Goal: Task Accomplishment & Management: Manage account settings

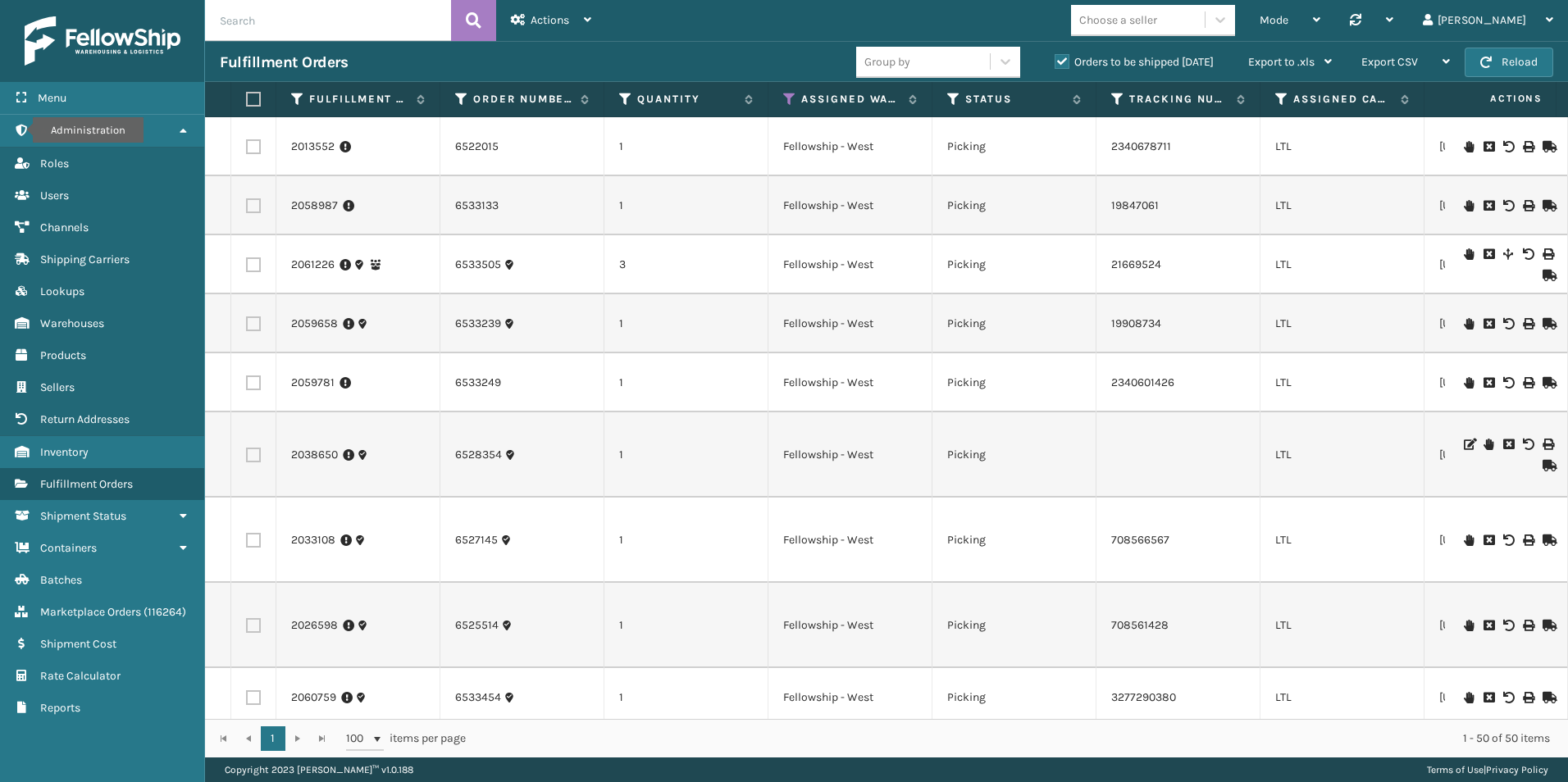
scroll to position [2385, 658]
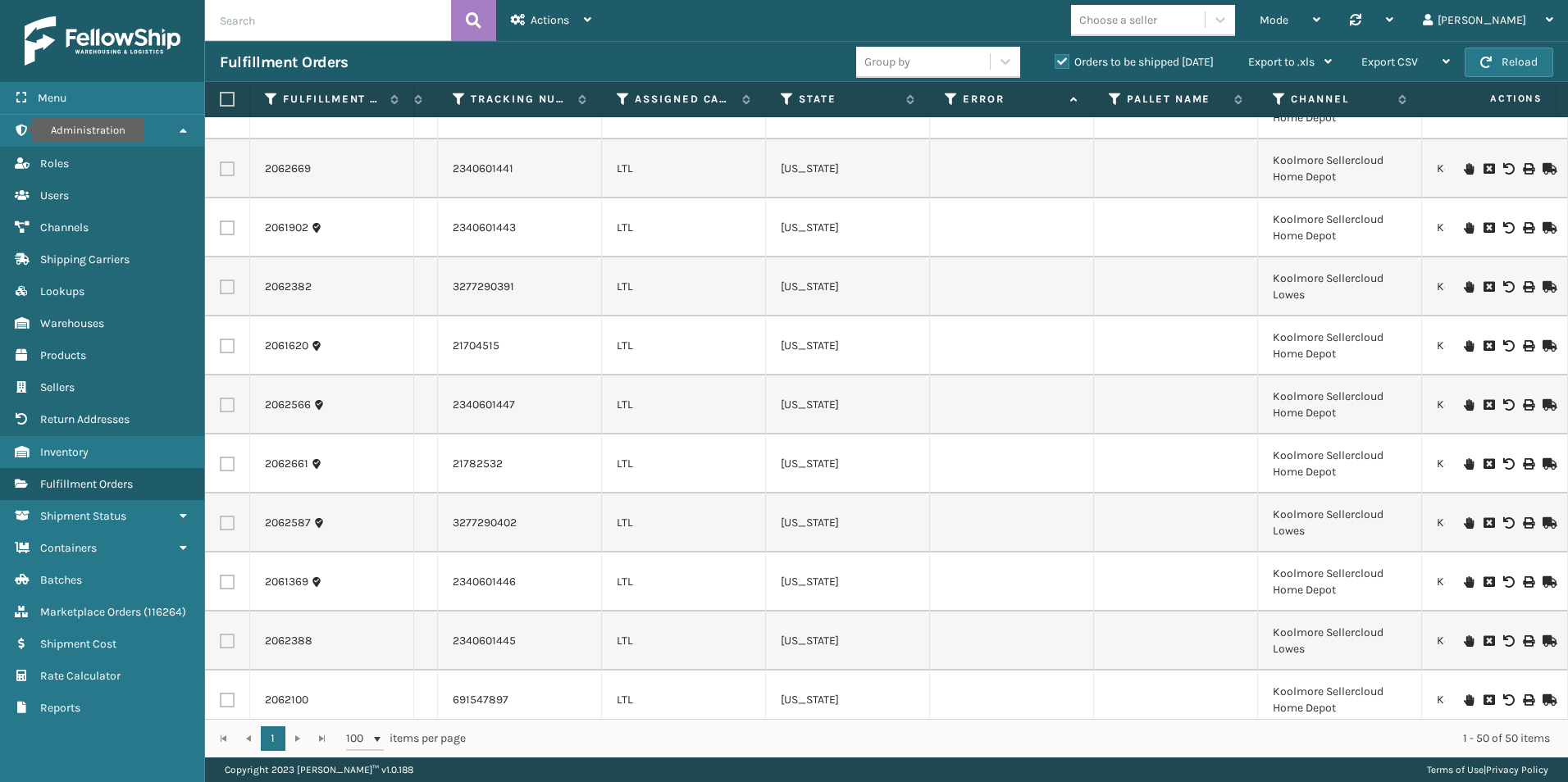
click at [276, 21] on input "text" at bounding box center [328, 21] width 246 height 41
type input "6533133"
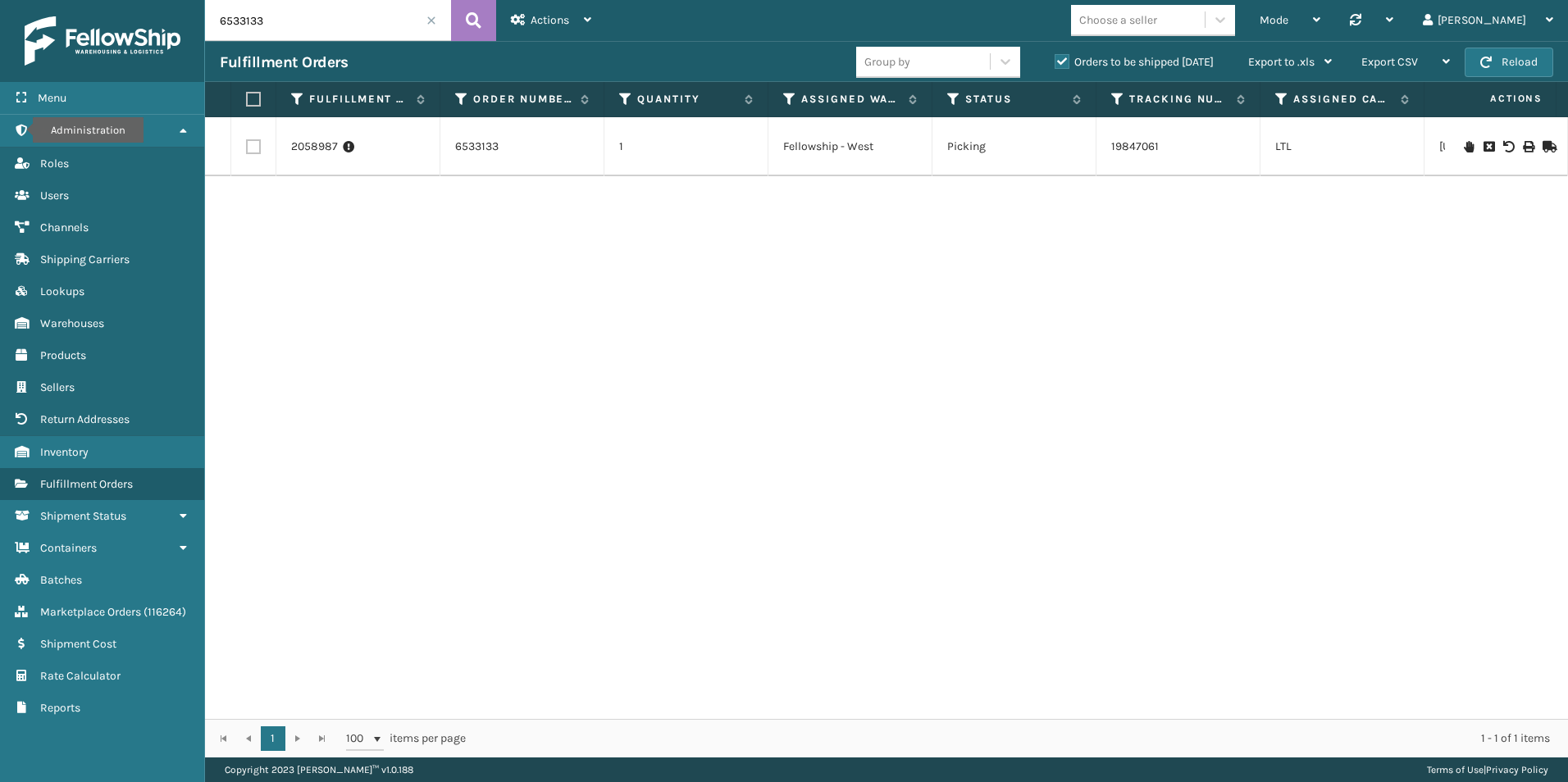
click at [1543, 146] on icon at bounding box center [1547, 147] width 10 height 11
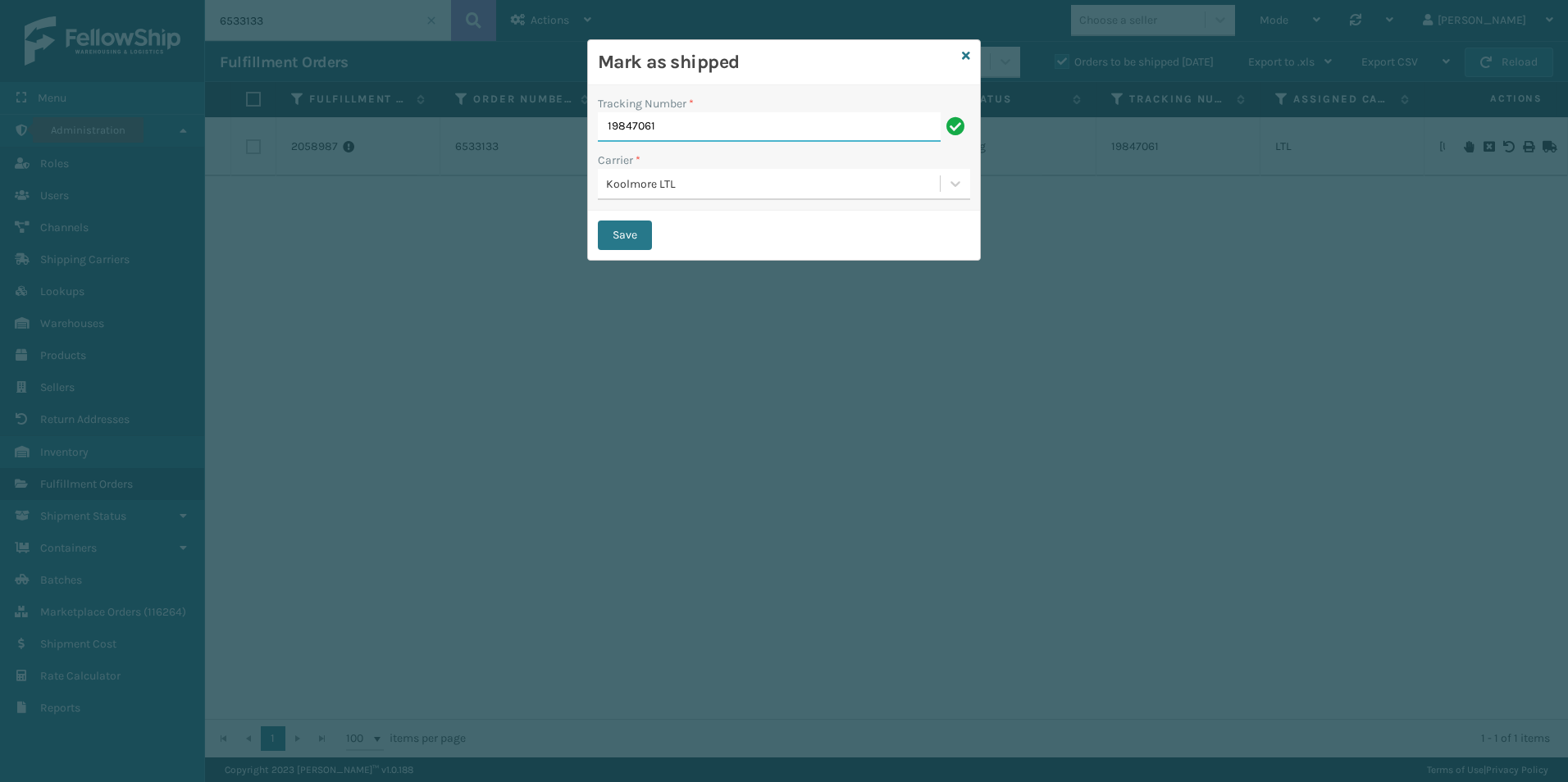
drag, startPoint x: 672, startPoint y: 121, endPoint x: 698, endPoint y: 123, distance: 26.1
click at [698, 123] on input "19847061" at bounding box center [769, 127] width 343 height 30
drag, startPoint x: 969, startPoint y: 57, endPoint x: 896, endPoint y: 53, distance: 73.1
click at [896, 53] on div "Mark as shipped Tracking Number * 19847061 Carrier * Koolmore LTL Save" at bounding box center [784, 150] width 394 height 222
drag, startPoint x: 967, startPoint y: 55, endPoint x: 980, endPoint y: 57, distance: 13.2
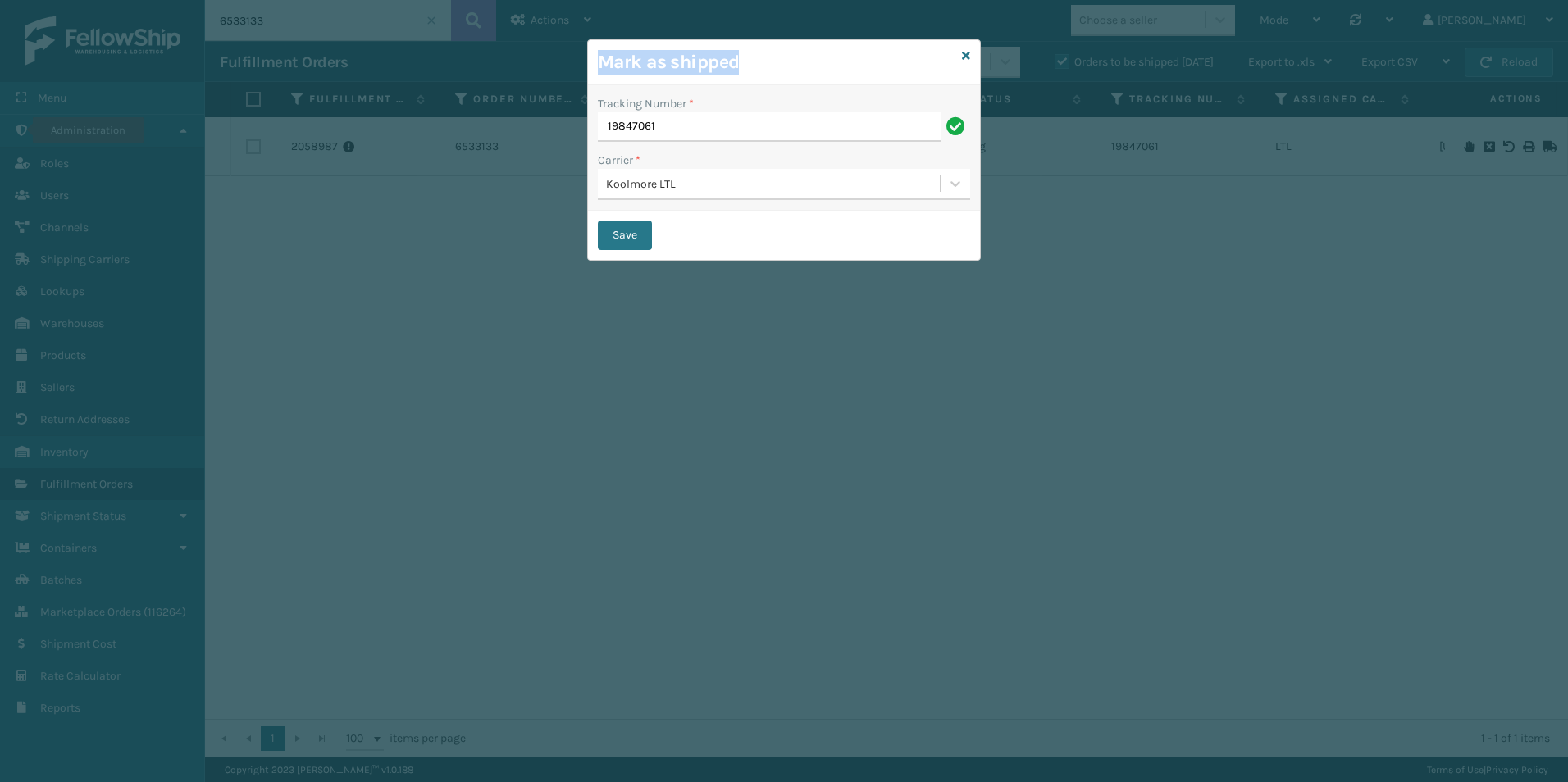
click at [967, 55] on icon at bounding box center [966, 56] width 8 height 11
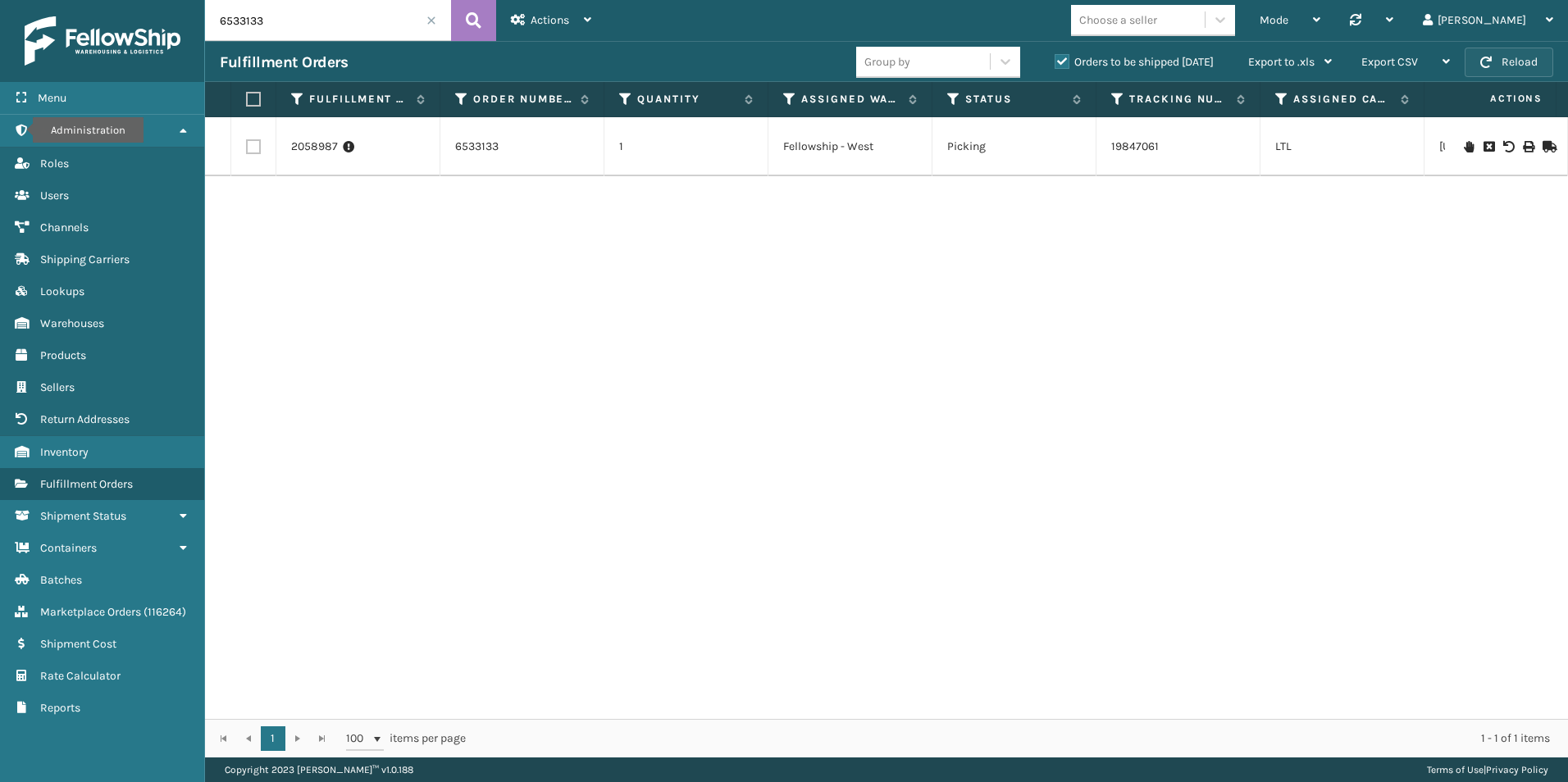
click at [1506, 67] on button "Reload" at bounding box center [1509, 62] width 89 height 30
drag, startPoint x: 1535, startPoint y: 102, endPoint x: 1534, endPoint y: 89, distance: 13.0
click at [1534, 89] on span "Actions" at bounding box center [1495, 98] width 114 height 27
click at [1520, 64] on button "Reload" at bounding box center [1509, 62] width 89 height 30
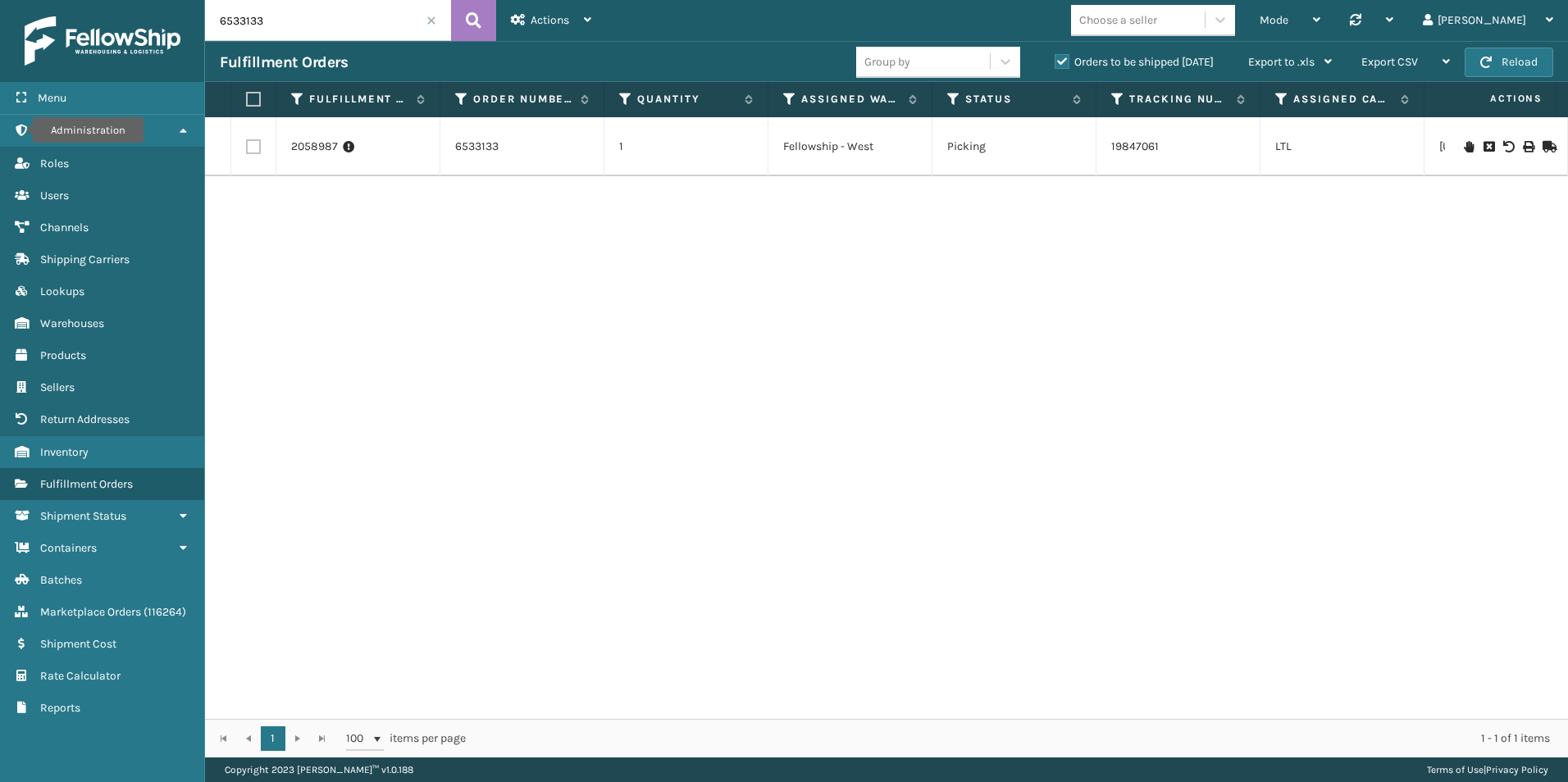
click at [1520, 64] on button "Reload" at bounding box center [1509, 62] width 89 height 30
click at [1543, 149] on icon at bounding box center [1547, 147] width 10 height 11
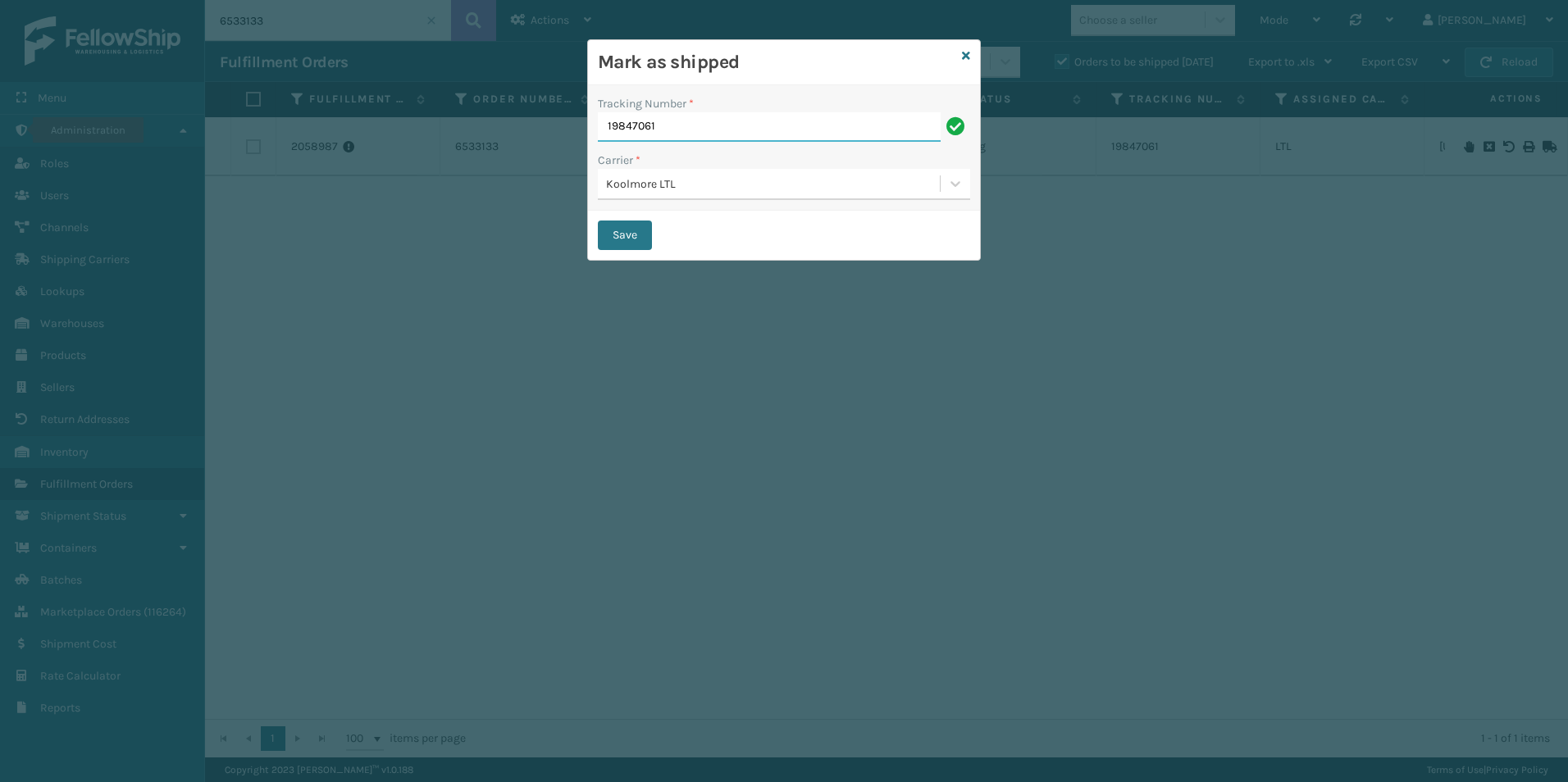
drag, startPoint x: 702, startPoint y: 121, endPoint x: 656, endPoint y: 122, distance: 46.0
click at [601, 120] on input "19847061" at bounding box center [769, 127] width 343 height 30
paste input "222104515"
type input "222104515"
click at [688, 231] on div "Save" at bounding box center [784, 236] width 392 height 49
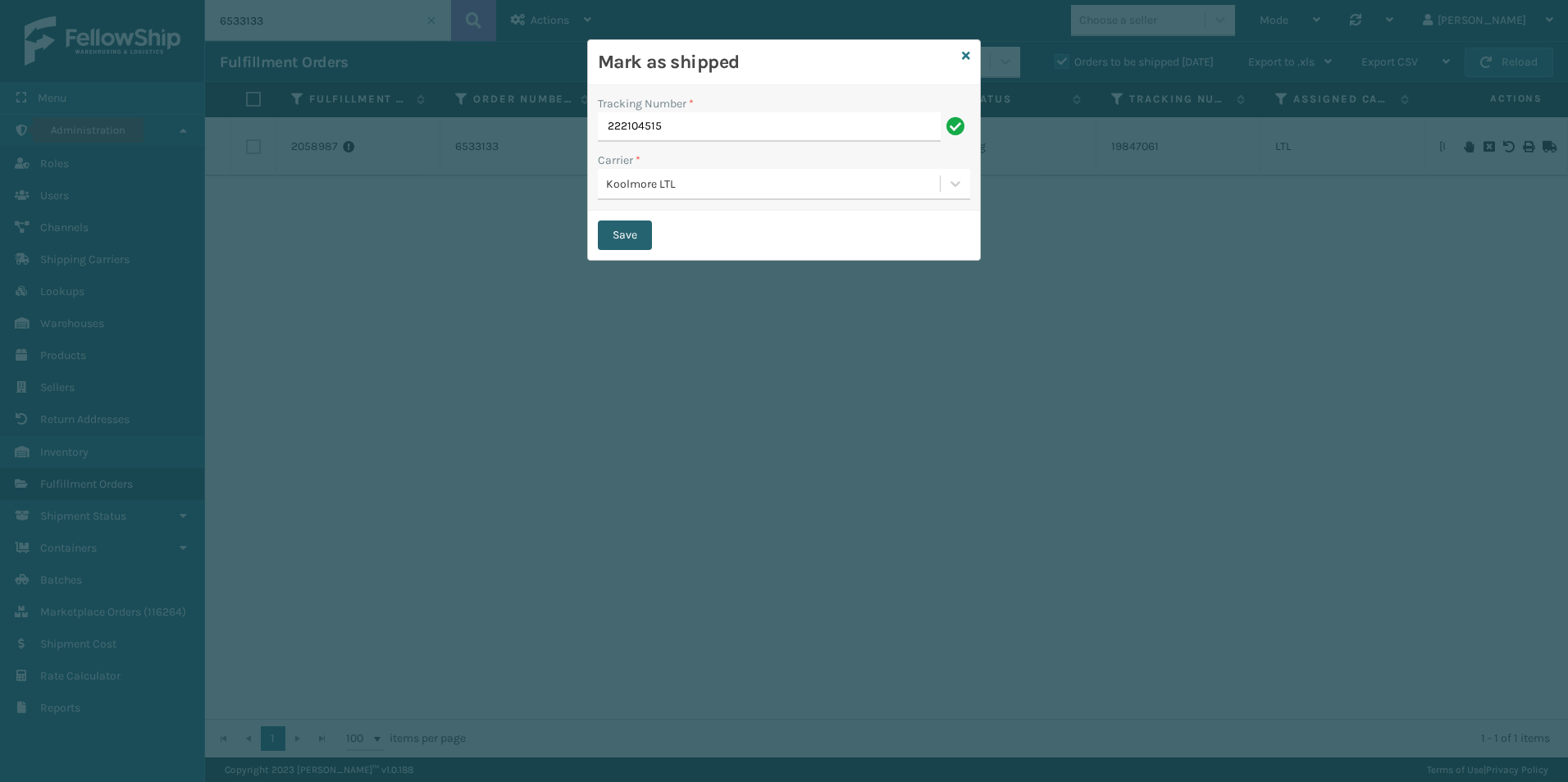
click at [629, 230] on button "Save" at bounding box center [624, 236] width 54 height 30
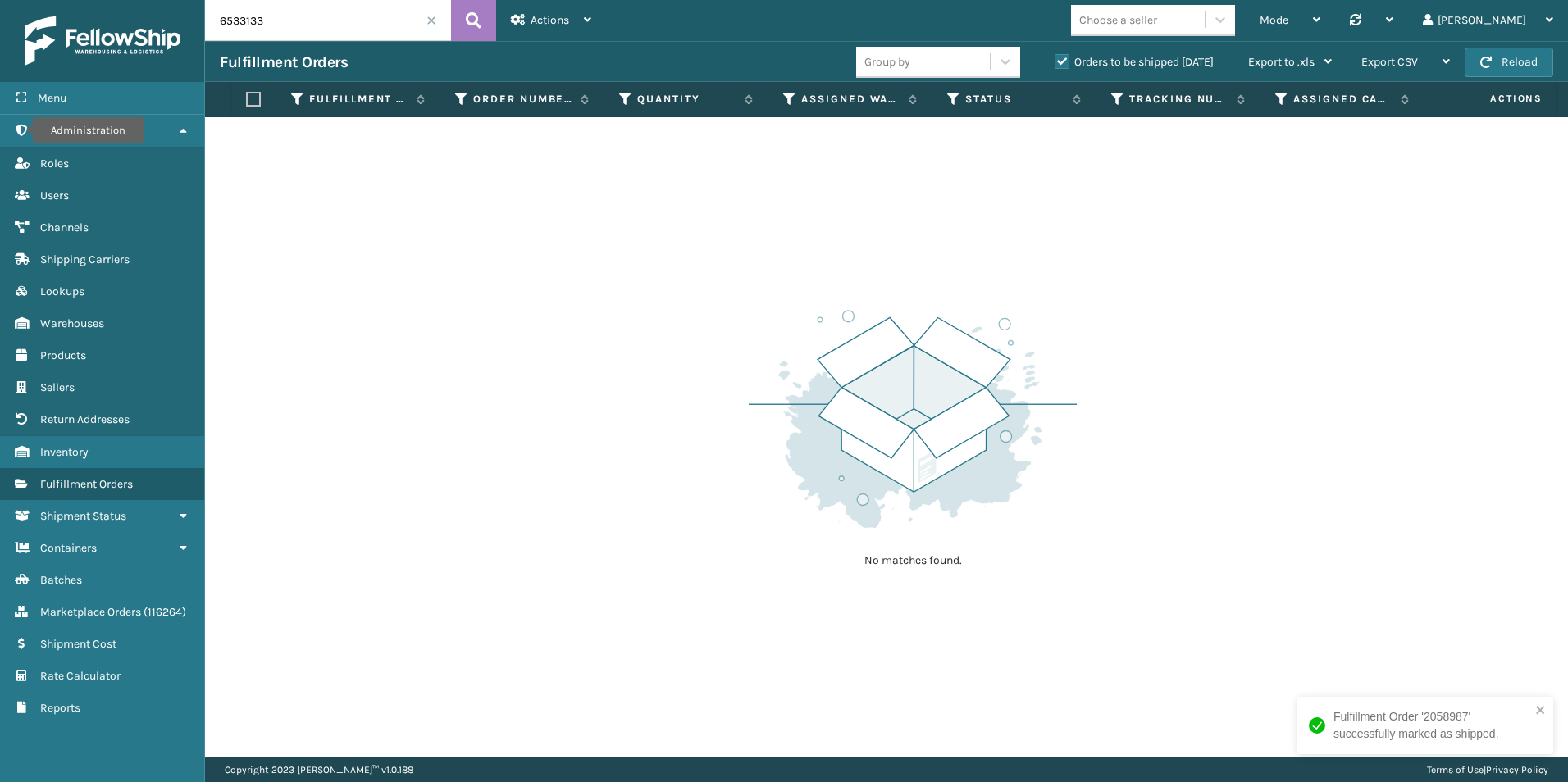
click at [302, 21] on input "6533133" at bounding box center [328, 21] width 246 height 41
drag, startPoint x: 247, startPoint y: 23, endPoint x: 277, endPoint y: 24, distance: 30.0
click at [277, 24] on input "6533133" at bounding box center [328, 21] width 246 height 41
type input "6533573"
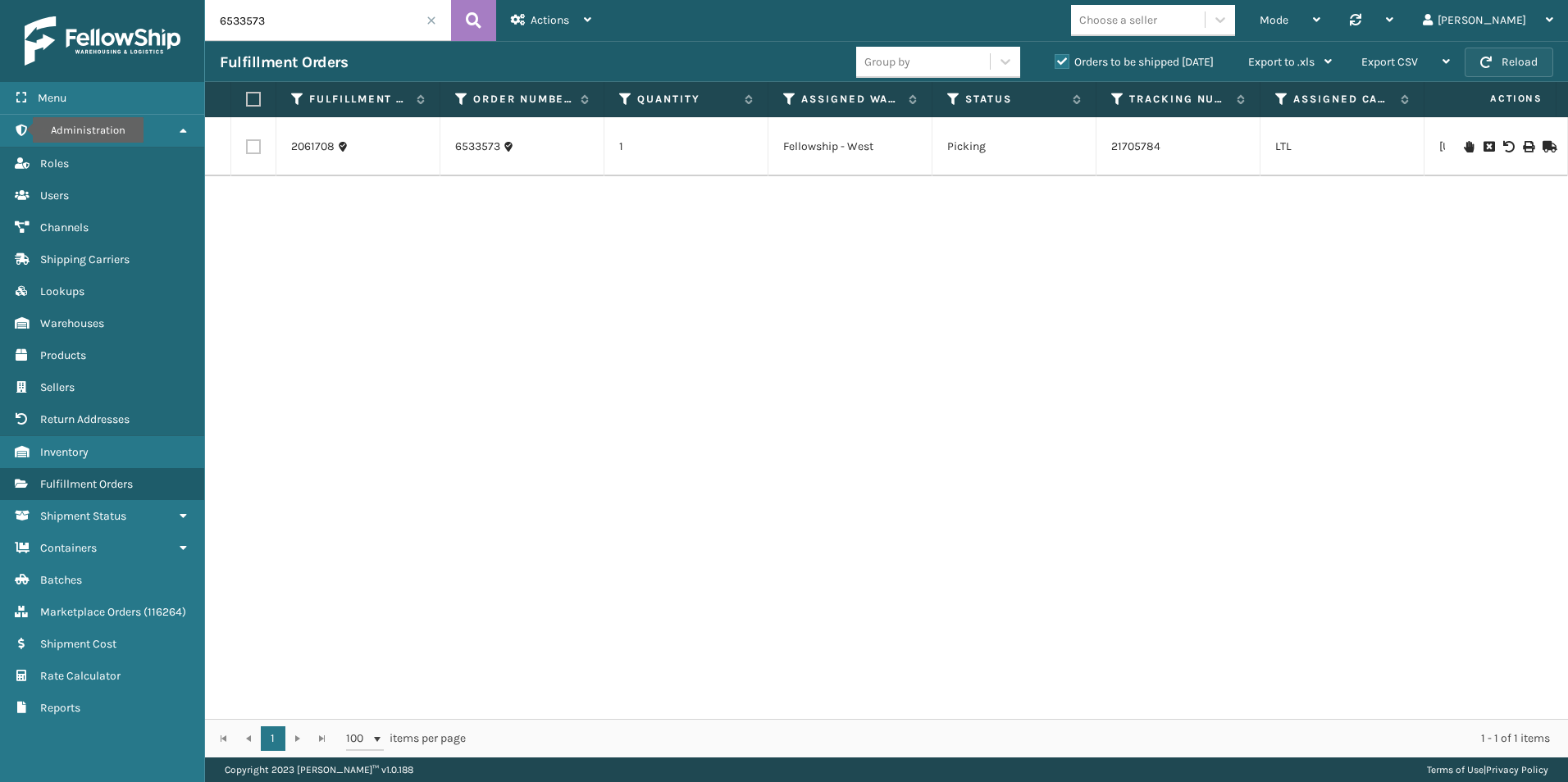
click at [1503, 56] on button "Reload" at bounding box center [1509, 62] width 89 height 30
click at [1543, 143] on icon at bounding box center [1547, 147] width 10 height 11
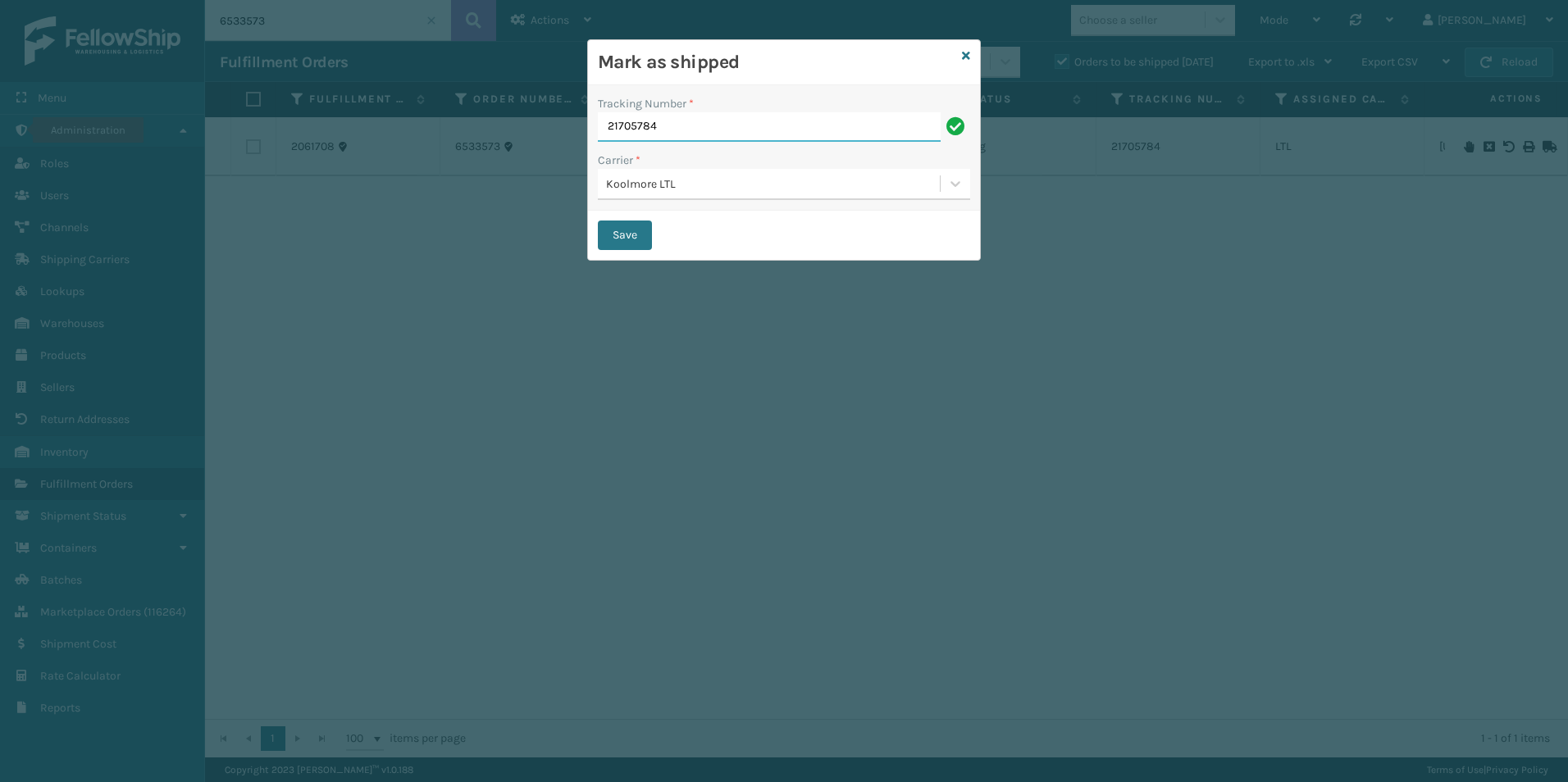
drag, startPoint x: 675, startPoint y: 127, endPoint x: 647, endPoint y: 122, distance: 28.4
click at [583, 122] on div "Mark as shipped Tracking Number * 21705784 Carrier * Koolmore LTL Save" at bounding box center [784, 391] width 1568 height 782
paste input "22104523"
type input "222104523"
click at [619, 232] on button "Save" at bounding box center [624, 236] width 54 height 30
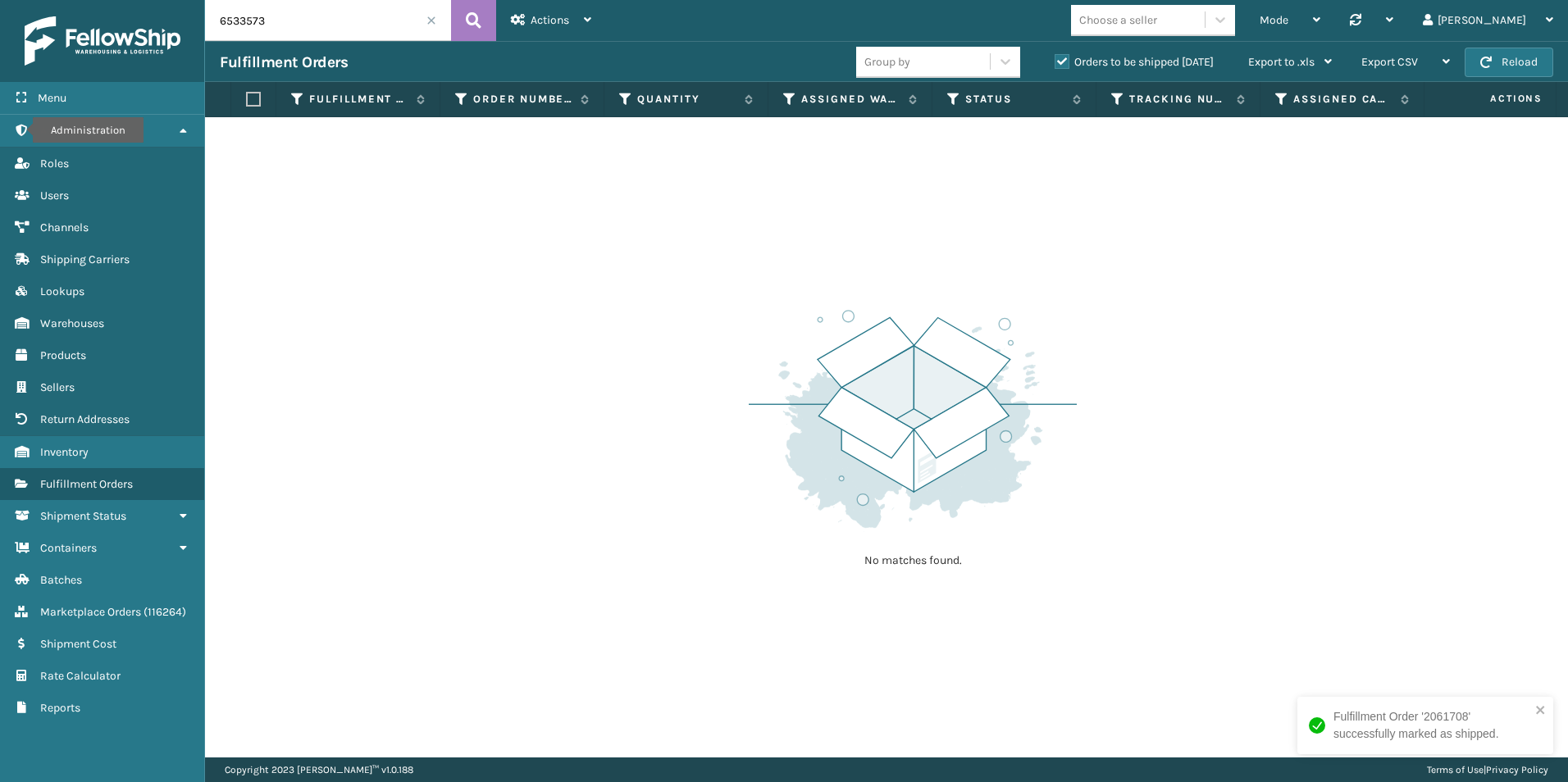
click at [284, 15] on input "6533573" at bounding box center [328, 21] width 246 height 41
type input "6533503"
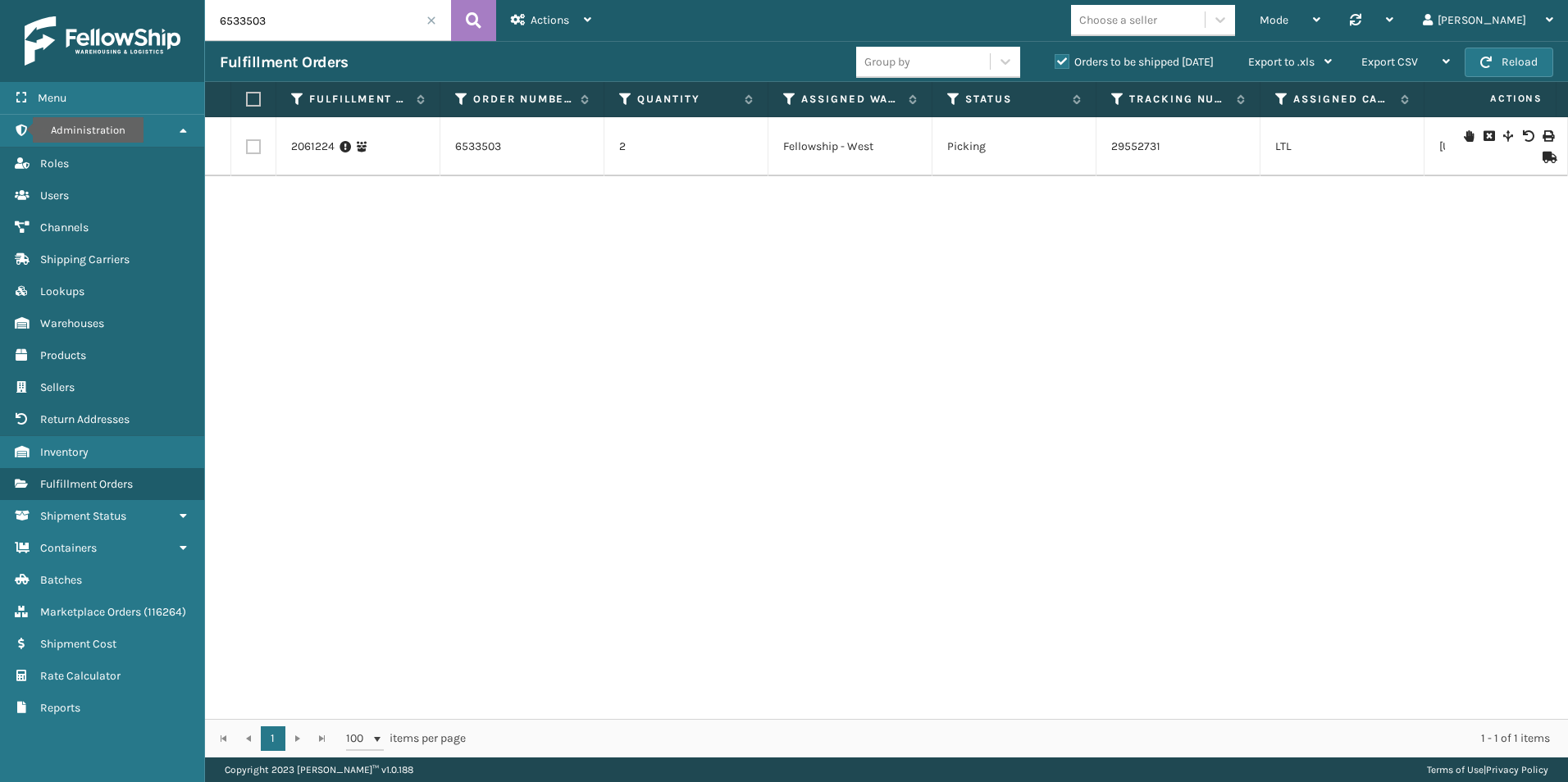
click at [1543, 156] on icon at bounding box center [1547, 158] width 10 height 11
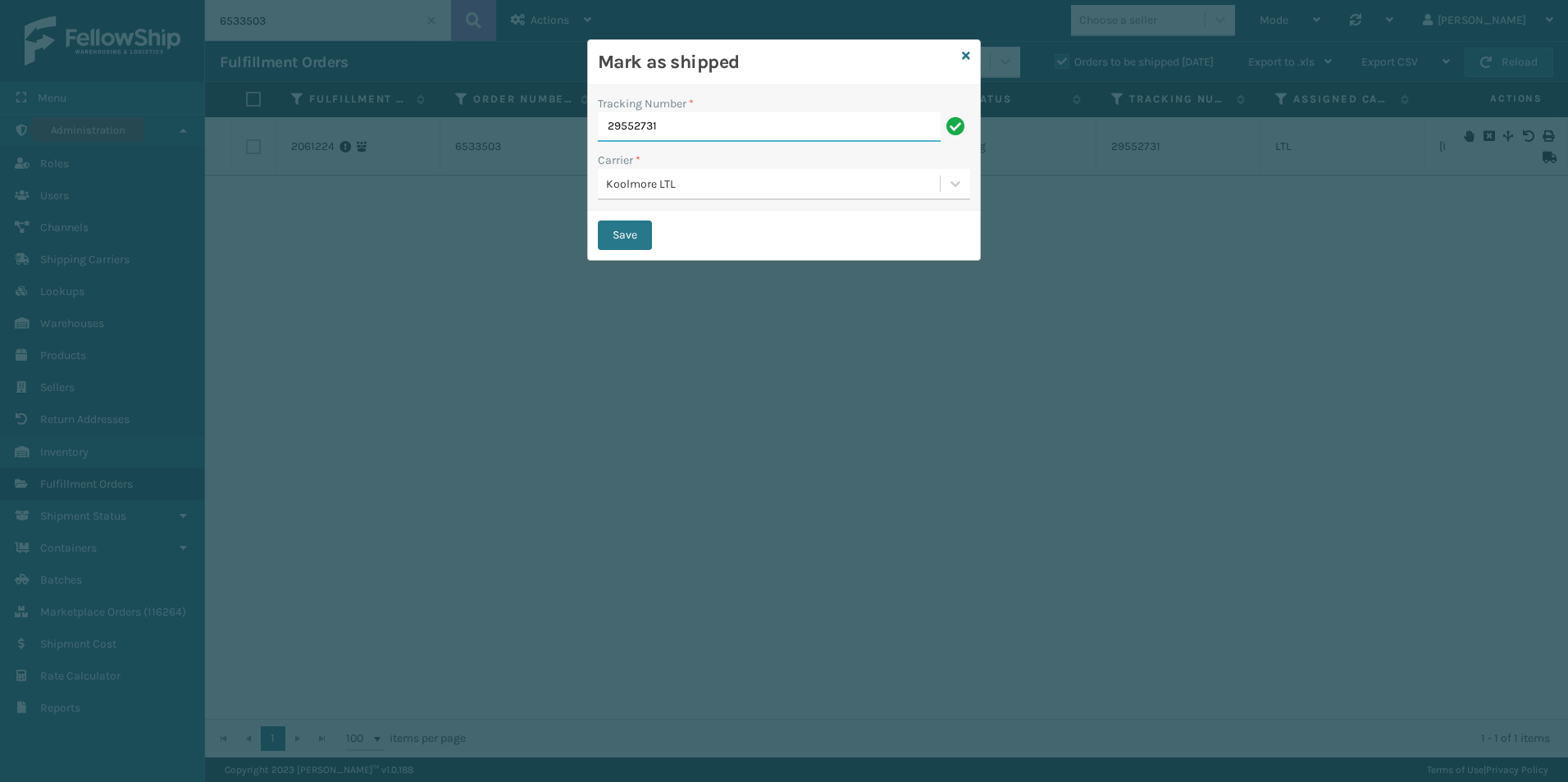
drag, startPoint x: 587, startPoint y: 122, endPoint x: 564, endPoint y: 122, distance: 23.0
click at [564, 122] on div "Mark as shipped Tracking Number * 29552731 Carrier * Koolmore LTL Save" at bounding box center [784, 391] width 1568 height 782
paste input "221045"
type input "222104531"
click at [632, 231] on button "Save" at bounding box center [624, 236] width 54 height 30
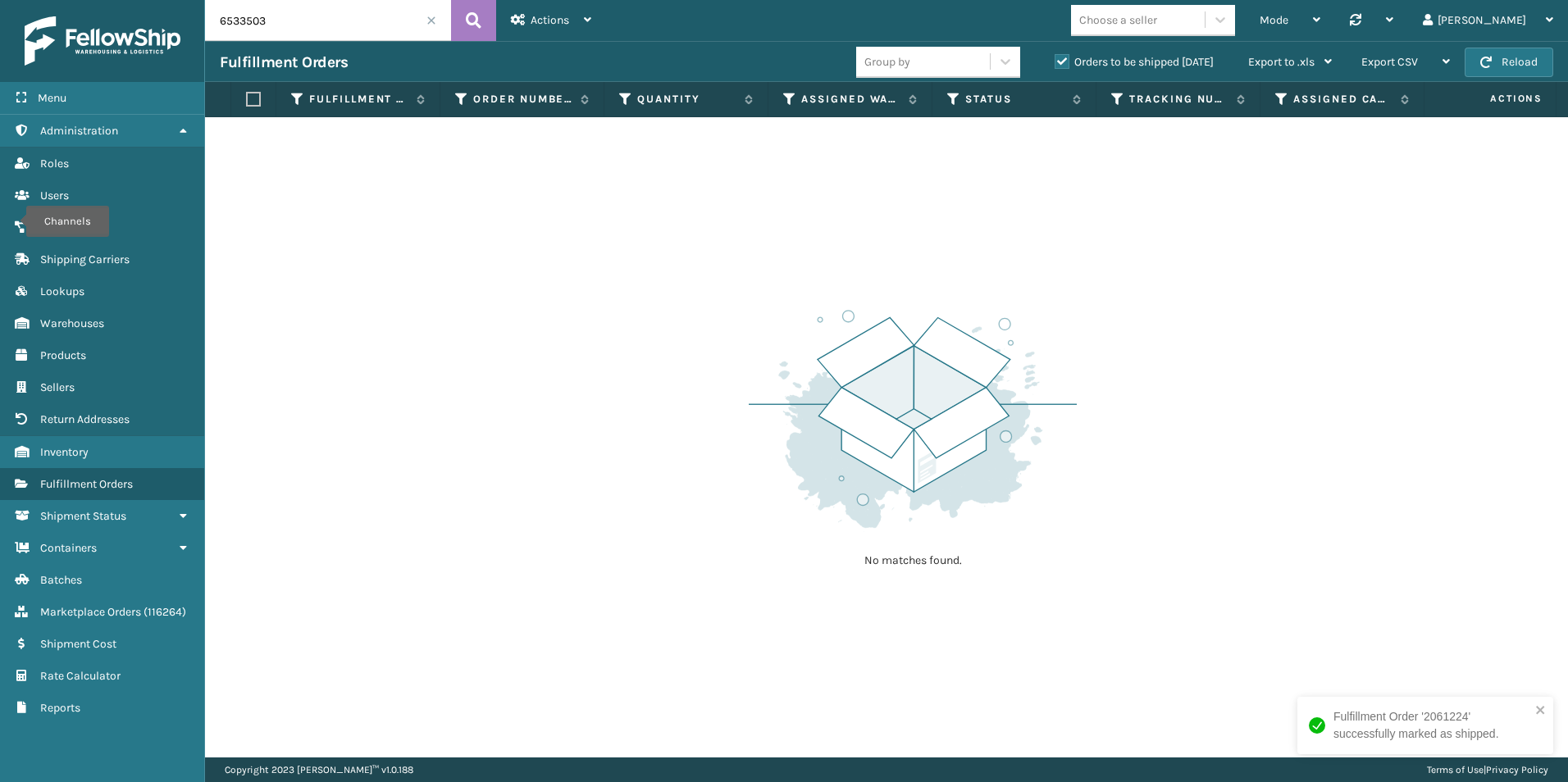
click at [290, 16] on input "6533503" at bounding box center [328, 21] width 246 height 41
type input "6533850"
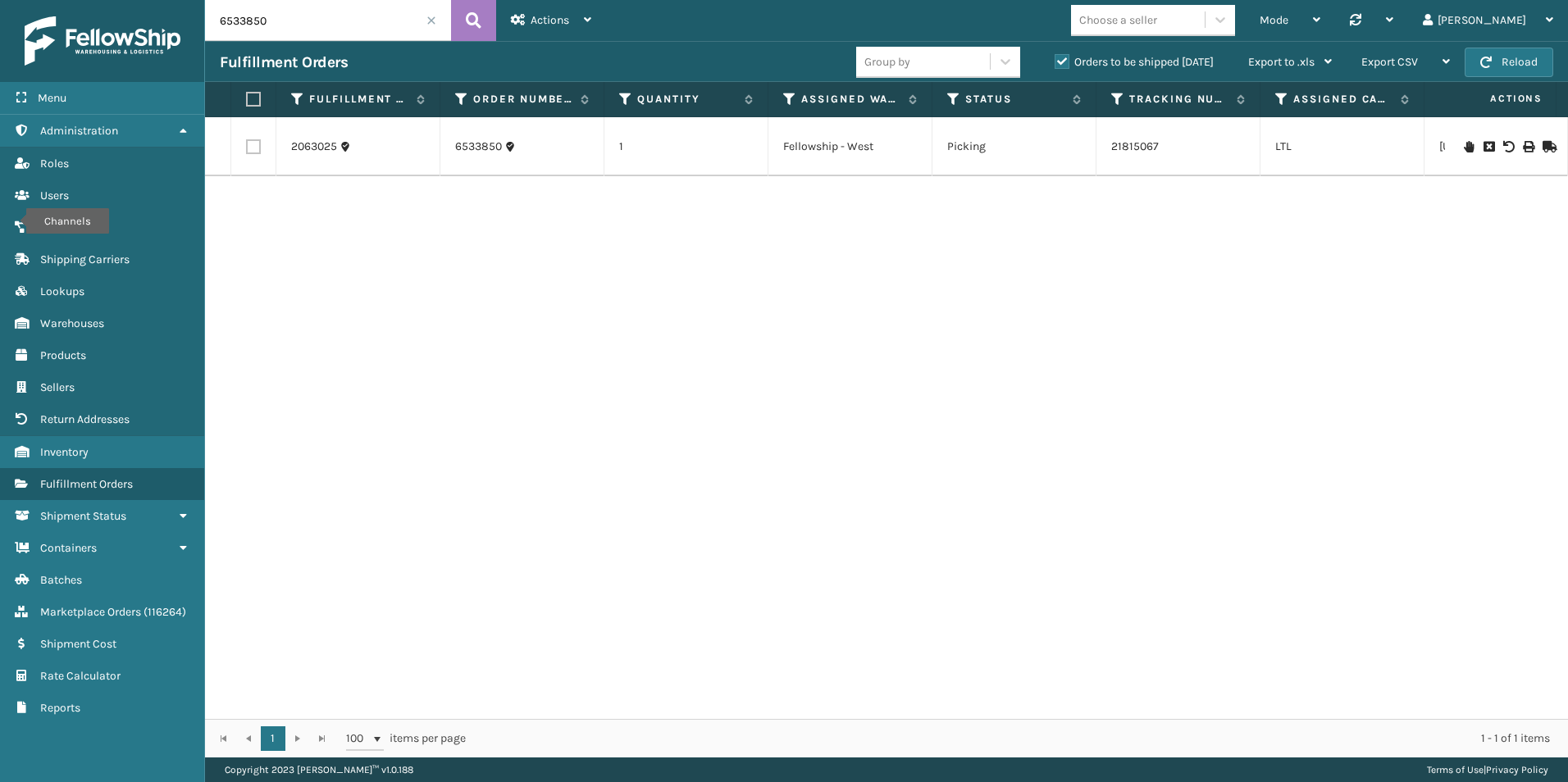
click at [1543, 144] on icon at bounding box center [1547, 147] width 10 height 11
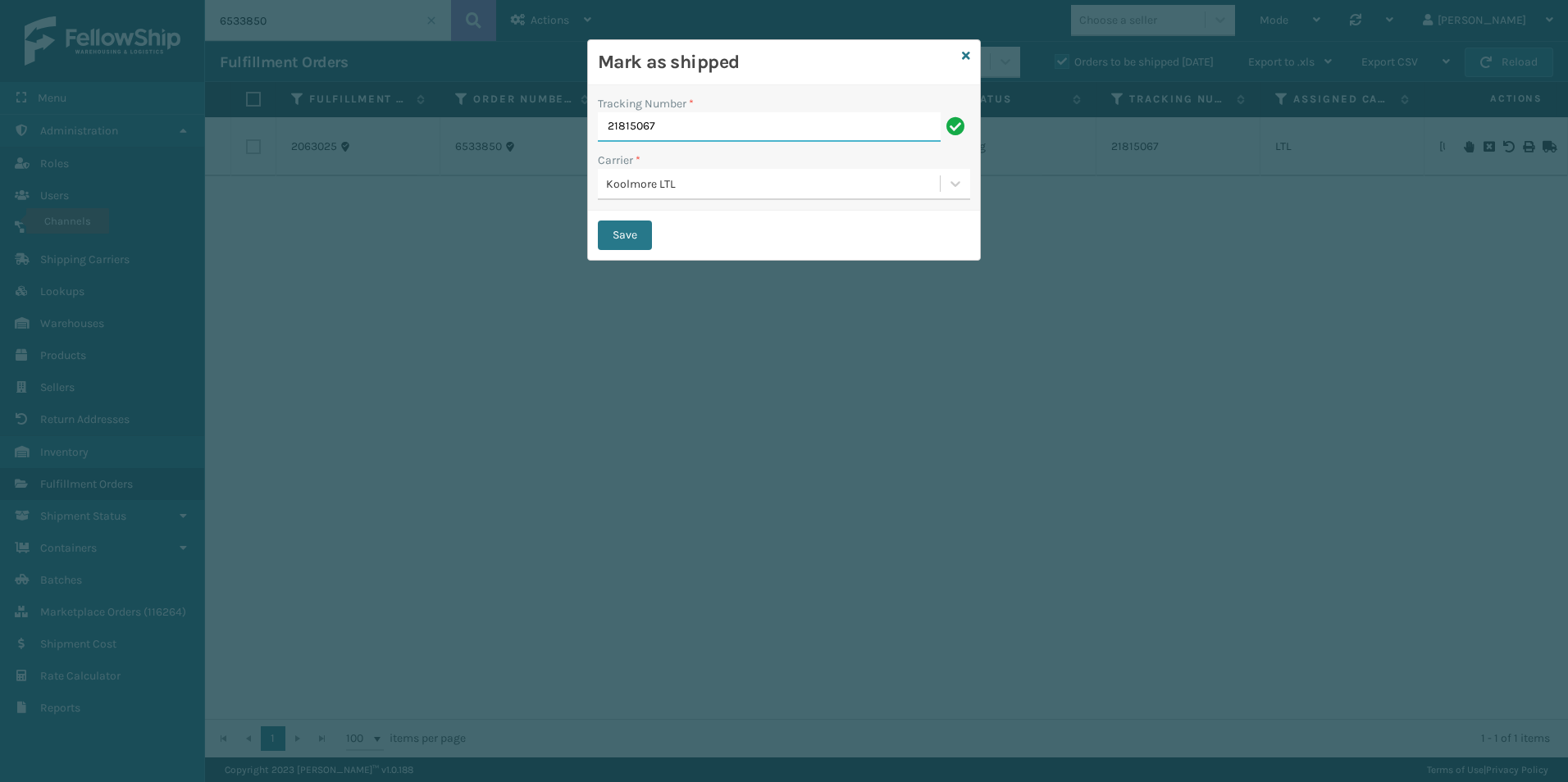
drag, startPoint x: 644, startPoint y: 124, endPoint x: 589, endPoint y: 124, distance: 55.0
click at [591, 124] on div "Tracking Number * 21815067 Carrier * Koolmore LTL" at bounding box center [784, 148] width 392 height 126
paste input "22104549"
type input "222104549"
click at [623, 233] on button "Save" at bounding box center [624, 236] width 54 height 30
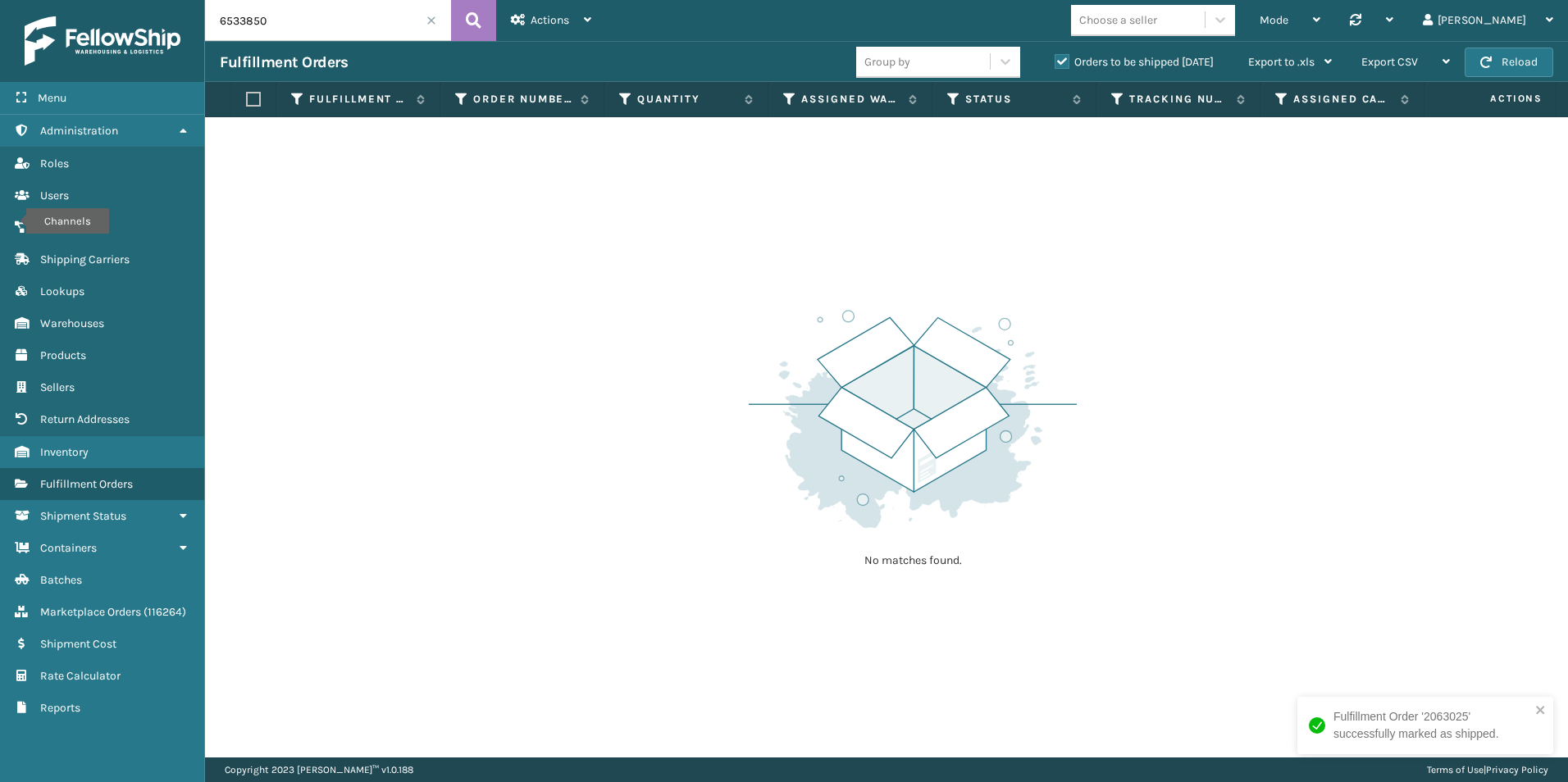
click at [286, 34] on input "6533850" at bounding box center [328, 21] width 246 height 41
type input "6533239"
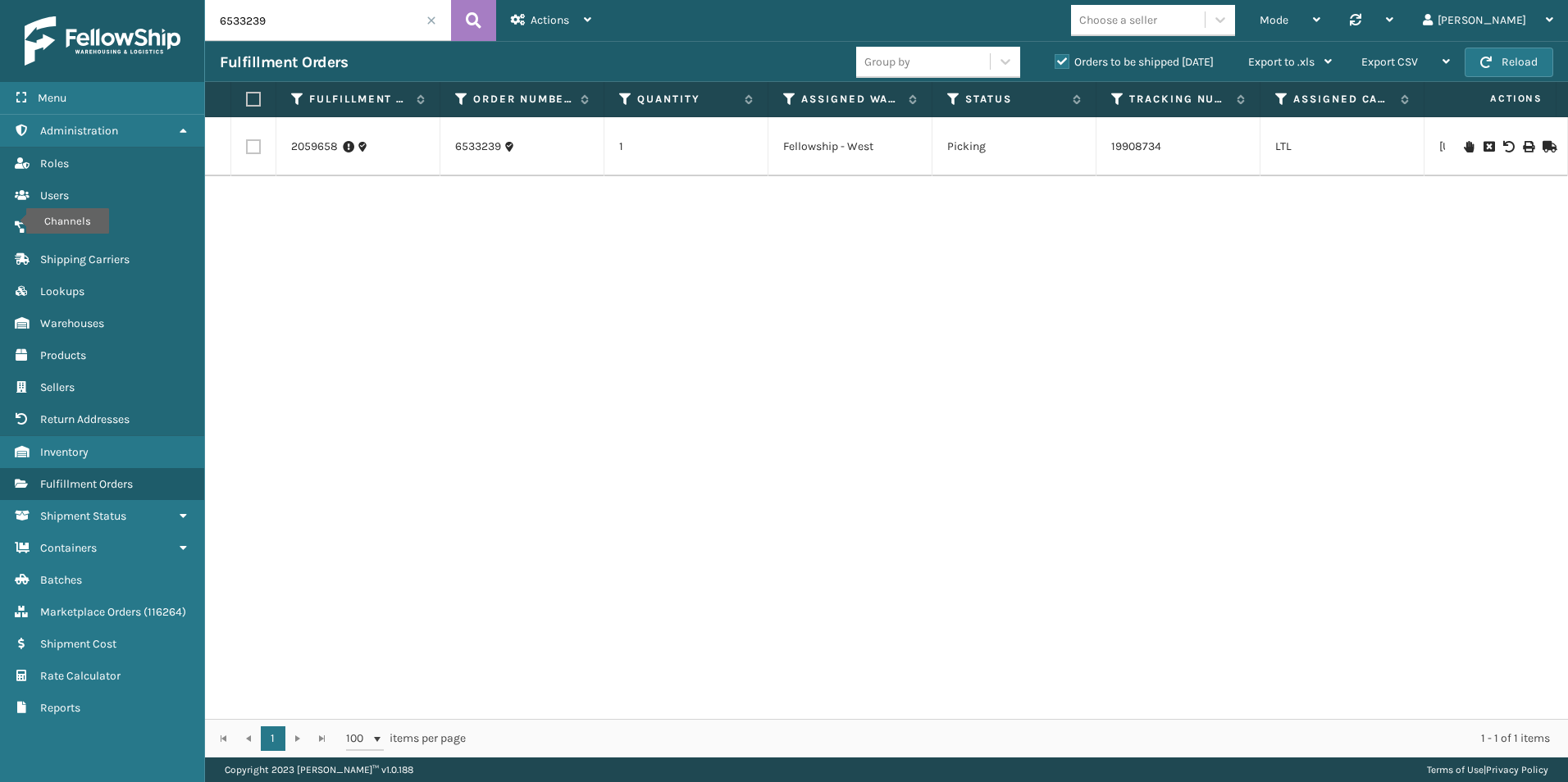
click at [1543, 142] on icon at bounding box center [1547, 147] width 10 height 11
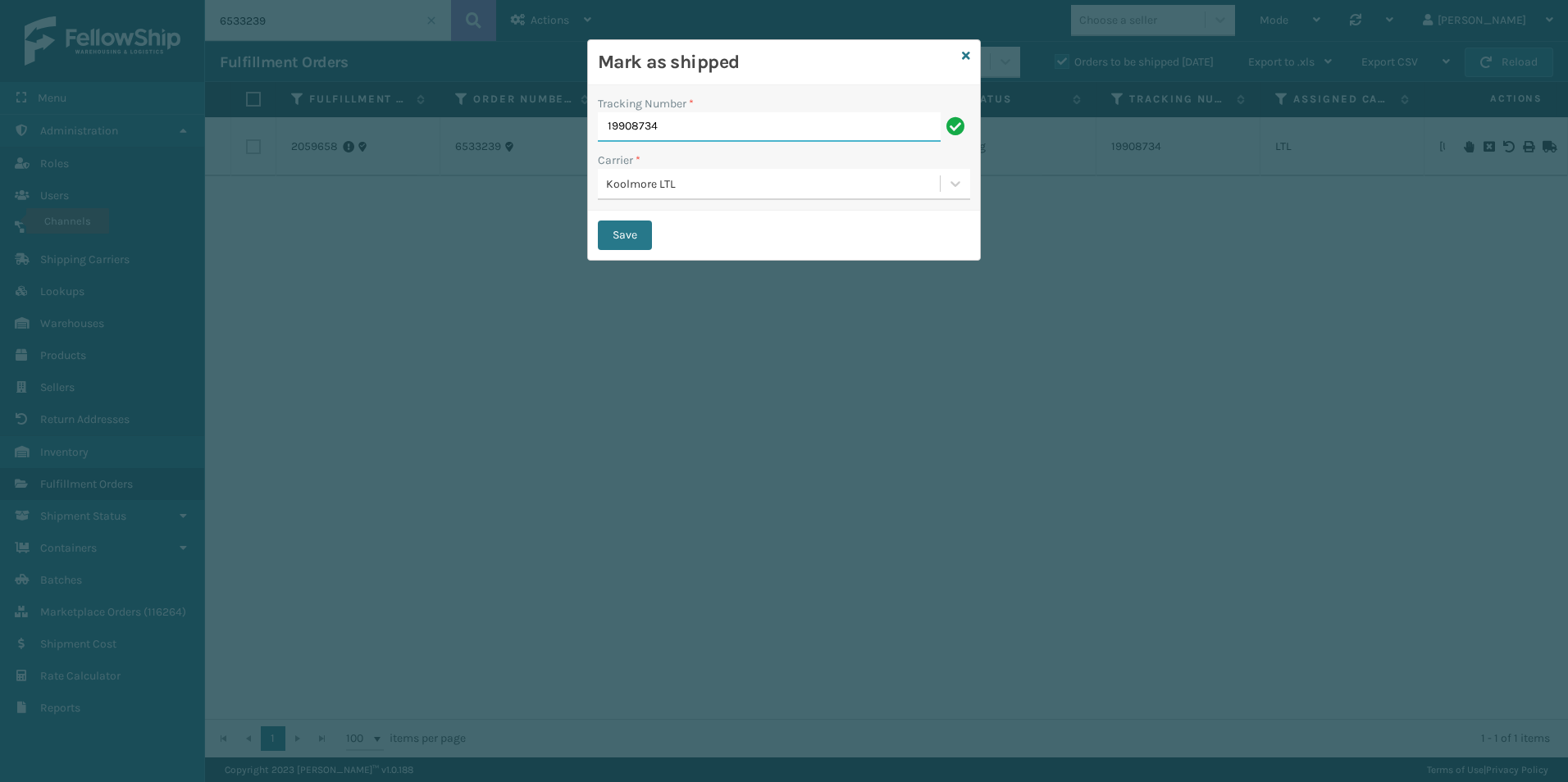
drag, startPoint x: 641, startPoint y: 130, endPoint x: 565, endPoint y: 126, distance: 76.1
click at [551, 127] on div "Mark as shipped Tracking Number * 19908734 Carrier * Koolmore LTL Save" at bounding box center [784, 391] width 1568 height 782
paste input "222104556"
type input "222104556"
click at [620, 228] on button "Save" at bounding box center [624, 236] width 54 height 30
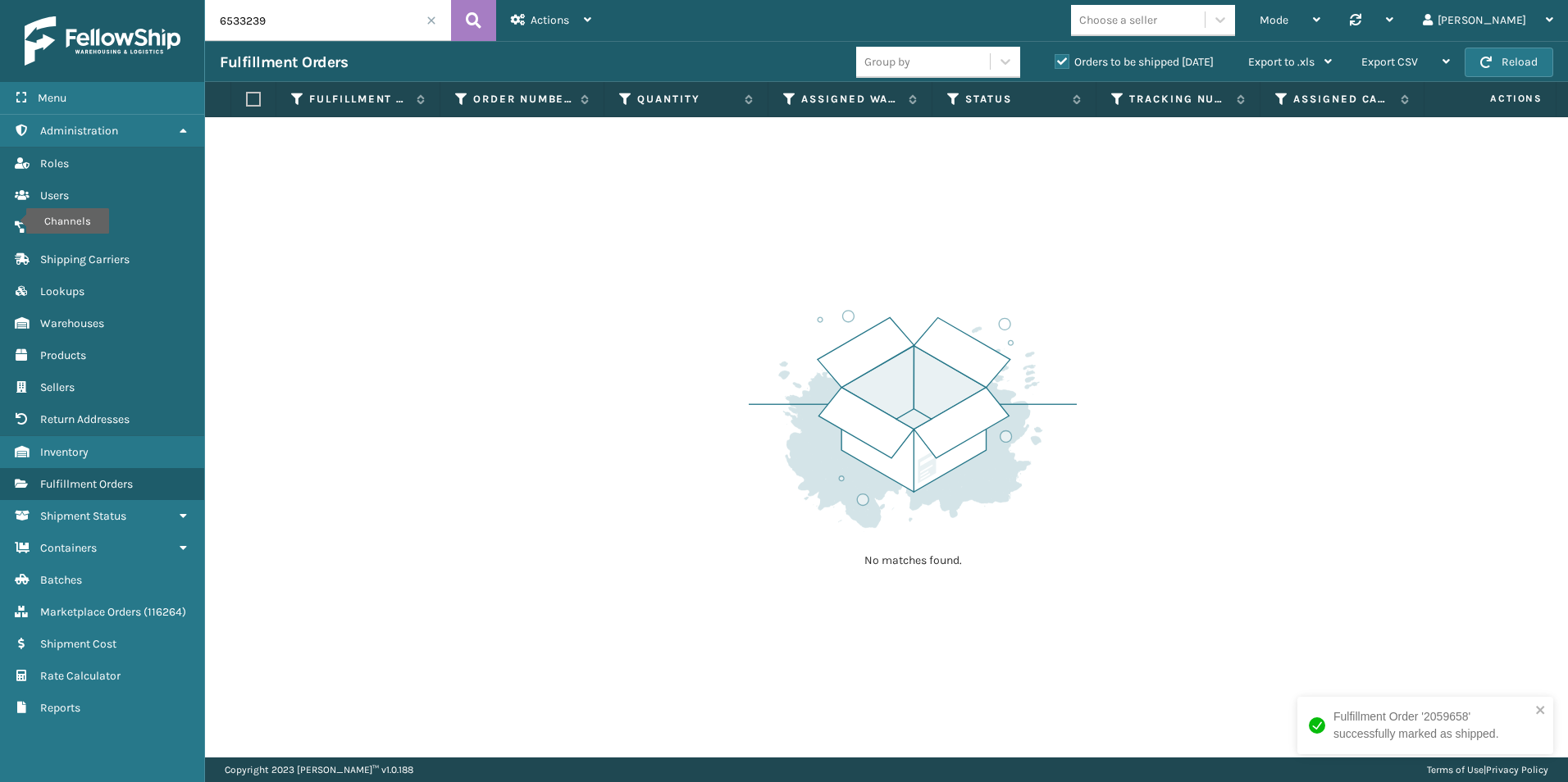
click at [314, 15] on input "6533239" at bounding box center [328, 21] width 246 height 41
type input "6533846"
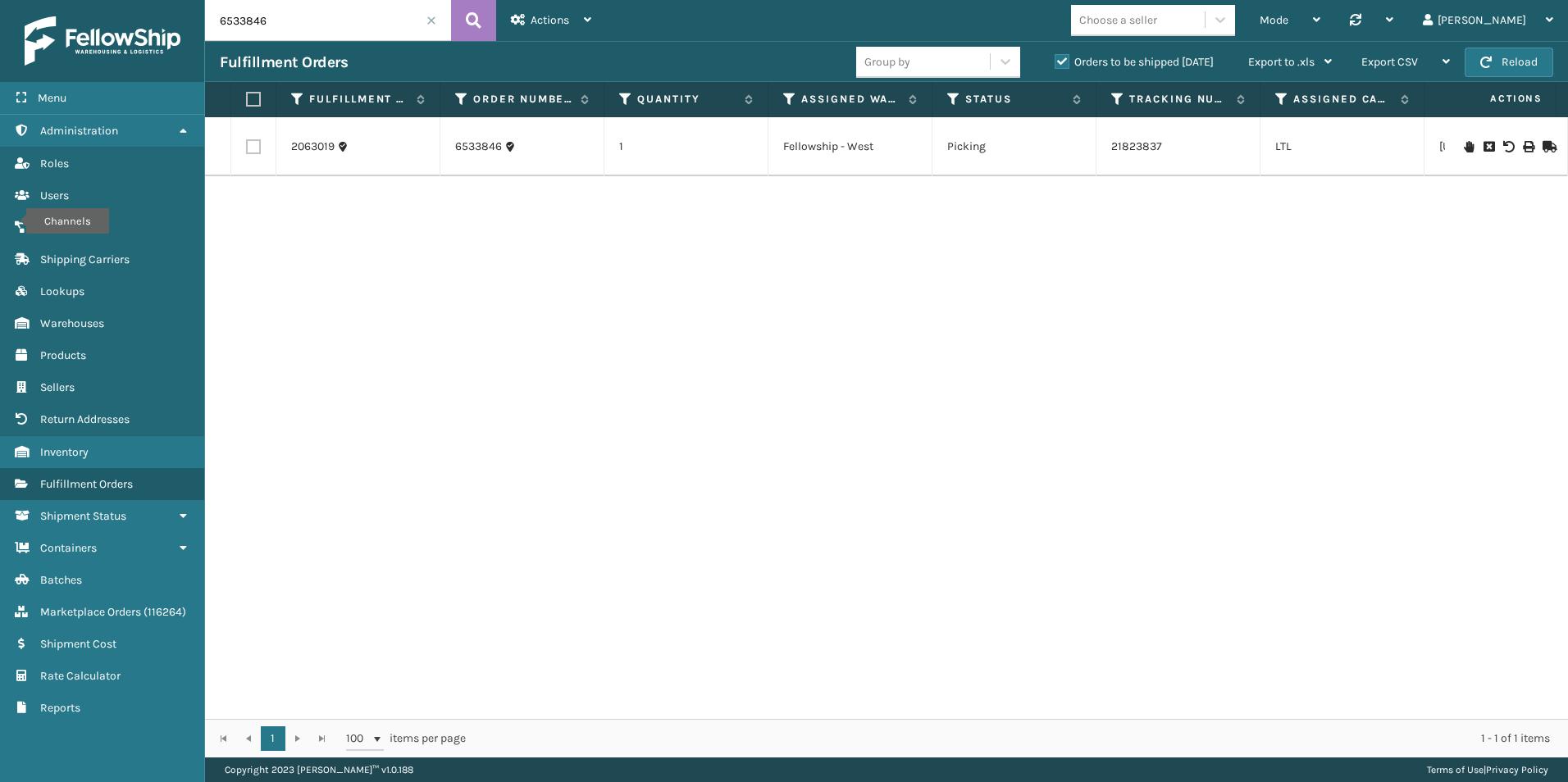
click at [1543, 149] on icon at bounding box center [1547, 147] width 10 height 11
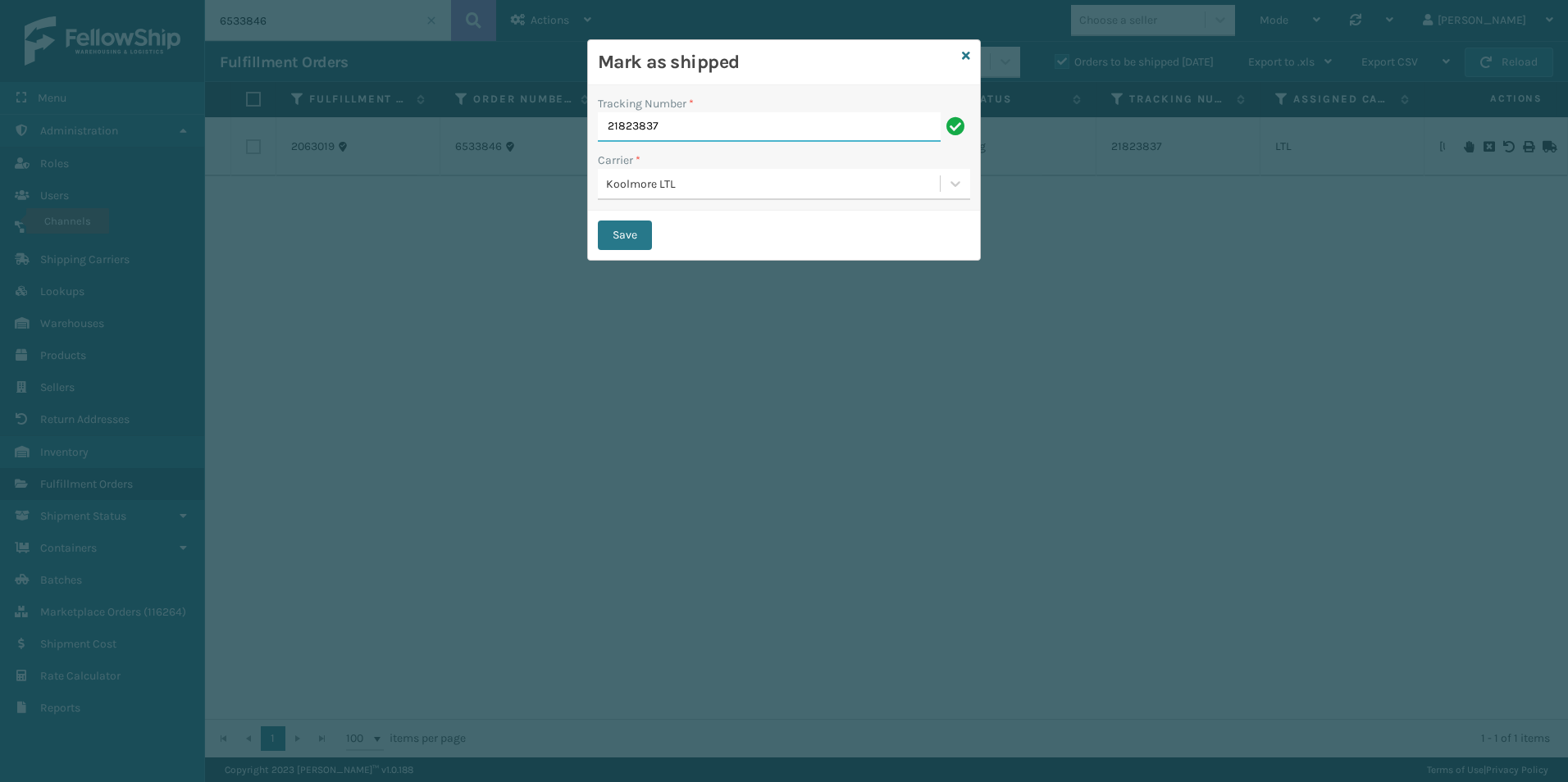
drag, startPoint x: 591, startPoint y: 127, endPoint x: 560, endPoint y: 127, distance: 31.0
click at [560, 127] on div "Mark as shipped Tracking Number * 21823837 Carrier * Koolmore LTL Save" at bounding box center [784, 391] width 1568 height 782
paste input "22104614"
type input "222104614"
click at [624, 234] on button "Save" at bounding box center [624, 236] width 54 height 30
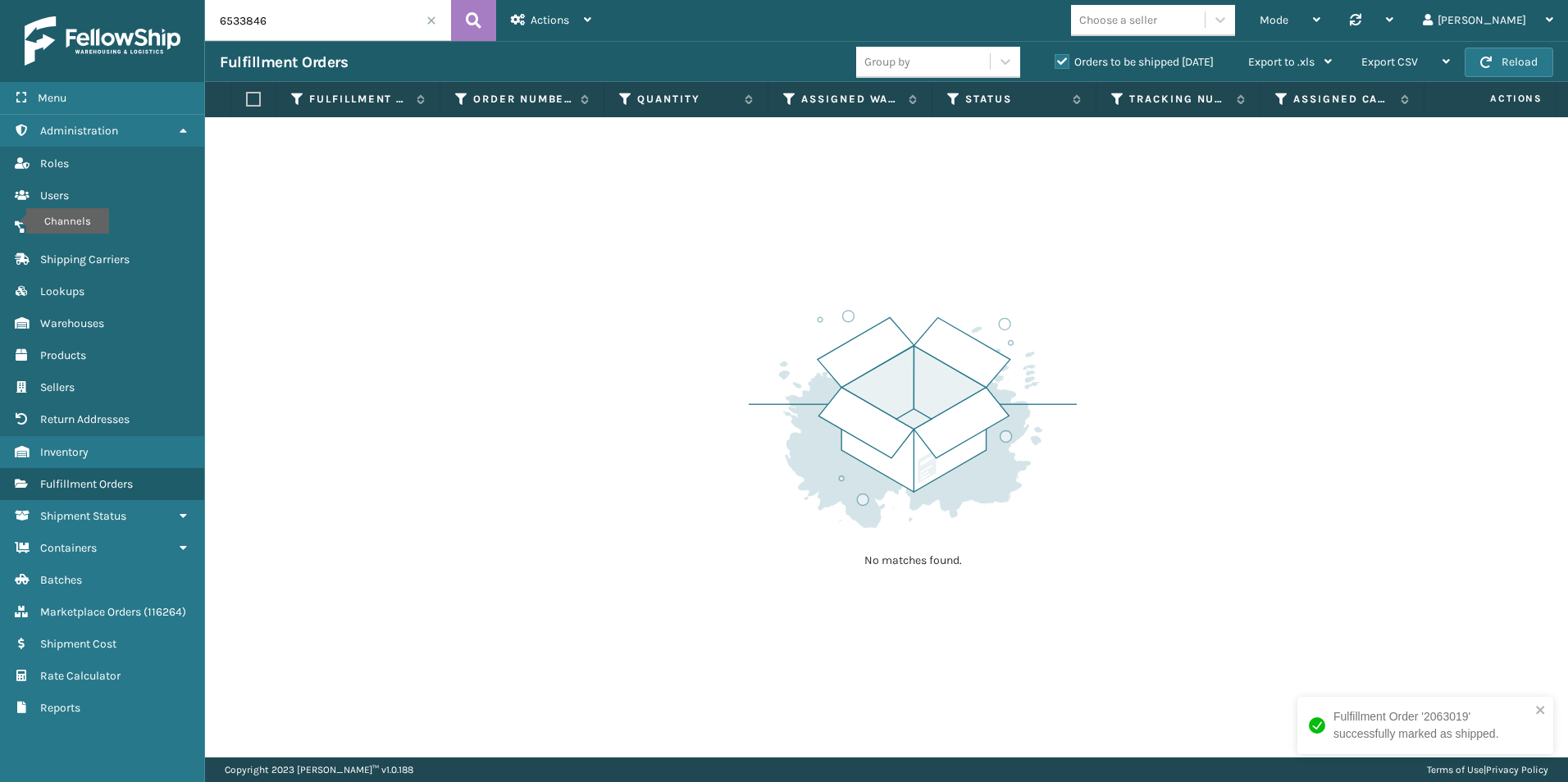
click at [331, 14] on input "6533846" at bounding box center [328, 21] width 246 height 41
click at [293, 24] on input "6533846" at bounding box center [328, 21] width 246 height 41
type input "6533825"
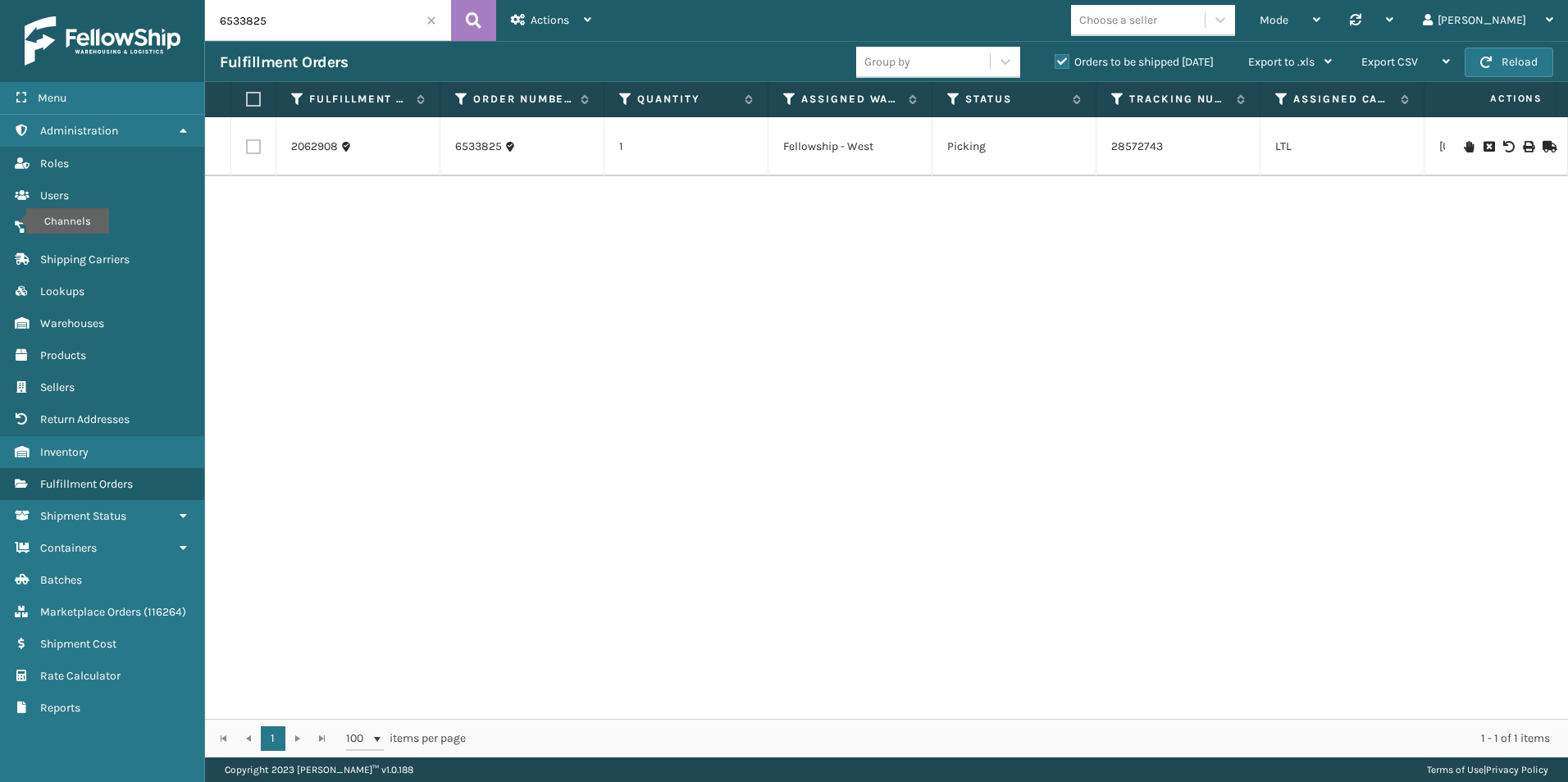
click at [1543, 149] on icon at bounding box center [1547, 147] width 10 height 11
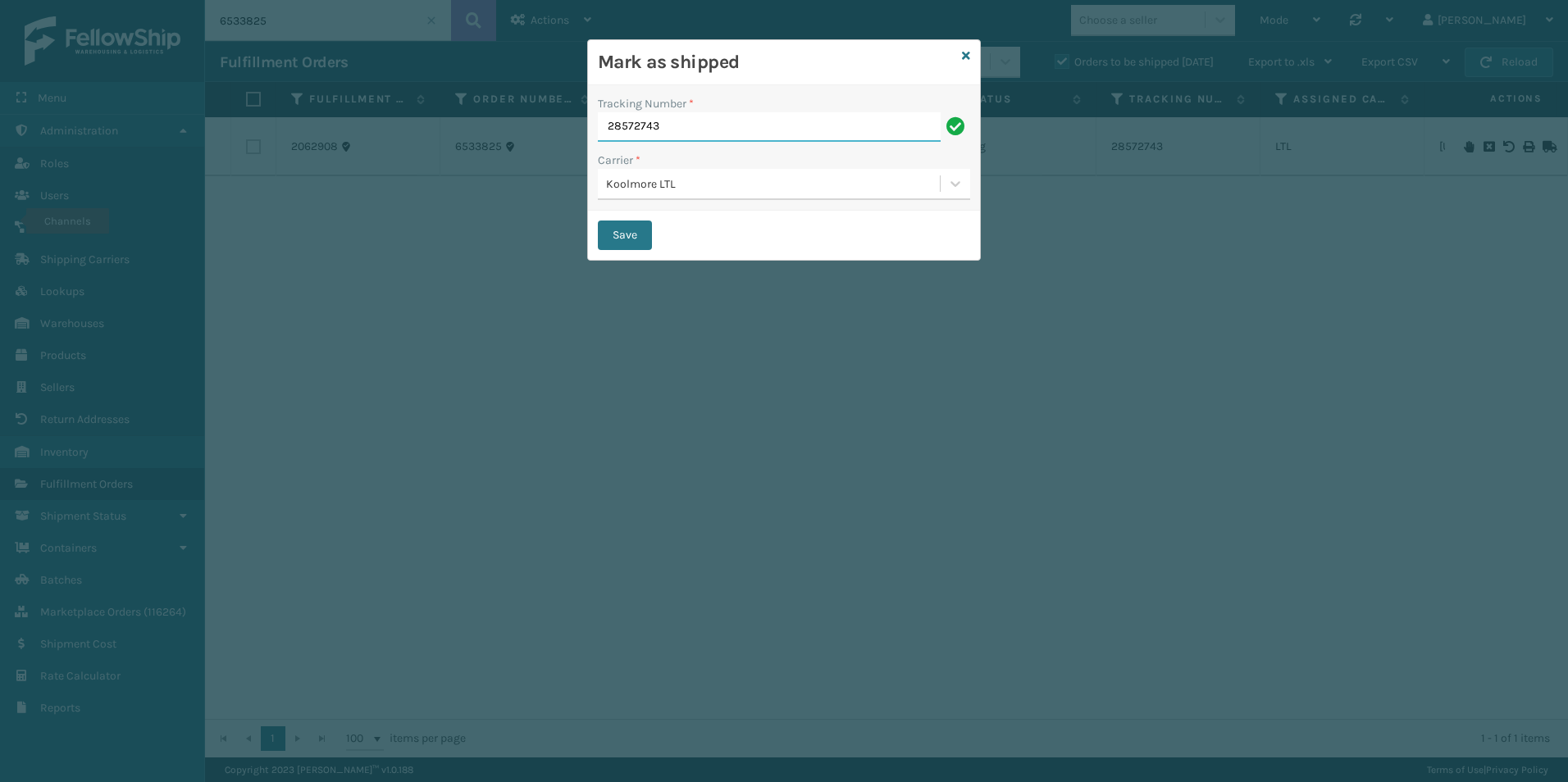
drag, startPoint x: 672, startPoint y: 133, endPoint x: 574, endPoint y: 127, distance: 98.2
click at [571, 127] on div "Mark as shipped Tracking Number * 28572743 Carrier * Koolmore LTL Save" at bounding box center [784, 391] width 1568 height 782
paste input "22104580"
type input "222104580"
click at [624, 236] on button "Save" at bounding box center [624, 236] width 54 height 30
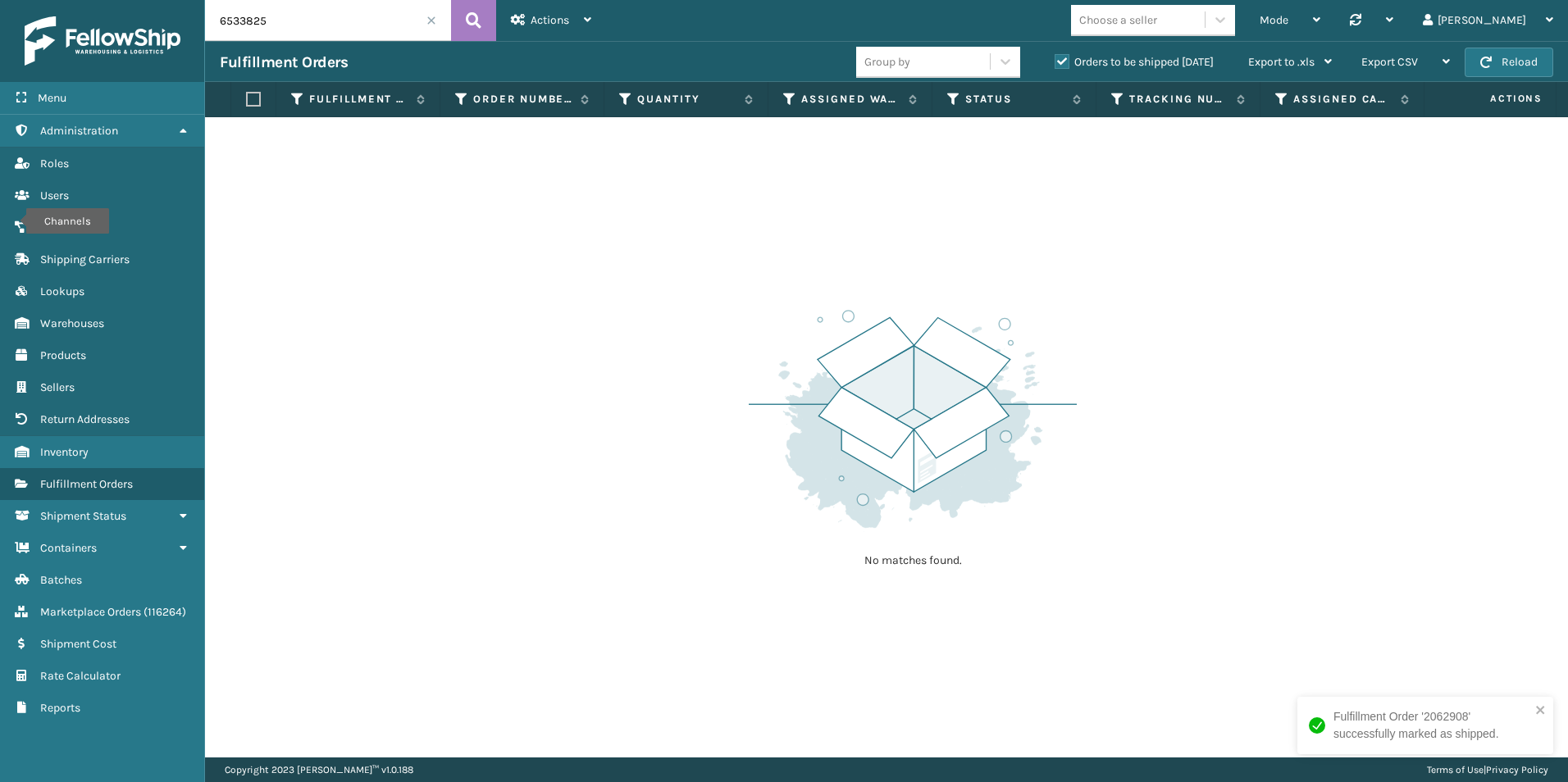
click at [332, 17] on input "6533825" at bounding box center [328, 21] width 246 height 41
type input "6533800"
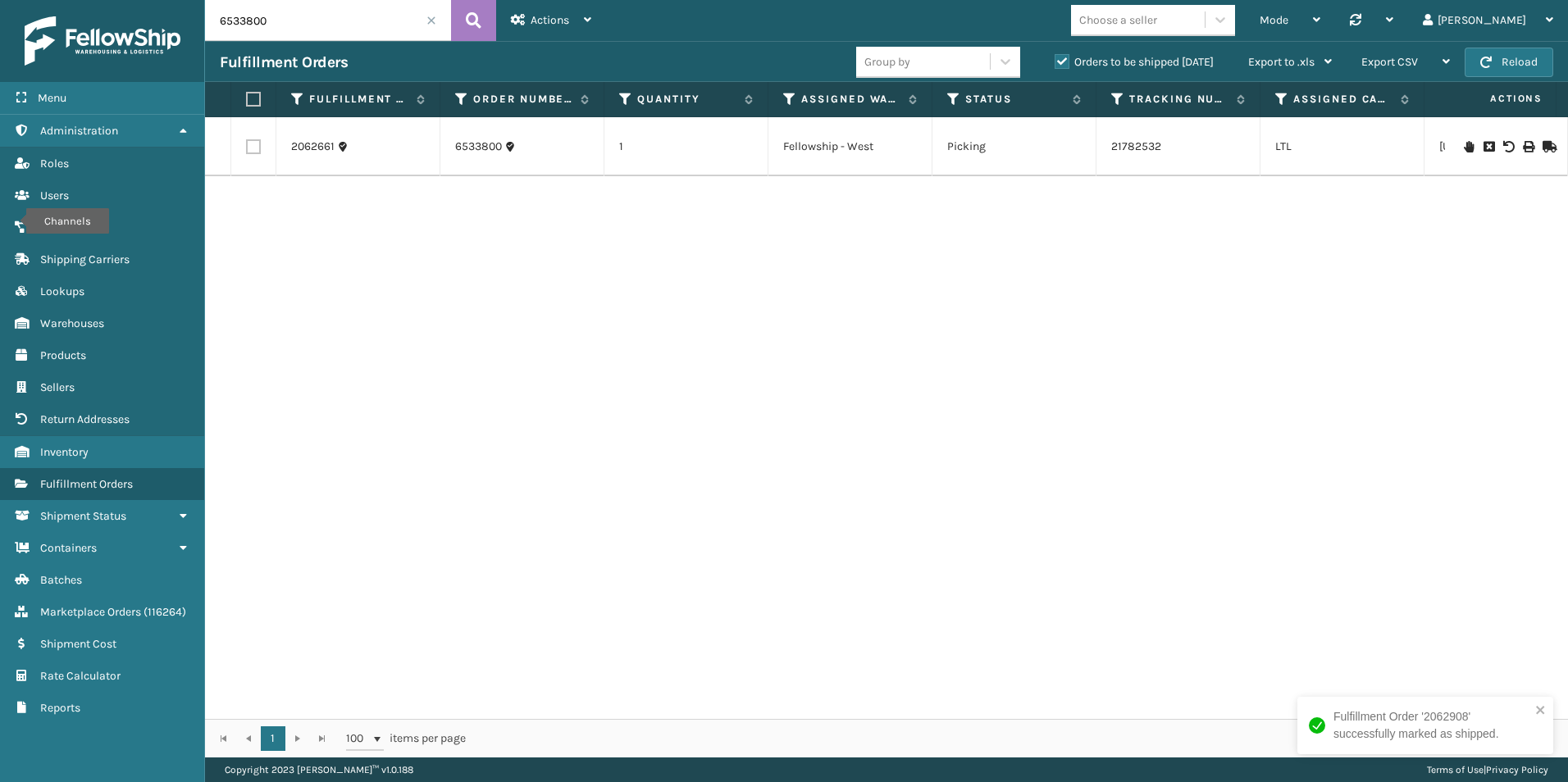
click at [1543, 145] on icon at bounding box center [1547, 147] width 10 height 11
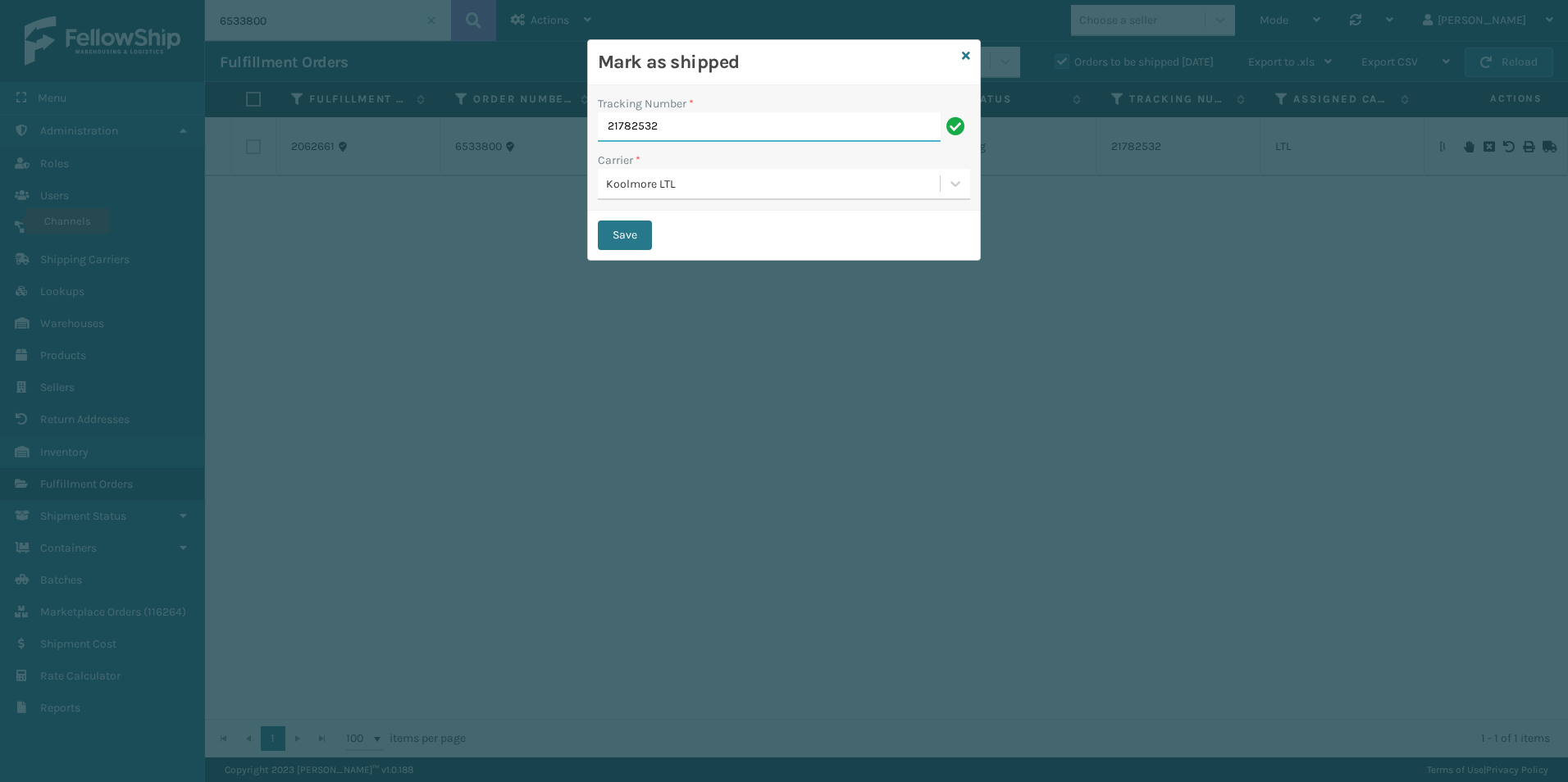
drag, startPoint x: 699, startPoint y: 132, endPoint x: 590, endPoint y: 126, distance: 109.2
click at [592, 126] on div "Tracking Number * 21782532 Carrier * Koolmore LTL" at bounding box center [784, 148] width 392 height 126
paste input "22104598"
type input "222104598"
click at [636, 228] on button "Save" at bounding box center [624, 236] width 54 height 30
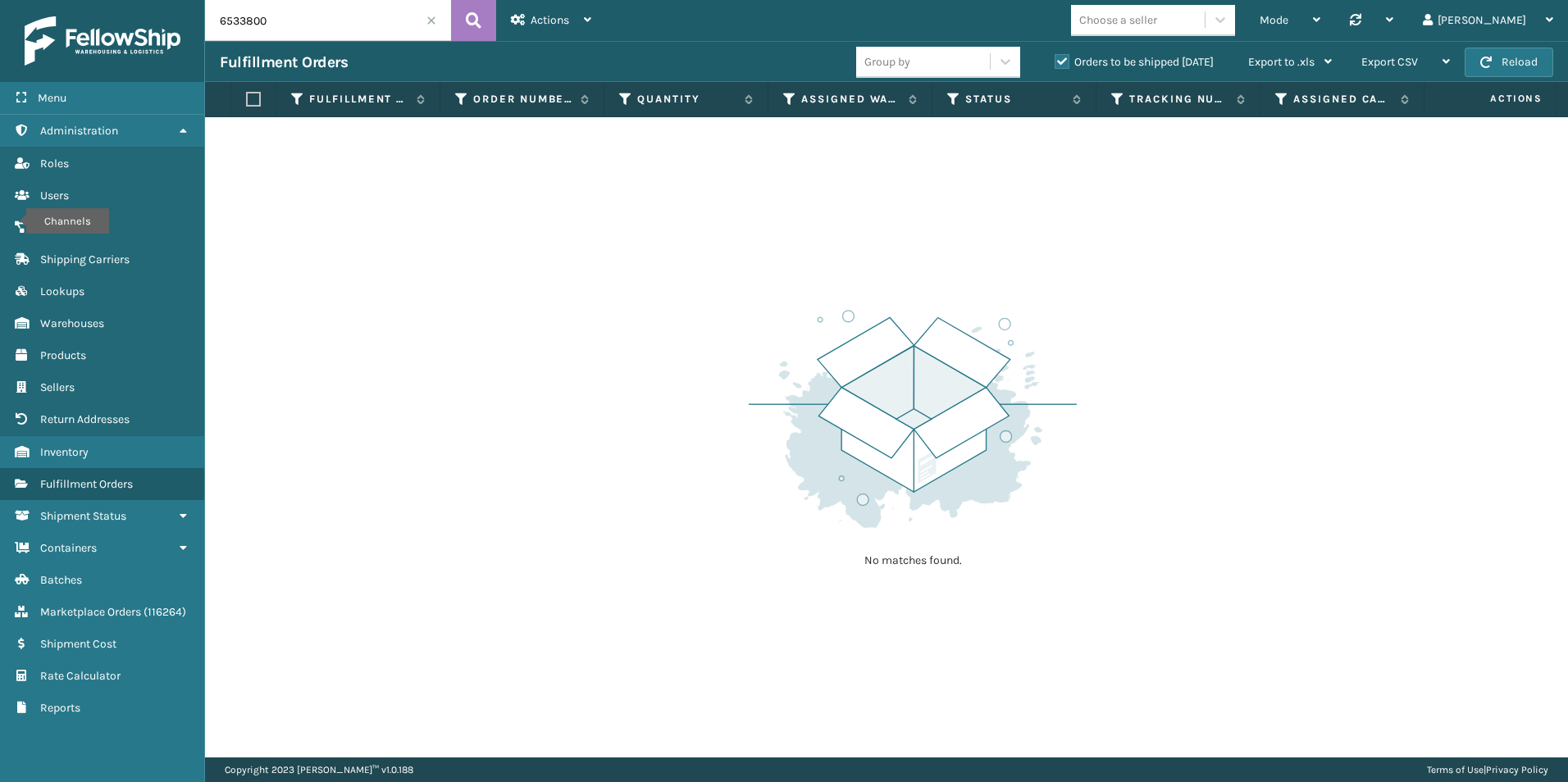
click at [298, 7] on input "6533800" at bounding box center [328, 21] width 246 height 41
type input "6533567"
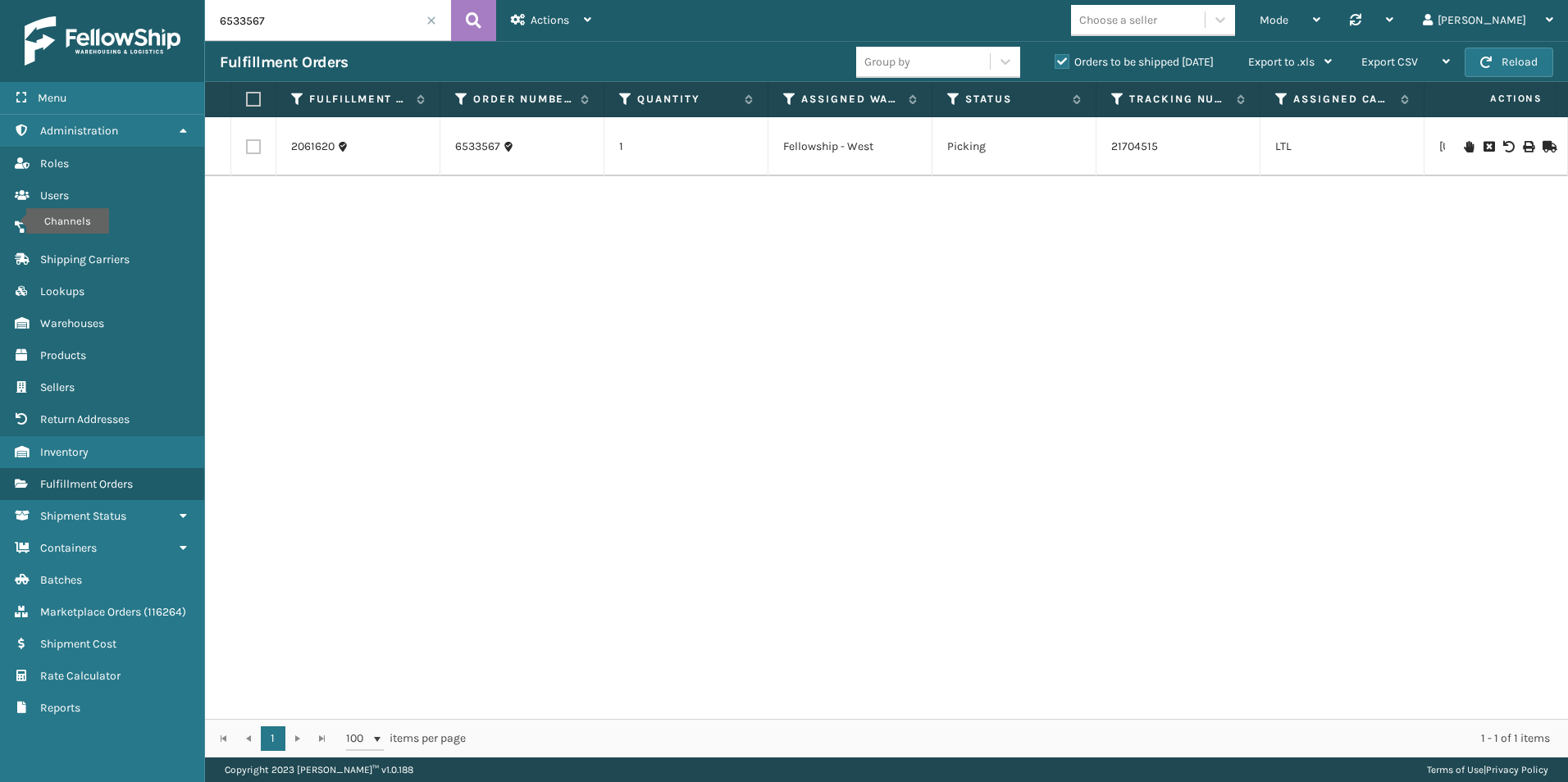
click at [1543, 145] on icon at bounding box center [1547, 147] width 10 height 11
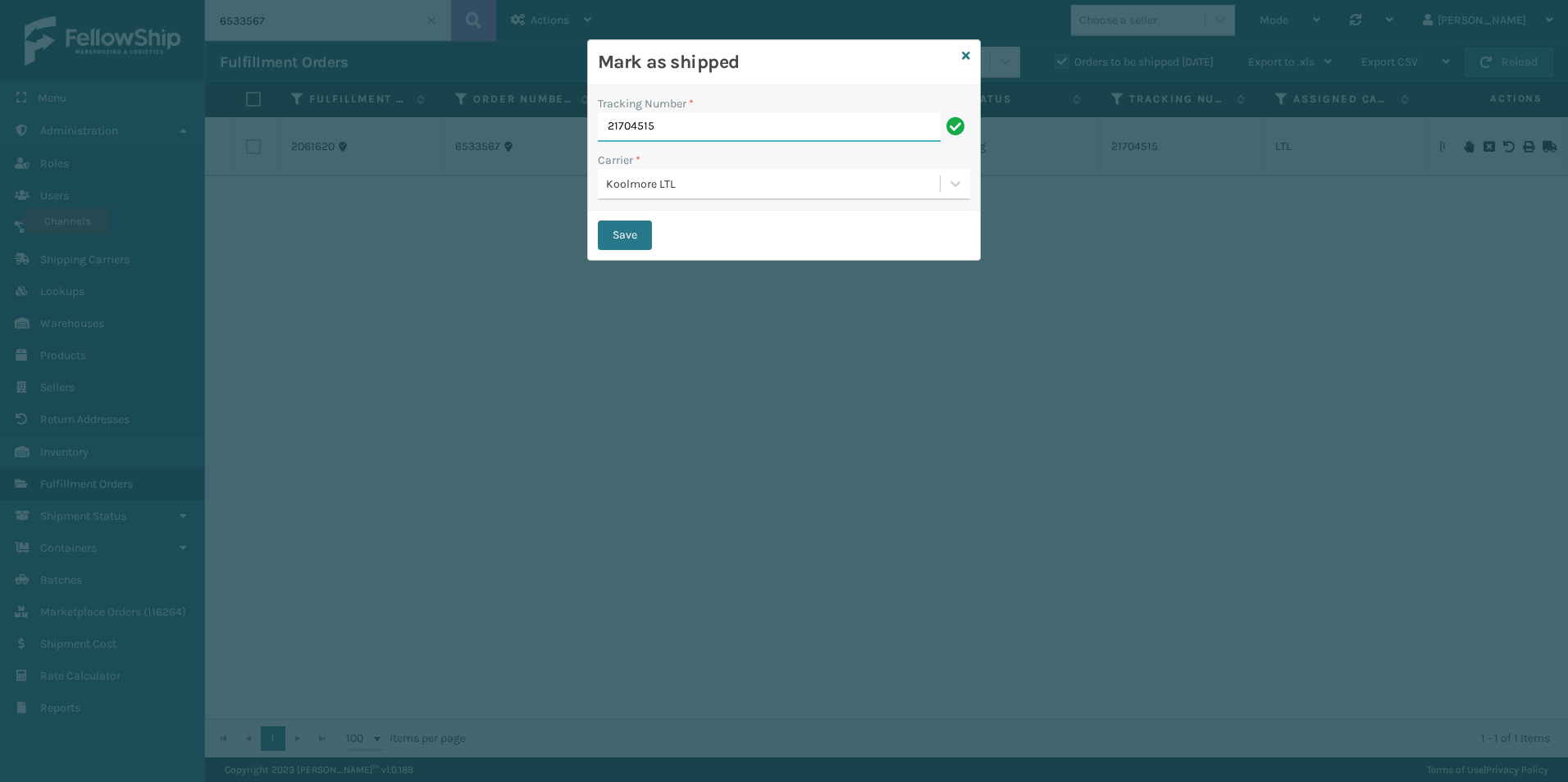
drag, startPoint x: 645, startPoint y: 125, endPoint x: 616, endPoint y: 126, distance: 29.0
click at [537, 125] on div "Mark as shipped Tracking Number * 21704515 Carrier * Koolmore LTL Save" at bounding box center [784, 391] width 1568 height 782
paste input "22104606"
type input "222104606"
click at [625, 232] on button "Save" at bounding box center [624, 236] width 54 height 30
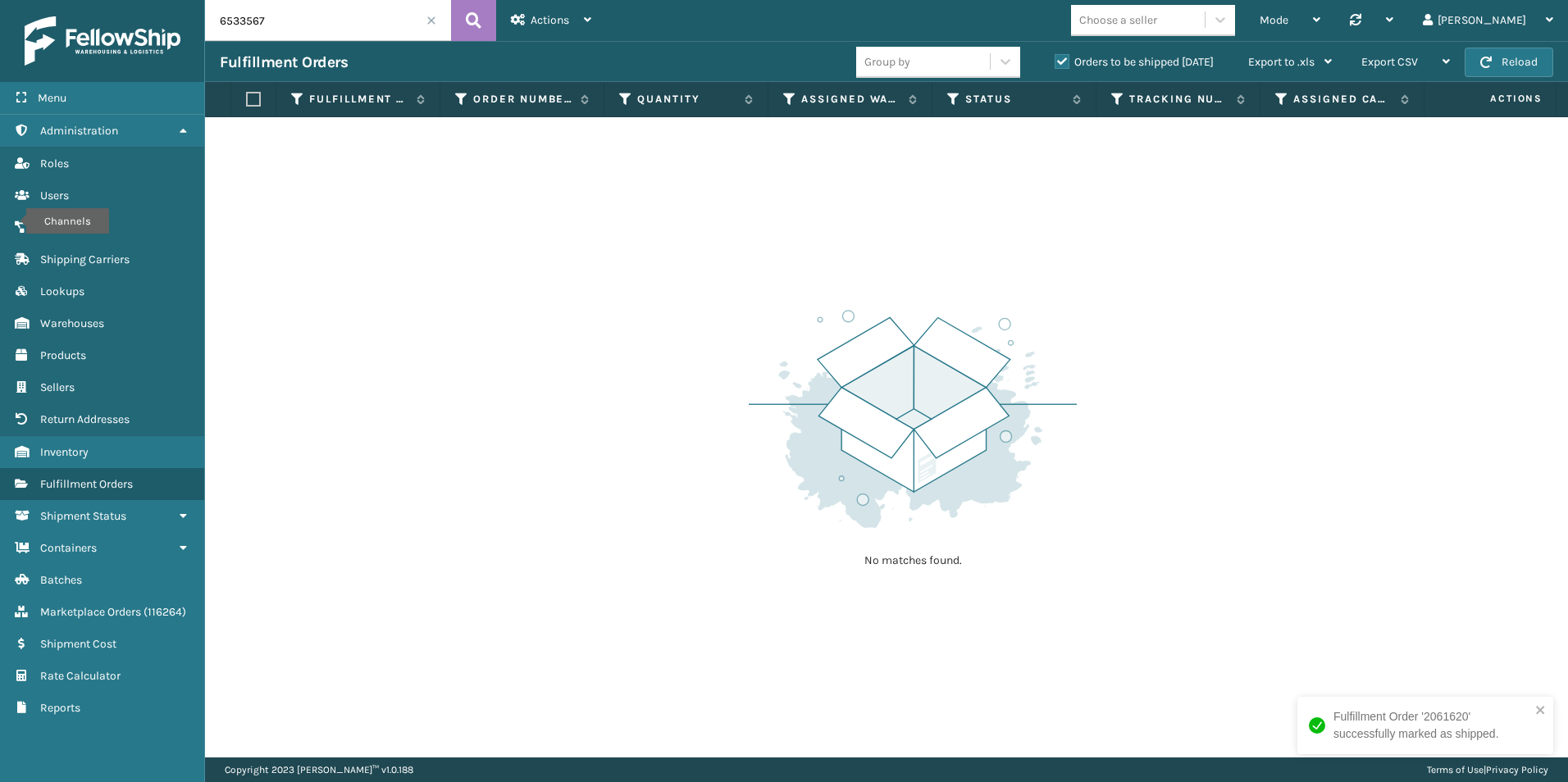
click at [281, 27] on input "6533567" at bounding box center [328, 21] width 246 height 41
type input "6533564"
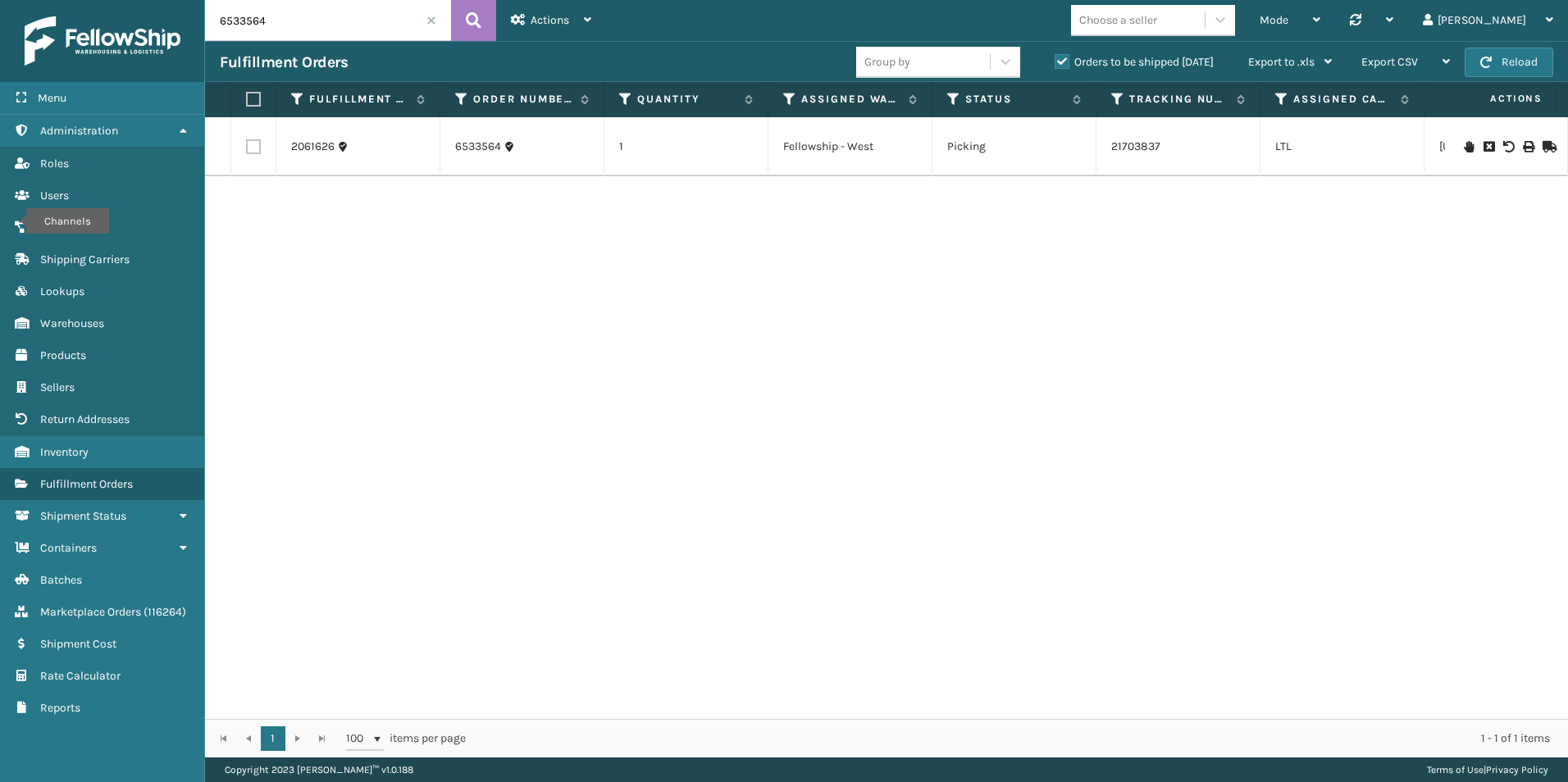
click at [1547, 145] on td at bounding box center [1506, 147] width 123 height 59
click at [1543, 150] on icon at bounding box center [1547, 147] width 10 height 11
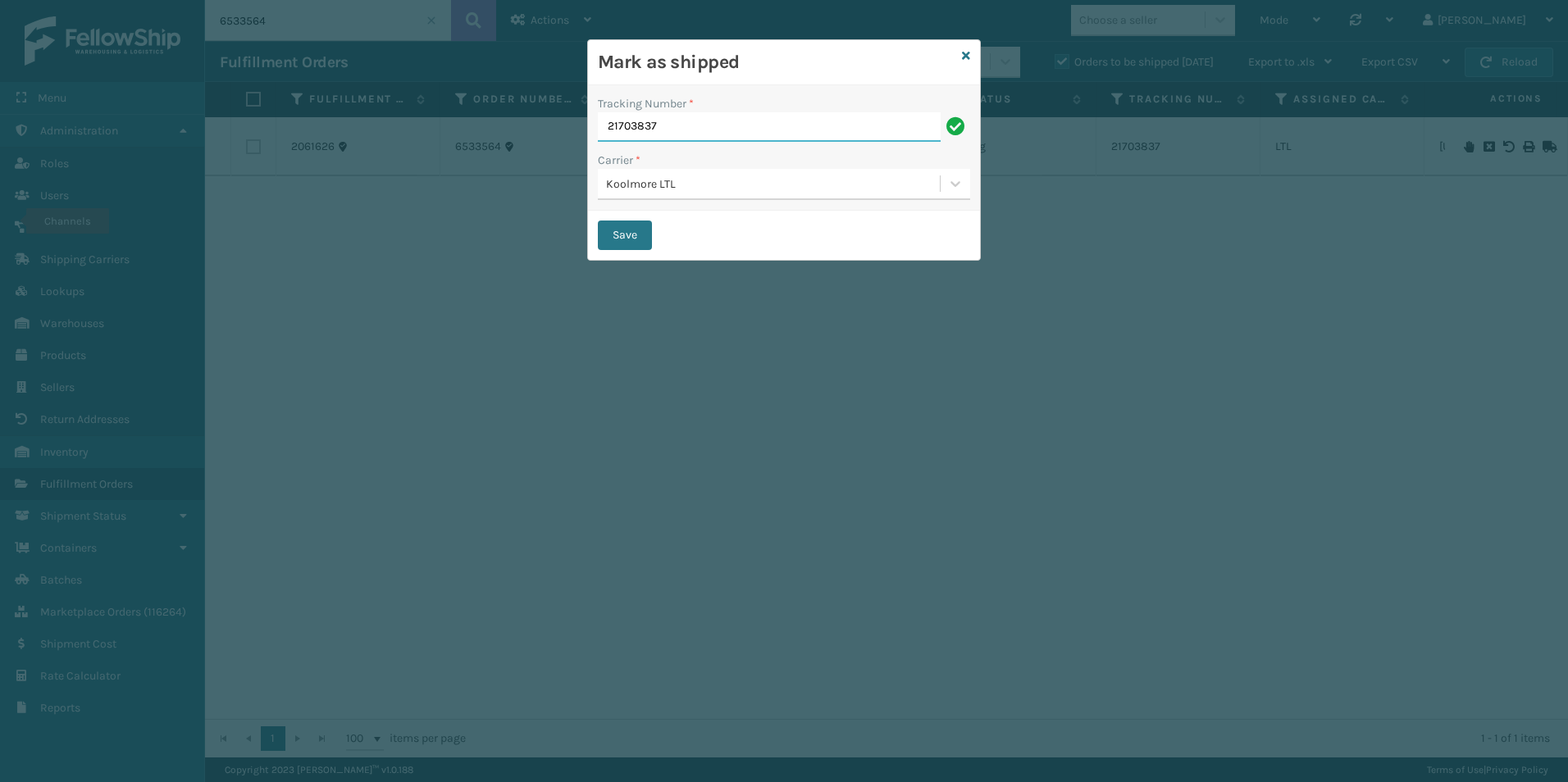
drag, startPoint x: 699, startPoint y: 125, endPoint x: 601, endPoint y: 125, distance: 98.0
click at [601, 125] on input "21703837" at bounding box center [769, 127] width 343 height 30
paste input "22104572"
type input "222104572"
click at [610, 229] on button "Save" at bounding box center [624, 236] width 54 height 30
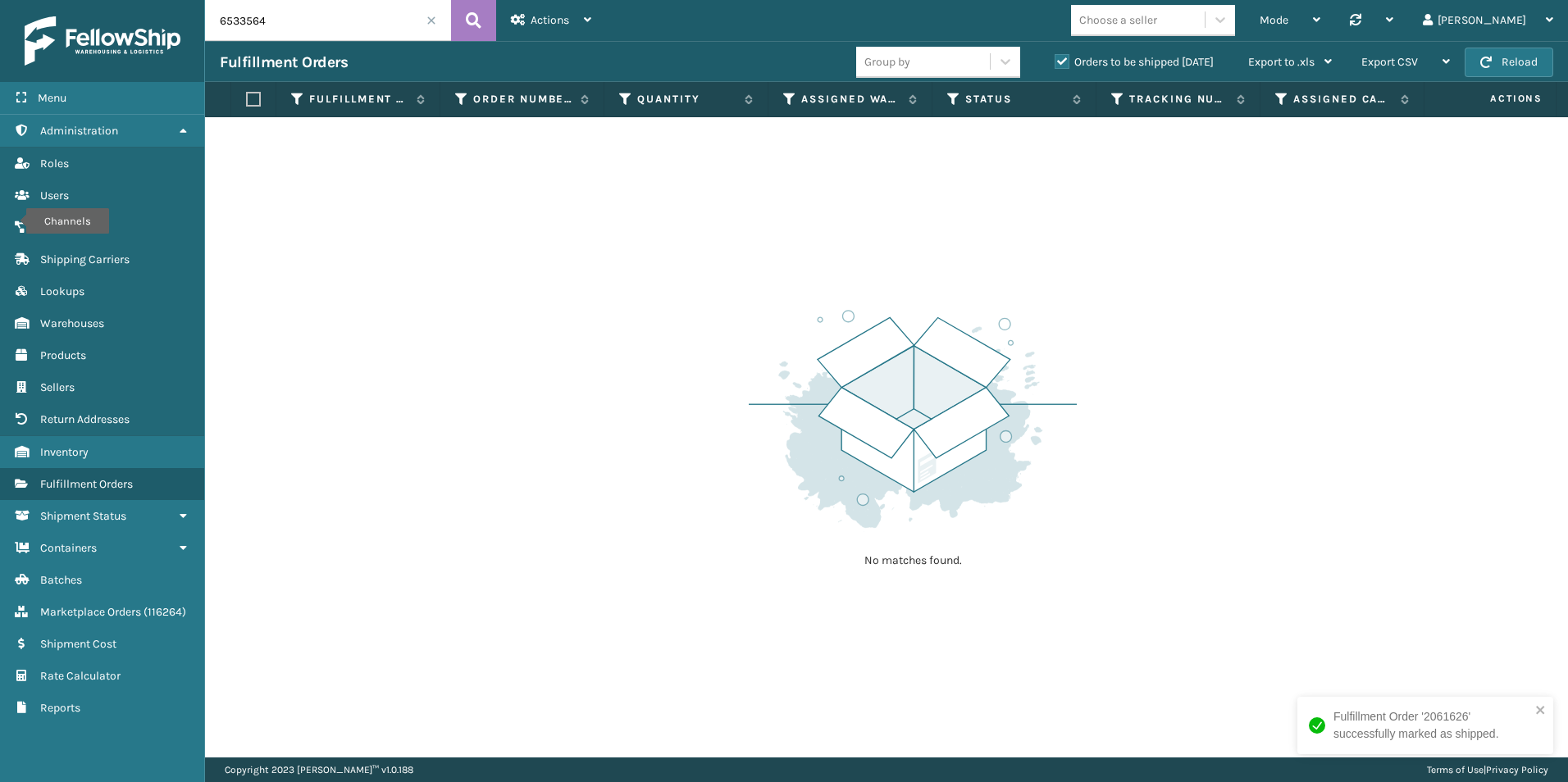
click at [292, 23] on input "6533564" at bounding box center [328, 21] width 246 height 41
type input "6533505"
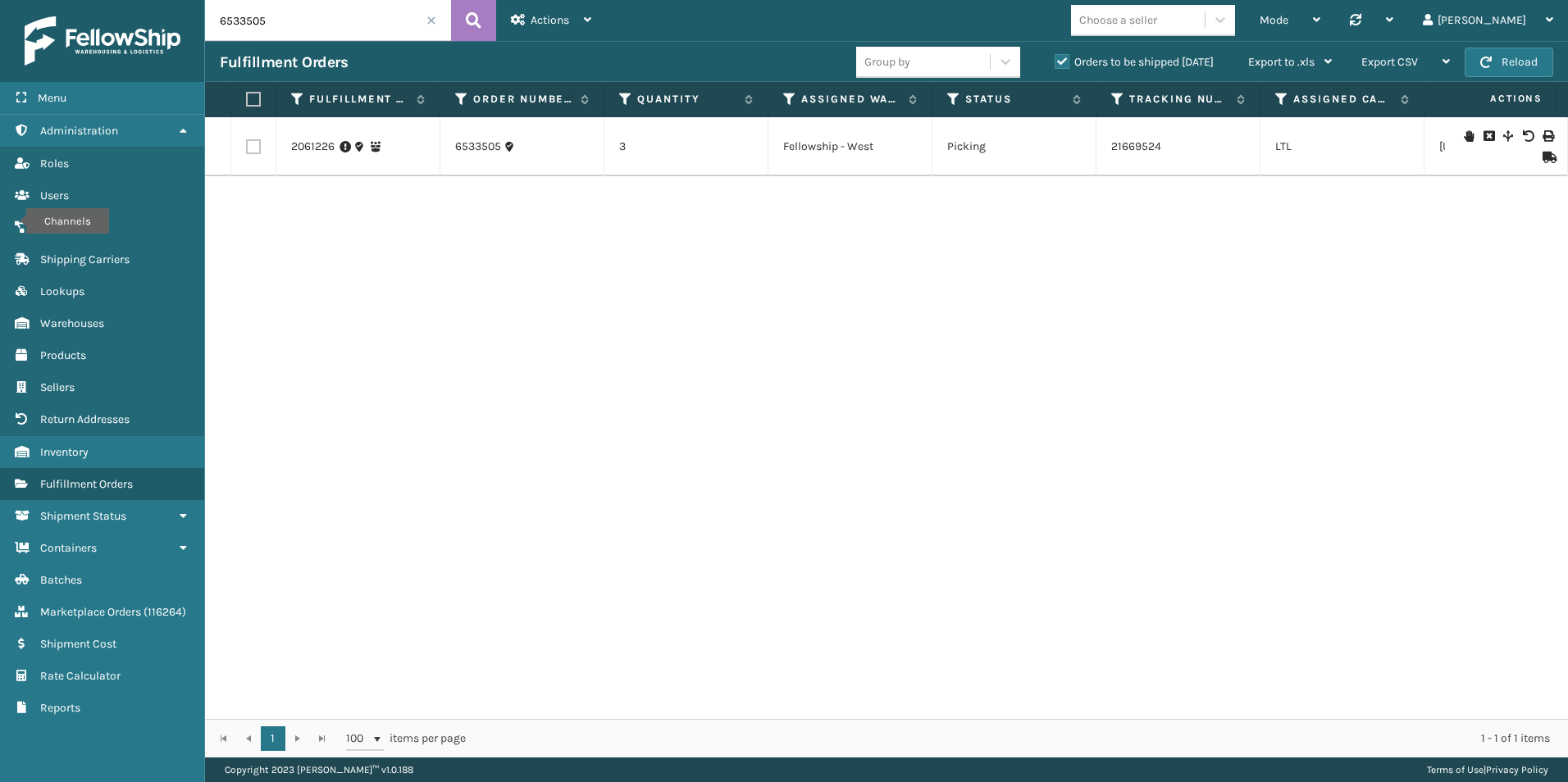
click at [1544, 159] on icon at bounding box center [1547, 158] width 10 height 11
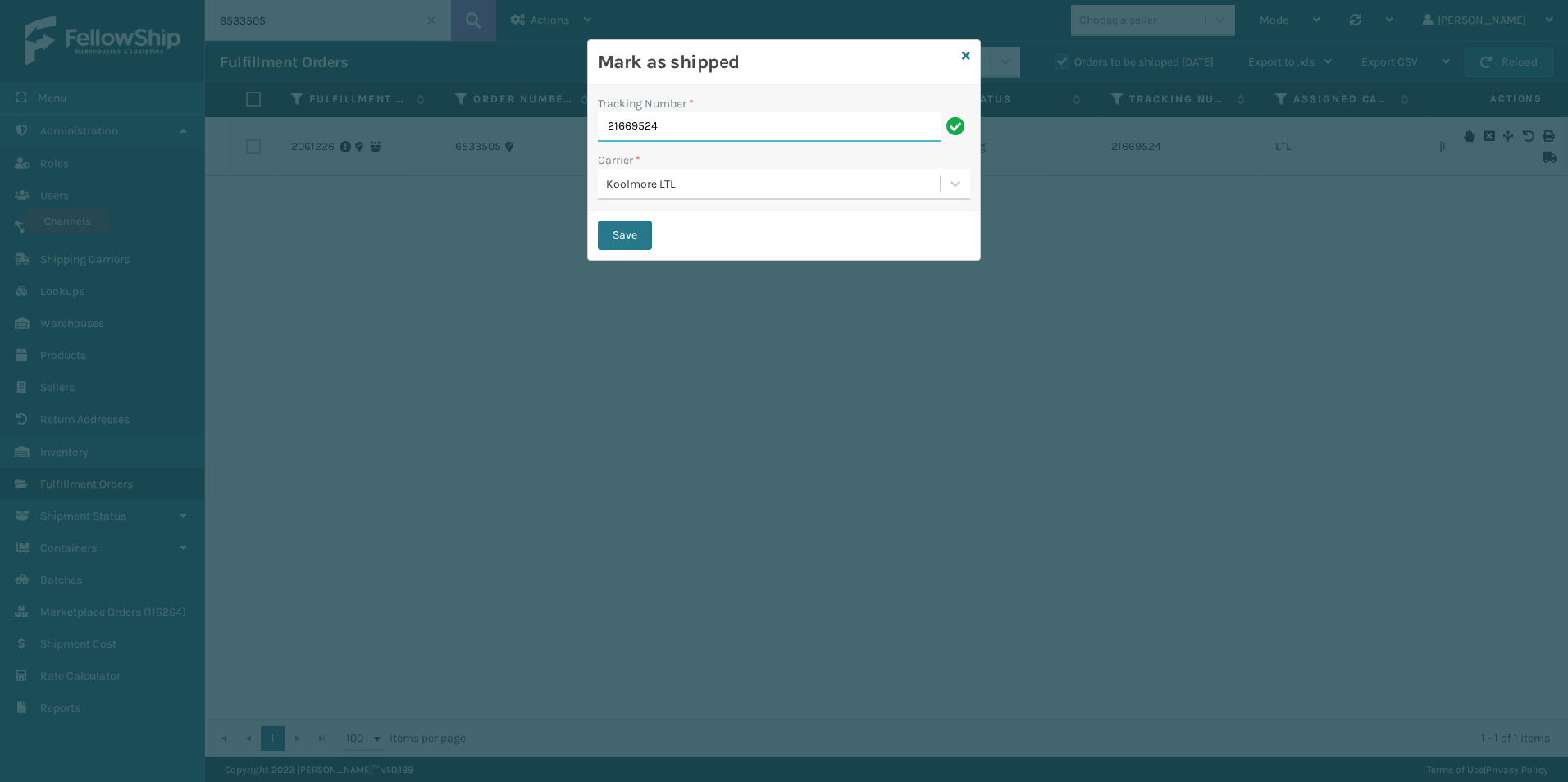
drag, startPoint x: 693, startPoint y: 129, endPoint x: 603, endPoint y: 125, distance: 90.1
click at [603, 125] on input "21669524" at bounding box center [769, 127] width 343 height 30
paste input "2210456"
type input "222104564"
click at [597, 221] on button "Save" at bounding box center [624, 236] width 54 height 30
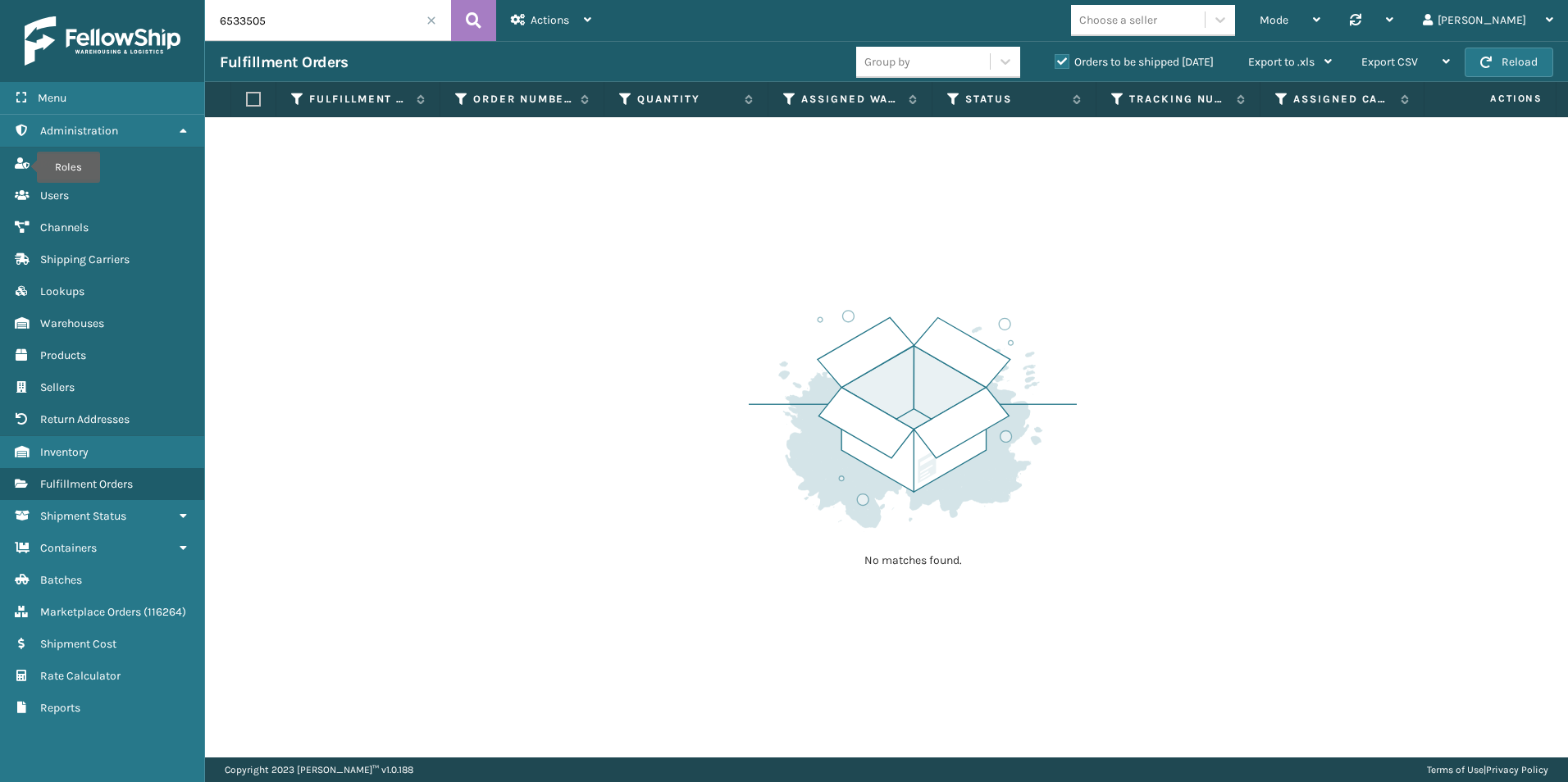
click at [431, 22] on span at bounding box center [432, 21] width 10 height 10
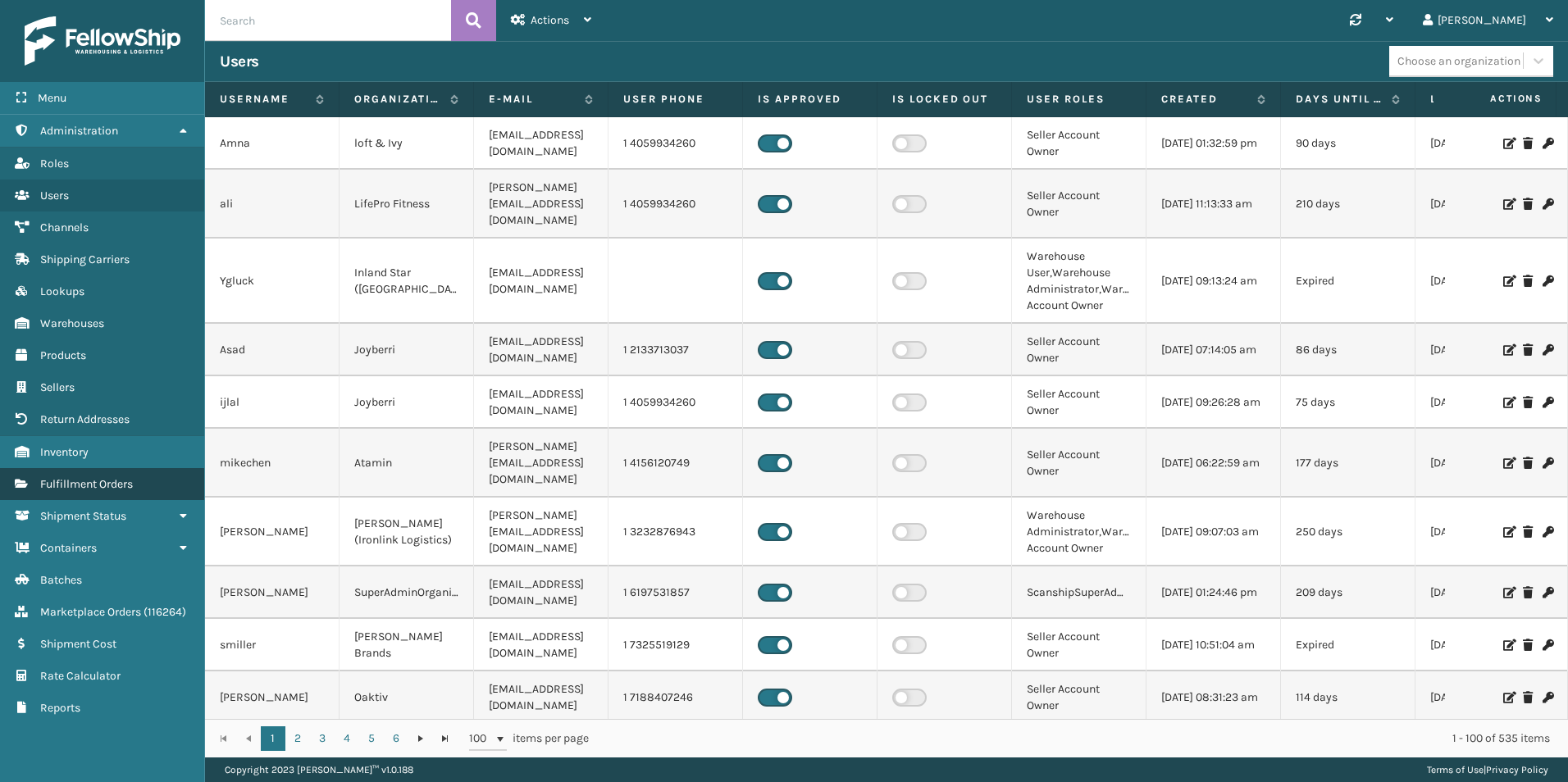
click at [70, 487] on span "Fulfillment Orders" at bounding box center [86, 484] width 93 height 14
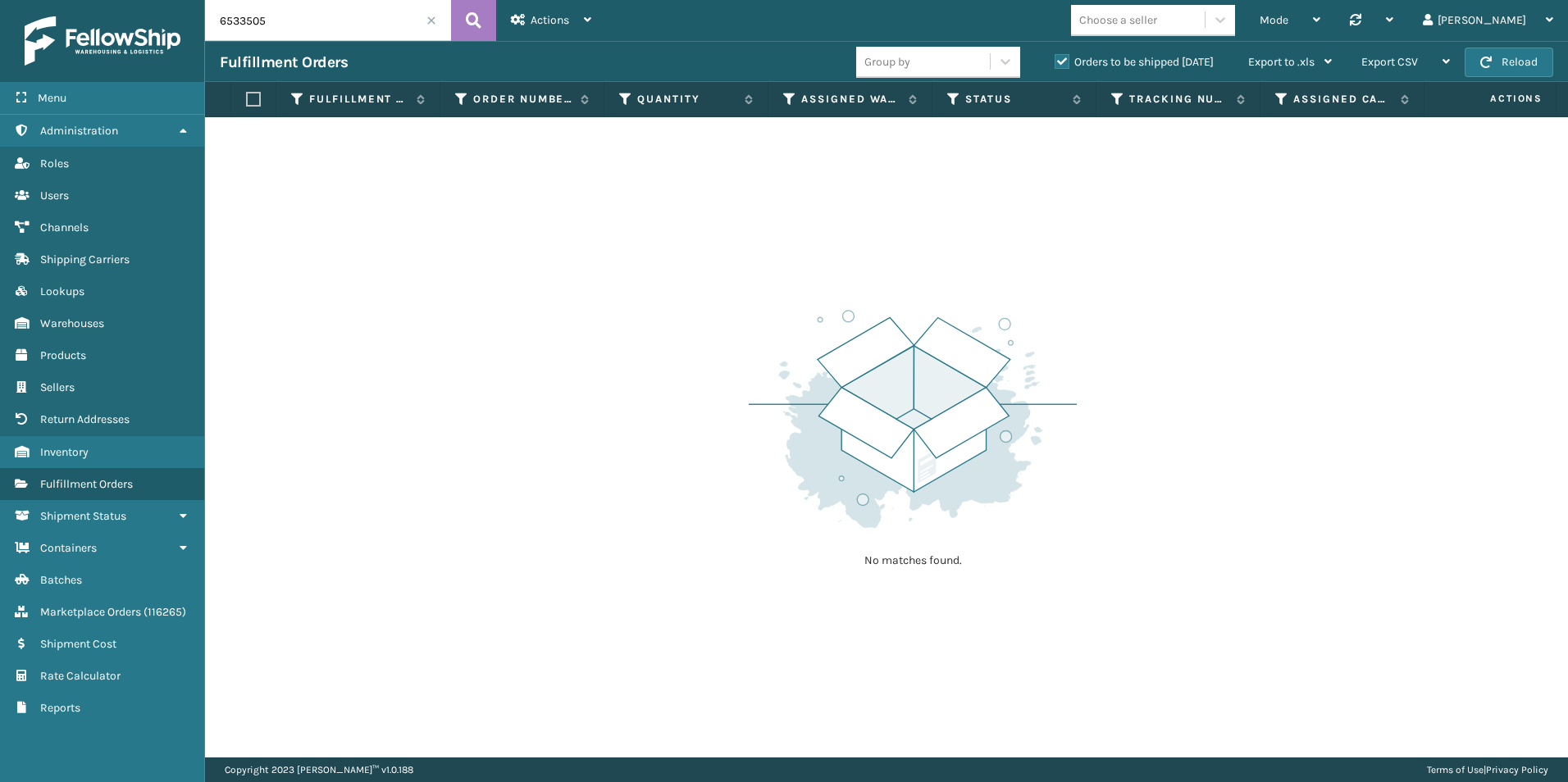
click at [287, 6] on input "6533505" at bounding box center [328, 21] width 246 height 41
drag, startPoint x: 243, startPoint y: 11, endPoint x: 219, endPoint y: 11, distance: 24.0
click at [219, 11] on input "6533505" at bounding box center [328, 21] width 246 height 41
click at [271, 21] on input "2063128" at bounding box center [328, 21] width 246 height 41
type input "2063137"
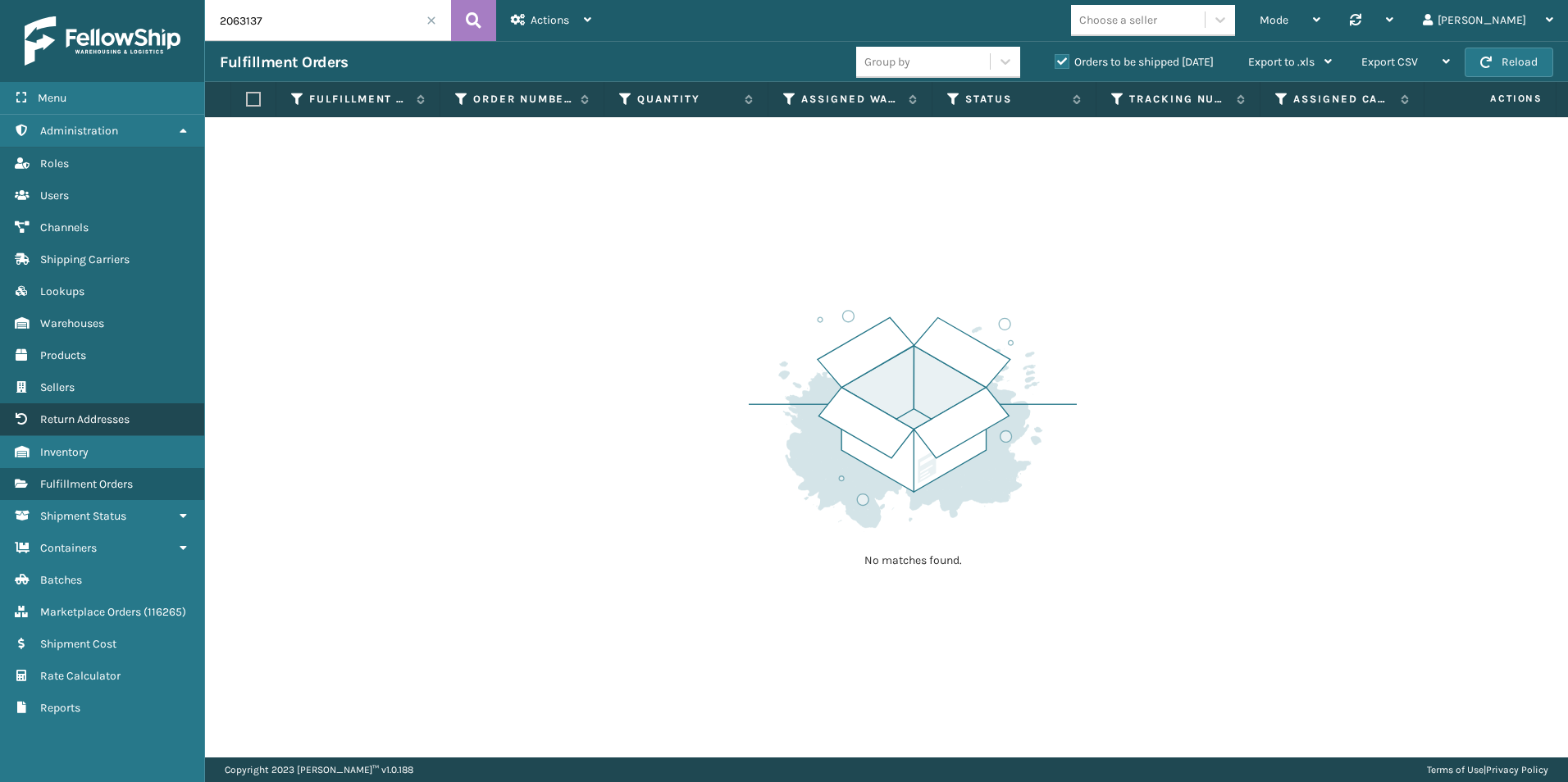
click at [98, 418] on span "Return Addresses" at bounding box center [85, 419] width 89 height 14
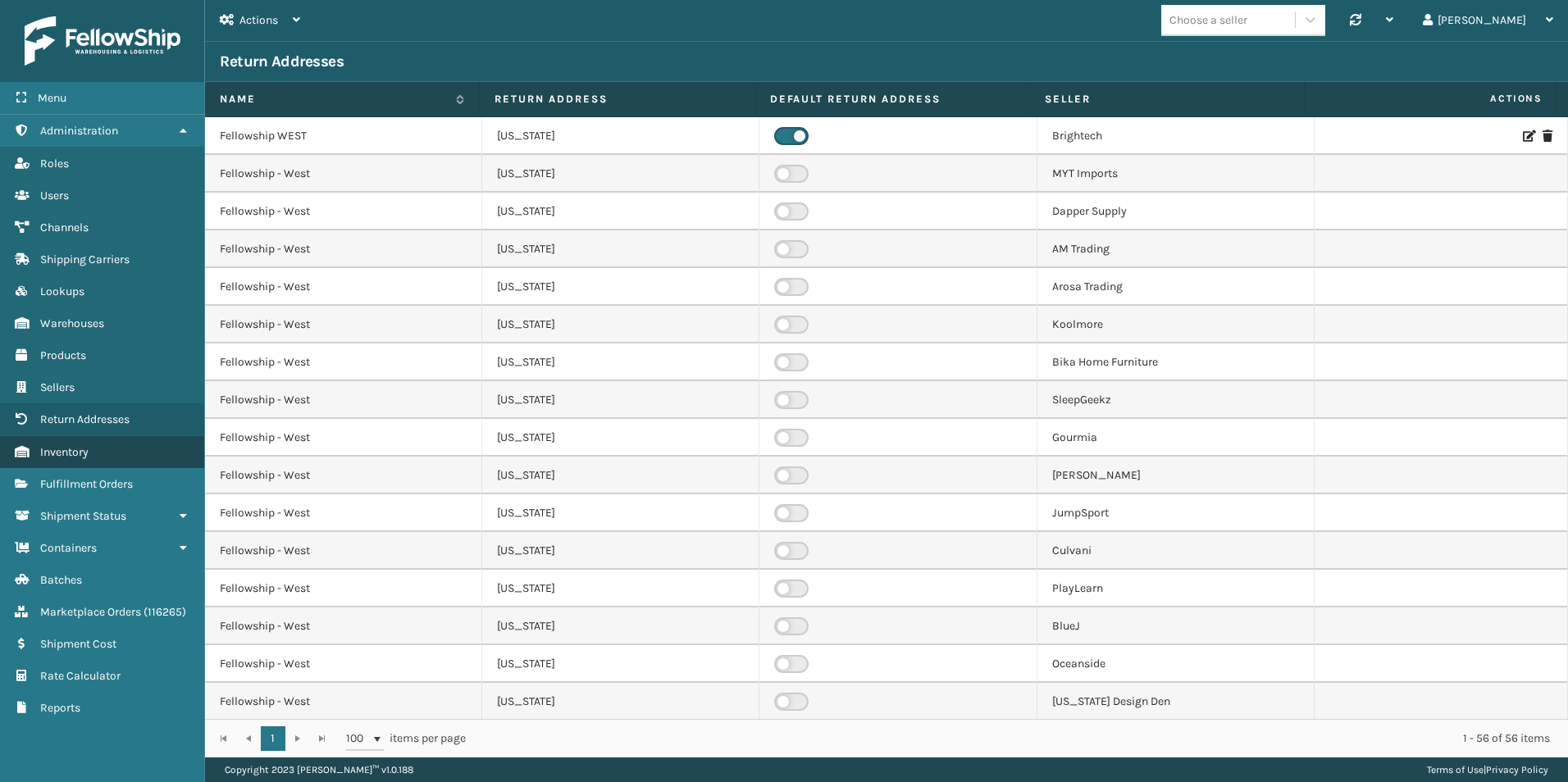
click at [71, 444] on link "Warehouses Inventory" at bounding box center [102, 452] width 204 height 32
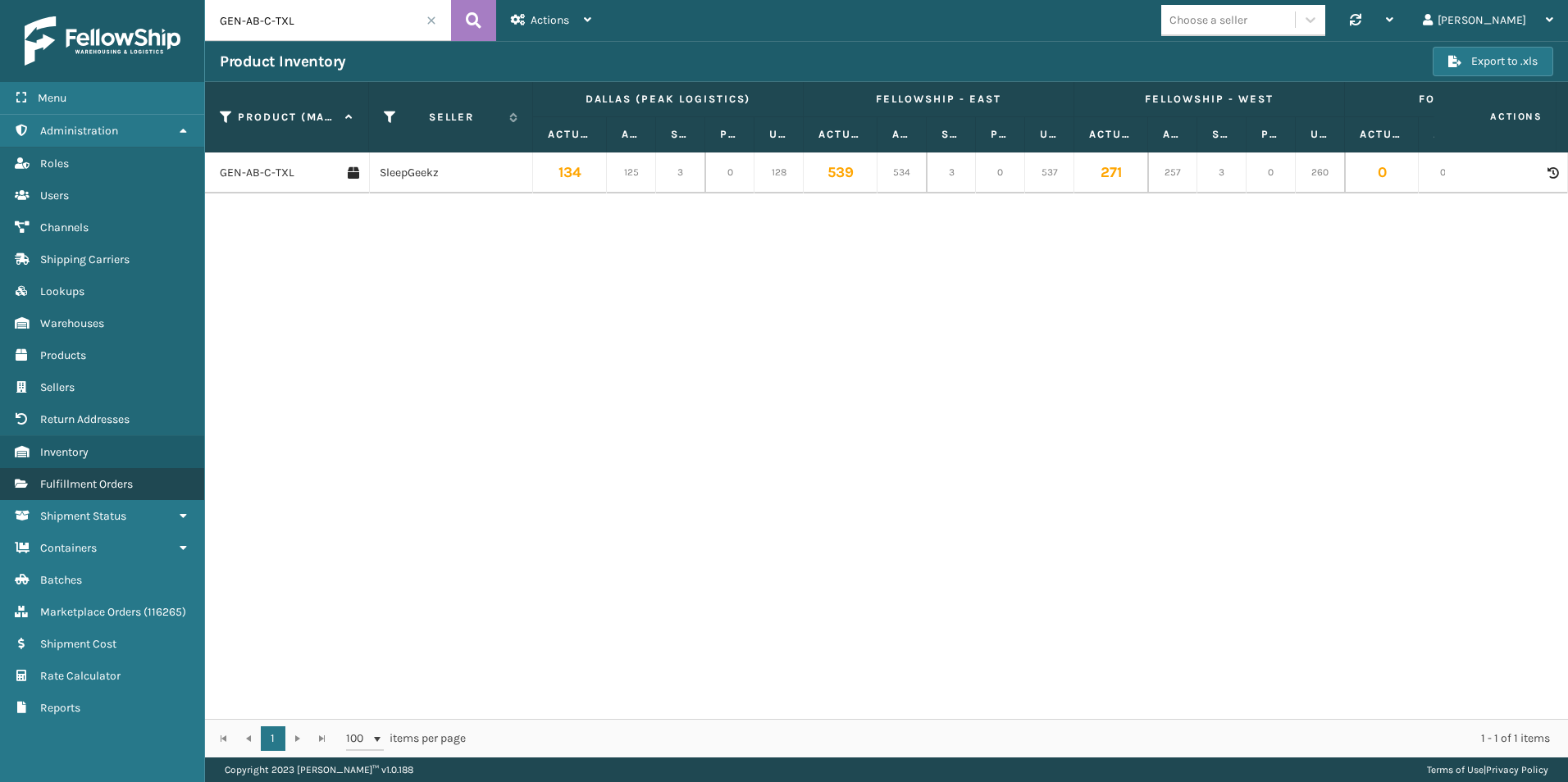
click at [132, 477] on link "Fulfillment Orders" at bounding box center [102, 484] width 204 height 32
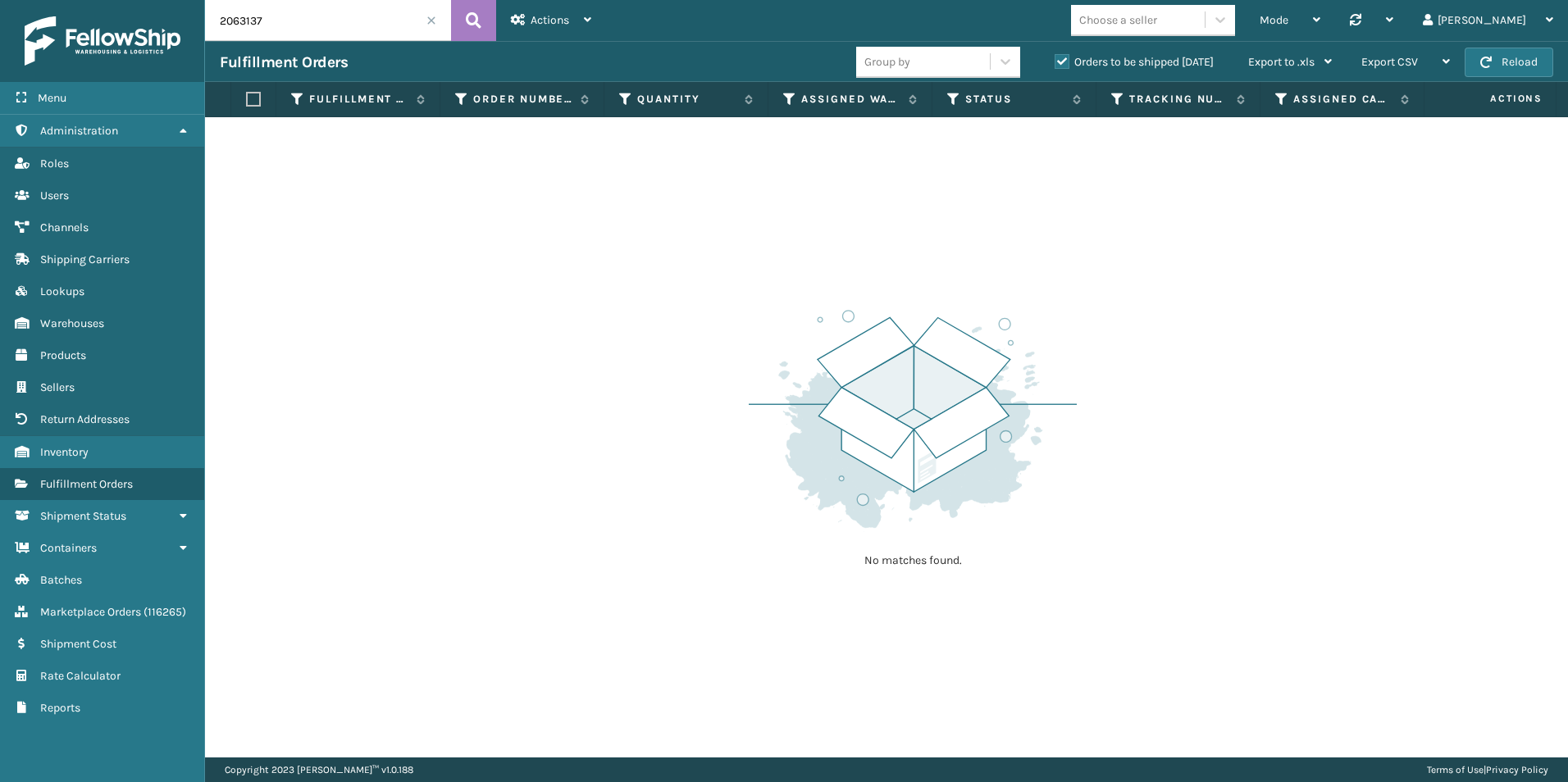
click at [429, 25] on span at bounding box center [432, 21] width 10 height 10
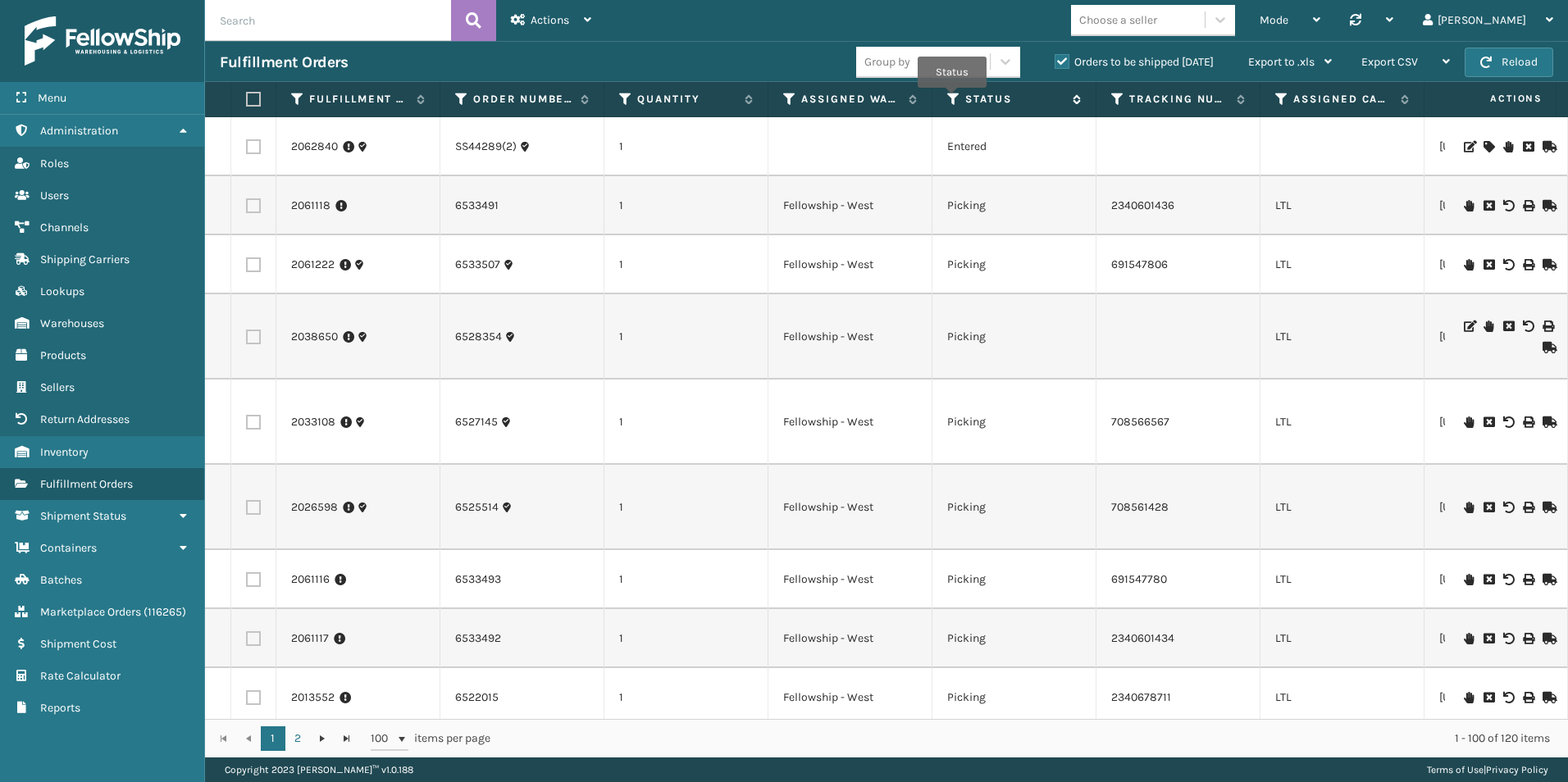
click at [952, 99] on icon at bounding box center [953, 99] width 13 height 15
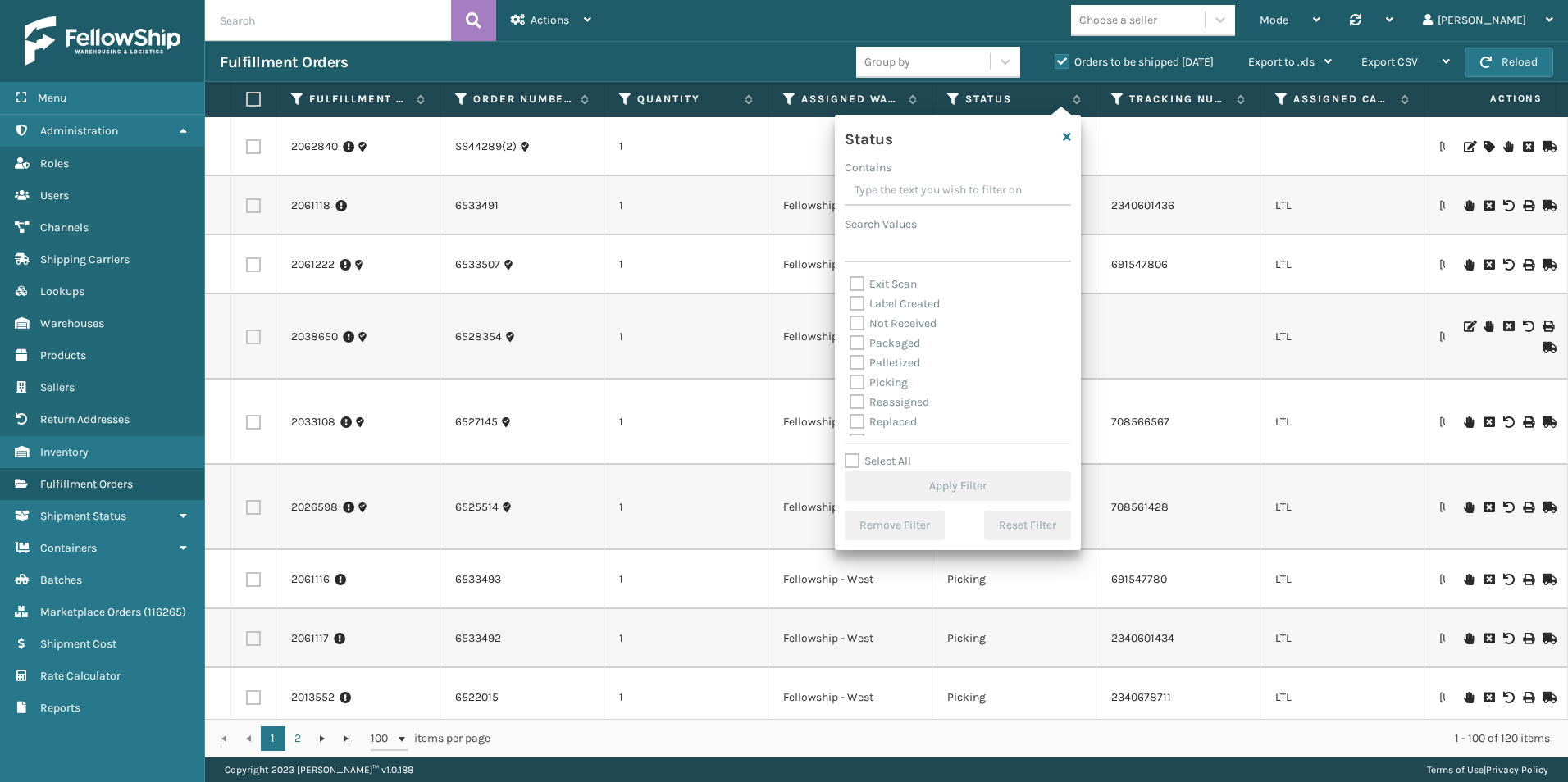
scroll to position [82, 0]
click at [860, 359] on label "Picking" at bounding box center [878, 357] width 58 height 14
click at [850, 359] on input "Picking" at bounding box center [849, 353] width 1 height 11
checkbox input "true"
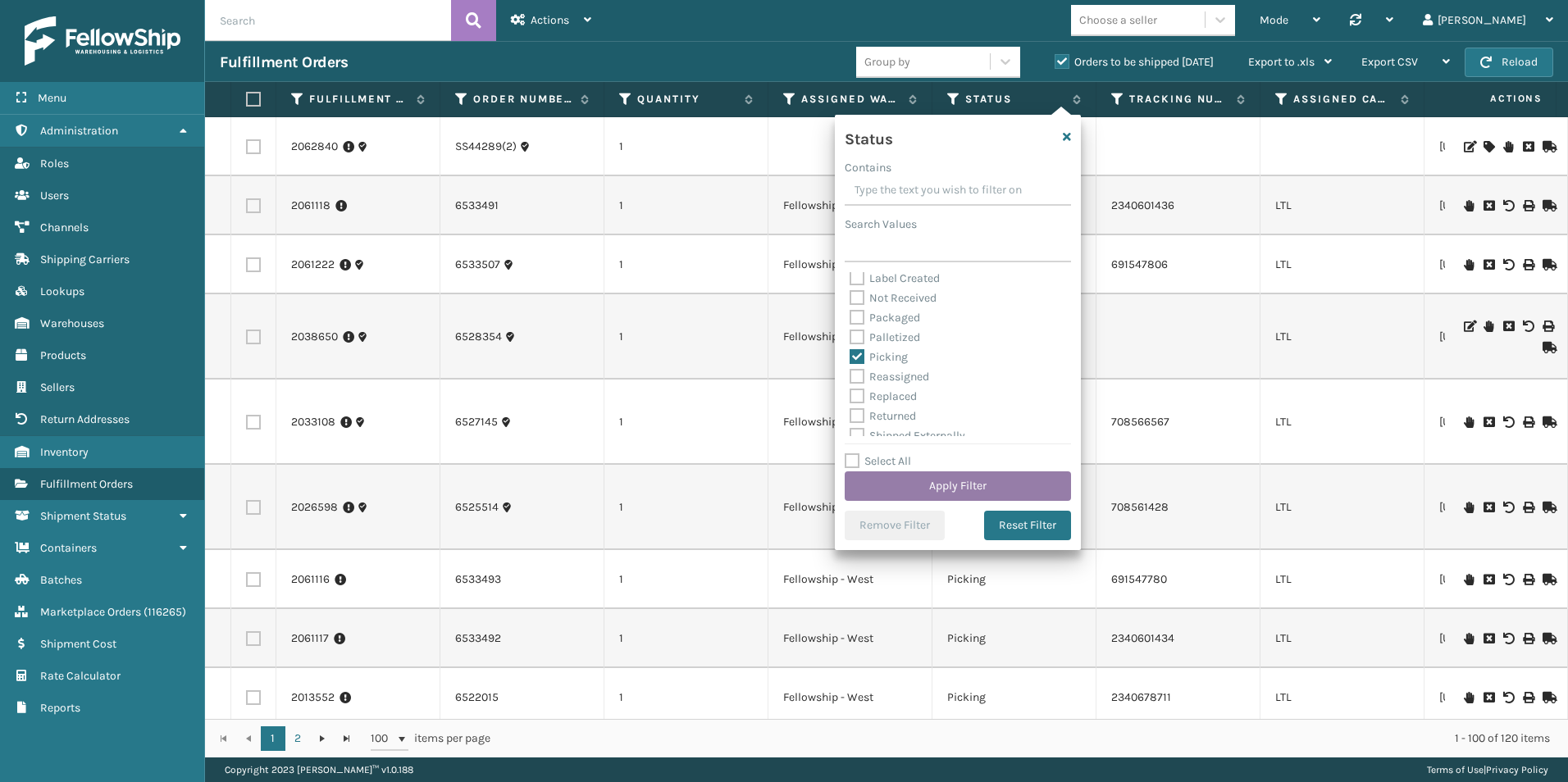
click at [936, 484] on button "Apply Filter" at bounding box center [958, 487] width 226 height 30
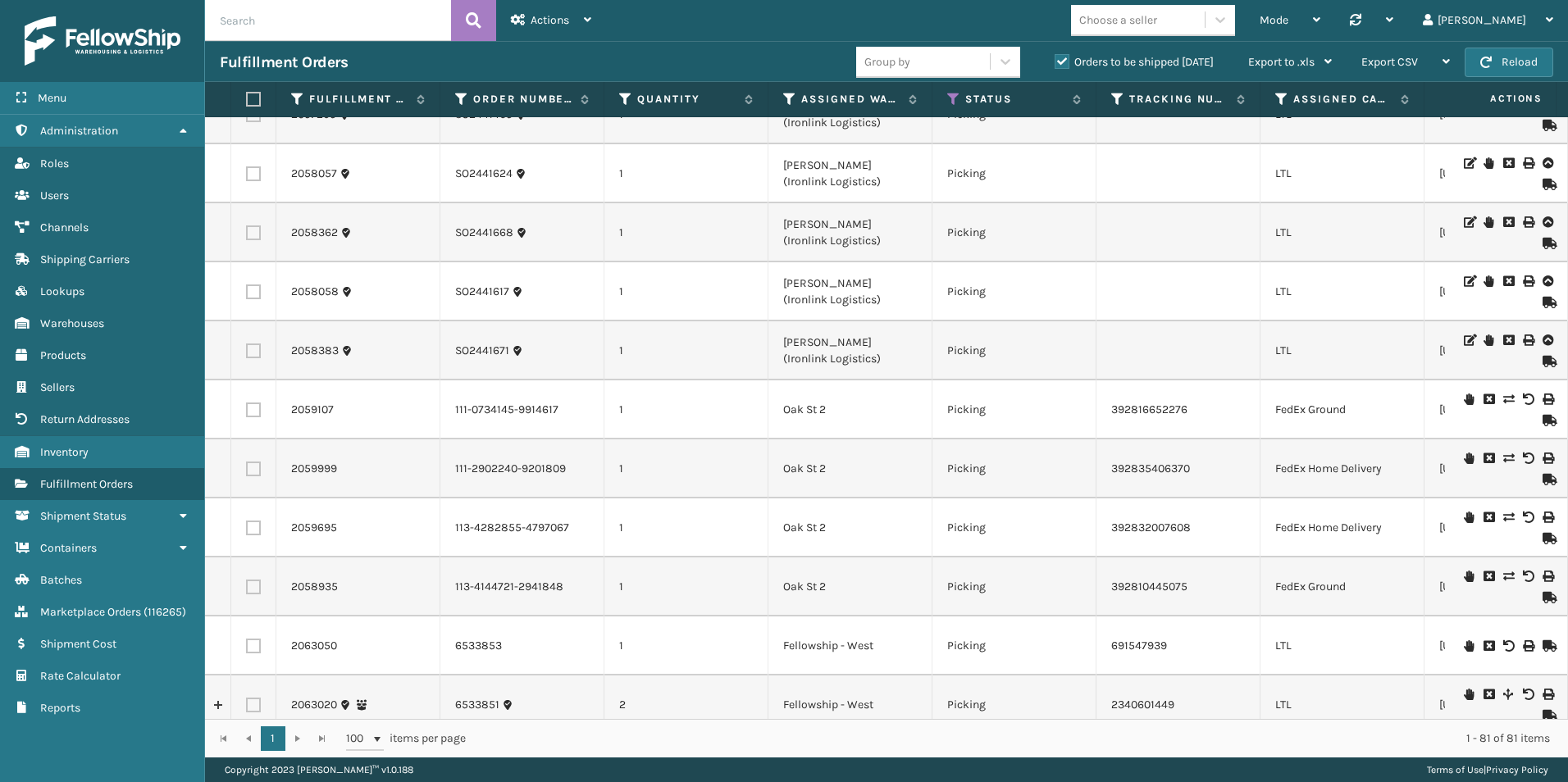
scroll to position [1230, 0]
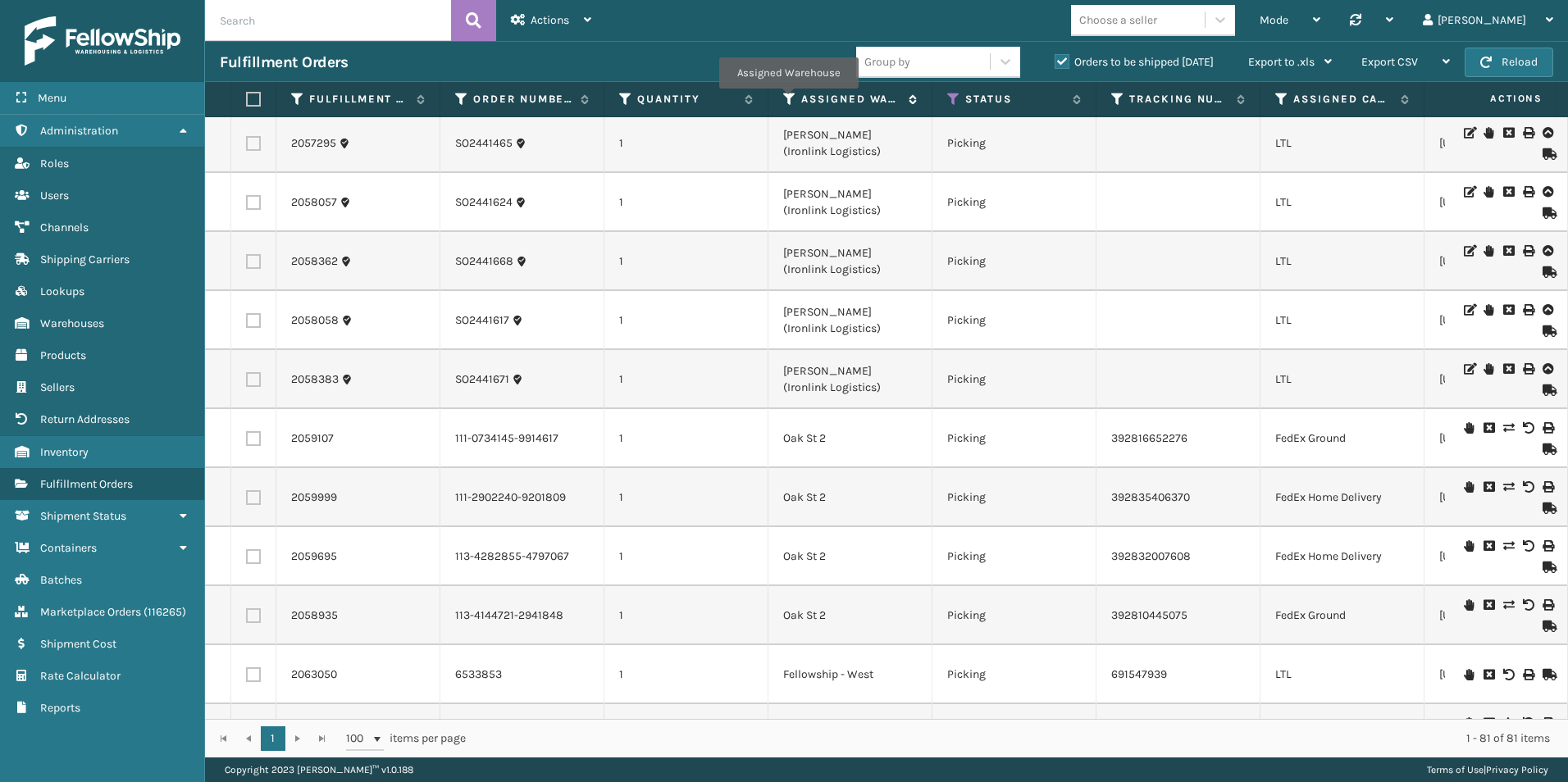
click at [788, 100] on icon at bounding box center [789, 99] width 13 height 15
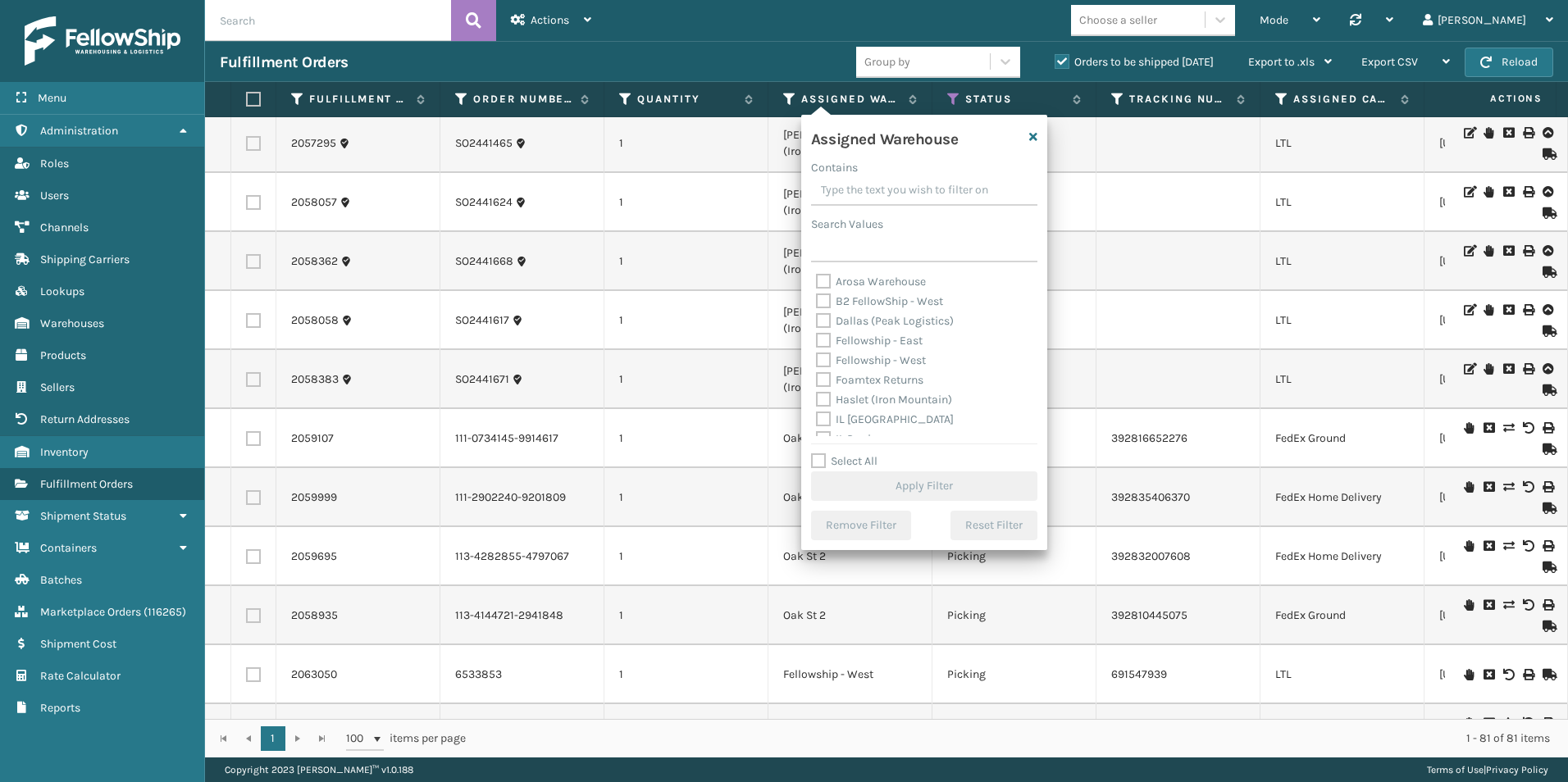
click at [821, 360] on label "Fellowship - West" at bounding box center [871, 360] width 110 height 14
click at [816, 360] on input "Fellowship - West" at bounding box center [816, 356] width 1 height 11
checkbox input "true"
click at [935, 490] on button "Apply Filter" at bounding box center [924, 487] width 226 height 30
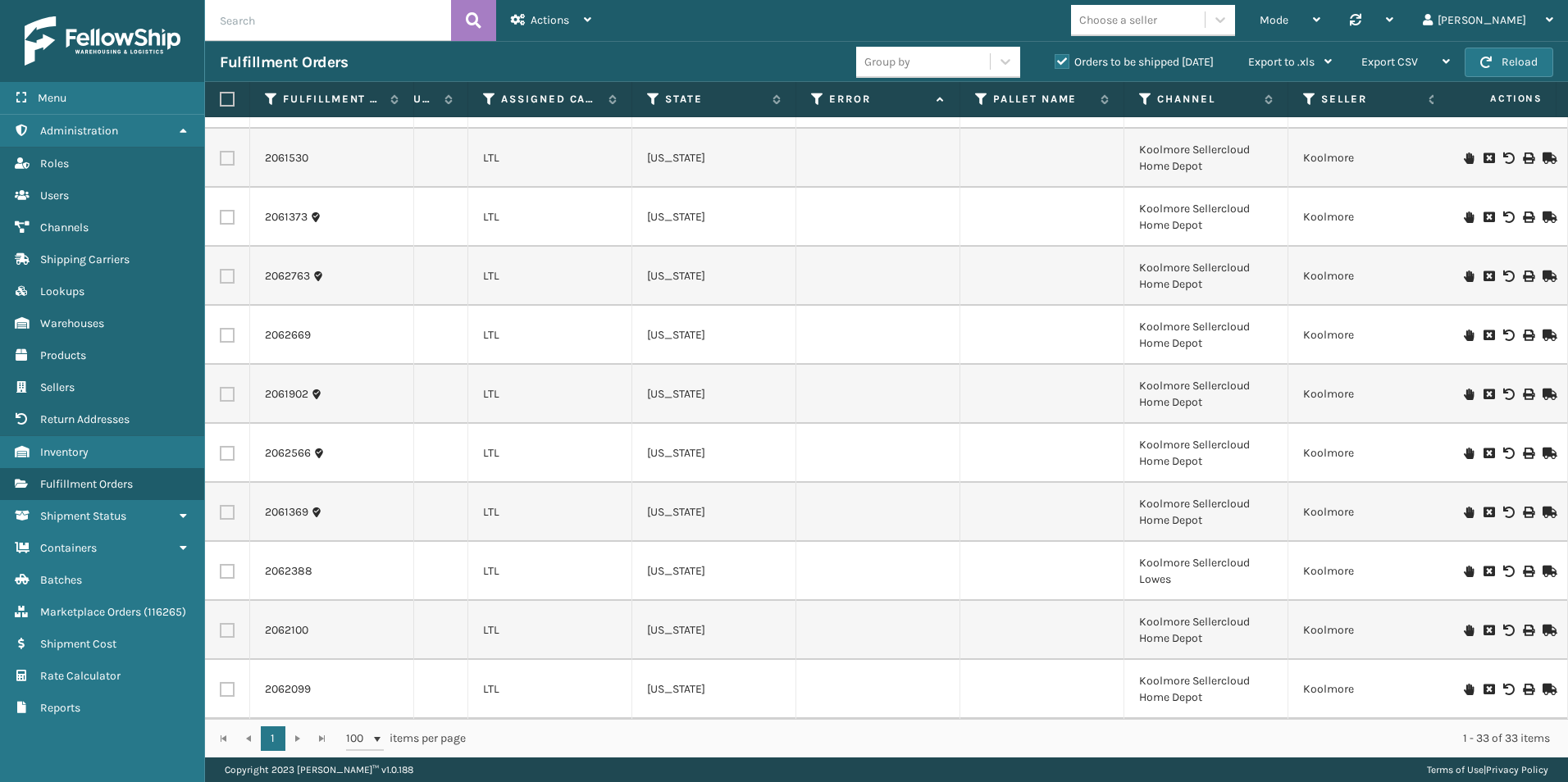
scroll to position [1464, 993]
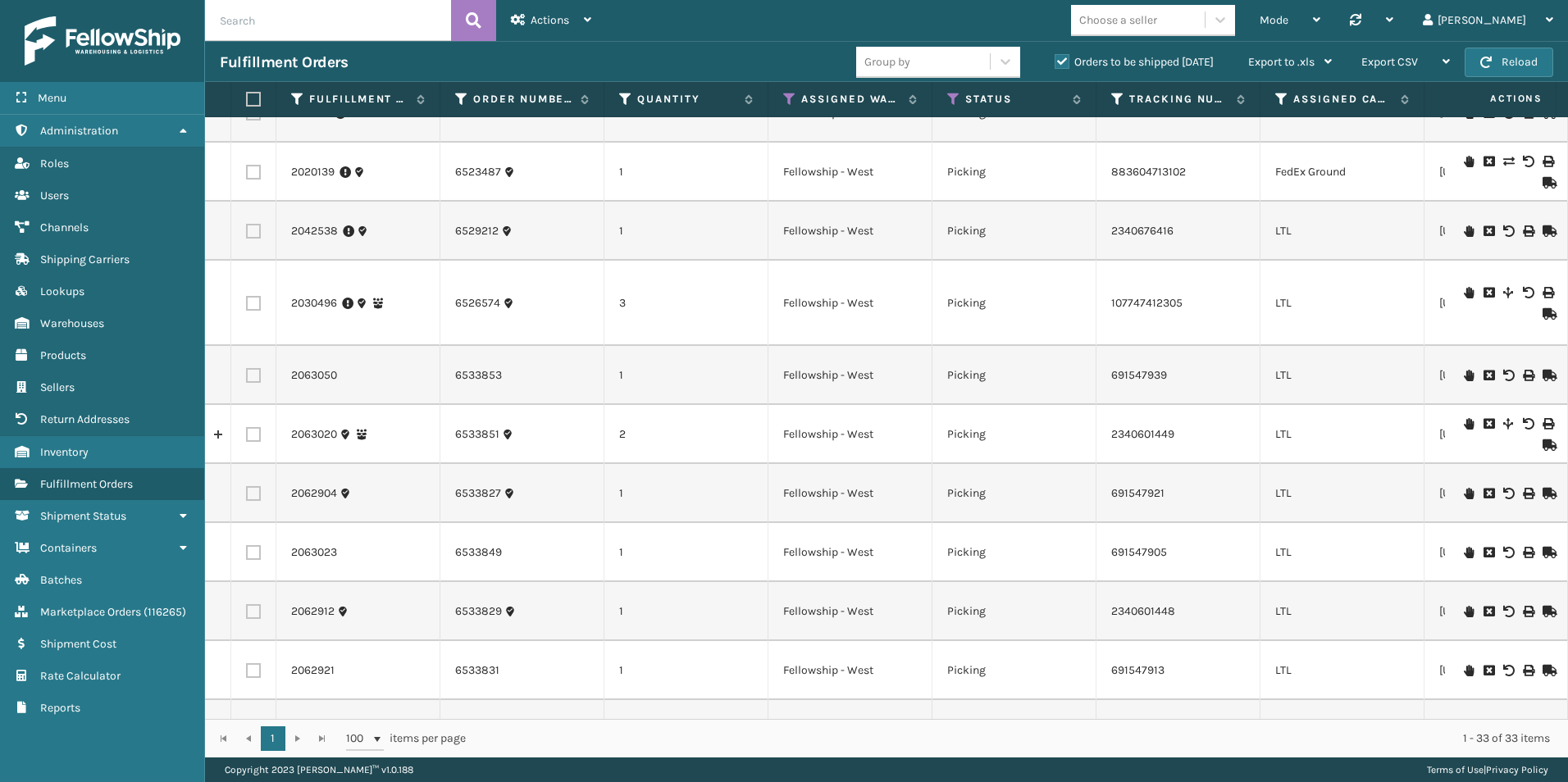
click at [301, 28] on input "text" at bounding box center [328, 21] width 246 height 41
click at [1064, 58] on label "Orders to be shipped [DATE]" at bounding box center [1134, 62] width 159 height 14
click at [1055, 58] on input "Orders to be shipped [DATE]" at bounding box center [1054, 57] width 1 height 11
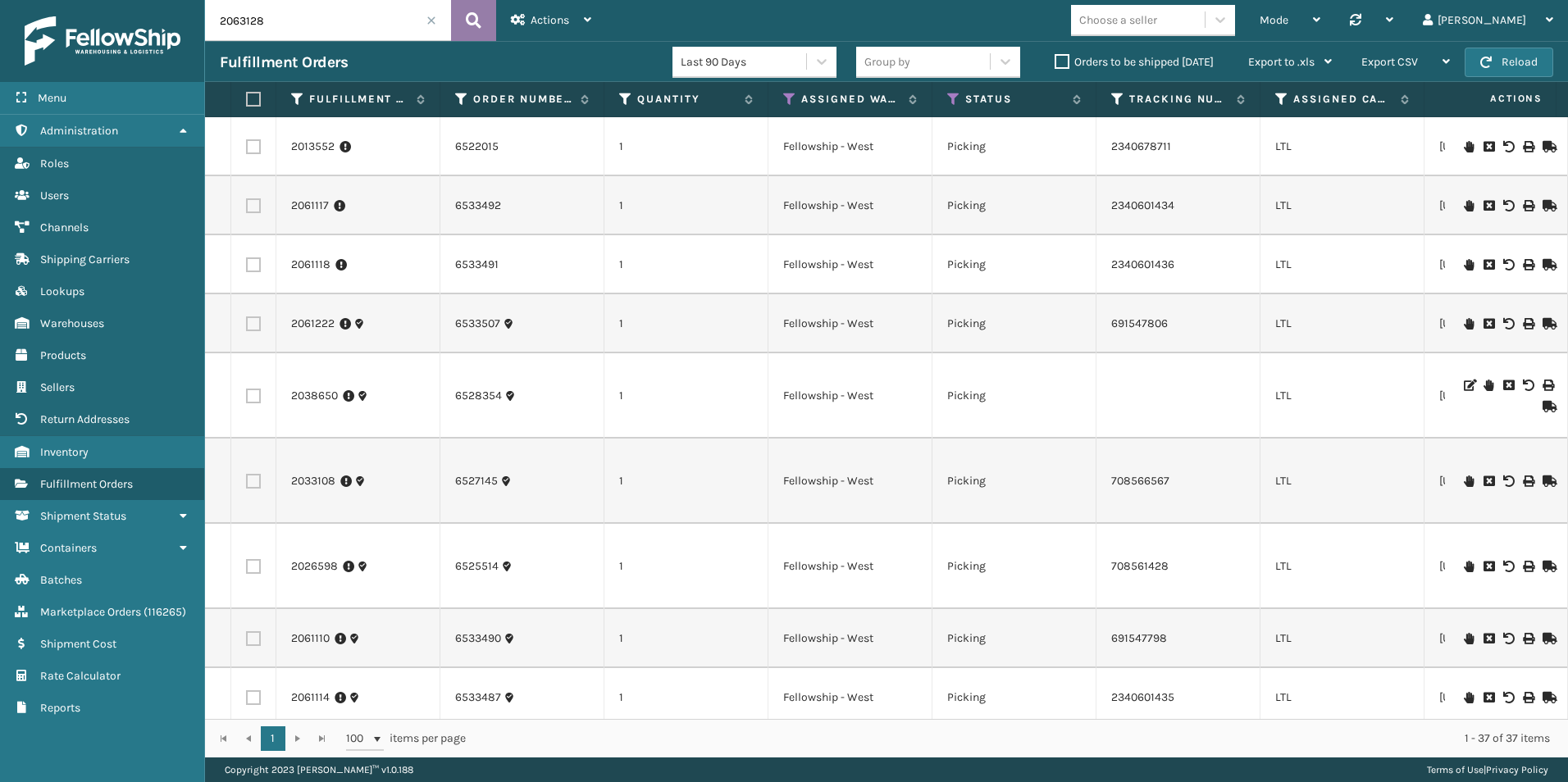
click at [485, 18] on button at bounding box center [473, 21] width 45 height 41
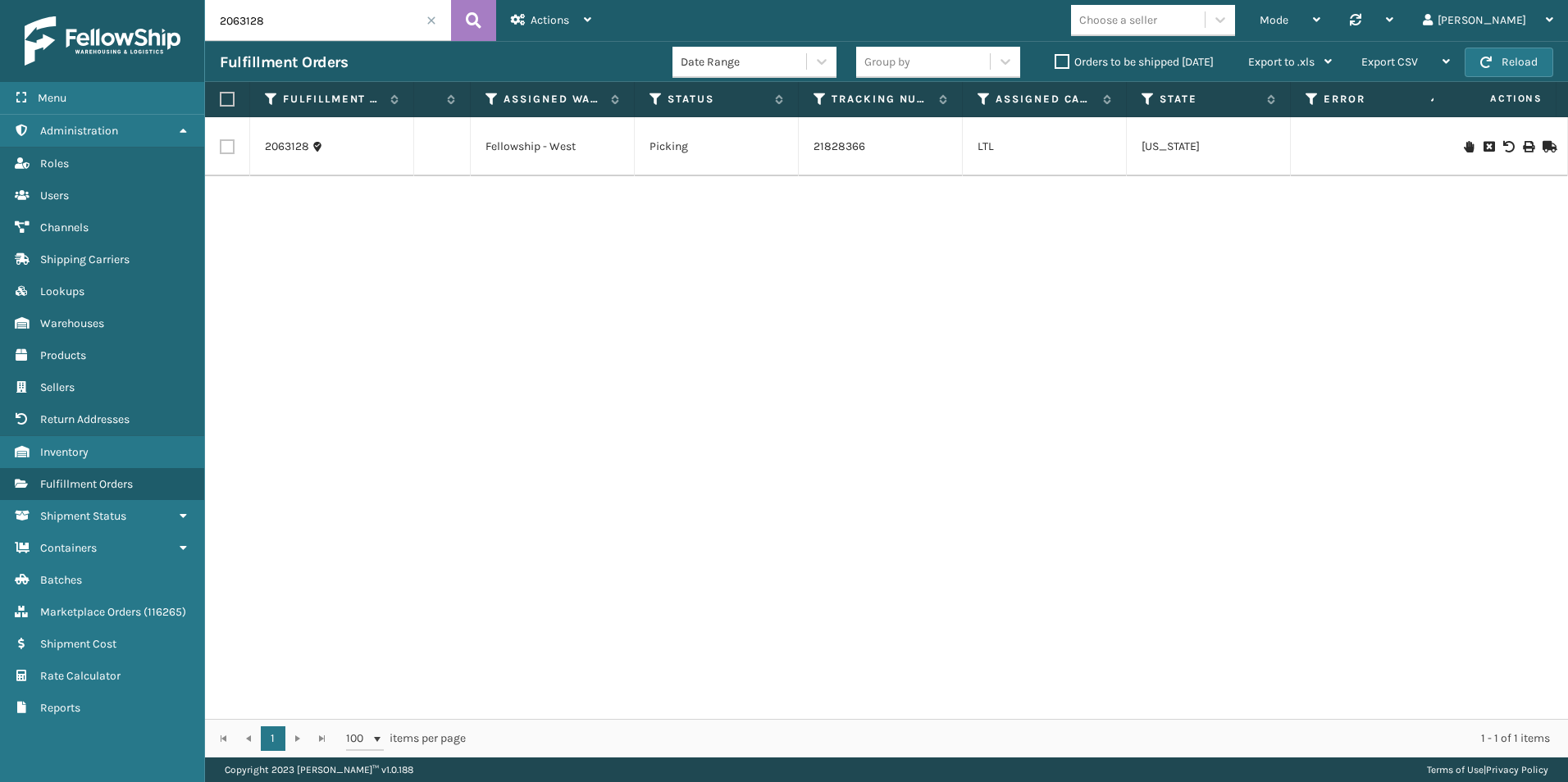
click at [1464, 148] on icon at bounding box center [1469, 147] width 10 height 11
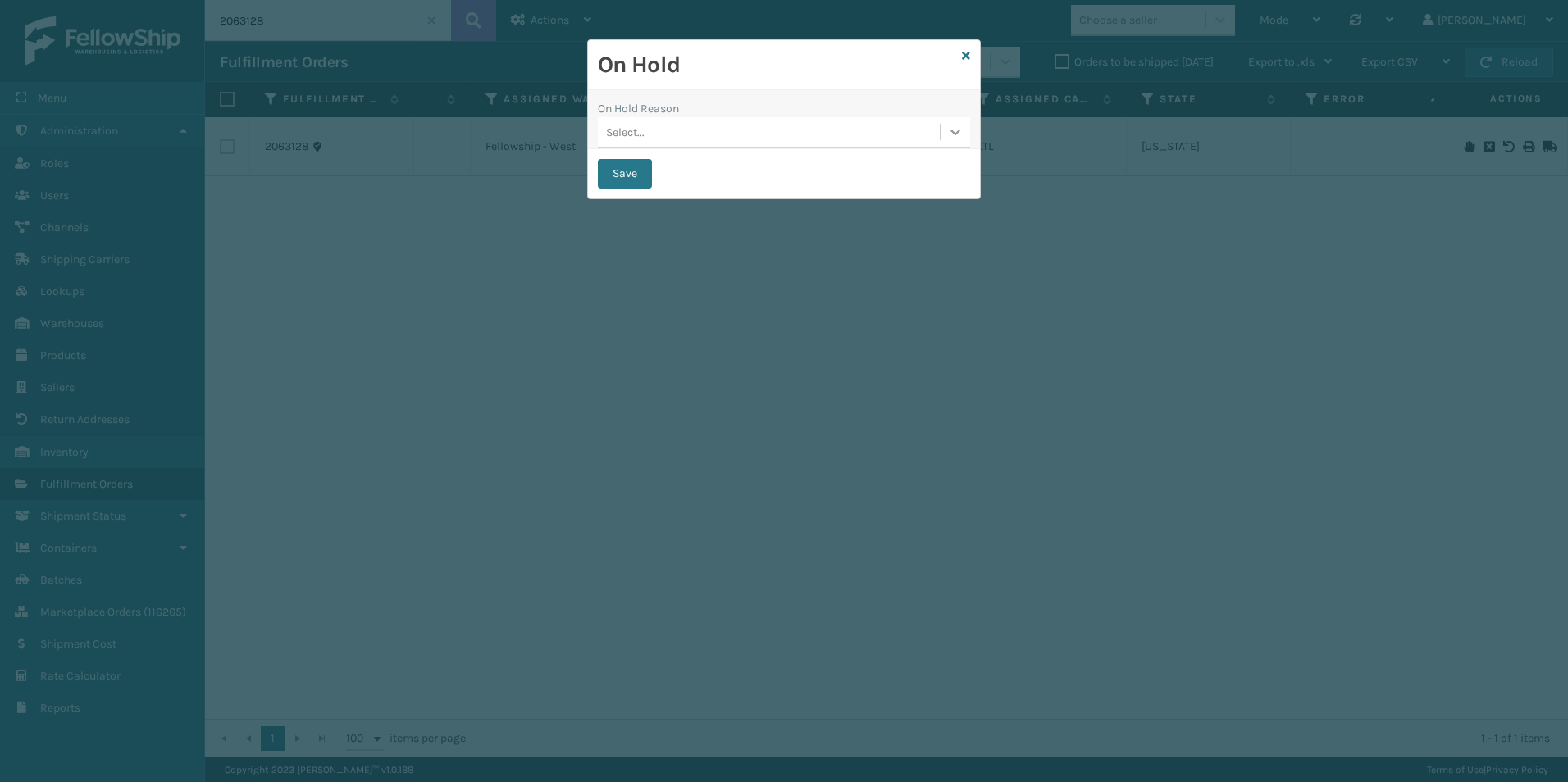
click at [952, 130] on icon at bounding box center [955, 132] width 16 height 16
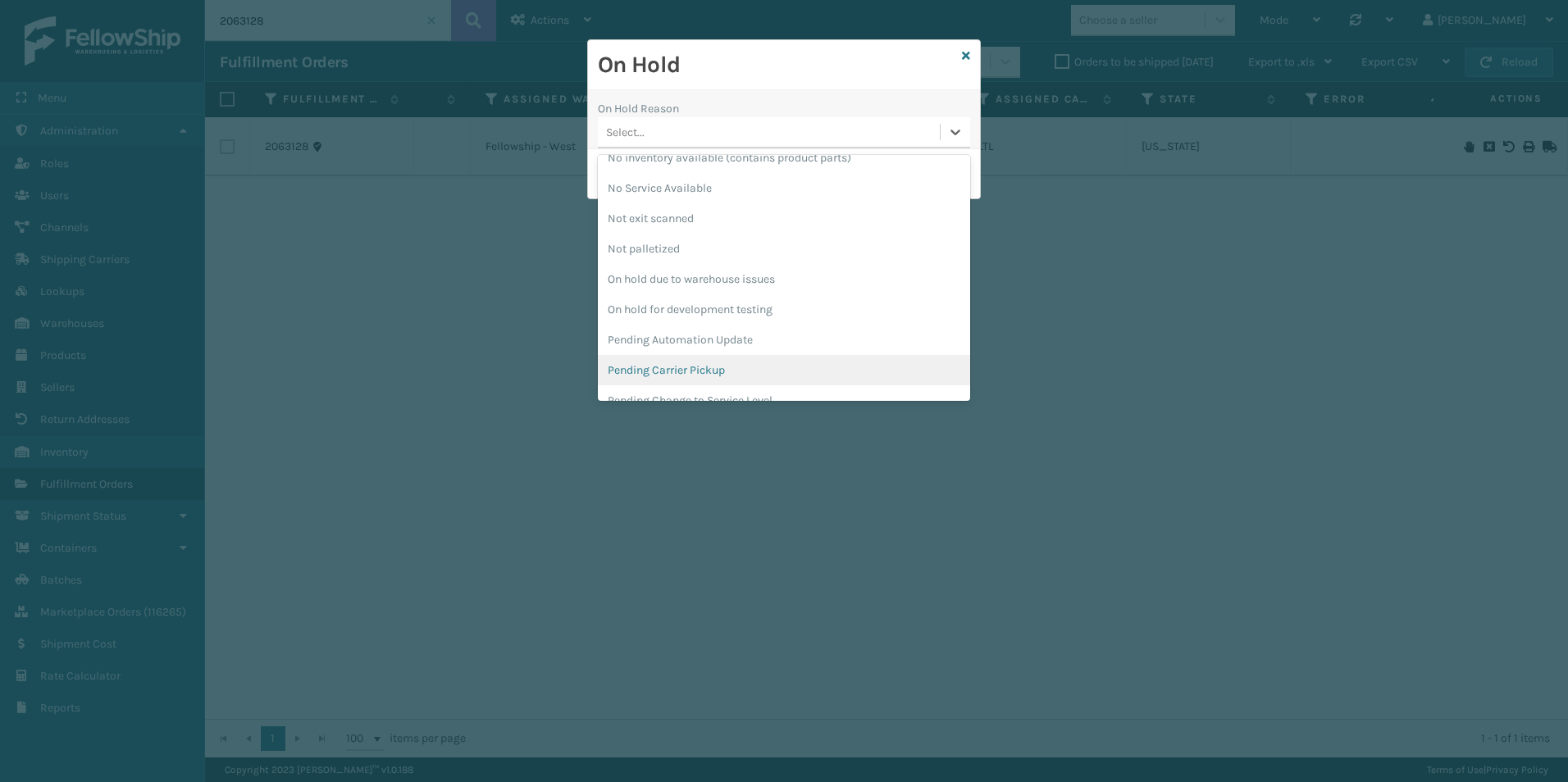
click at [679, 367] on div "Pending Carrier Pickup" at bounding box center [784, 370] width 373 height 30
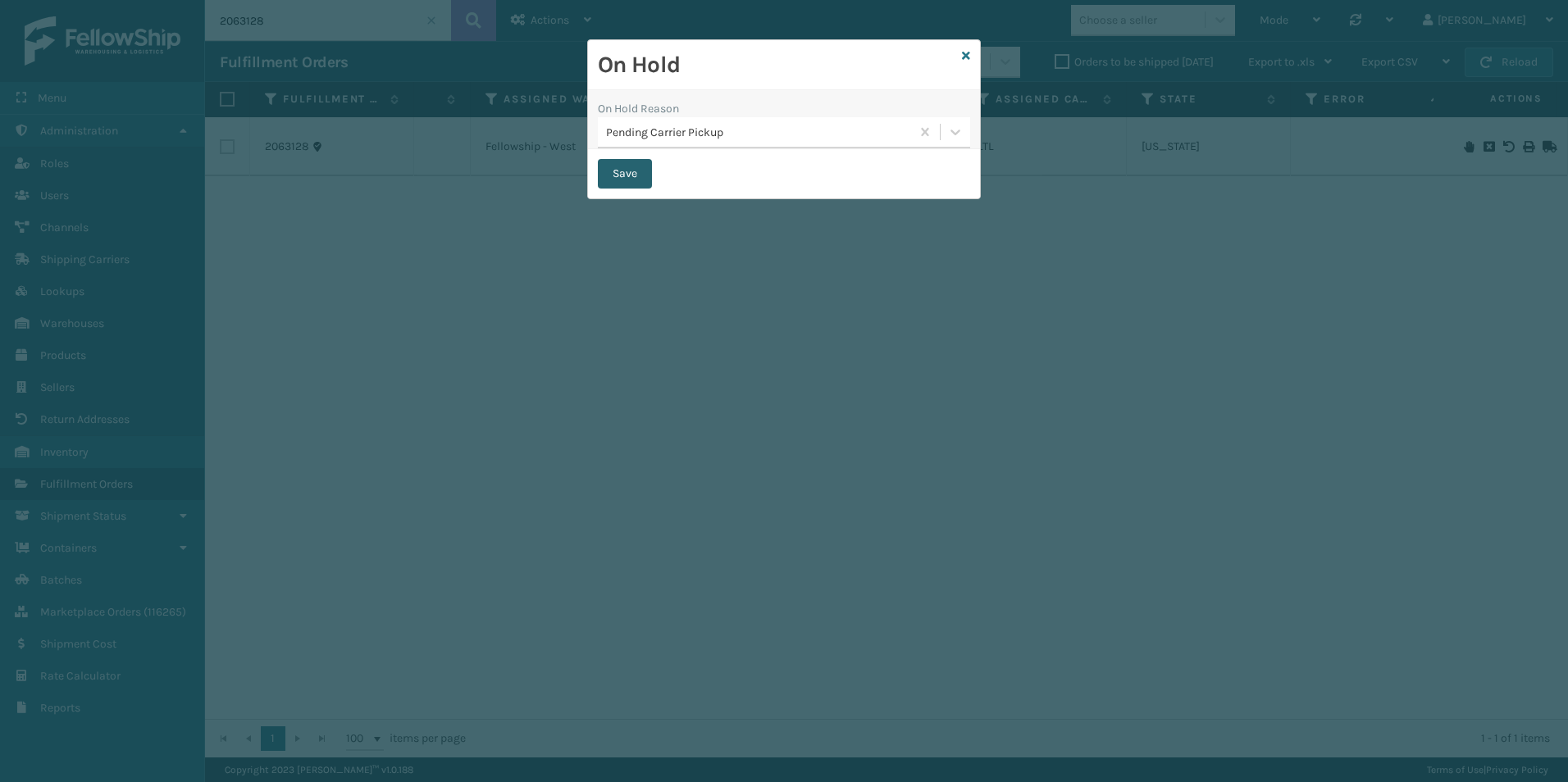
click at [624, 176] on button "Save" at bounding box center [624, 174] width 54 height 30
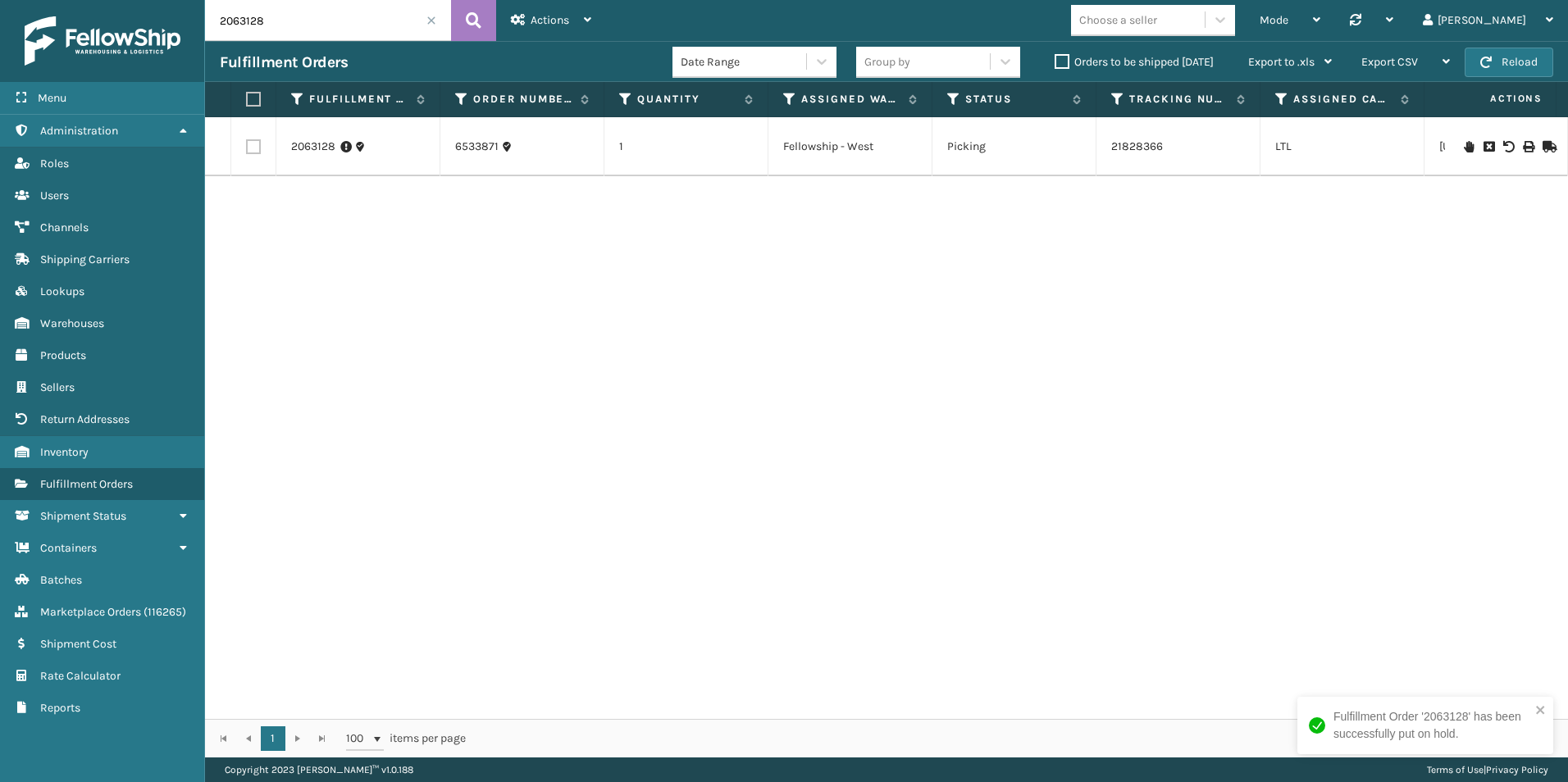
drag, startPoint x: 253, startPoint y: 21, endPoint x: 286, endPoint y: 24, distance: 33.1
click at [286, 24] on input "2063128" at bounding box center [328, 21] width 246 height 41
type input "2063137"
click at [1464, 149] on icon at bounding box center [1469, 147] width 10 height 11
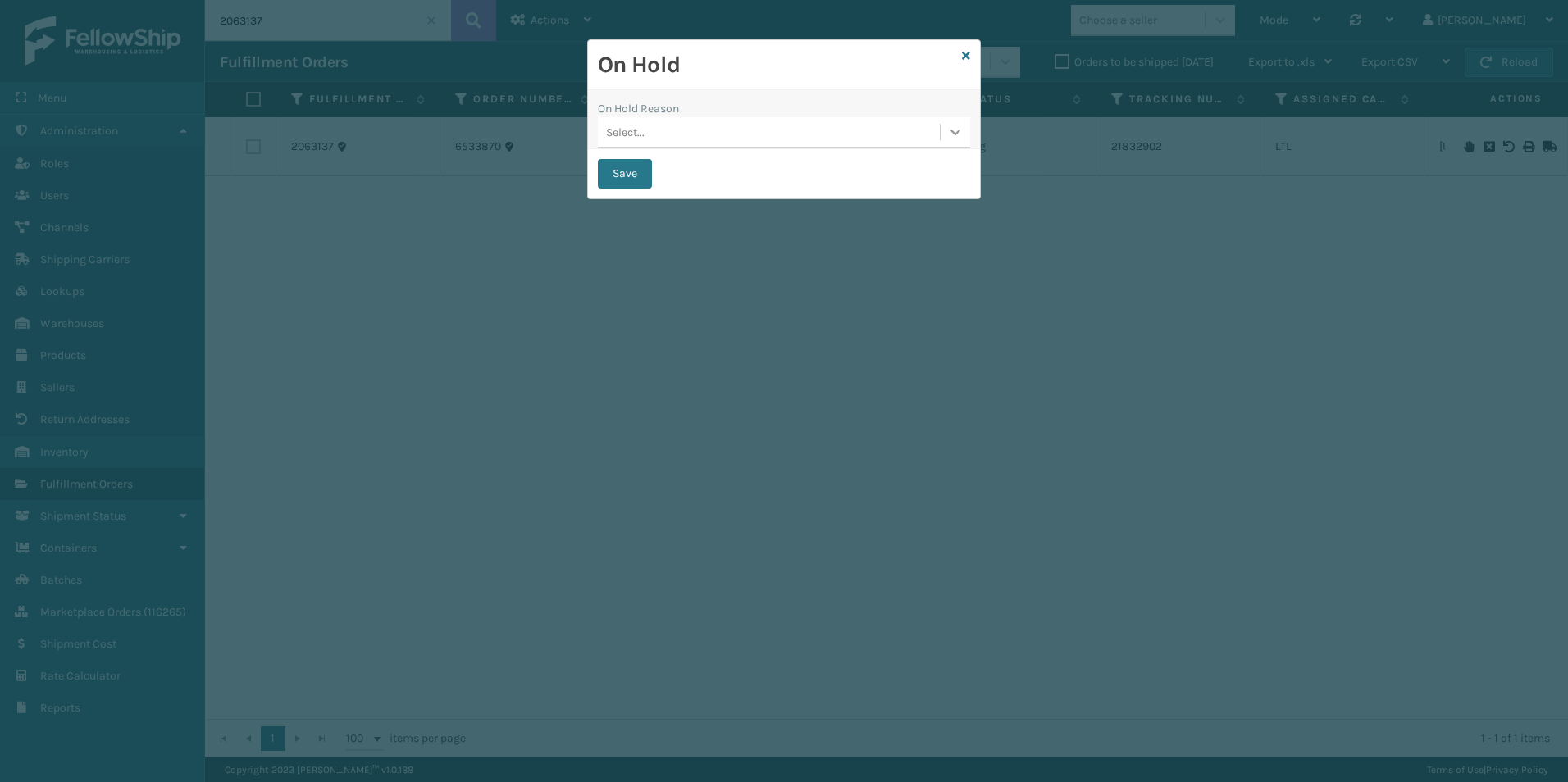
click at [947, 130] on icon at bounding box center [955, 132] width 16 height 16
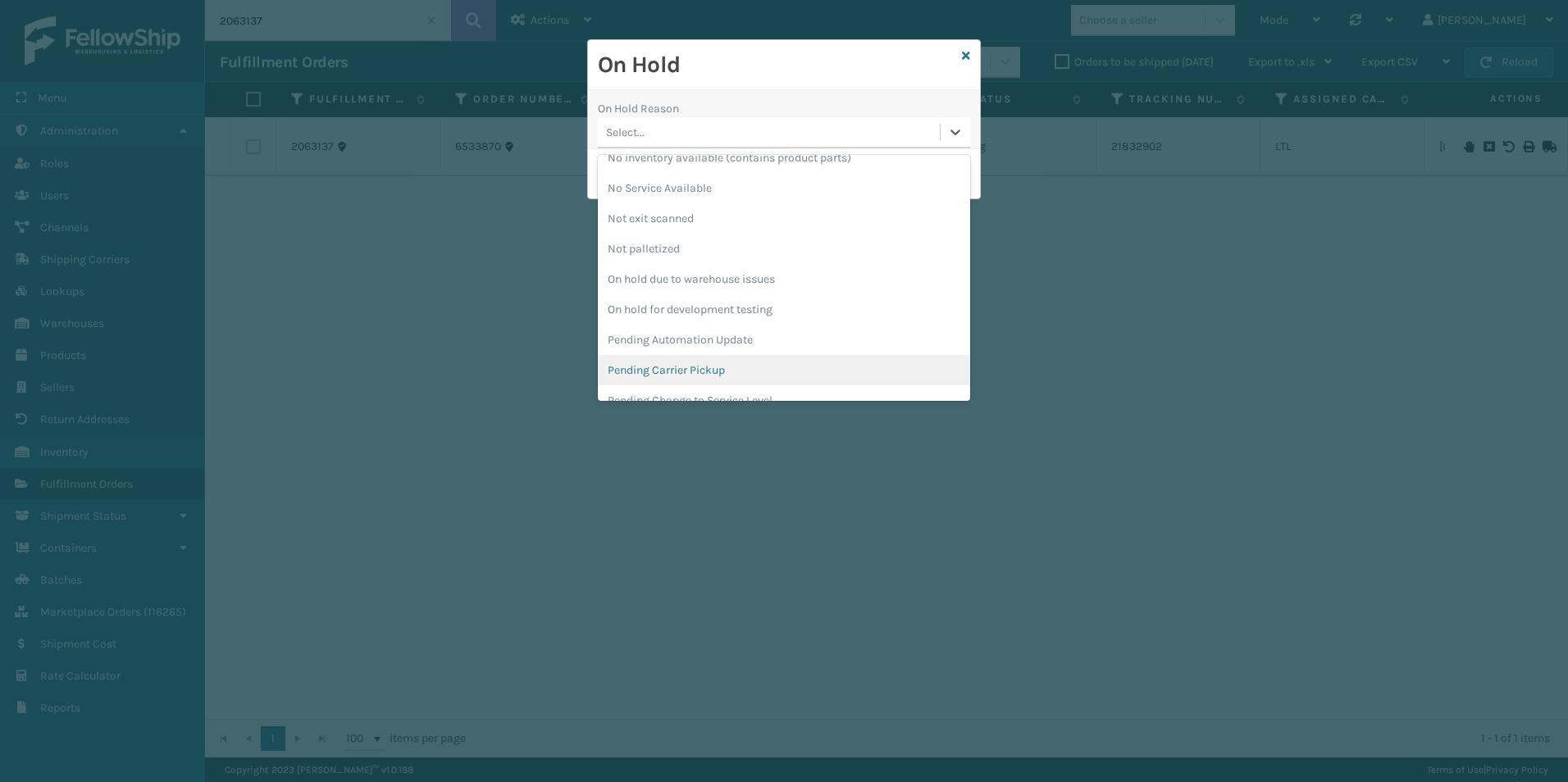
click at [656, 364] on div "Pending Carrier Pickup" at bounding box center [784, 370] width 373 height 30
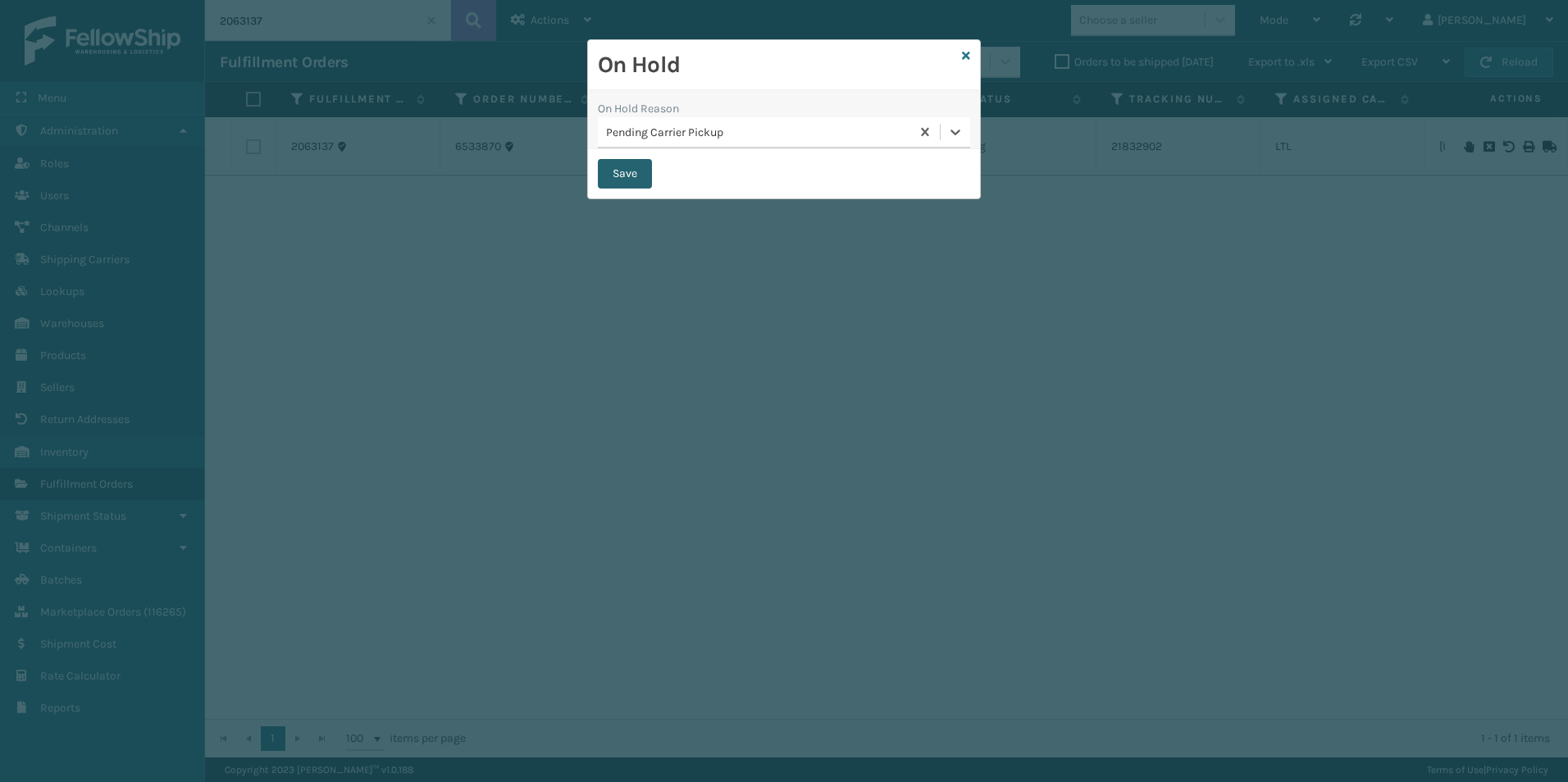
click at [624, 176] on button "Save" at bounding box center [624, 174] width 54 height 30
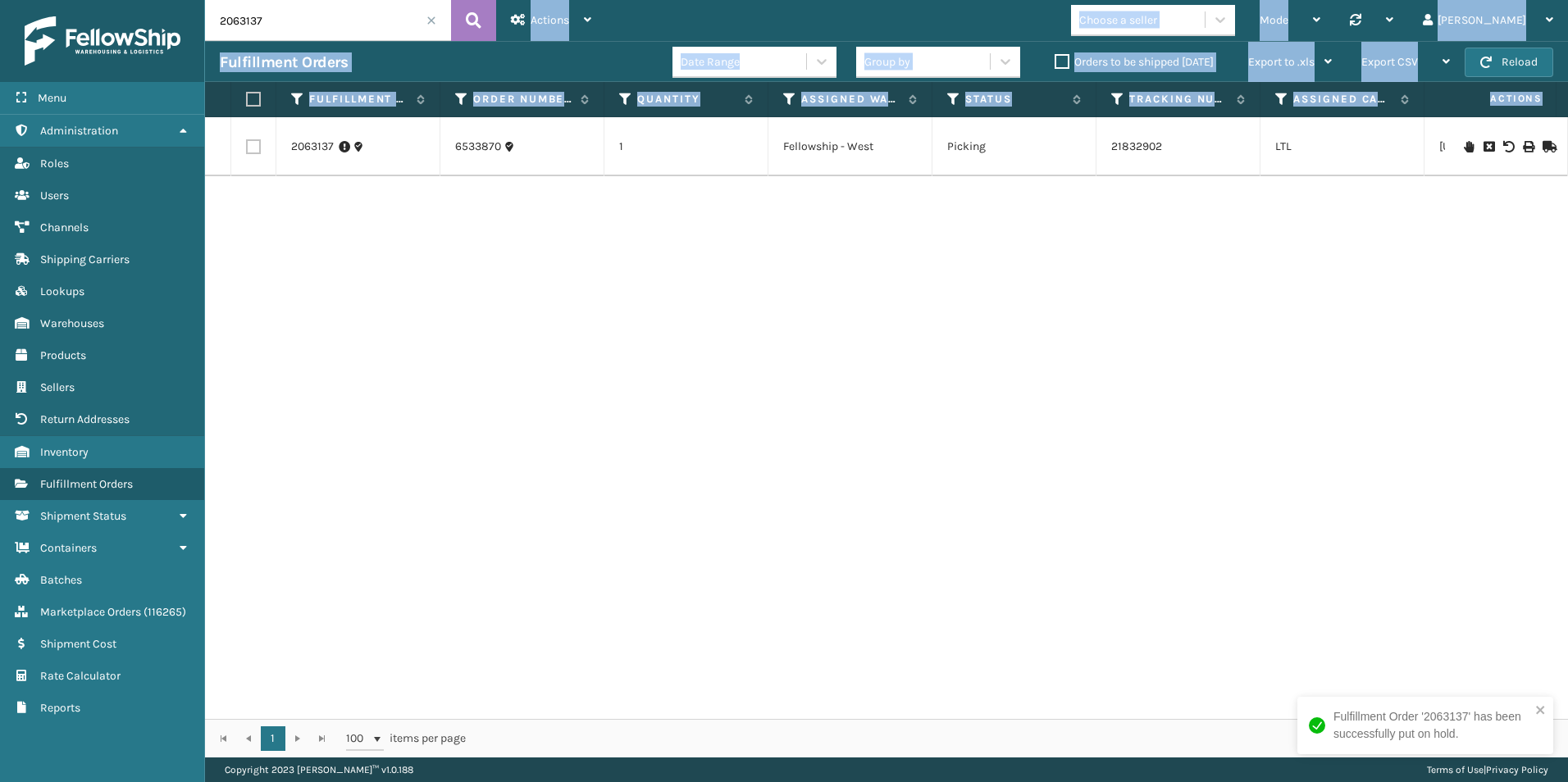
drag, startPoint x: 431, startPoint y: 20, endPoint x: 981, endPoint y: 240, distance: 592.4
click at [981, 240] on div "2063137 Actions Settings Remove All Filters Track Fulfillment Order Export Labe…" at bounding box center [886, 378] width 1363 height 757
drag, startPoint x: 981, startPoint y: 240, endPoint x: 1058, endPoint y: 68, distance: 188.4
click at [1058, 68] on label "Orders to be shipped [DATE]" at bounding box center [1134, 62] width 159 height 14
click at [1055, 63] on input "Orders to be shipped [DATE]" at bounding box center [1054, 57] width 1 height 11
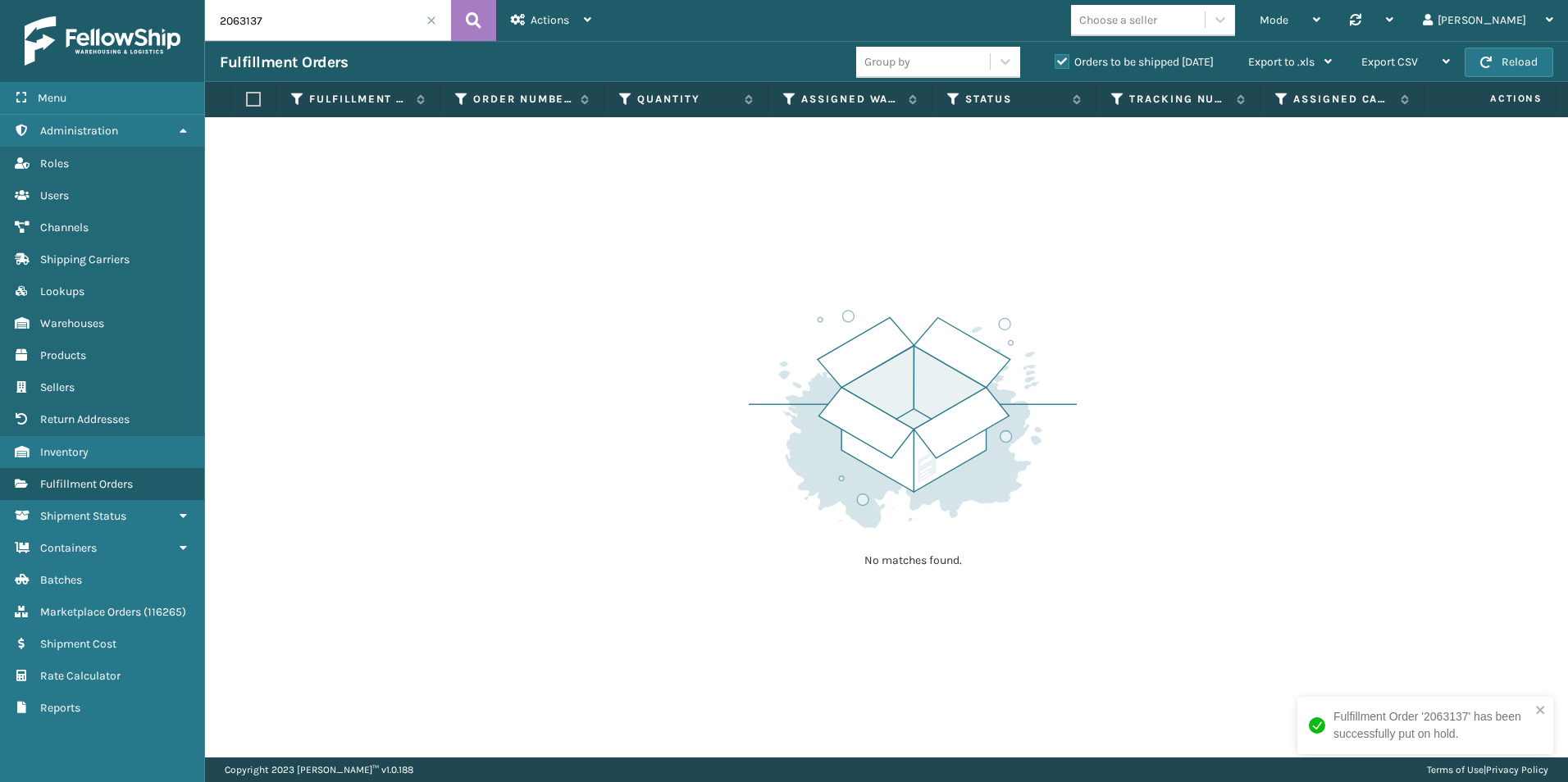
click at [429, 21] on span at bounding box center [432, 21] width 10 height 10
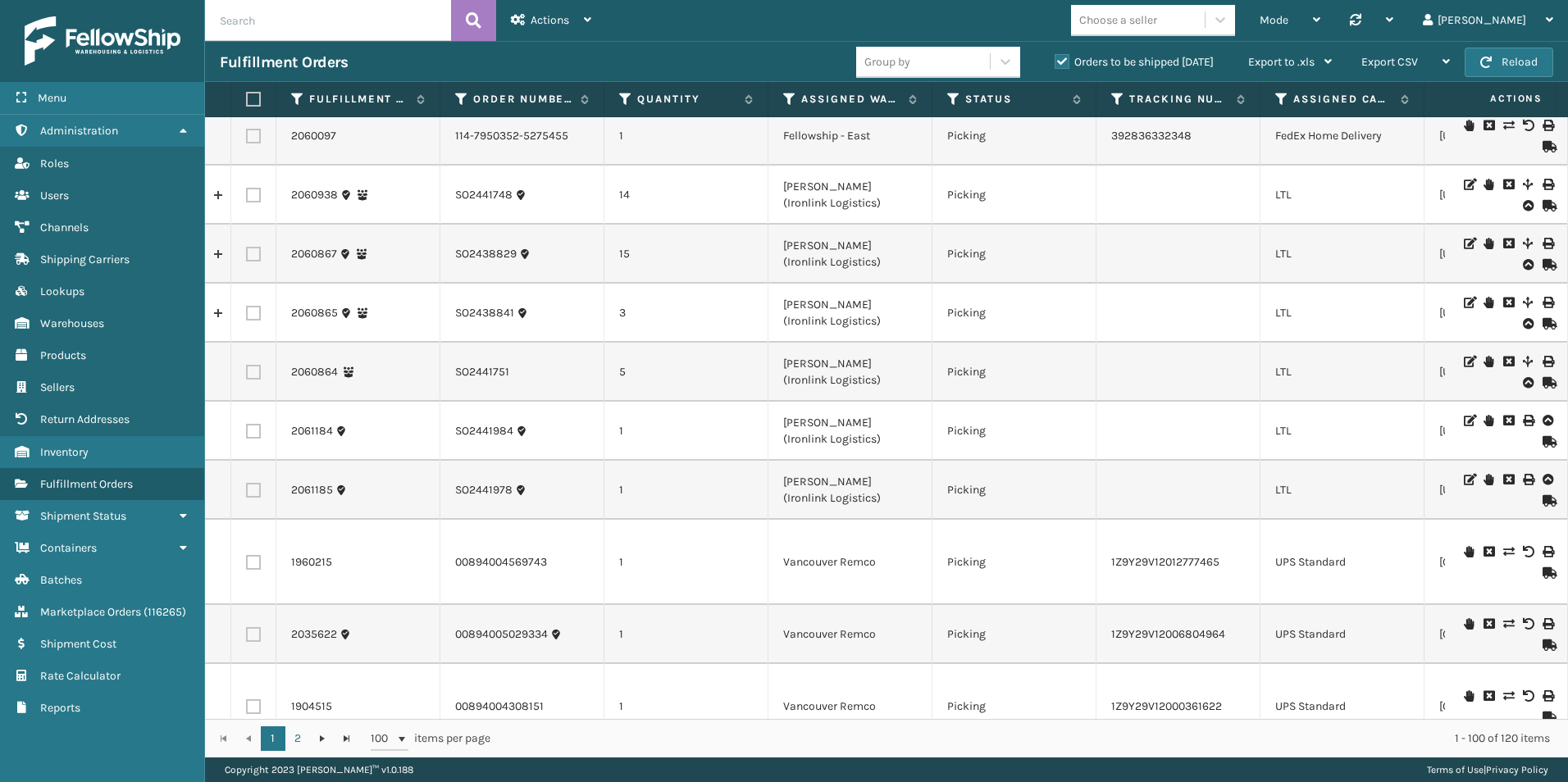
scroll to position [3280, 0]
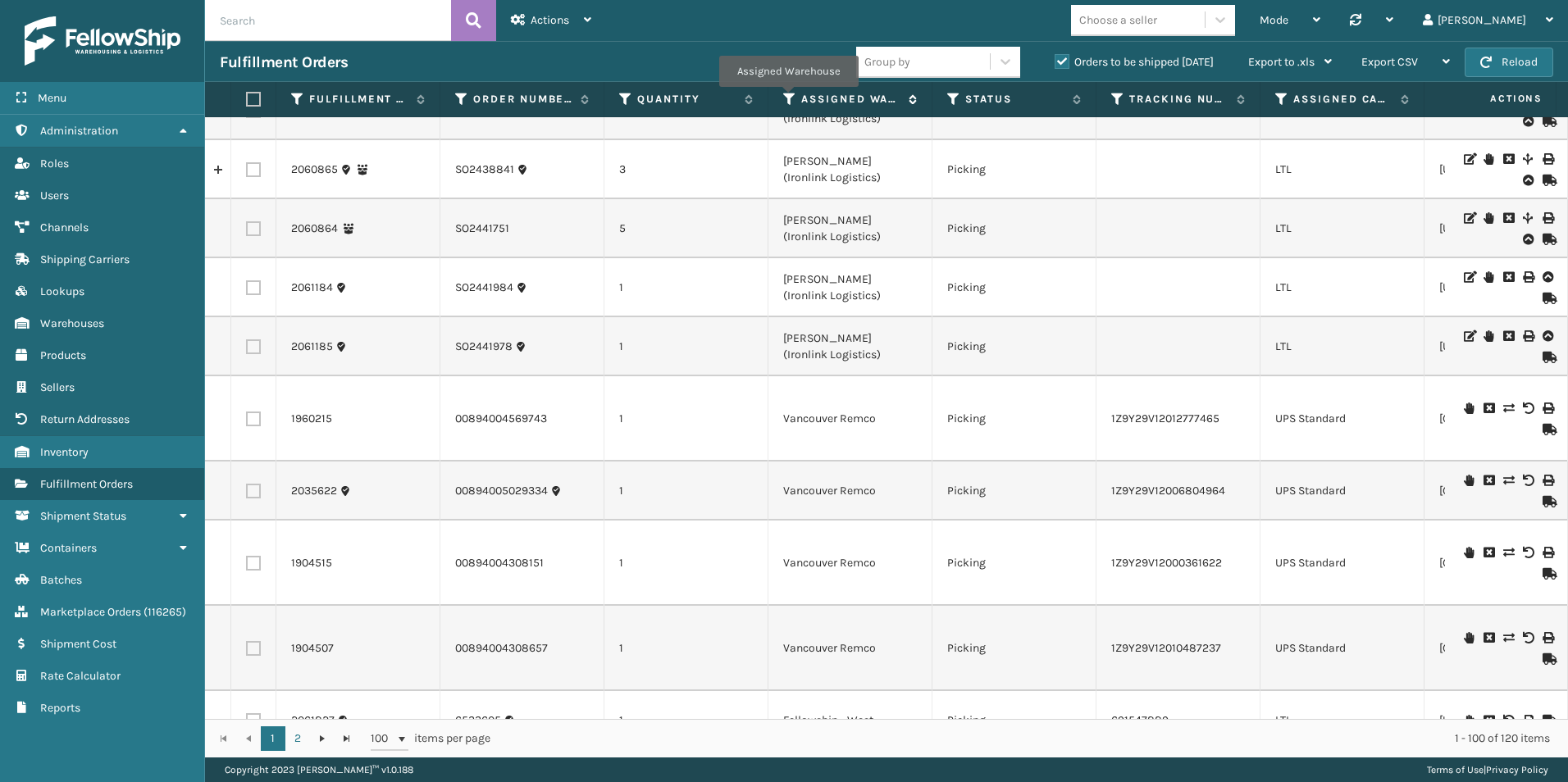
click at [788, 98] on icon at bounding box center [789, 99] width 13 height 15
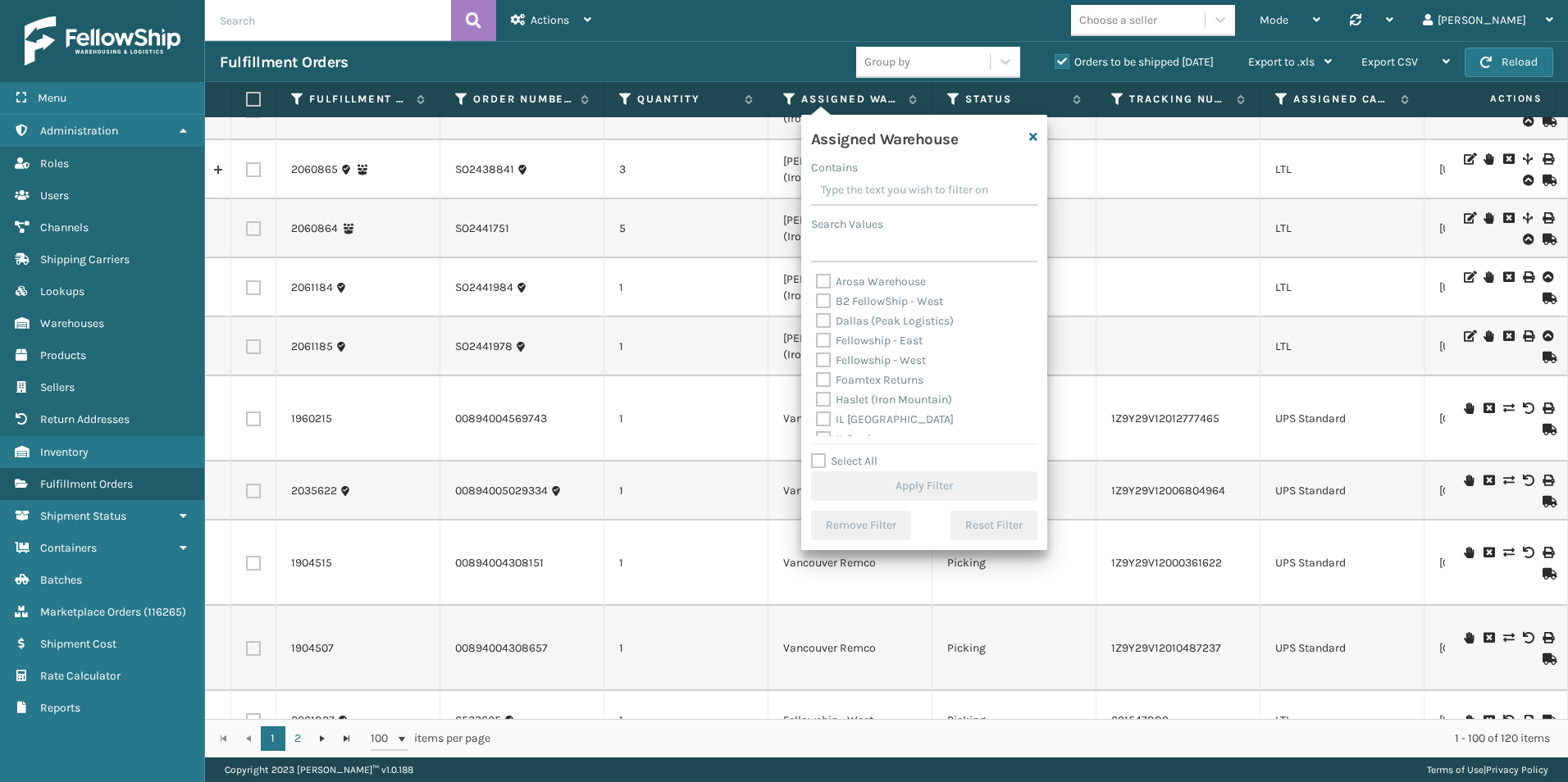
click at [825, 359] on label "Fellowship - West" at bounding box center [871, 360] width 110 height 14
click at [816, 359] on input "Fellowship - West" at bounding box center [816, 356] width 1 height 11
checkbox input "true"
click at [900, 488] on button "Apply Filter" at bounding box center [924, 487] width 226 height 30
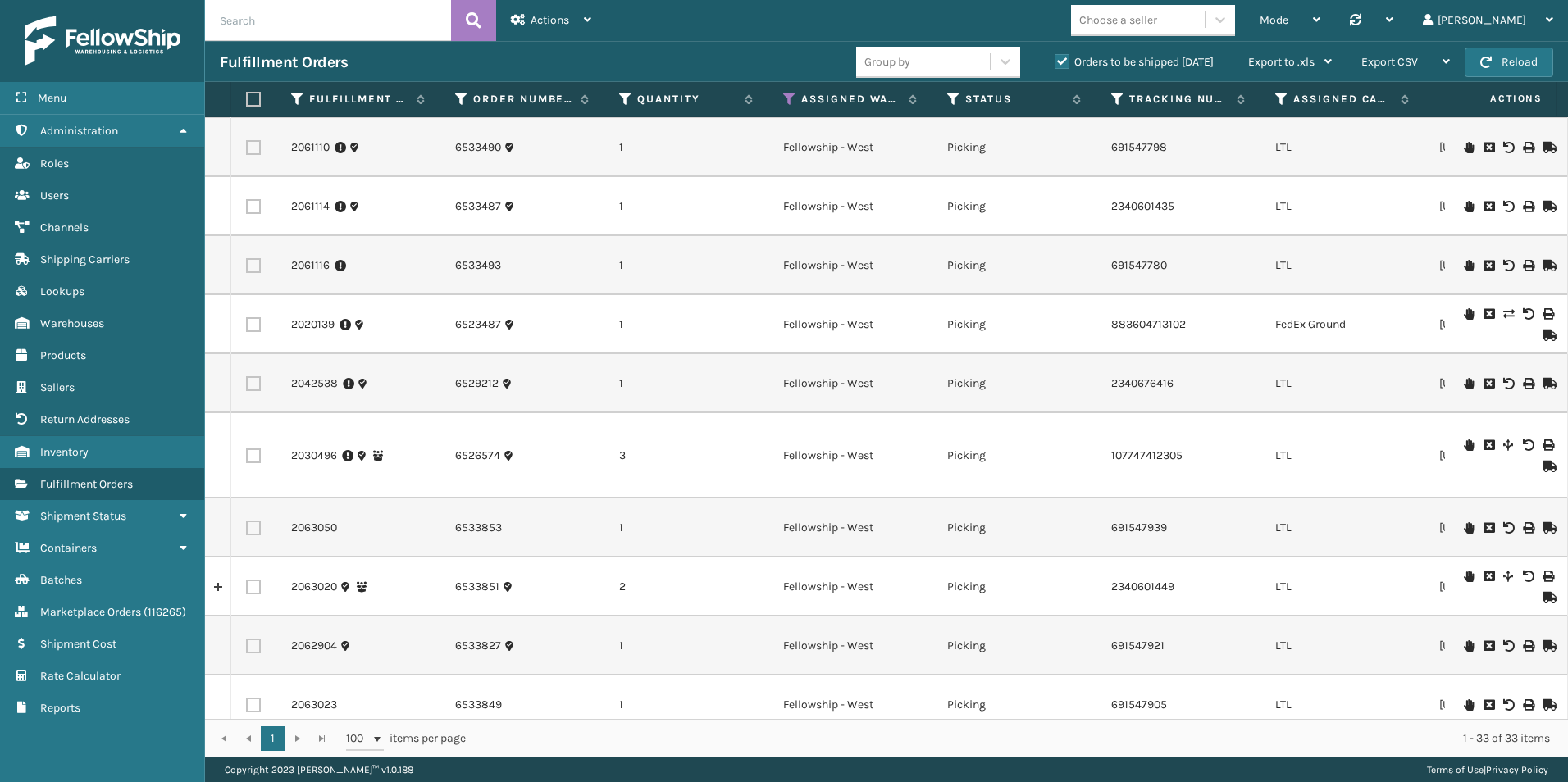
scroll to position [480, 0]
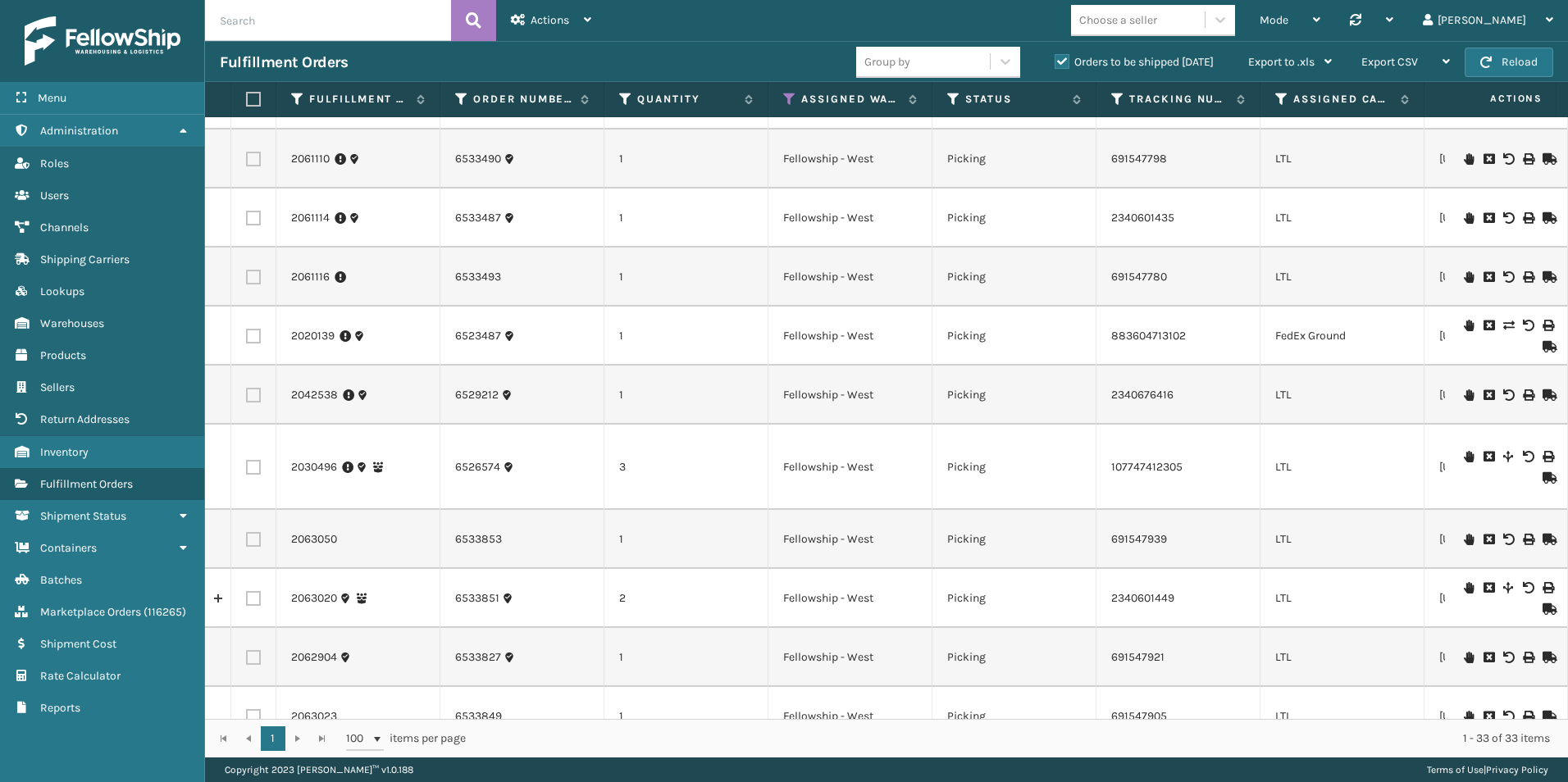
click at [263, 19] on input "text" at bounding box center [328, 21] width 246 height 41
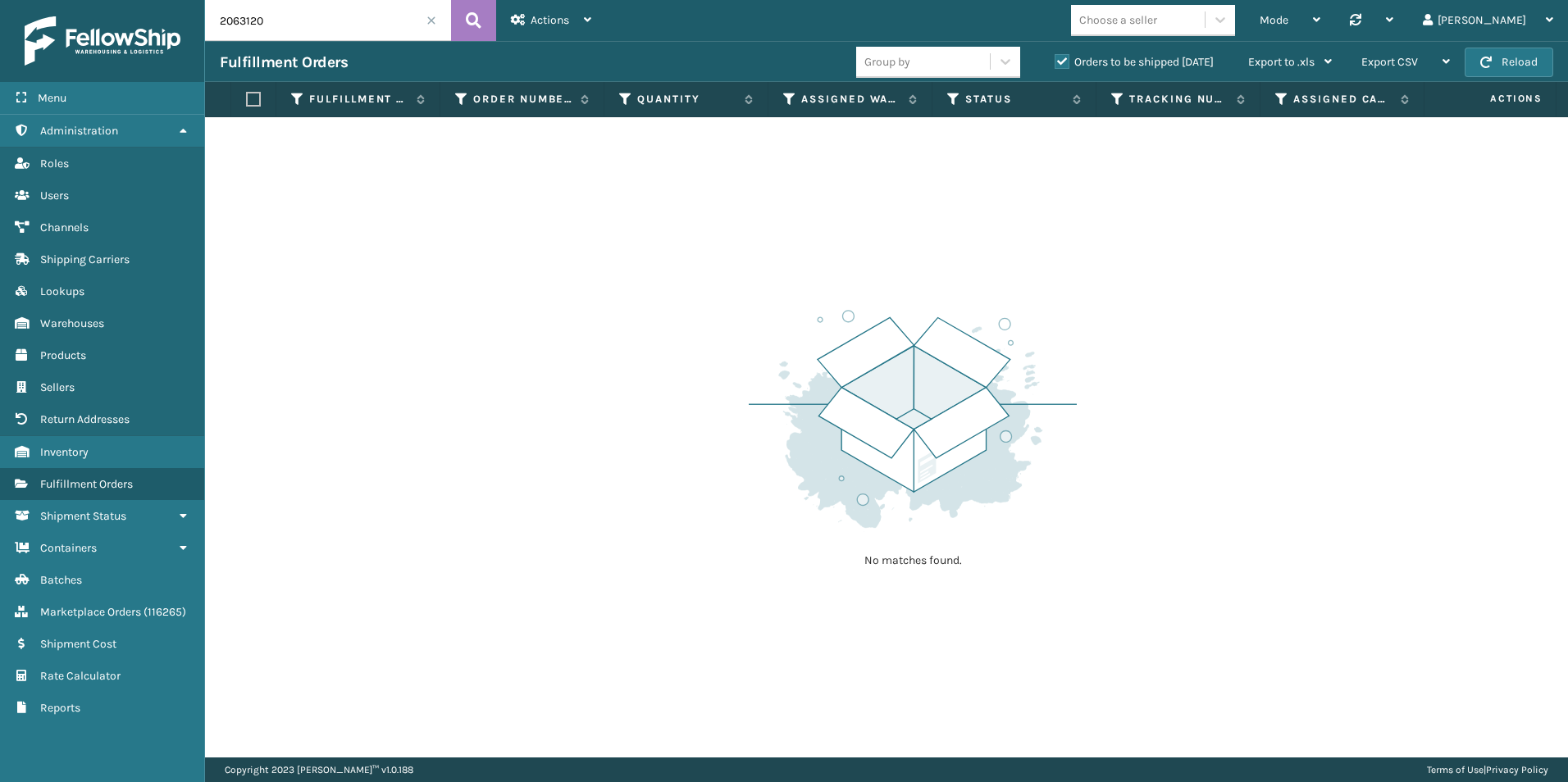
drag, startPoint x: 251, startPoint y: 23, endPoint x: 281, endPoint y: 34, distance: 32.0
click at [280, 30] on input "2063120" at bounding box center [328, 21] width 246 height 41
click at [1058, 53] on div "Orders to be shipped [DATE]" at bounding box center [1136, 62] width 194 height 20
click at [1053, 59] on div "Orders to be shipped [DATE]" at bounding box center [1136, 62] width 194 height 20
click at [1058, 62] on label "Orders to be shipped [DATE]" at bounding box center [1134, 62] width 159 height 14
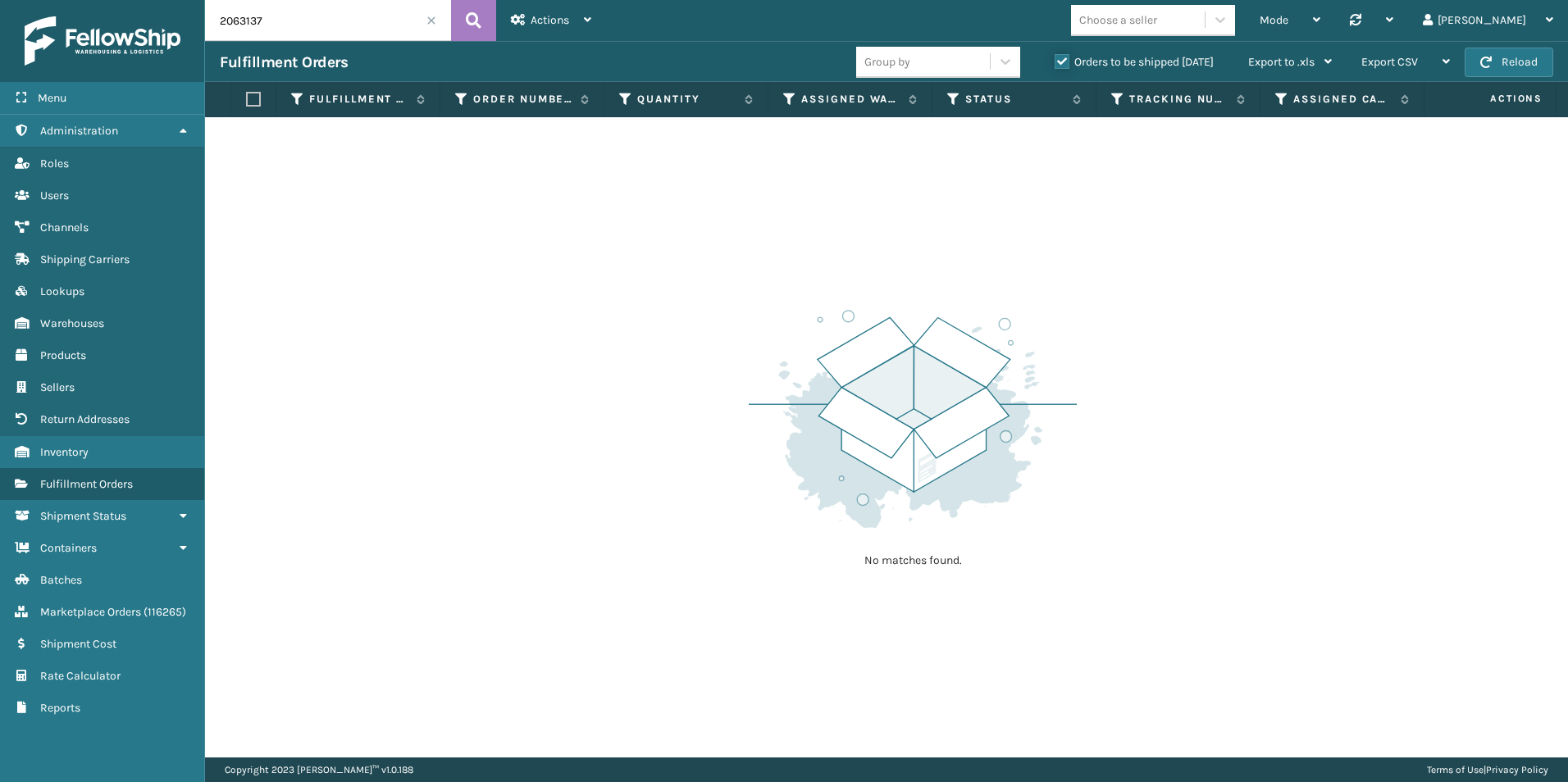
click at [1055, 62] on input "Orders to be shipped [DATE]" at bounding box center [1054, 57] width 1 height 11
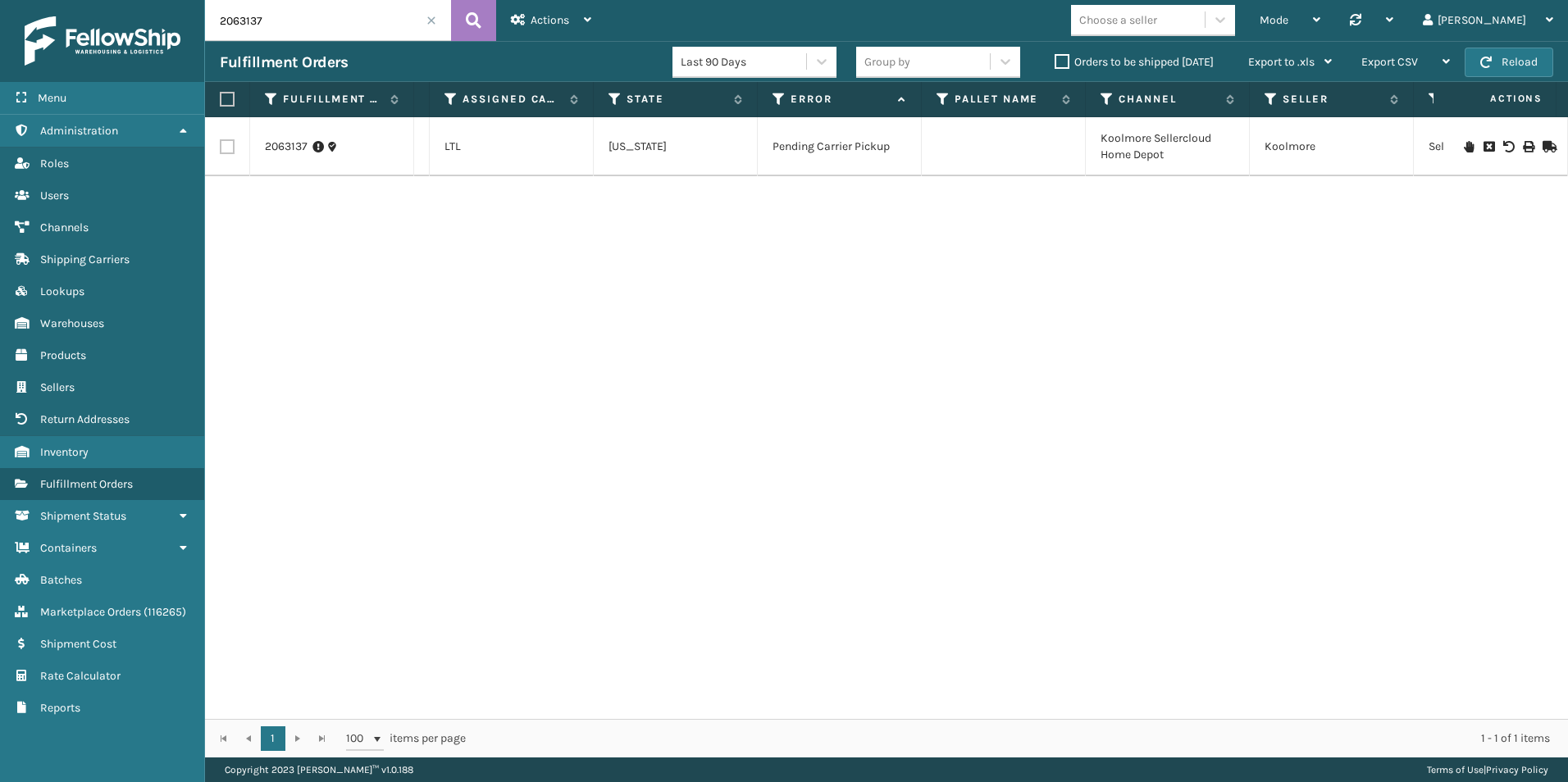
scroll to position [0, 1063]
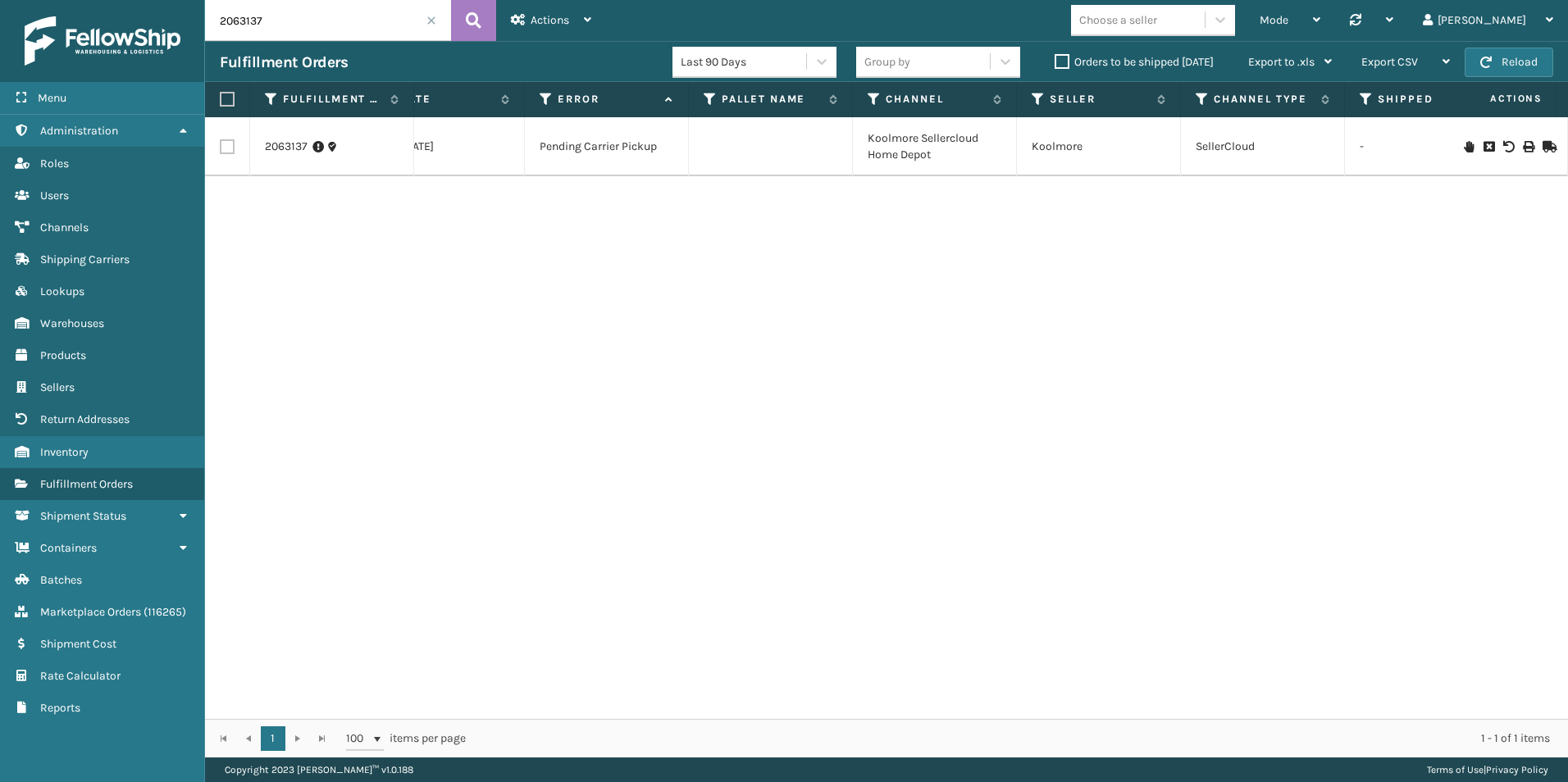
click at [275, 31] on input "2063137" at bounding box center [328, 21] width 246 height 41
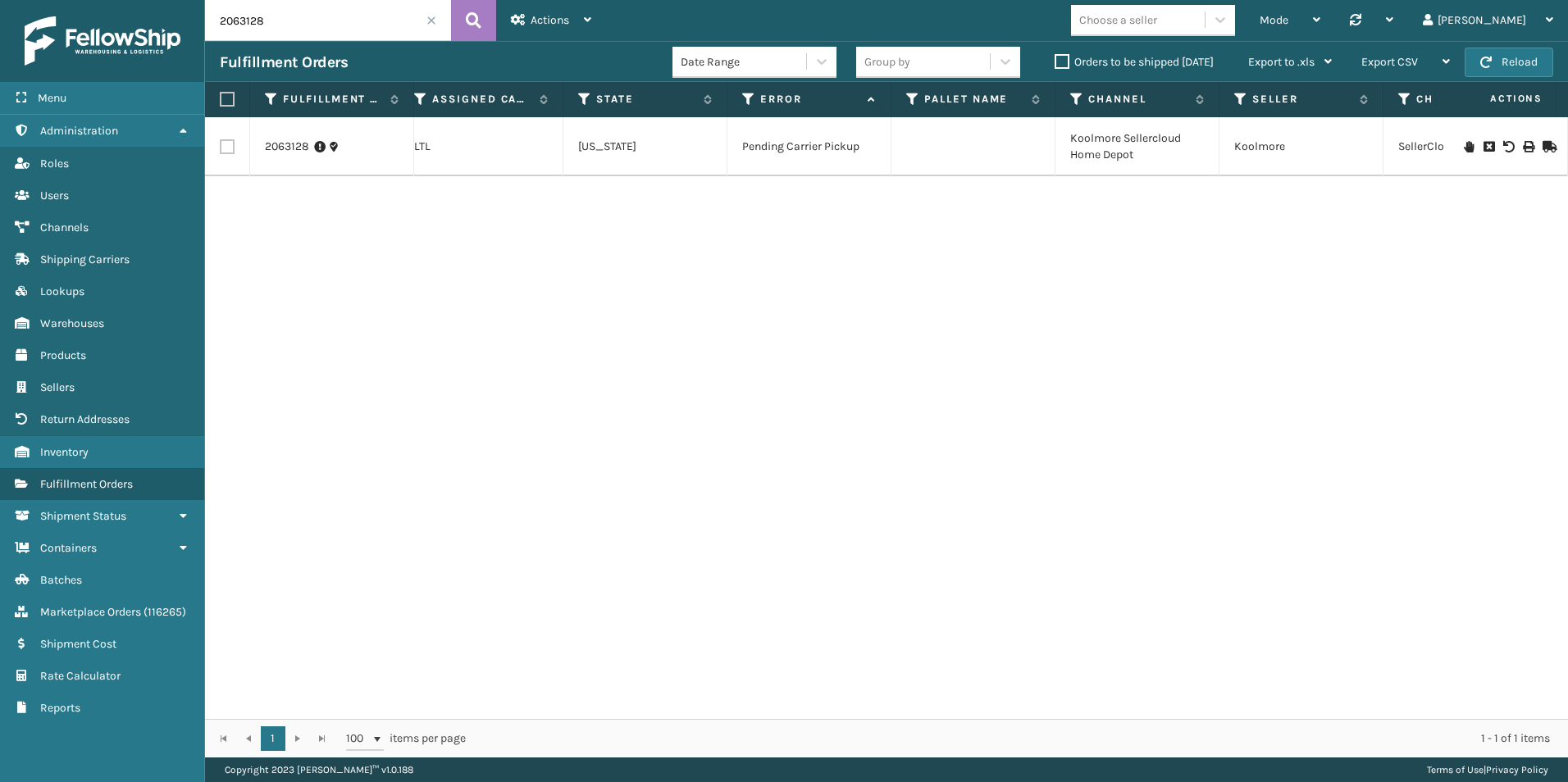
scroll to position [0, 866]
drag, startPoint x: 259, startPoint y: 17, endPoint x: 304, endPoint y: 57, distance: 60.2
click at [298, 30] on input "2063128" at bounding box center [328, 21] width 246 height 41
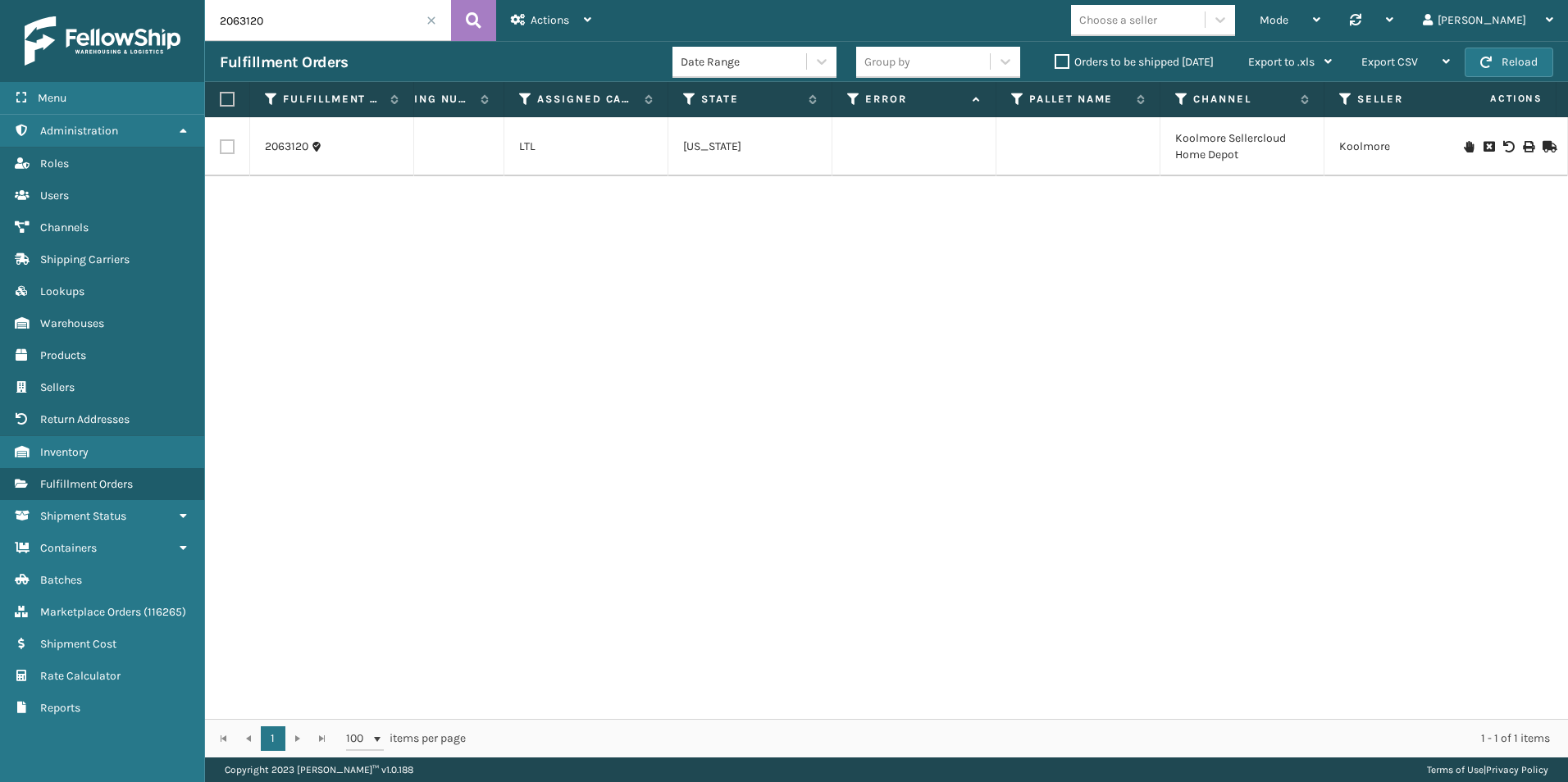
scroll to position [0, 733]
click at [1464, 148] on icon at bounding box center [1469, 147] width 10 height 11
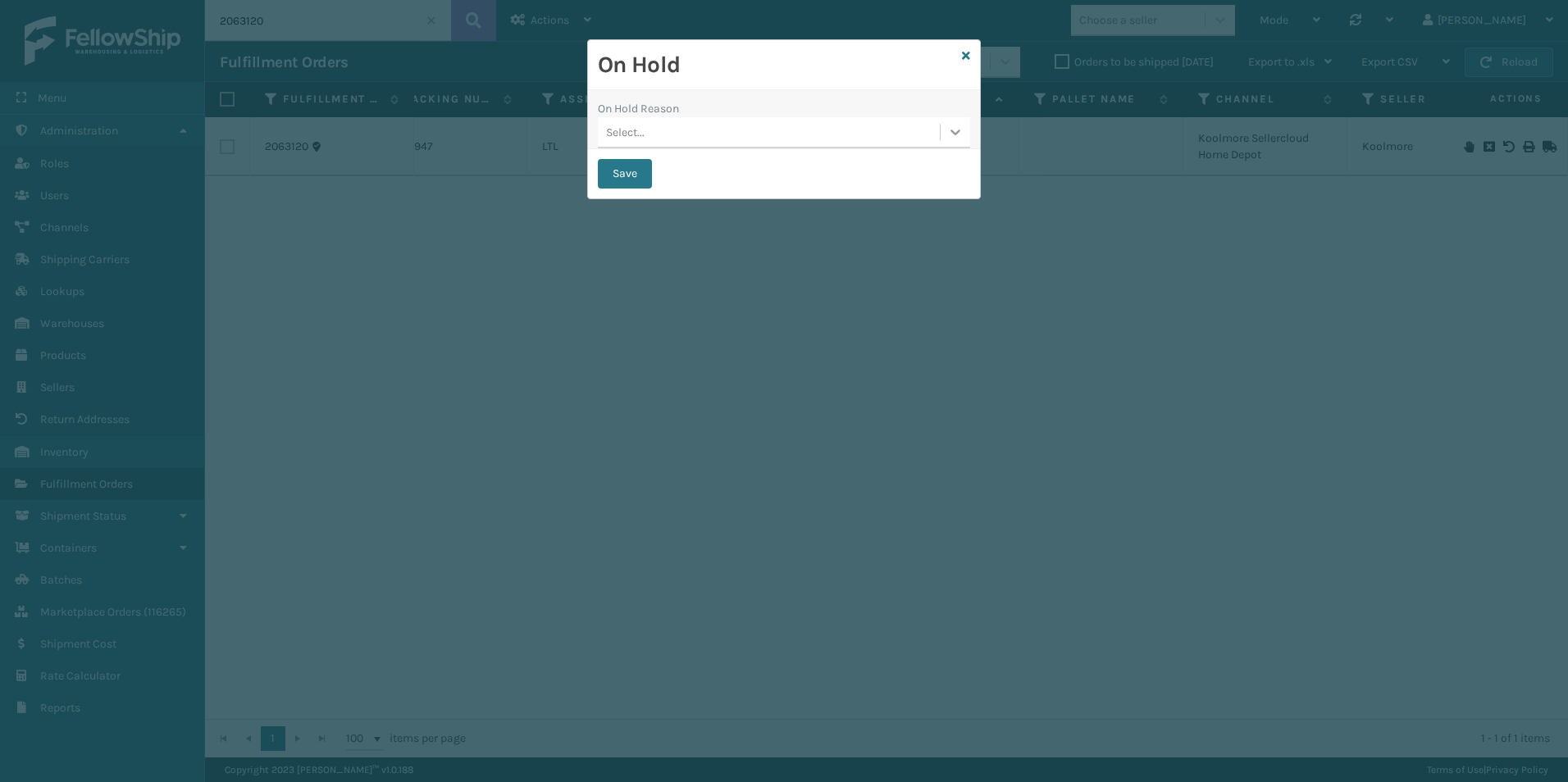
click at [950, 130] on icon at bounding box center [955, 132] width 16 height 16
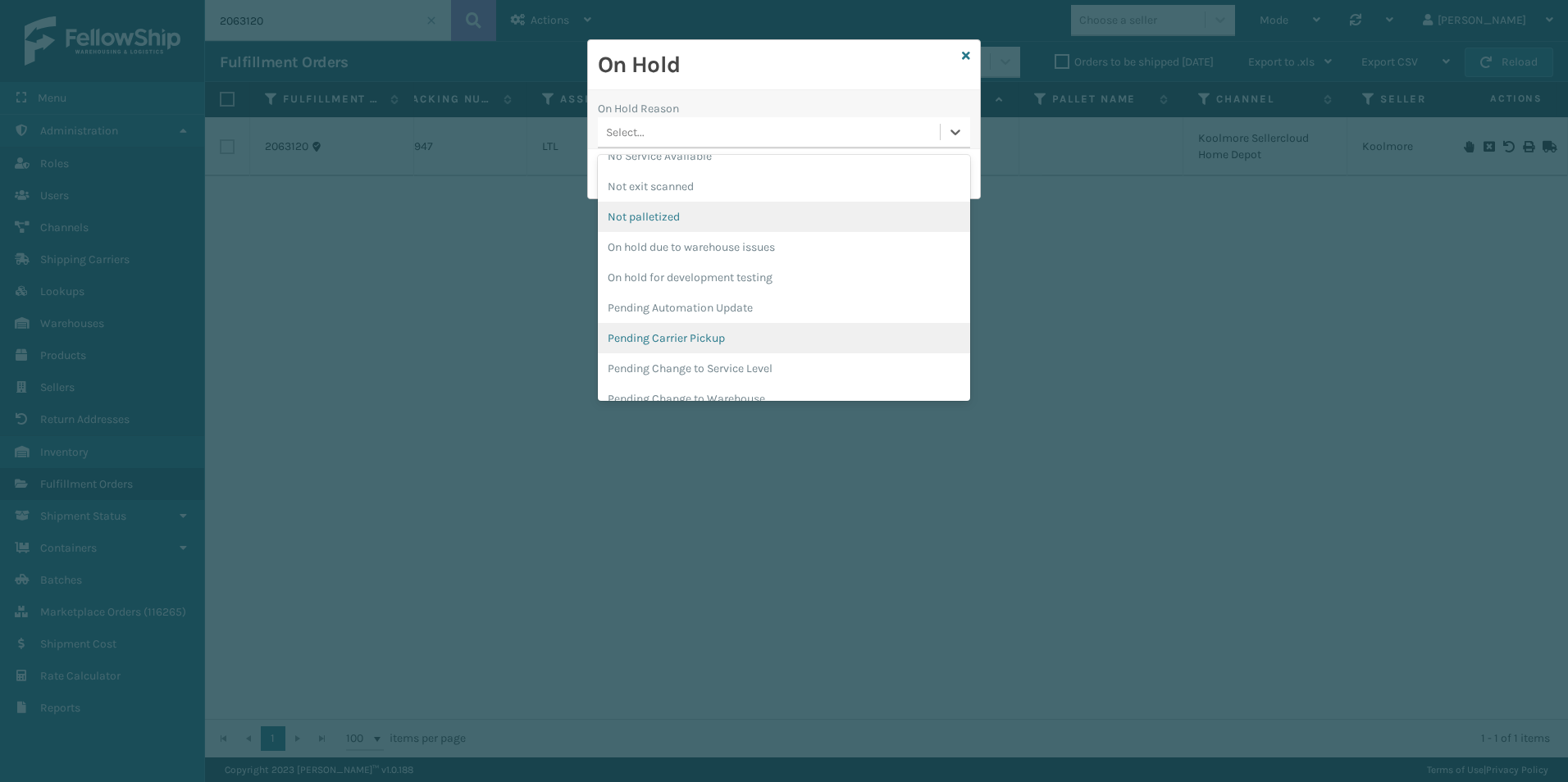
scroll to position [492, 0]
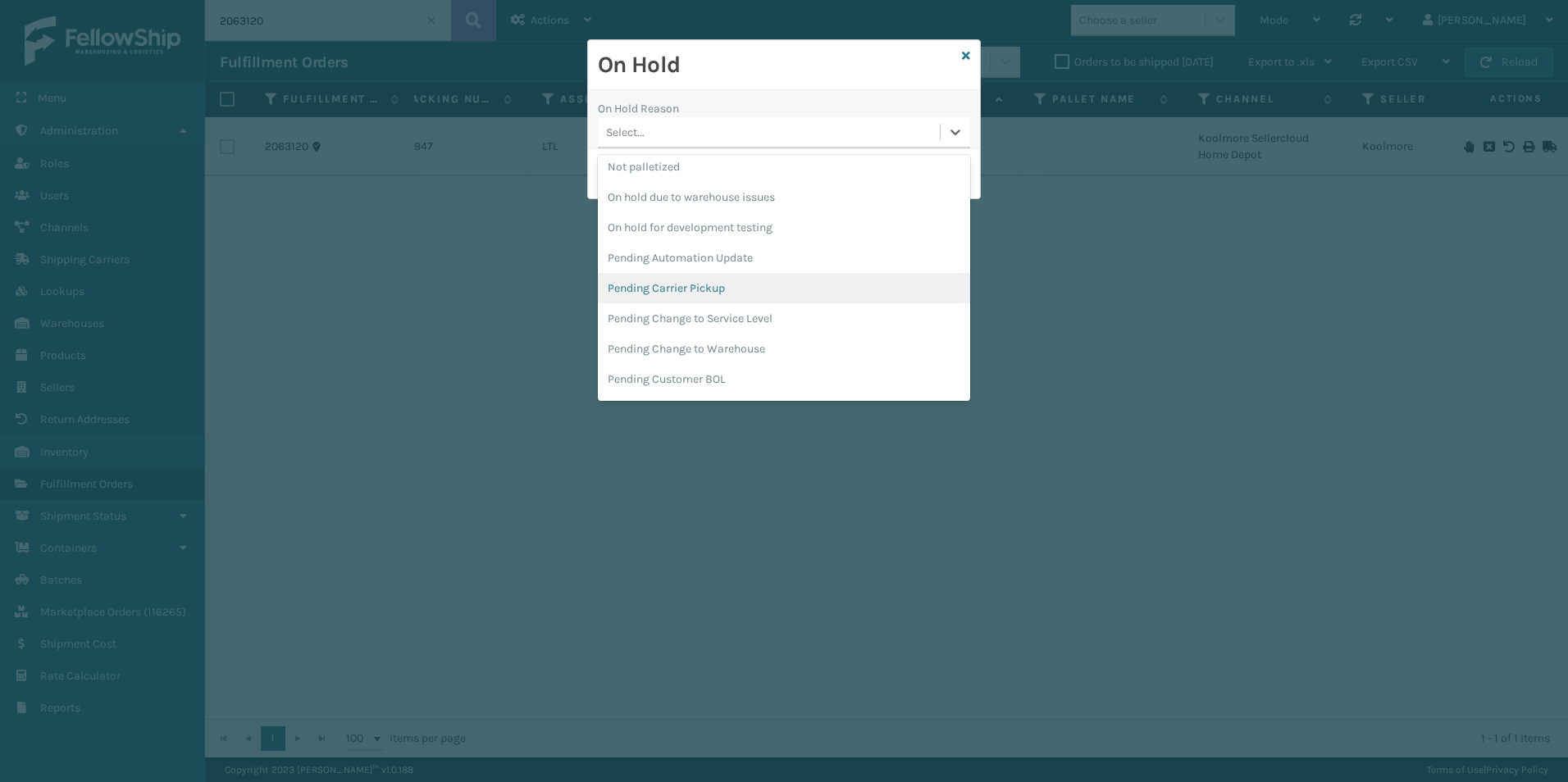
click at [674, 290] on div "Pending Carrier Pickup" at bounding box center [784, 288] width 373 height 30
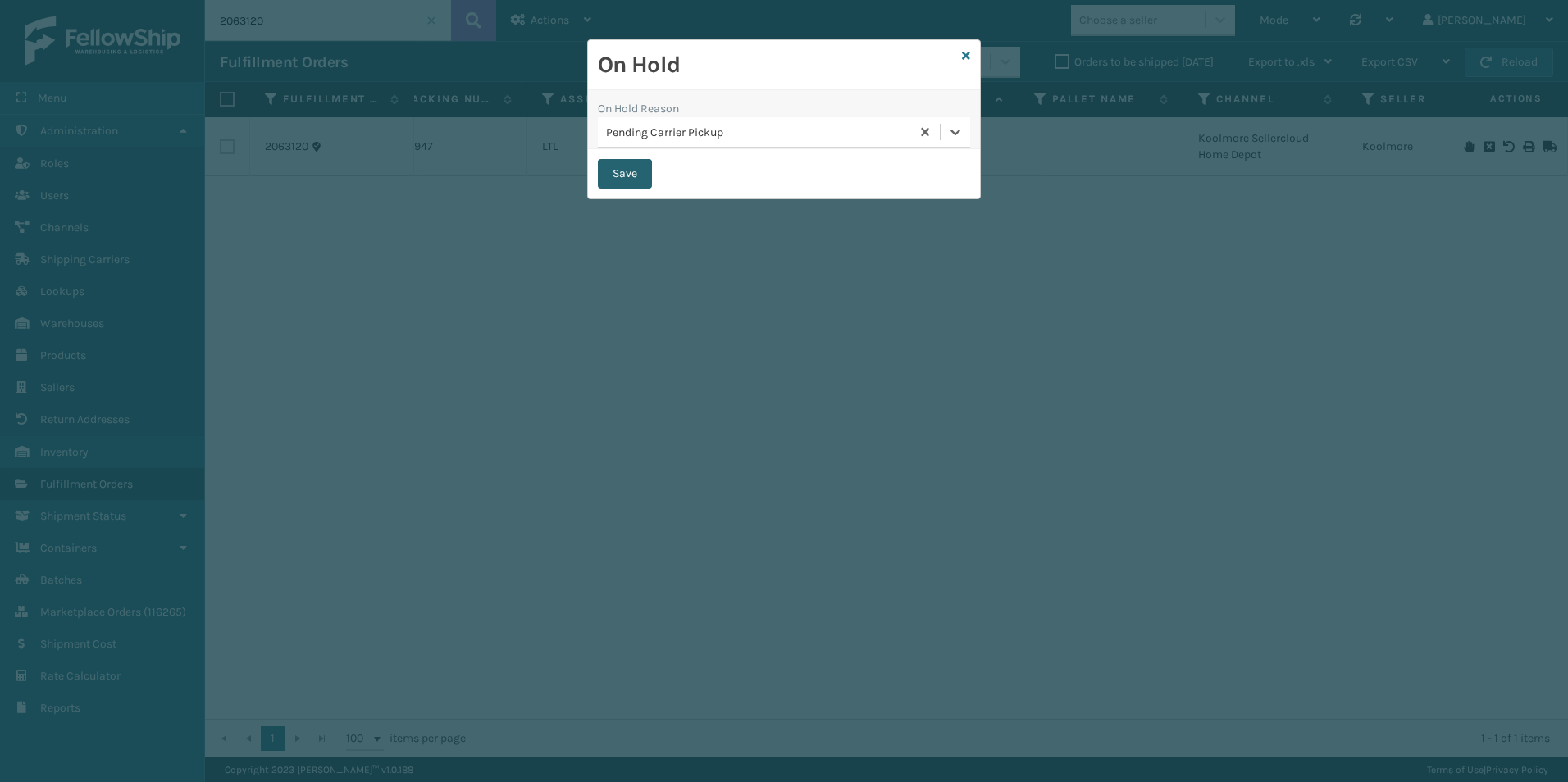
click at [621, 172] on button "Save" at bounding box center [624, 174] width 54 height 30
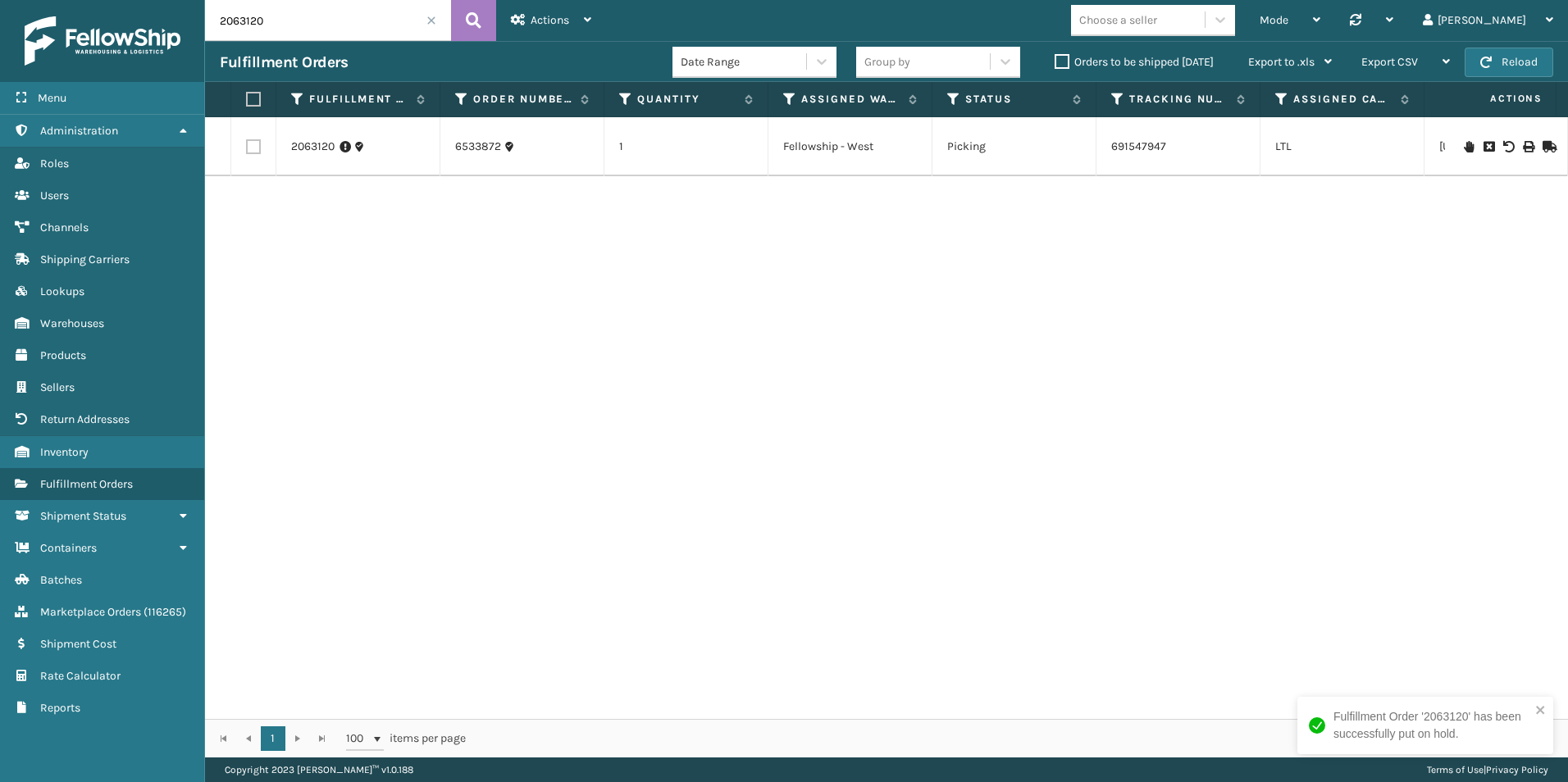
drag, startPoint x: 252, startPoint y: 25, endPoint x: 282, endPoint y: 25, distance: 30.0
click at [282, 25] on input "2063120" at bounding box center [328, 21] width 246 height 41
type input "2063139"
click at [1464, 145] on icon at bounding box center [1469, 147] width 10 height 11
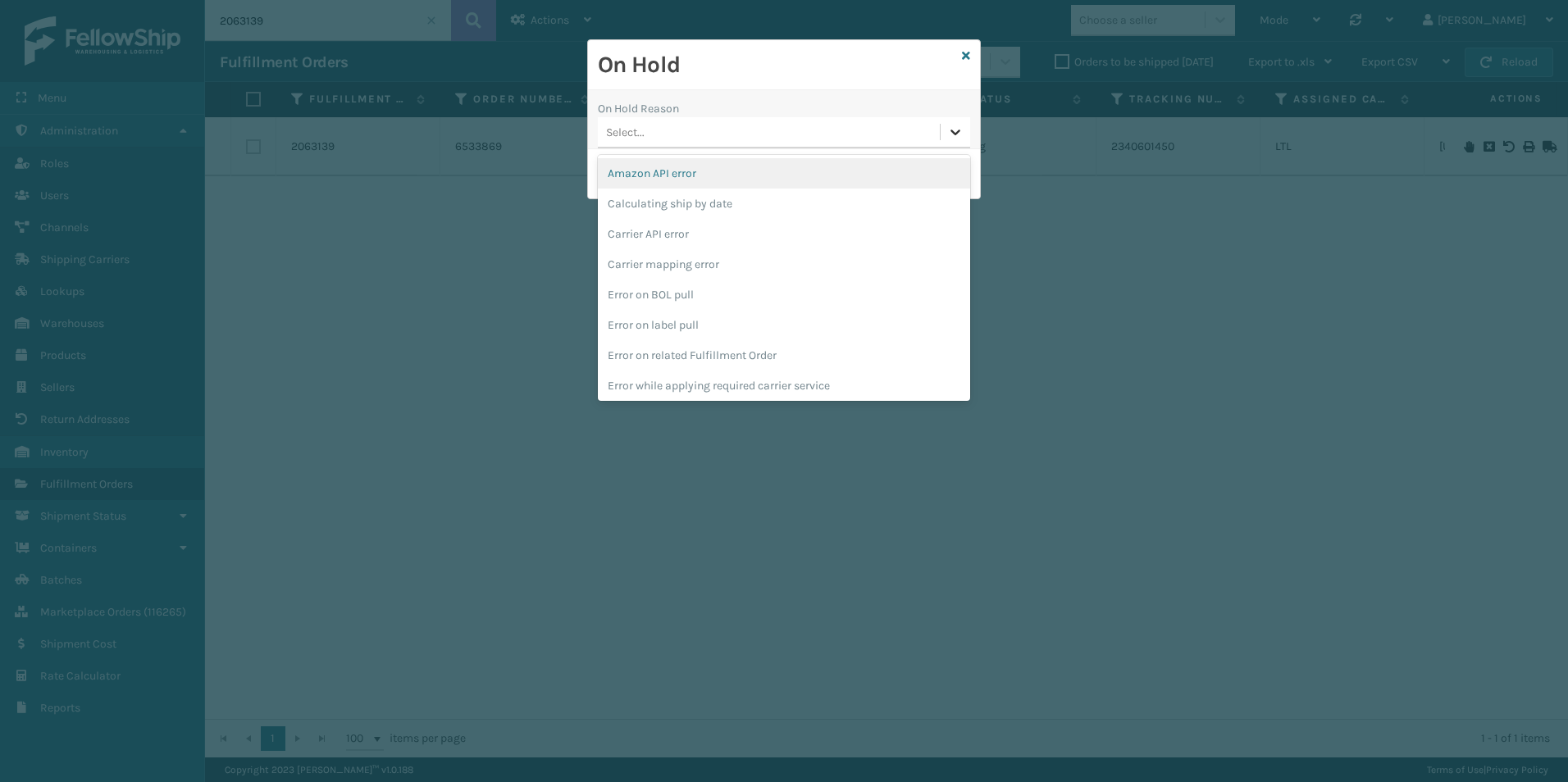
click at [960, 135] on icon at bounding box center [955, 132] width 16 height 16
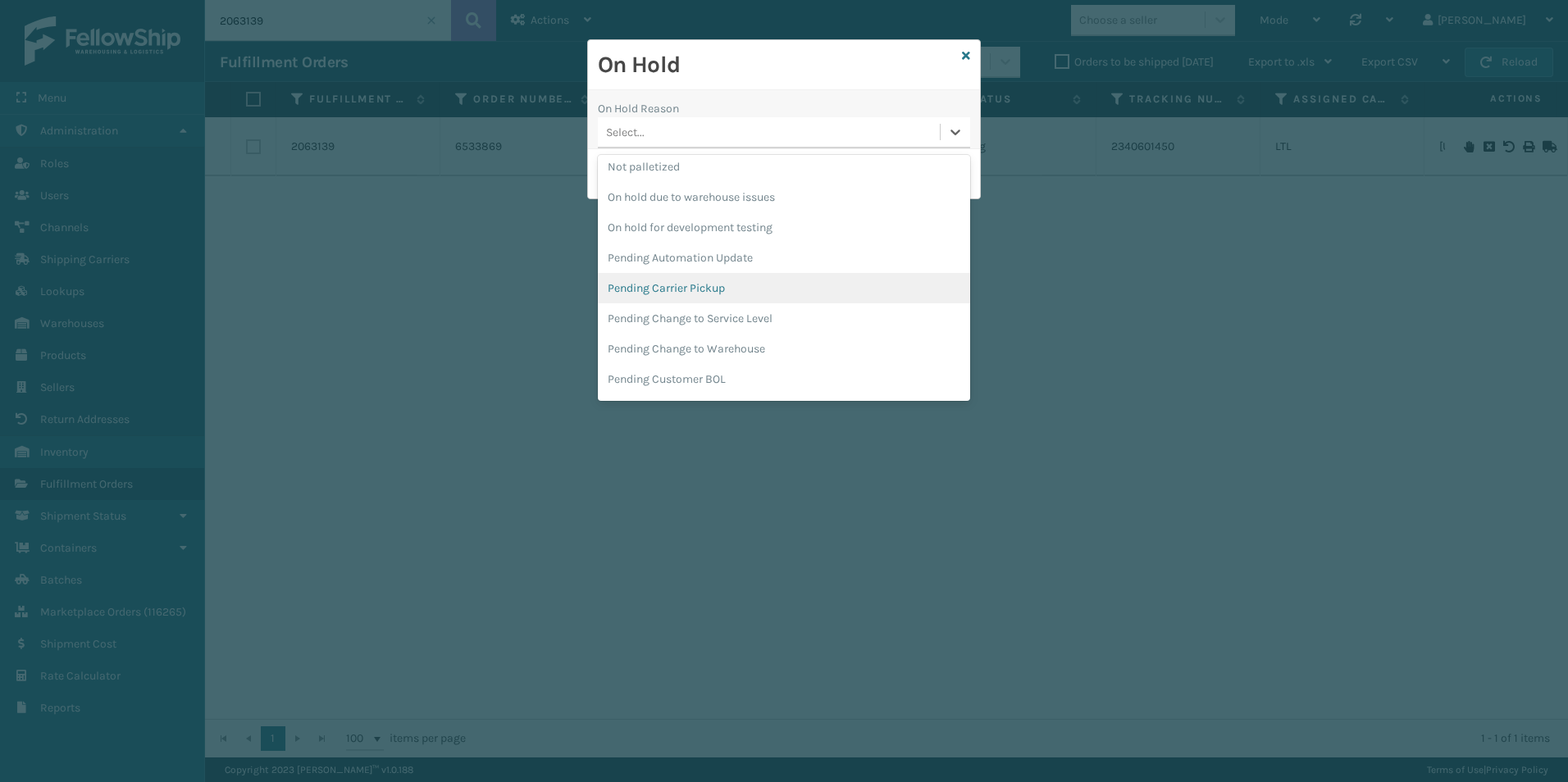
click at [659, 291] on div "Pending Carrier Pickup" at bounding box center [784, 288] width 373 height 30
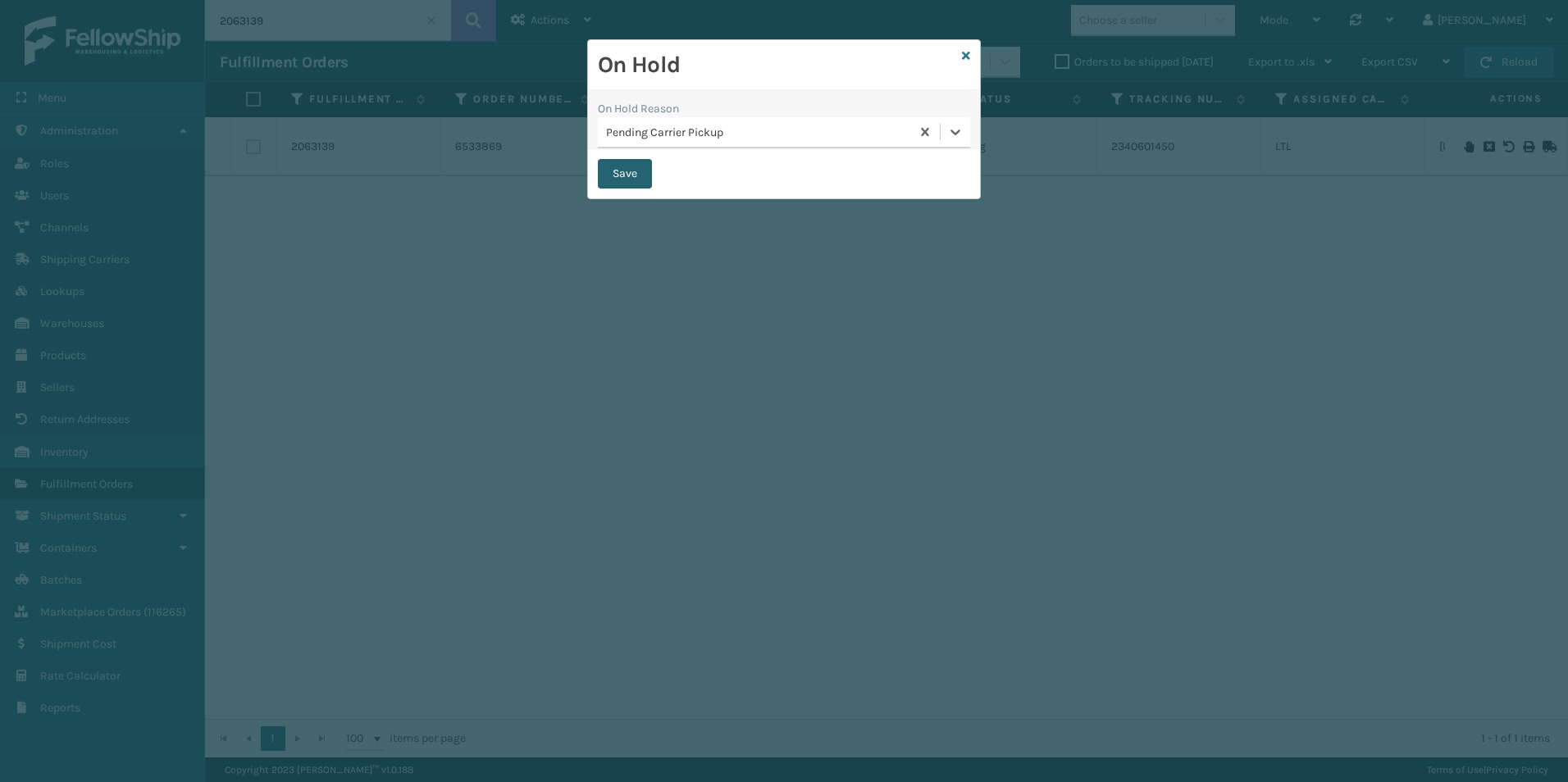
click at [632, 181] on button "Save" at bounding box center [624, 174] width 54 height 30
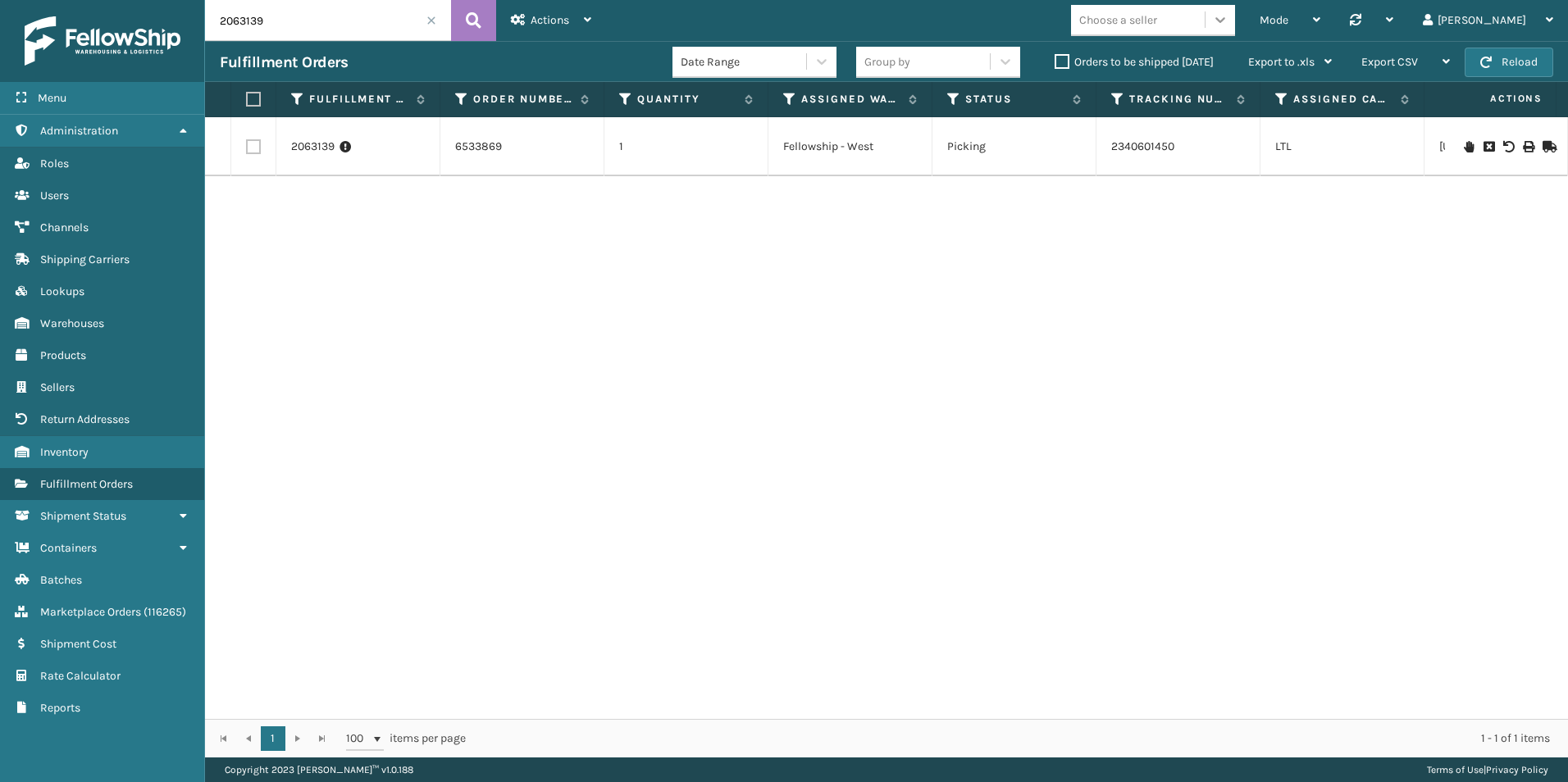
drag, startPoint x: 1289, startPoint y: 21, endPoint x: 1291, endPoint y: 37, distance: 16.1
click at [1228, 21] on icon at bounding box center [1220, 20] width 16 height 16
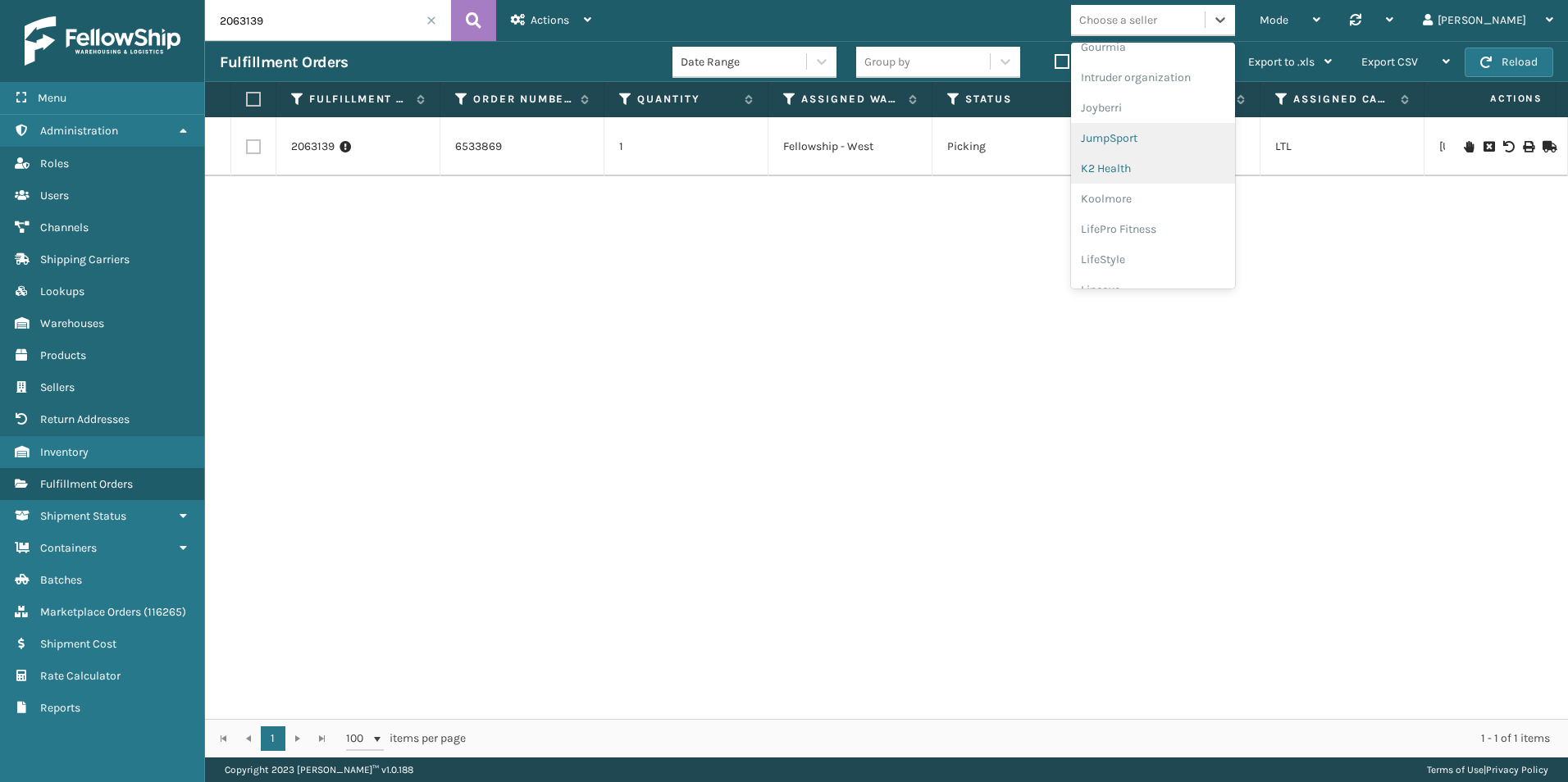
scroll to position [437, 0]
click at [1179, 197] on div "Koolmore" at bounding box center [1153, 200] width 164 height 30
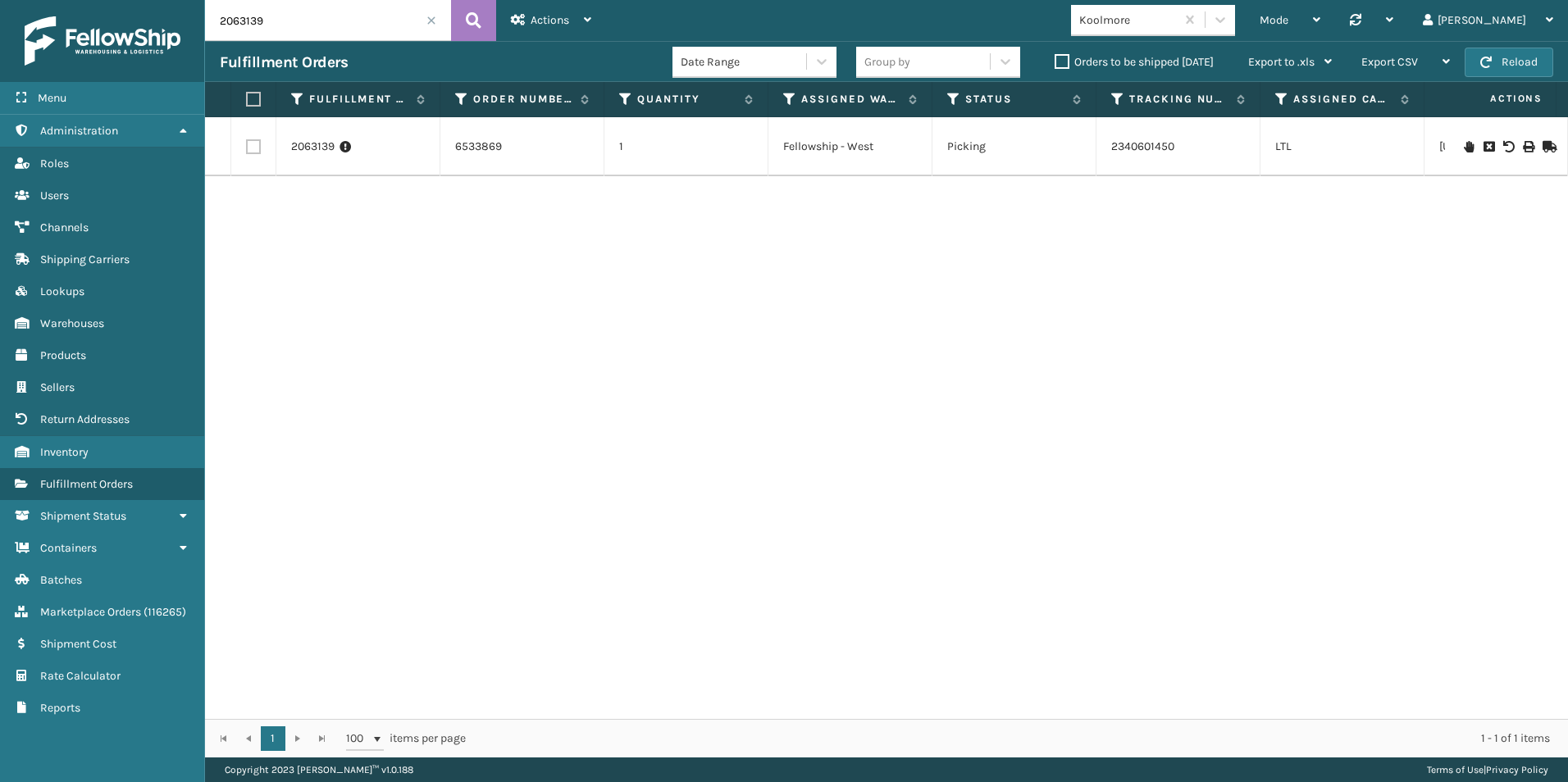
click at [431, 17] on span at bounding box center [432, 21] width 10 height 10
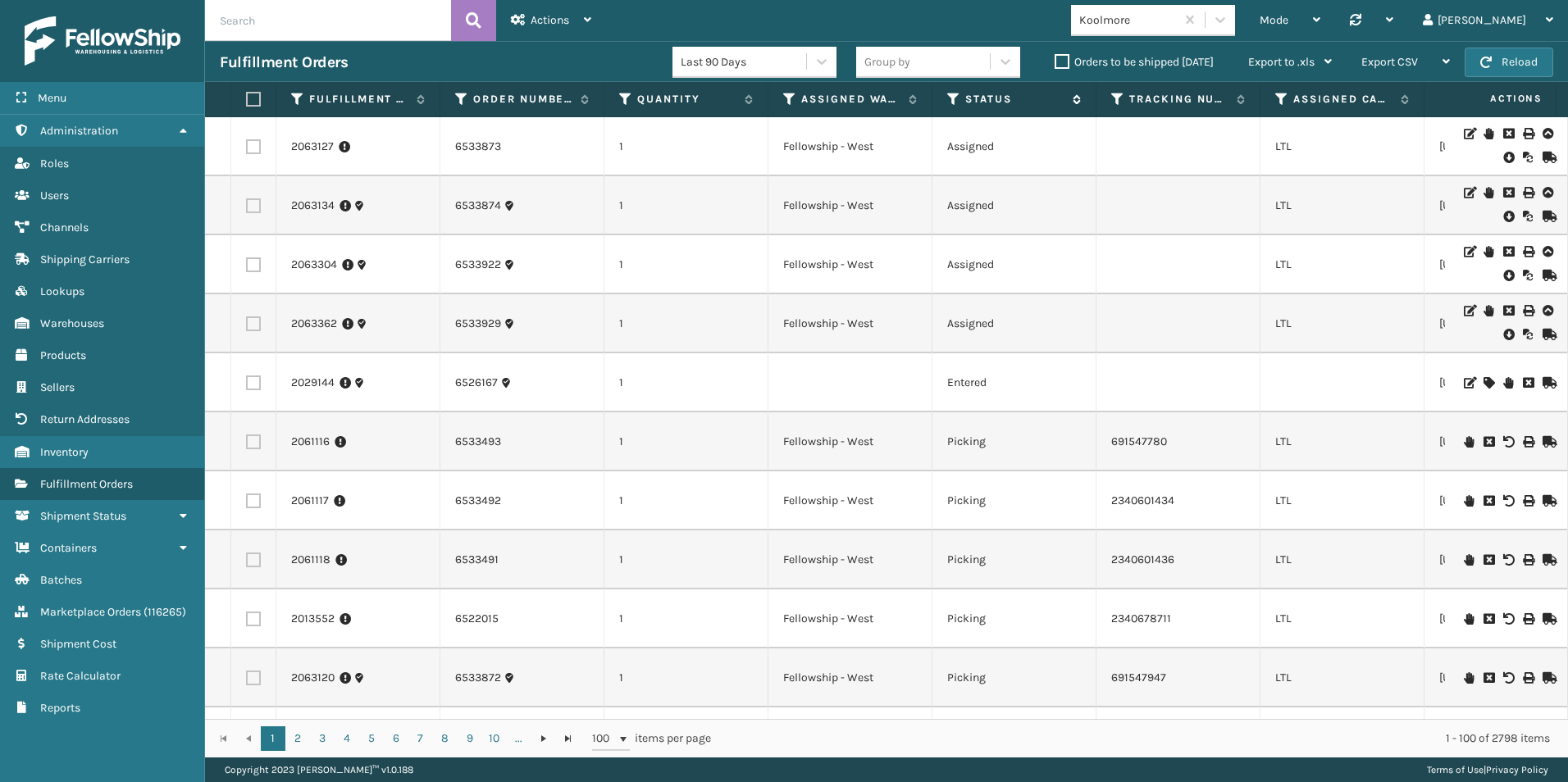
click at [951, 99] on icon at bounding box center [953, 99] width 13 height 15
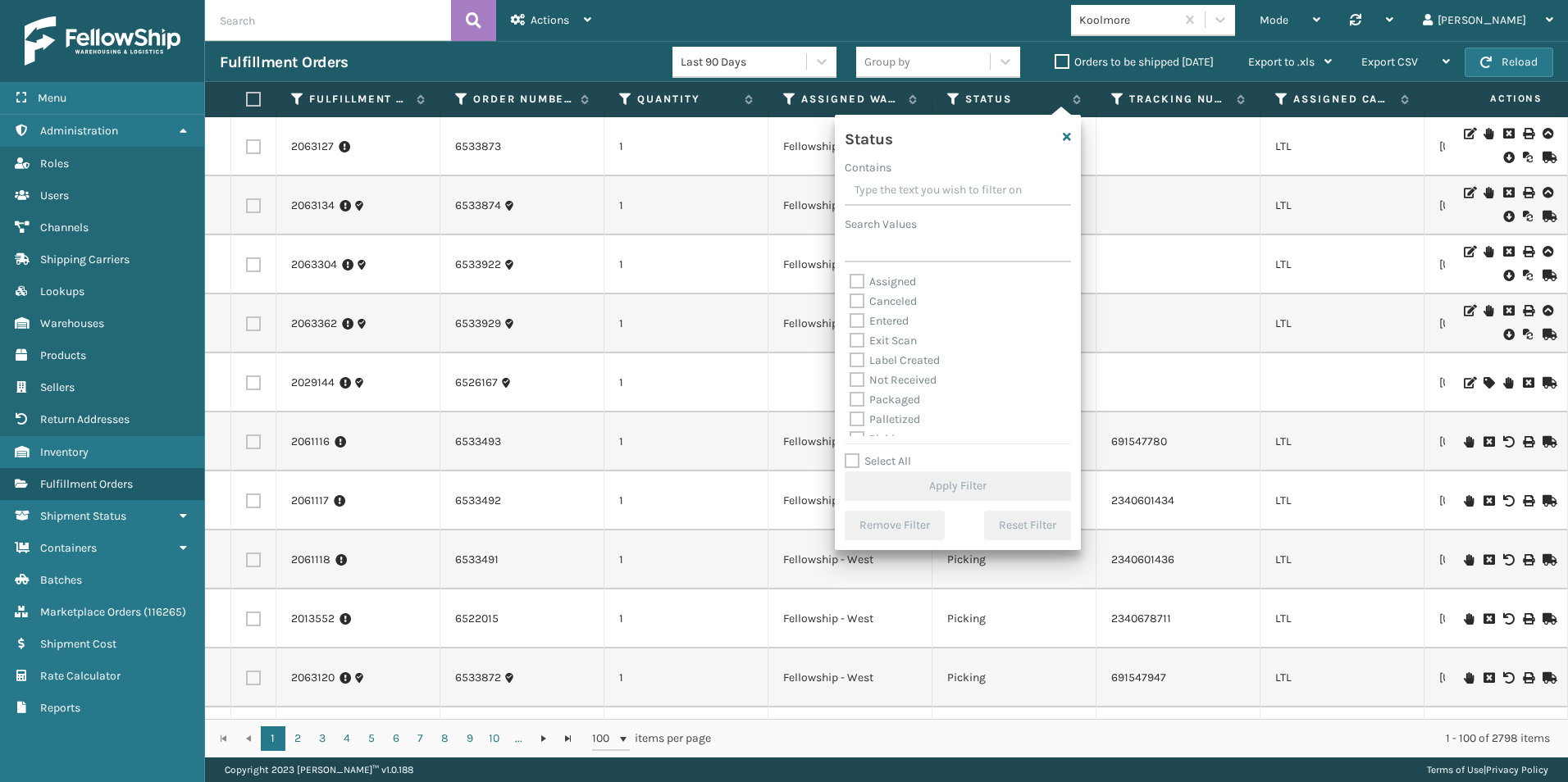
scroll to position [82, 0]
click at [859, 358] on label "Picking" at bounding box center [878, 357] width 58 height 14
click at [850, 358] on input "Picking" at bounding box center [849, 353] width 1 height 11
checkbox input "true"
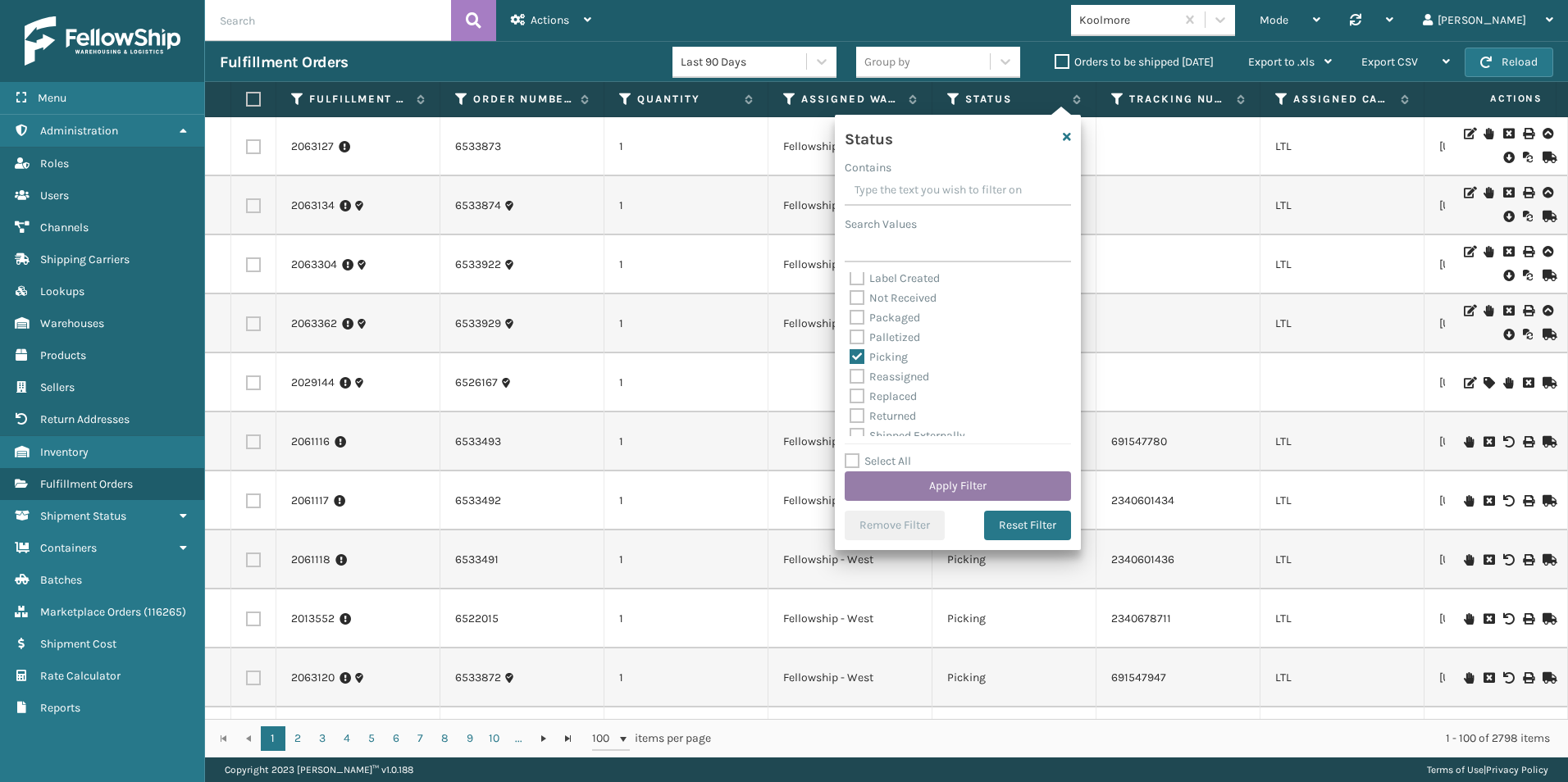
click at [959, 492] on button "Apply Filter" at bounding box center [958, 487] width 226 height 30
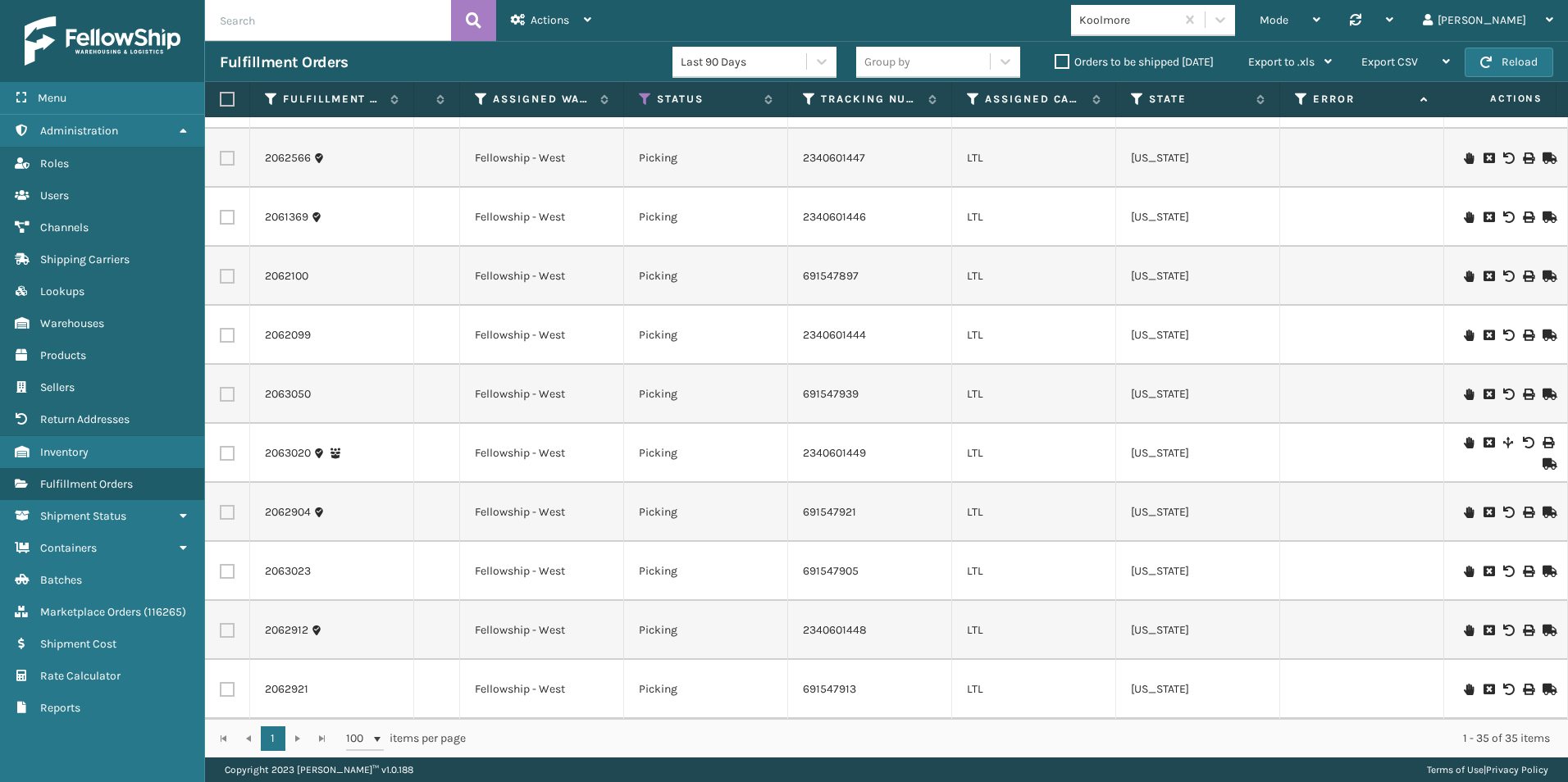
scroll to position [0, 139]
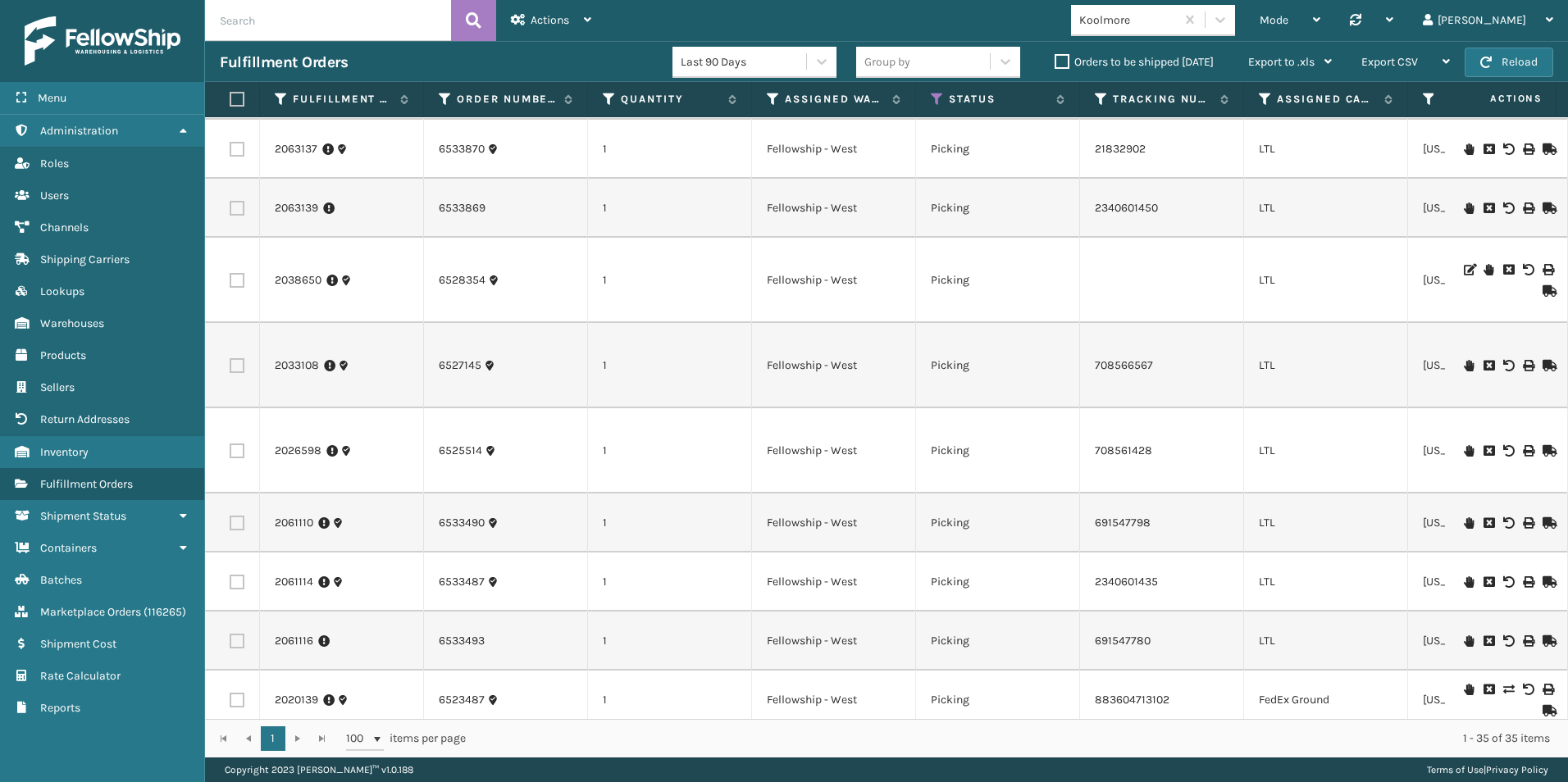
click at [283, 19] on input "text" at bounding box center [328, 21] width 246 height 41
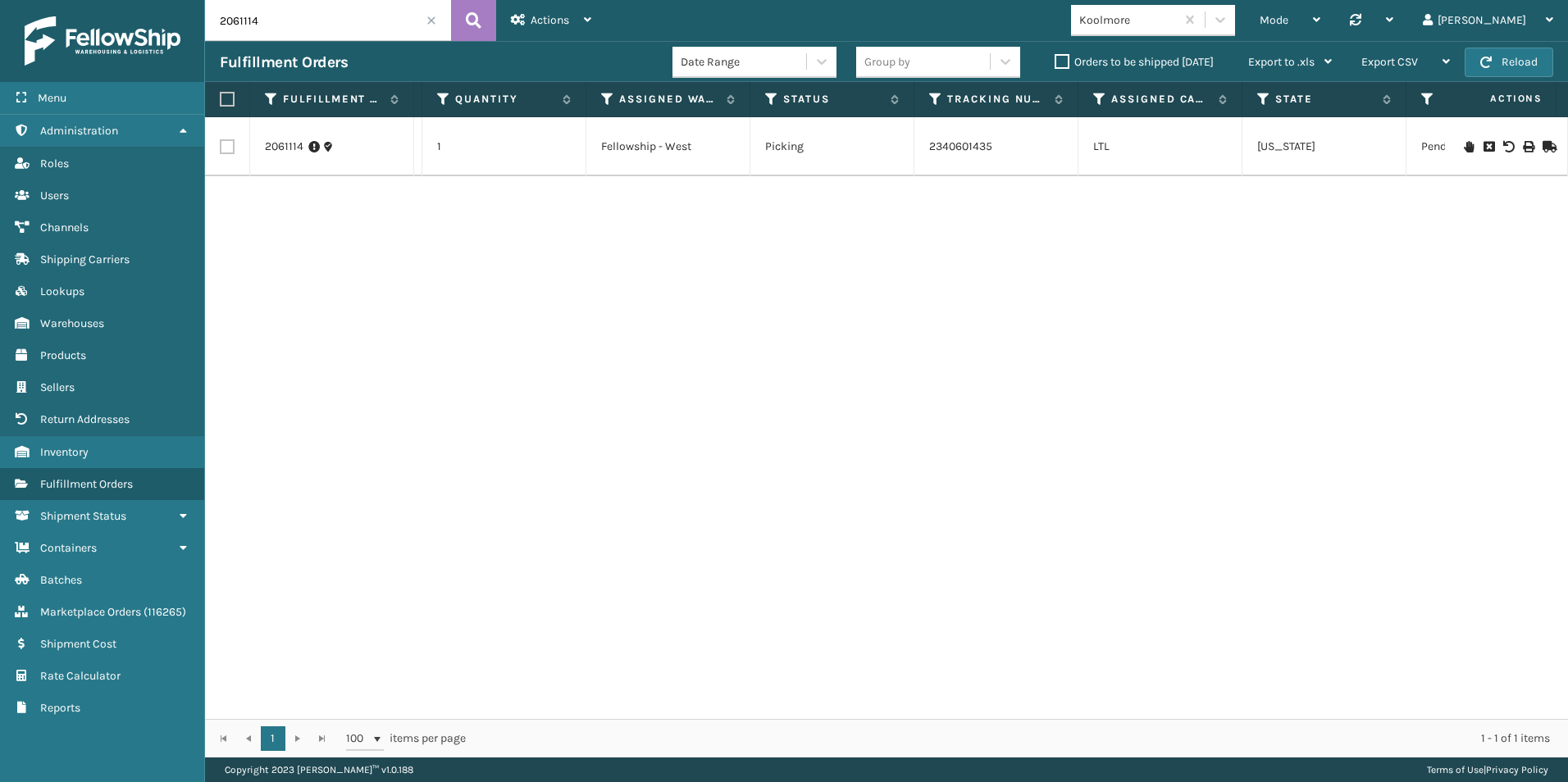
drag, startPoint x: 240, startPoint y: 23, endPoint x: 290, endPoint y: 24, distance: 50.0
click at [290, 24] on input "2061114" at bounding box center [328, 21] width 246 height 41
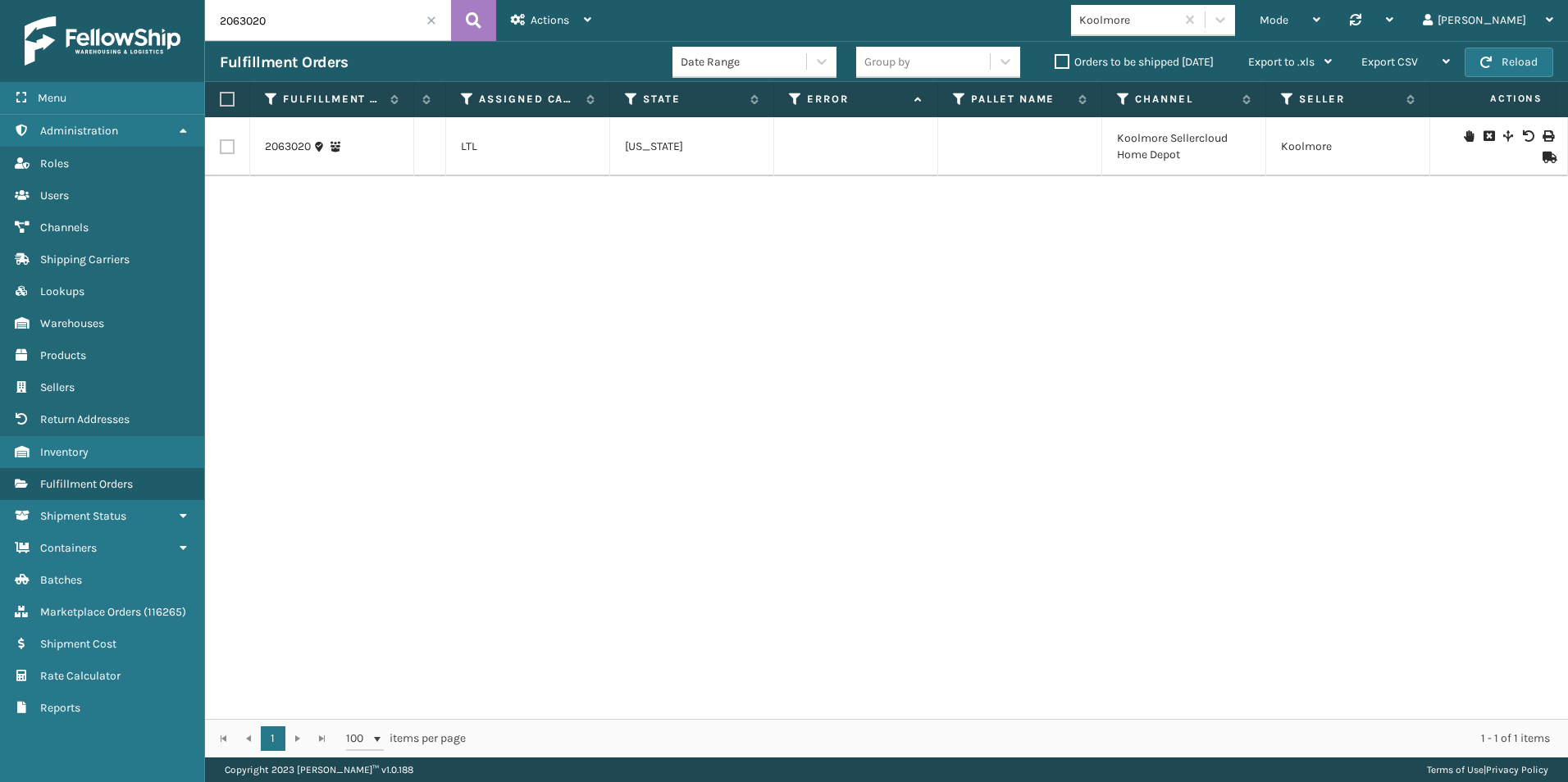
click at [1464, 138] on icon at bounding box center [1469, 136] width 10 height 11
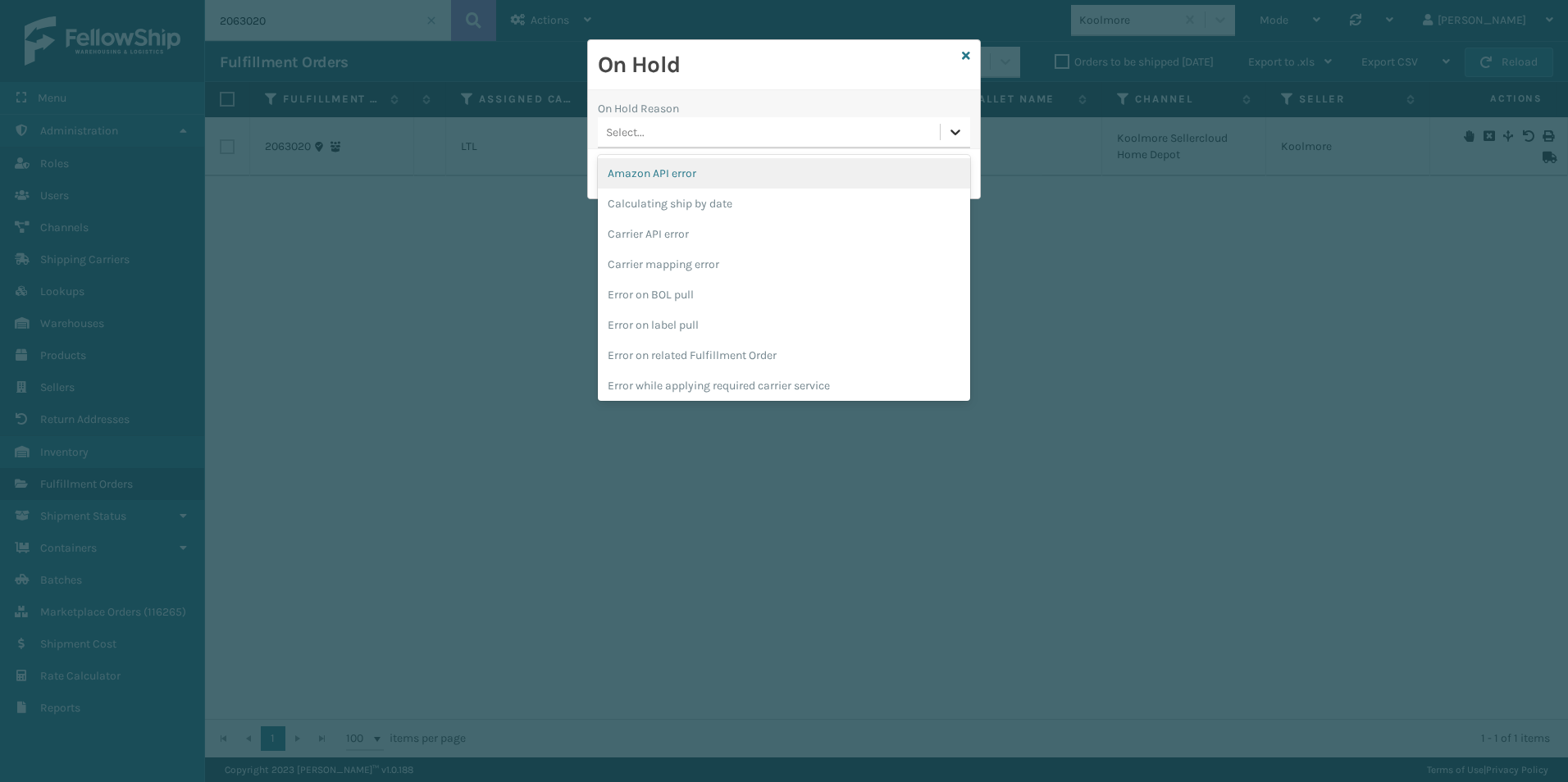
click at [956, 139] on icon at bounding box center [955, 132] width 16 height 16
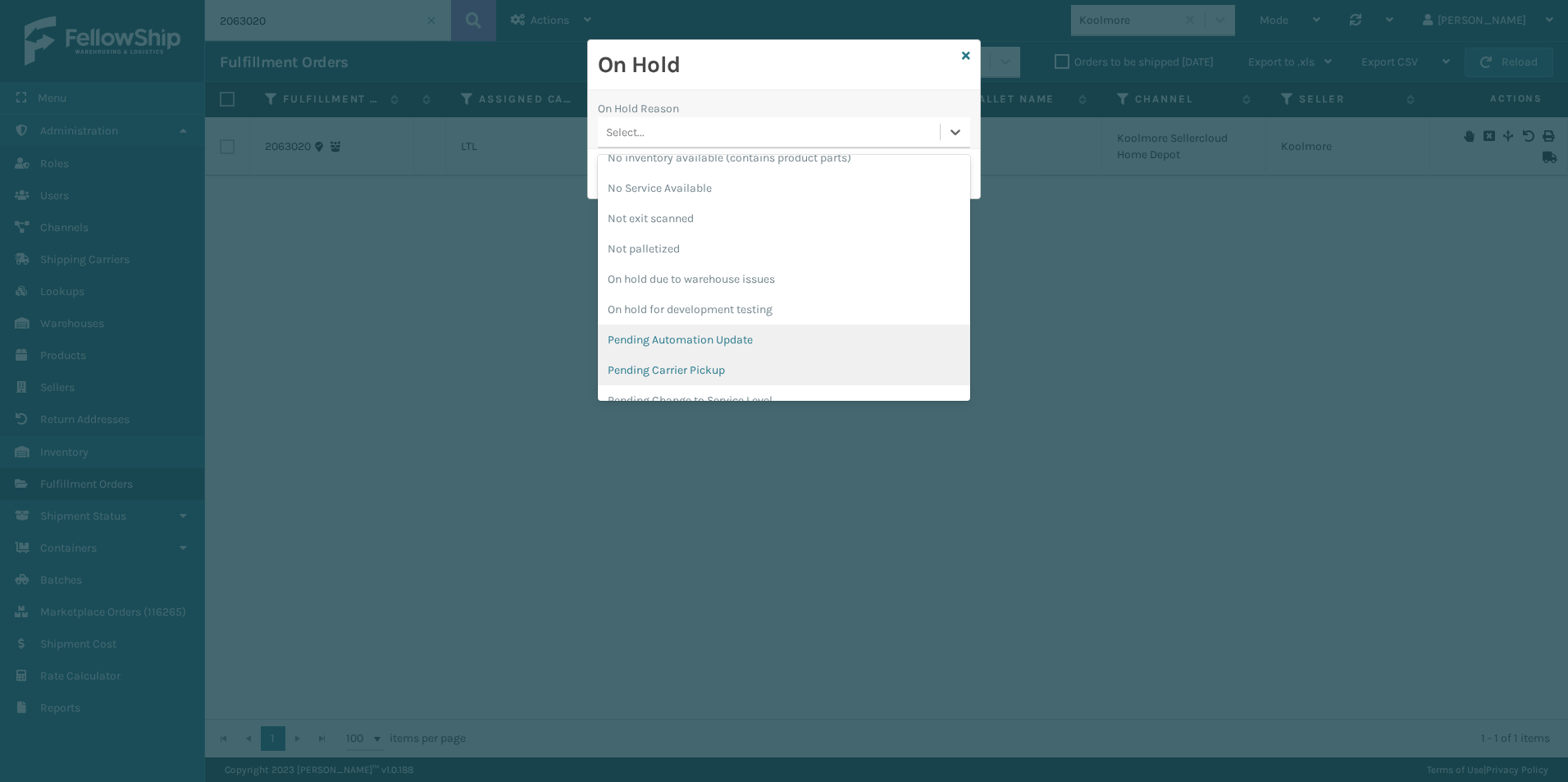
click at [670, 367] on div "Pending Carrier Pickup" at bounding box center [784, 370] width 373 height 30
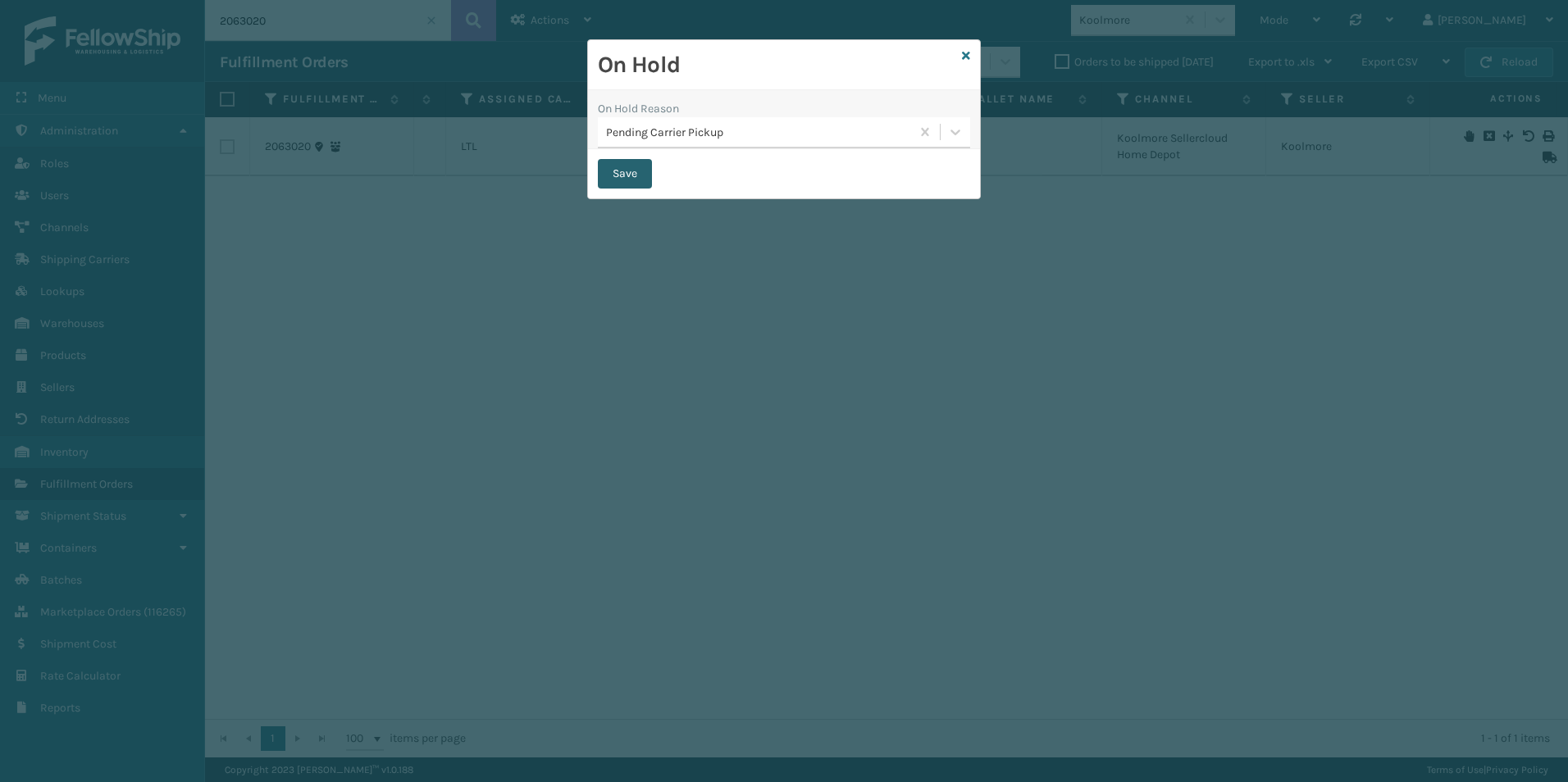
click at [619, 176] on button "Save" at bounding box center [624, 174] width 54 height 30
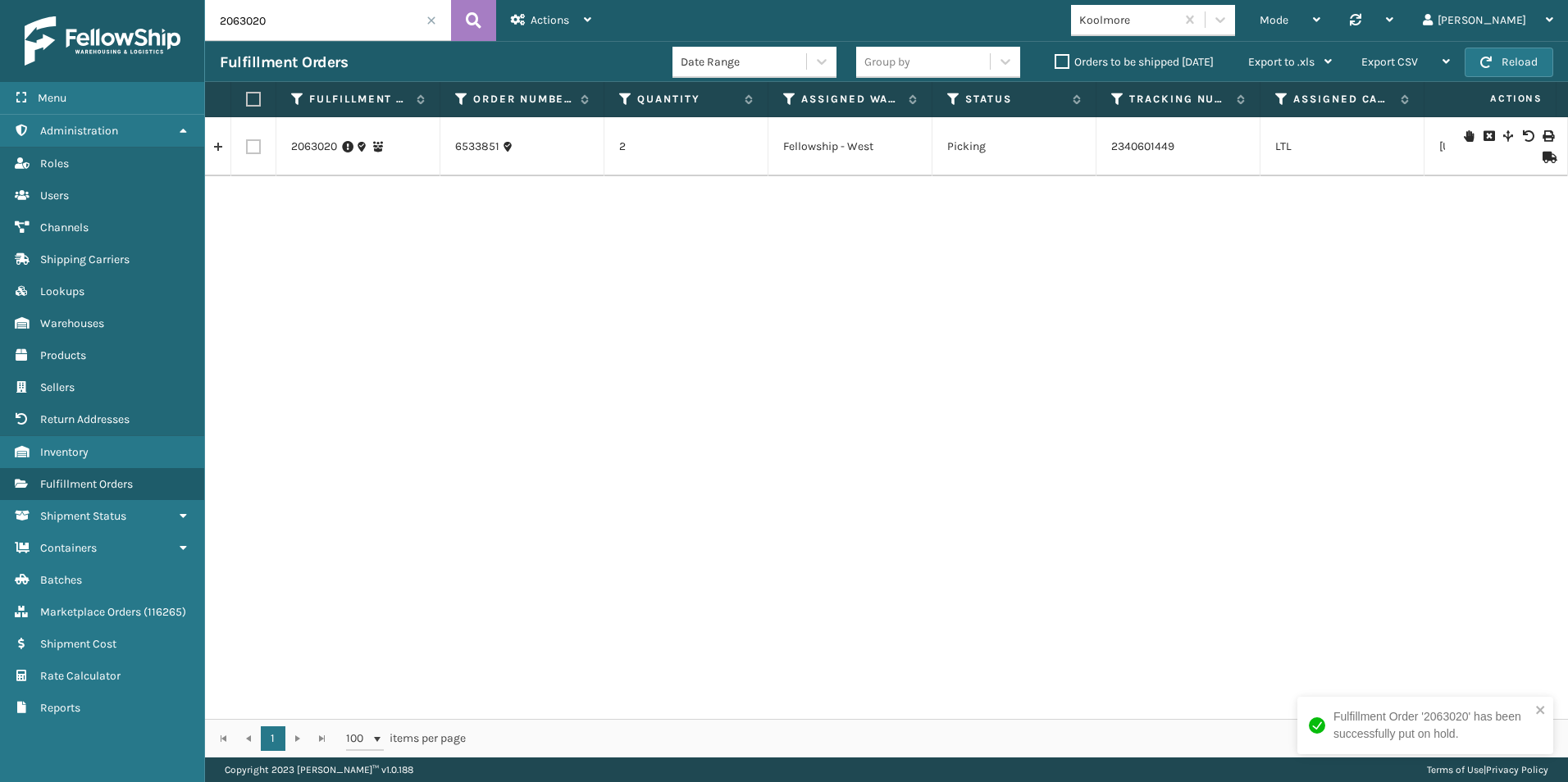
drag, startPoint x: 243, startPoint y: 25, endPoint x: 324, endPoint y: 21, distance: 81.1
click at [324, 21] on input "2063020" at bounding box center [328, 21] width 246 height 41
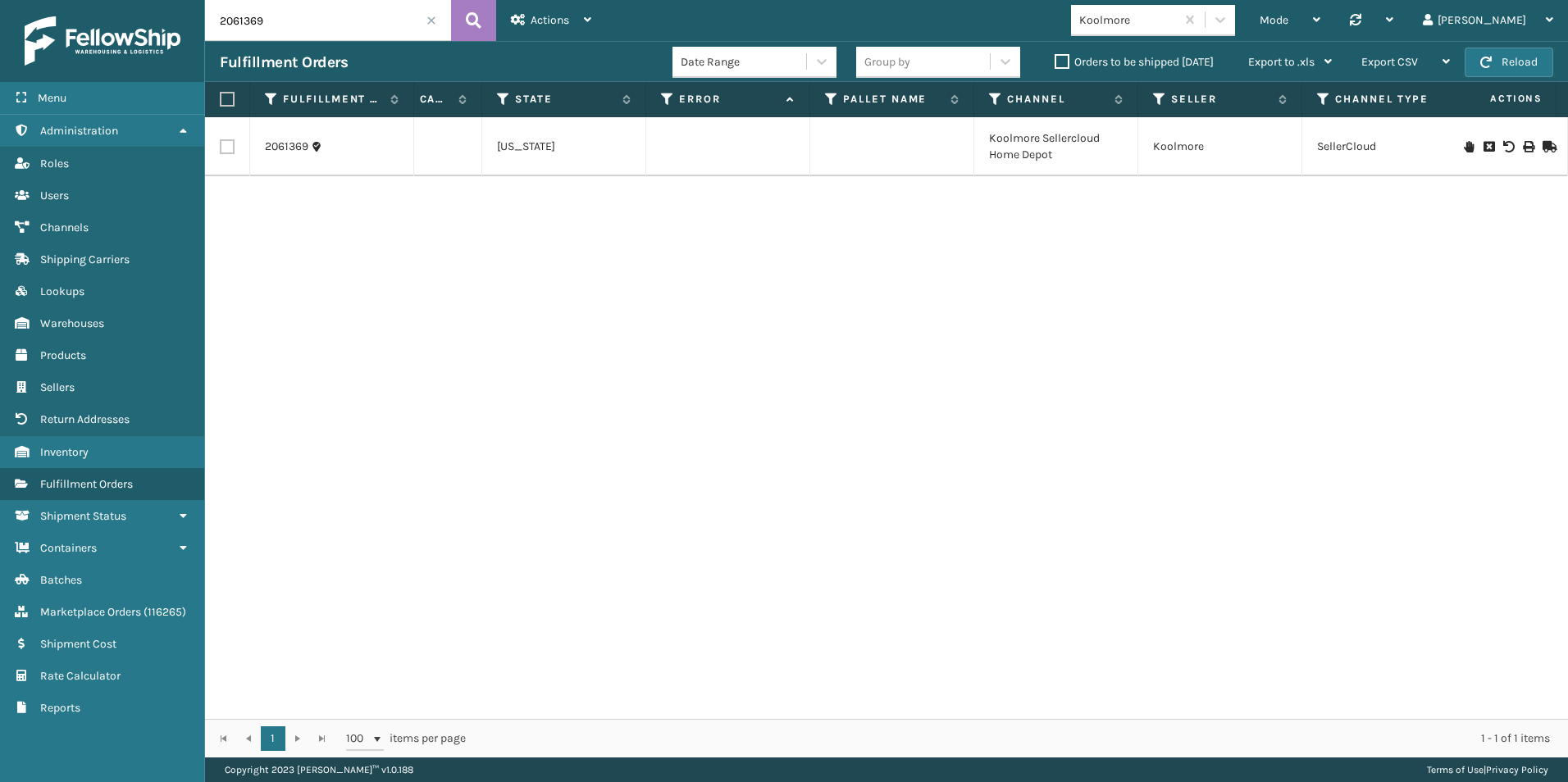
scroll to position [0, 956]
click at [1464, 149] on icon at bounding box center [1469, 147] width 10 height 11
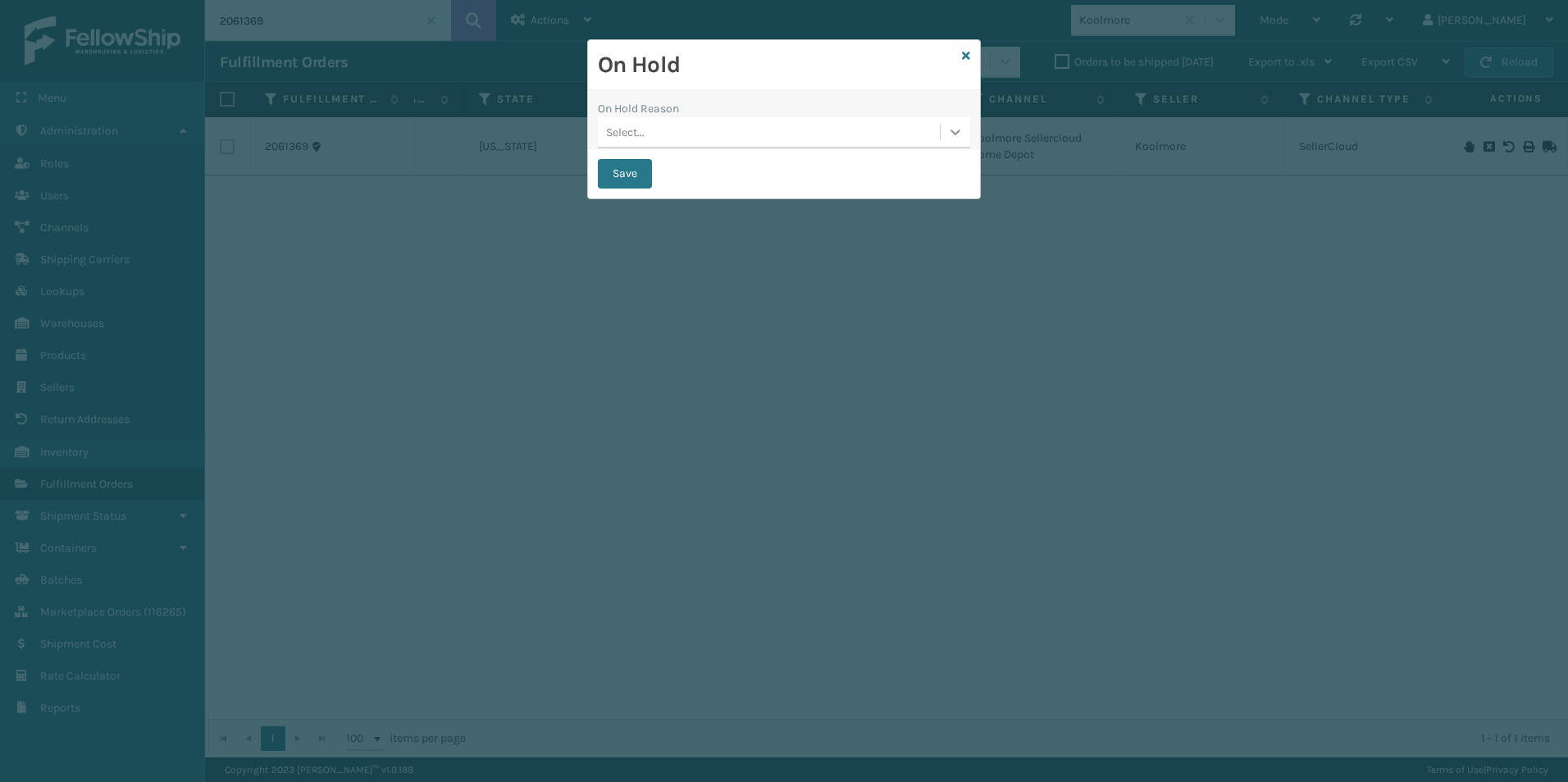
click at [952, 133] on icon at bounding box center [955, 132] width 16 height 16
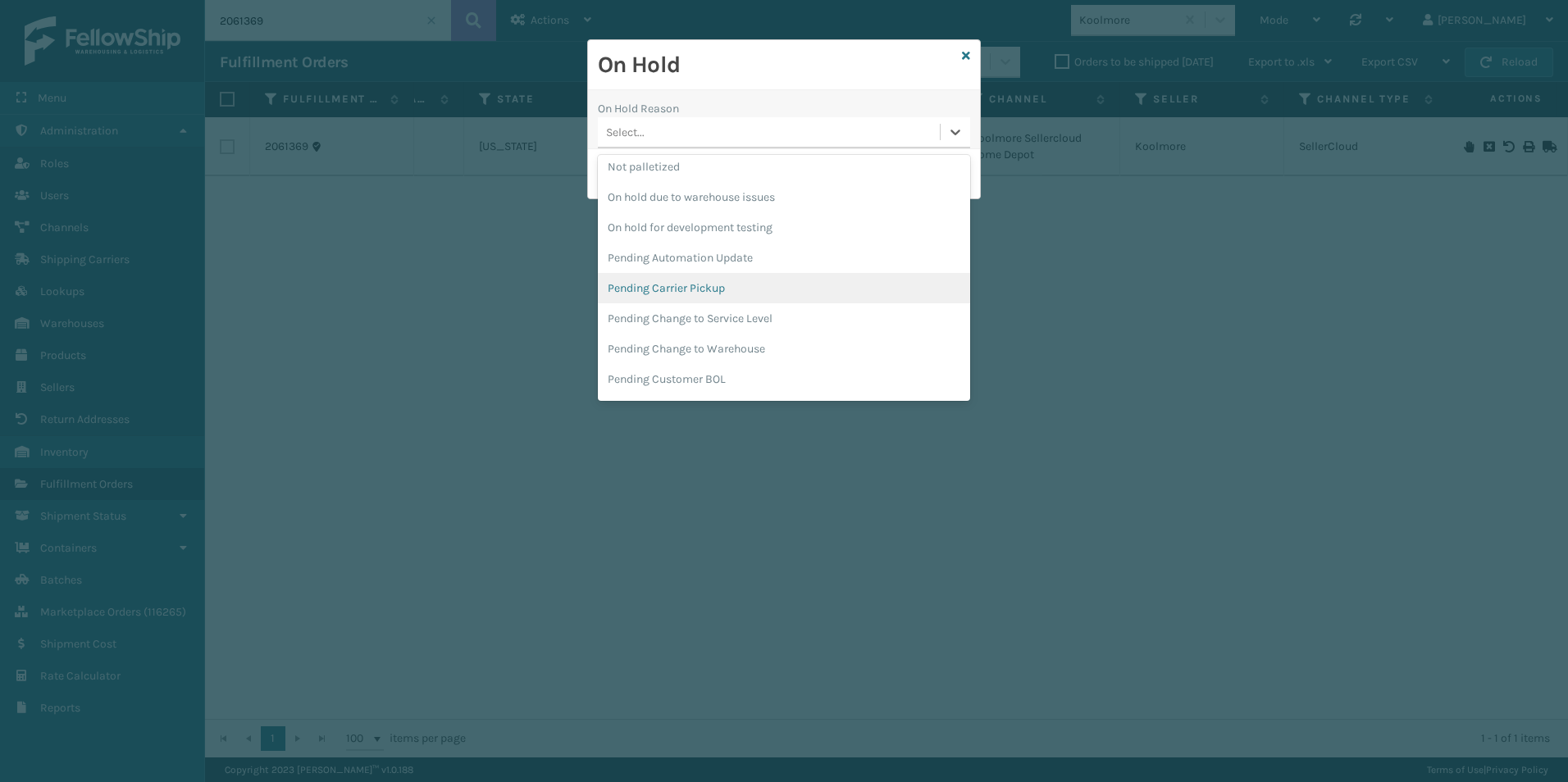
click at [665, 284] on div "Pending Carrier Pickup" at bounding box center [784, 288] width 373 height 30
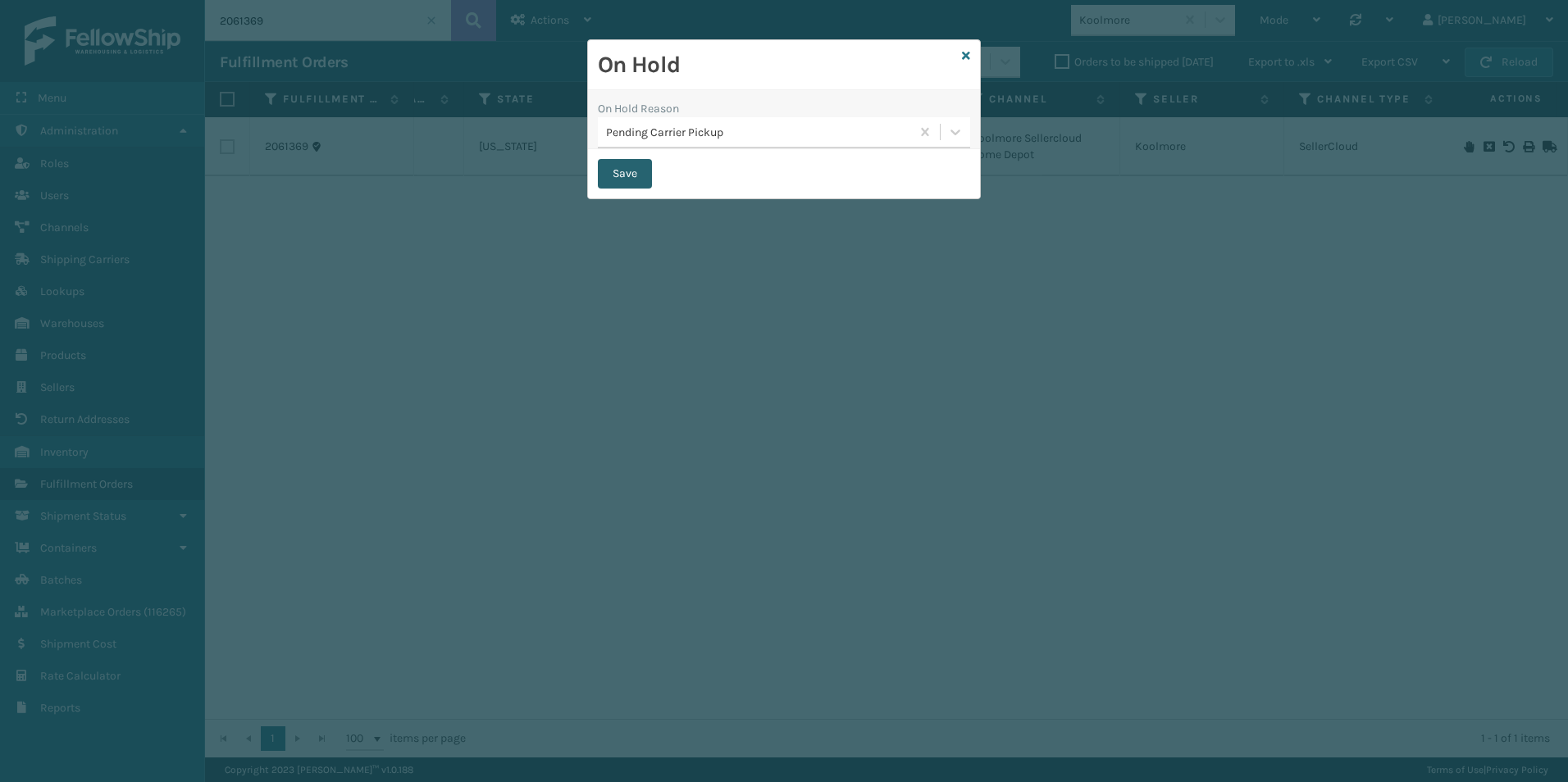
click at [624, 166] on button "Save" at bounding box center [624, 174] width 54 height 30
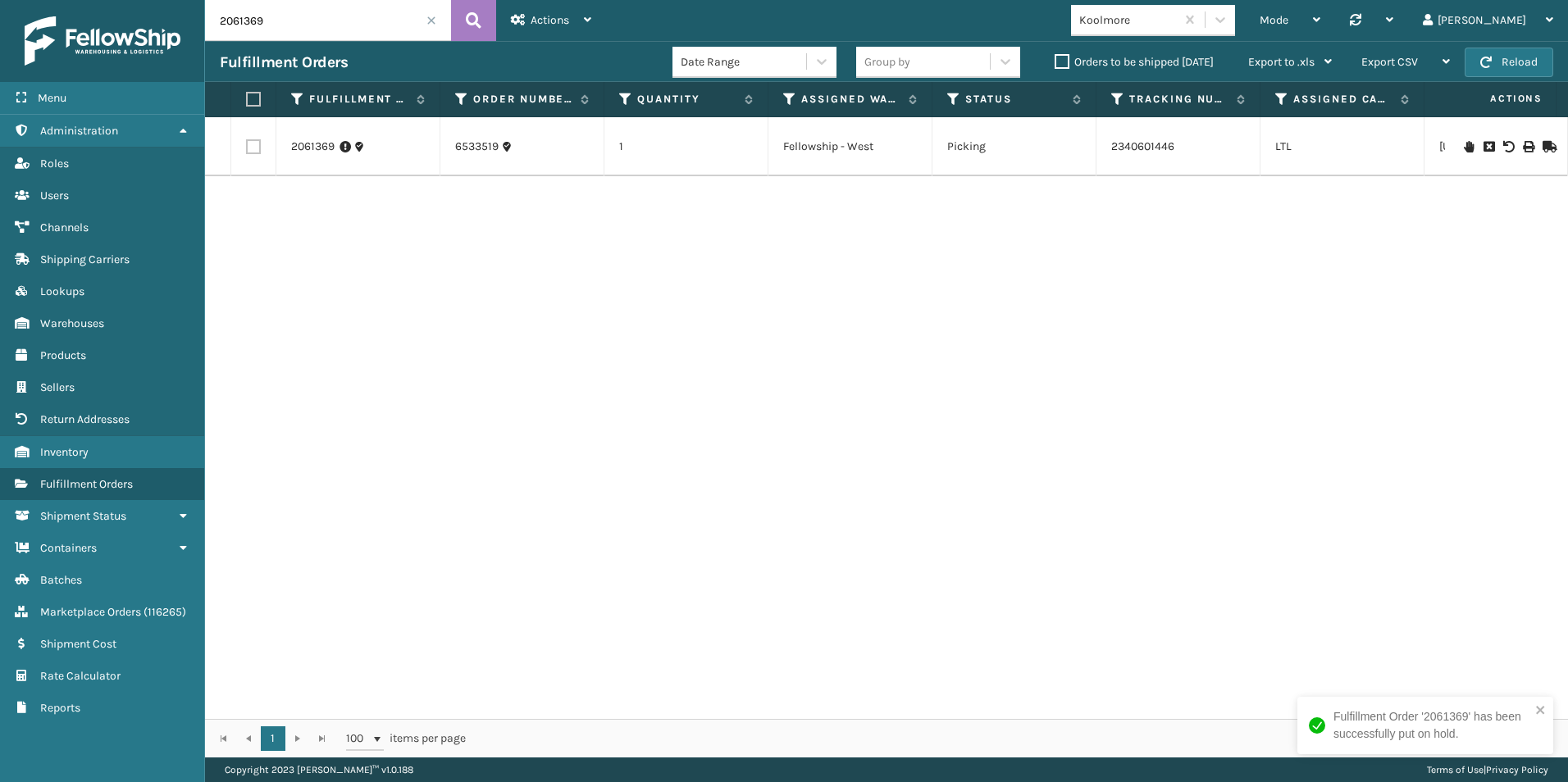
drag, startPoint x: 243, startPoint y: 23, endPoint x: 315, endPoint y: 27, distance: 72.1
click at [318, 24] on input "2061369" at bounding box center [328, 21] width 246 height 41
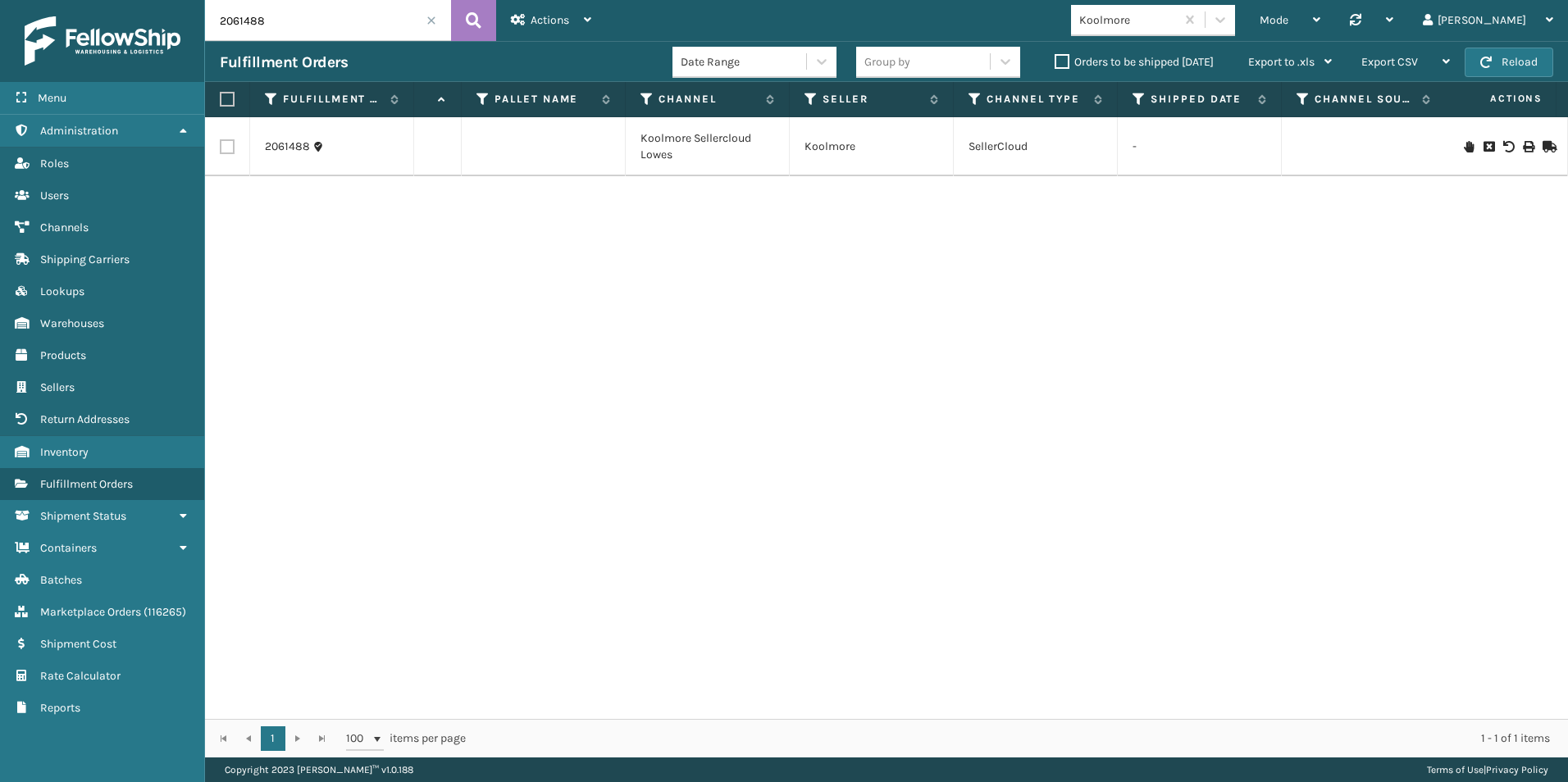
click at [1464, 149] on icon at bounding box center [1469, 147] width 10 height 11
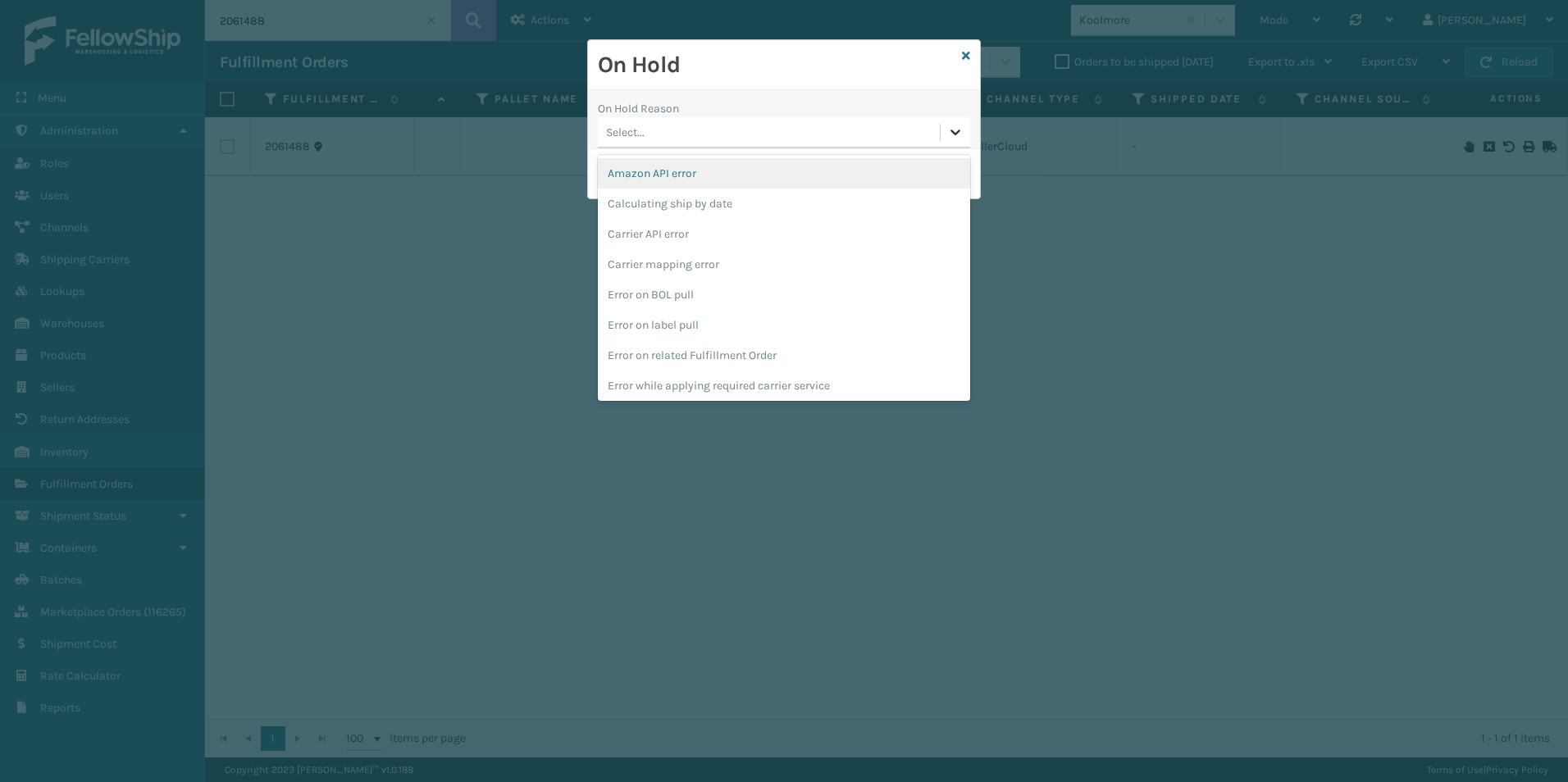
drag, startPoint x: 964, startPoint y: 136, endPoint x: 953, endPoint y: 146, distance: 14.9
click at [962, 136] on div at bounding box center [955, 132] width 30 height 30
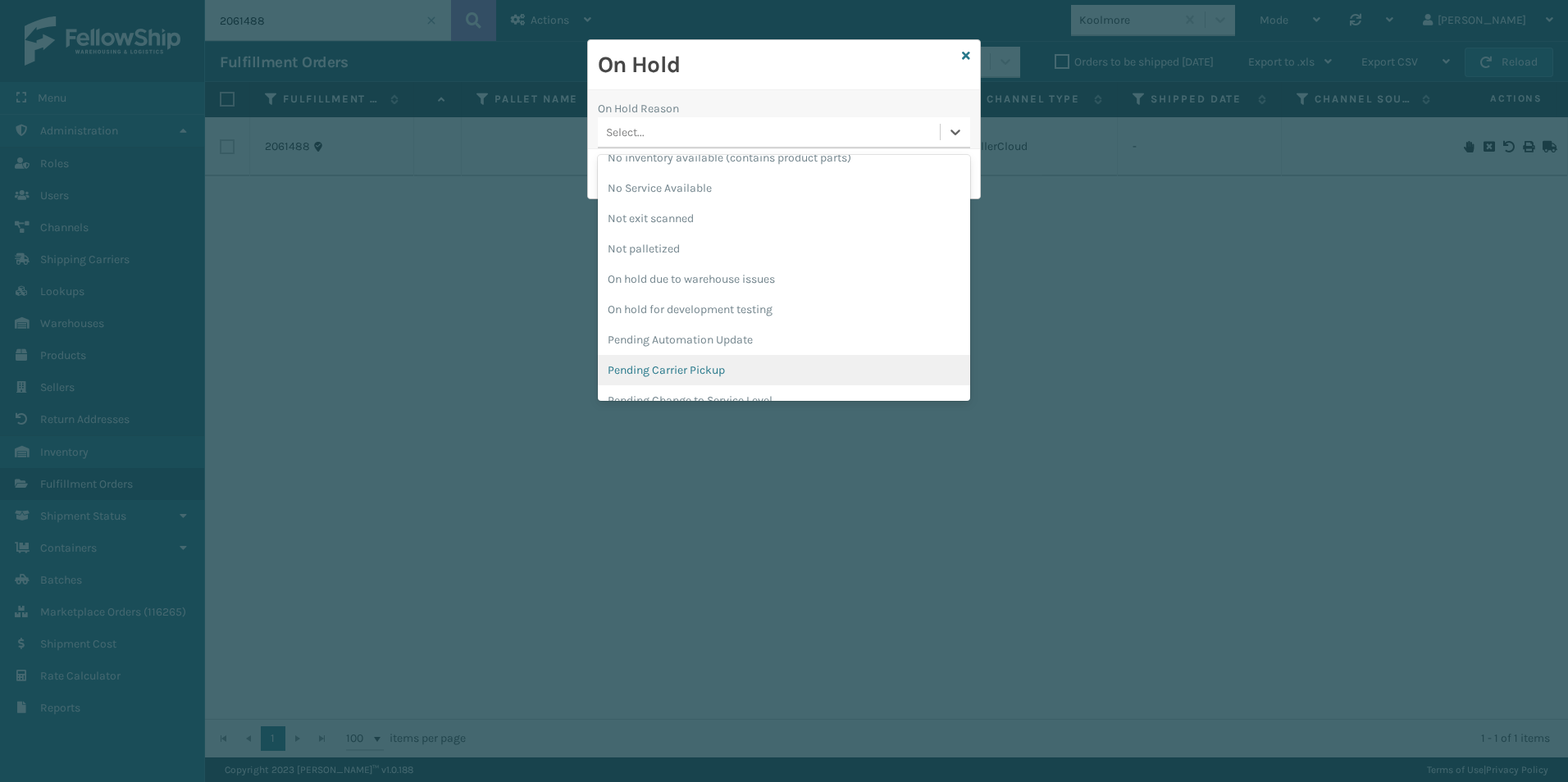
click at [690, 365] on div "Pending Carrier Pickup" at bounding box center [784, 370] width 373 height 30
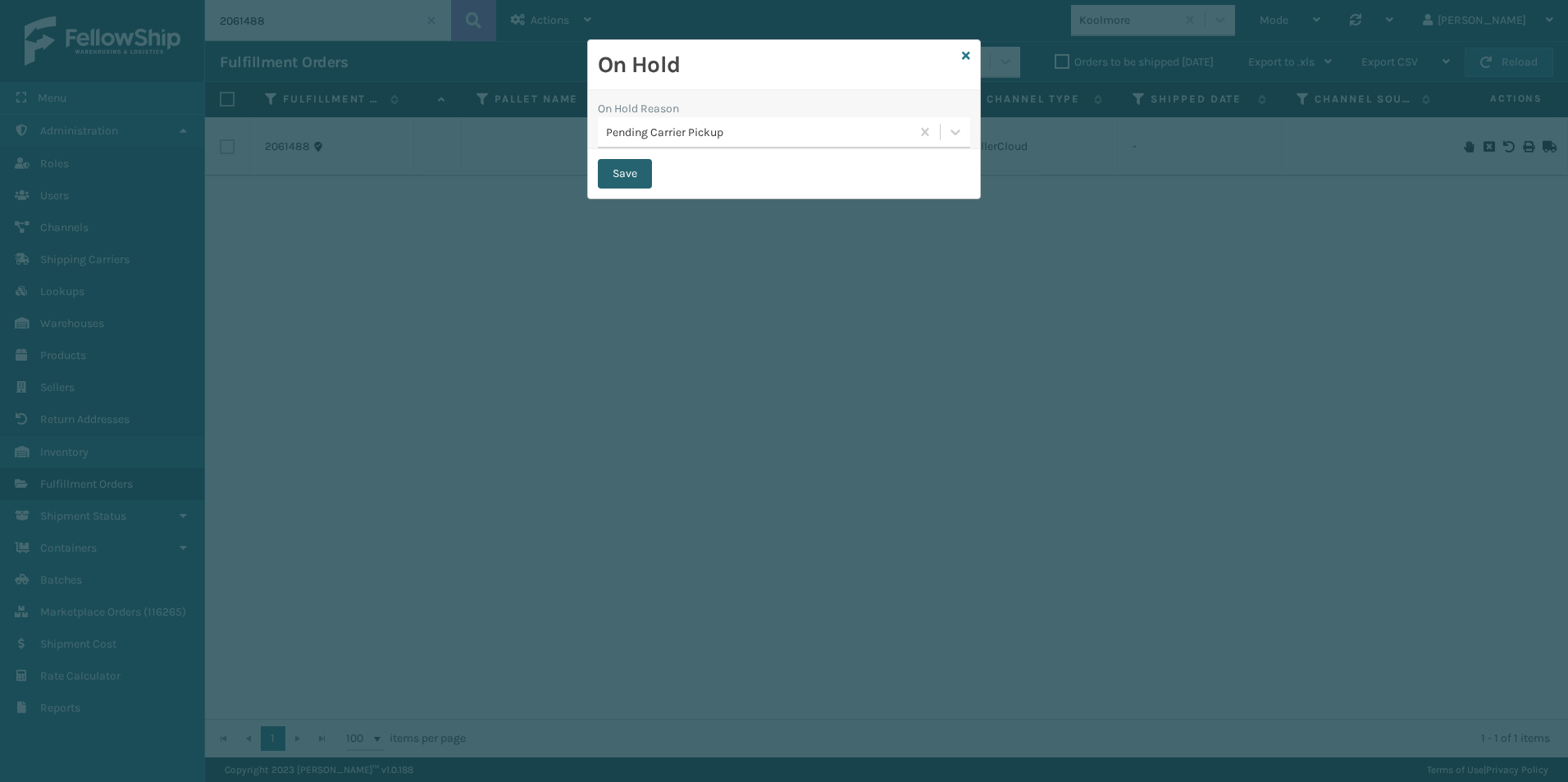
click at [634, 179] on button "Save" at bounding box center [624, 174] width 54 height 30
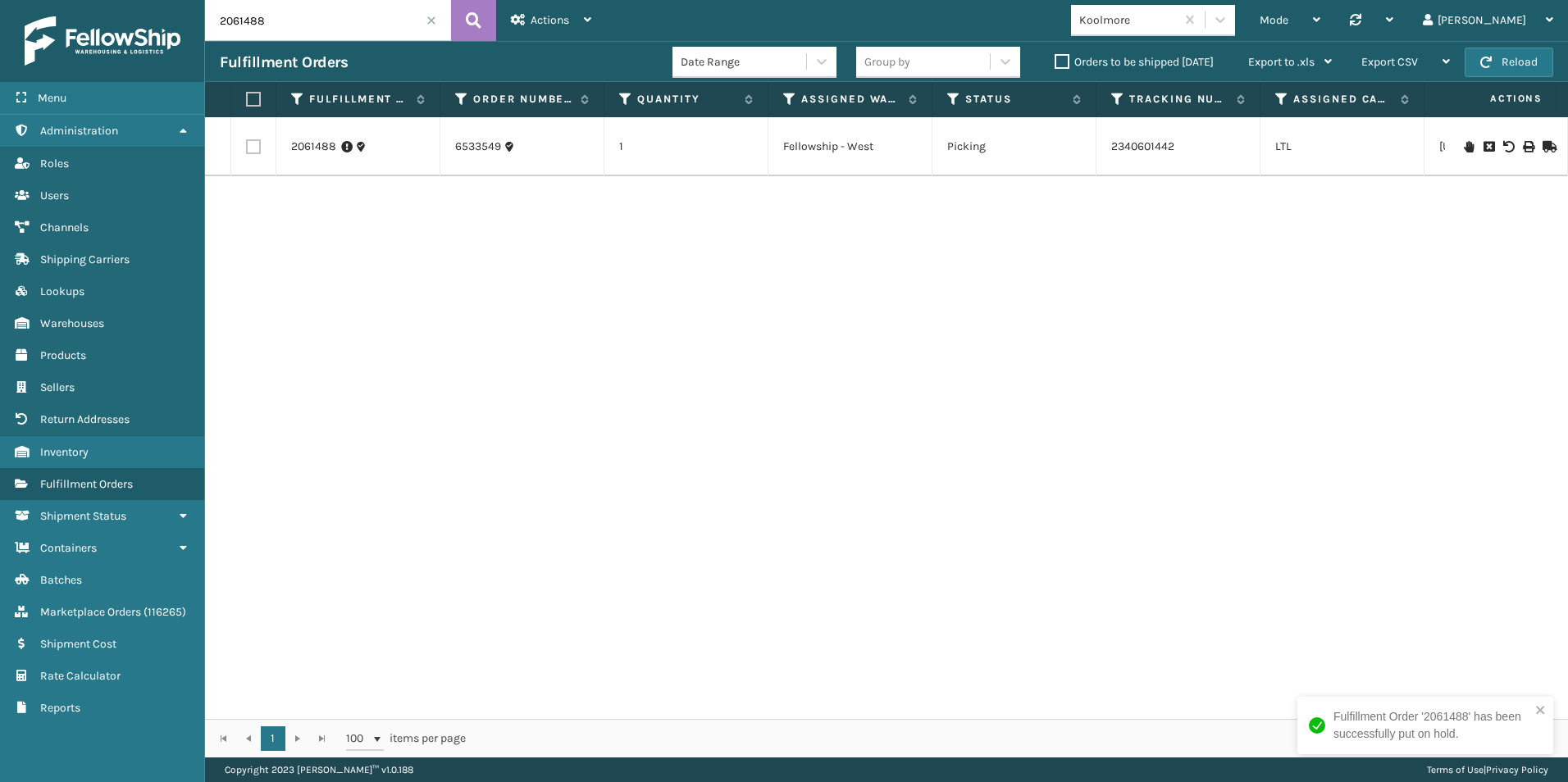
drag, startPoint x: 241, startPoint y: 21, endPoint x: 327, endPoint y: 38, distance: 87.7
click at [302, 27] on input "2061488" at bounding box center [328, 21] width 246 height 41
click at [1464, 145] on icon at bounding box center [1469, 147] width 10 height 11
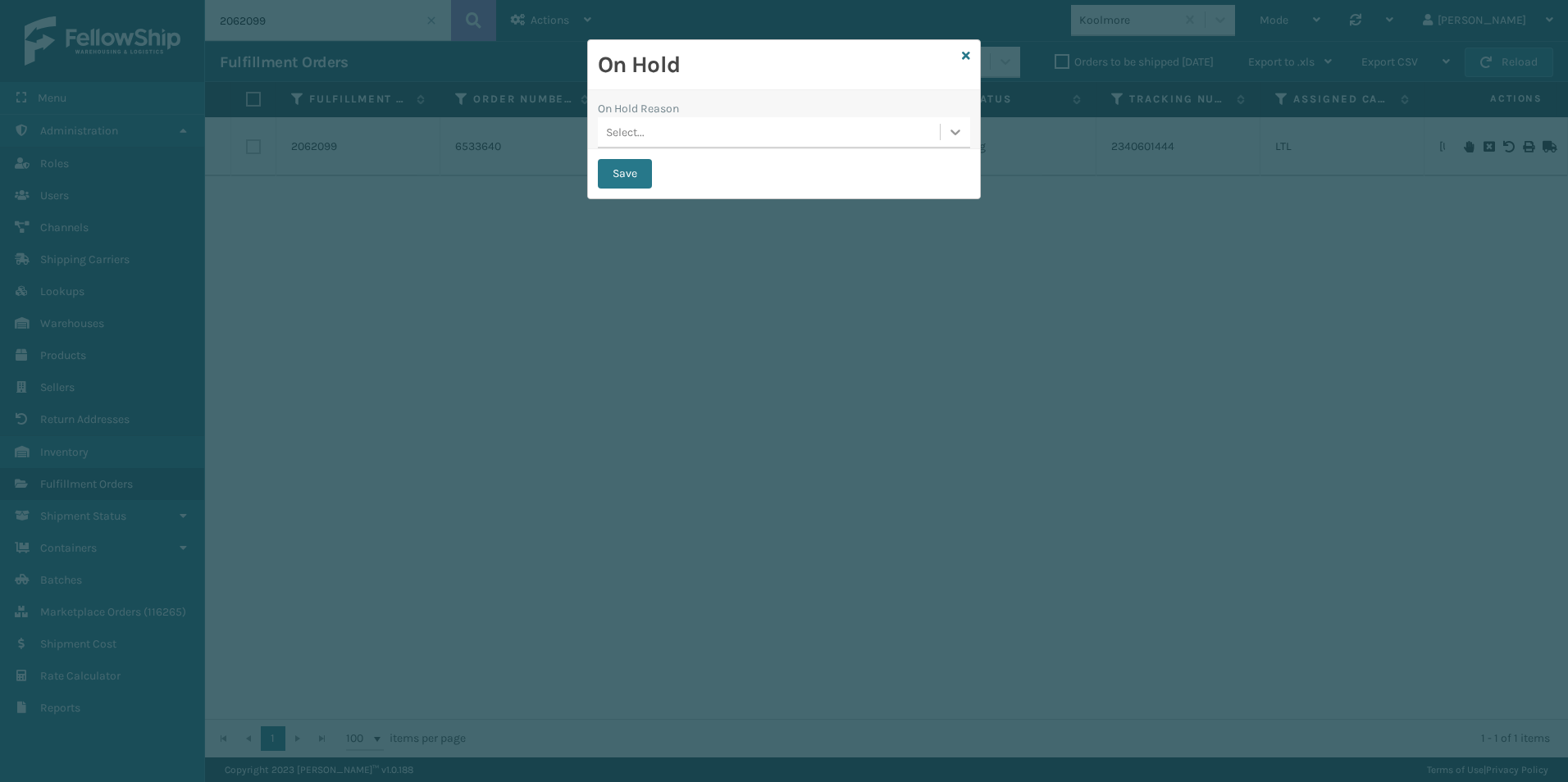
click at [953, 135] on icon at bounding box center [955, 132] width 16 height 16
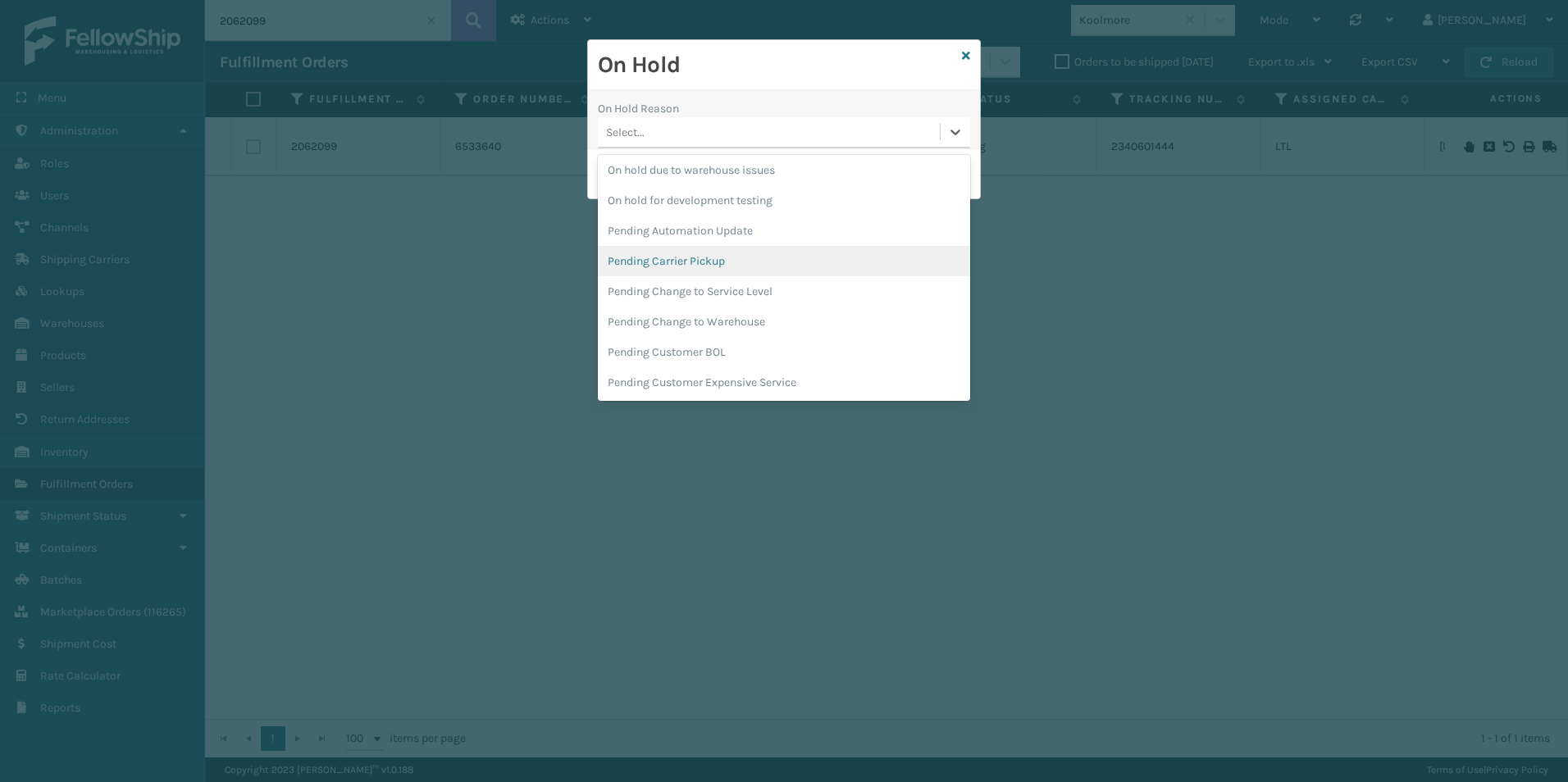
click at [694, 258] on div "Pending Carrier Pickup" at bounding box center [784, 261] width 373 height 30
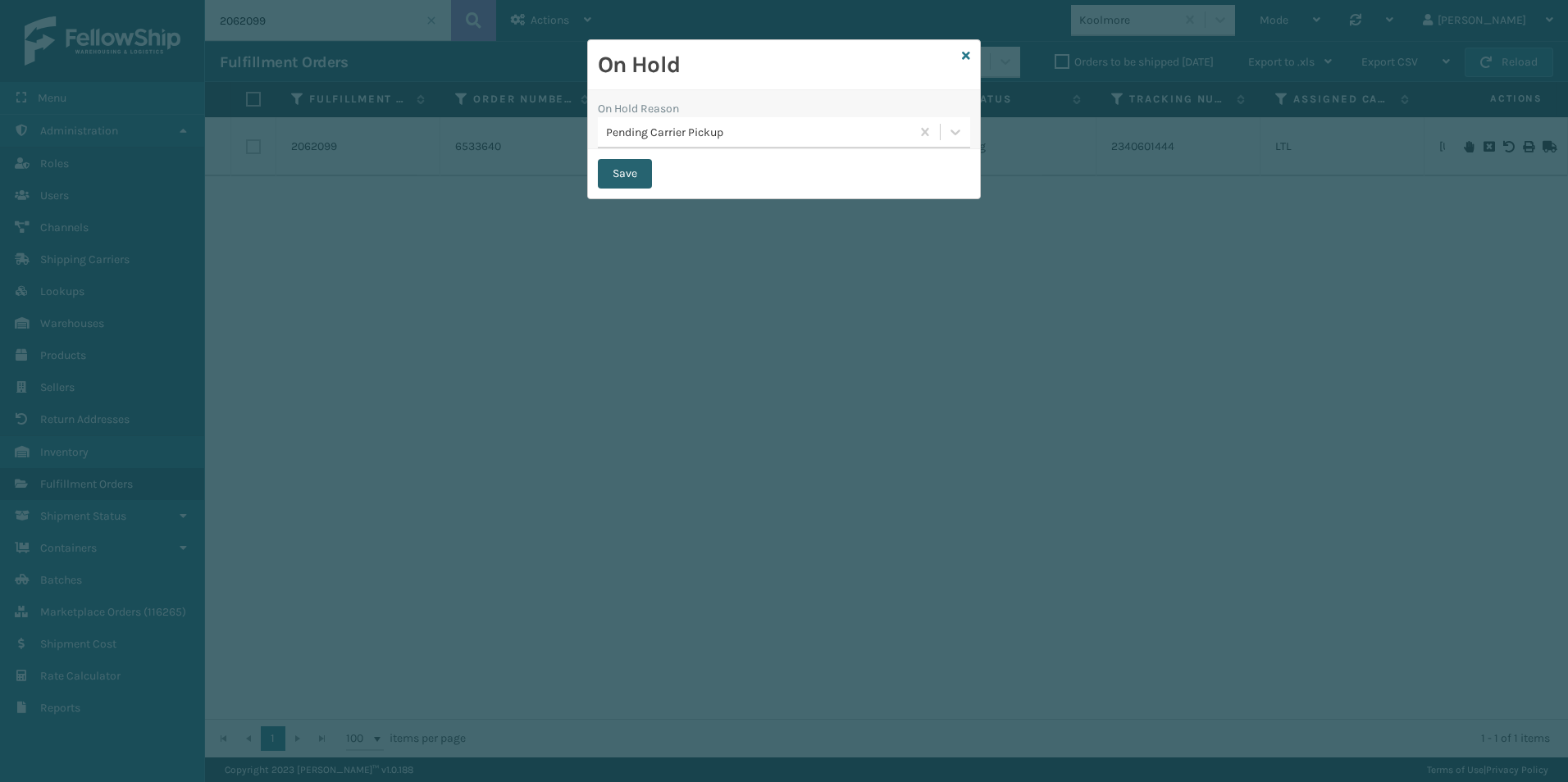
click at [619, 169] on button "Save" at bounding box center [624, 174] width 54 height 30
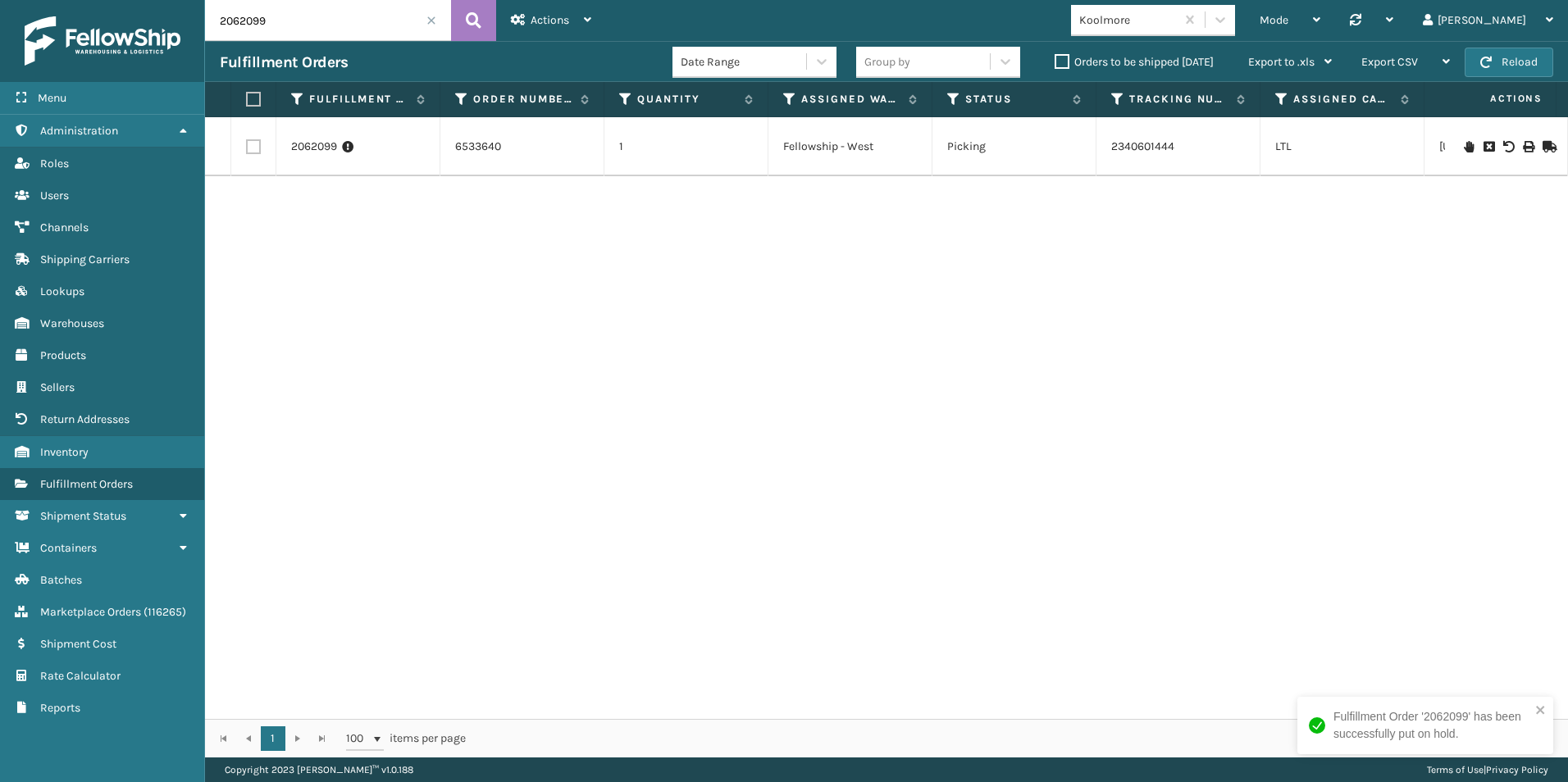
drag, startPoint x: 249, startPoint y: 16, endPoint x: 277, endPoint y: 22, distance: 28.6
click at [277, 22] on input "2062099" at bounding box center [328, 21] width 246 height 41
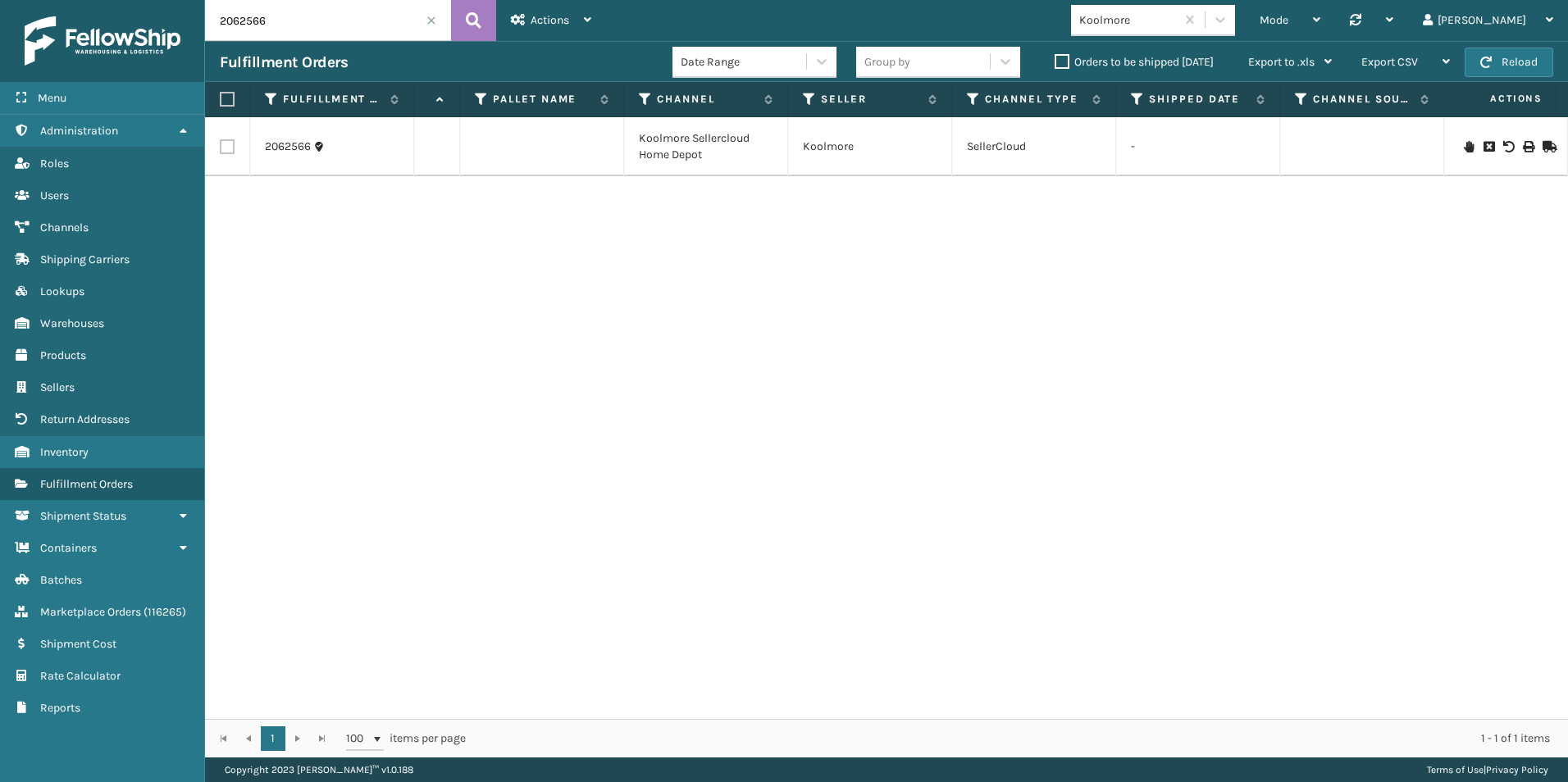
click at [1464, 141] on icon at bounding box center [1469, 147] width 10 height 11
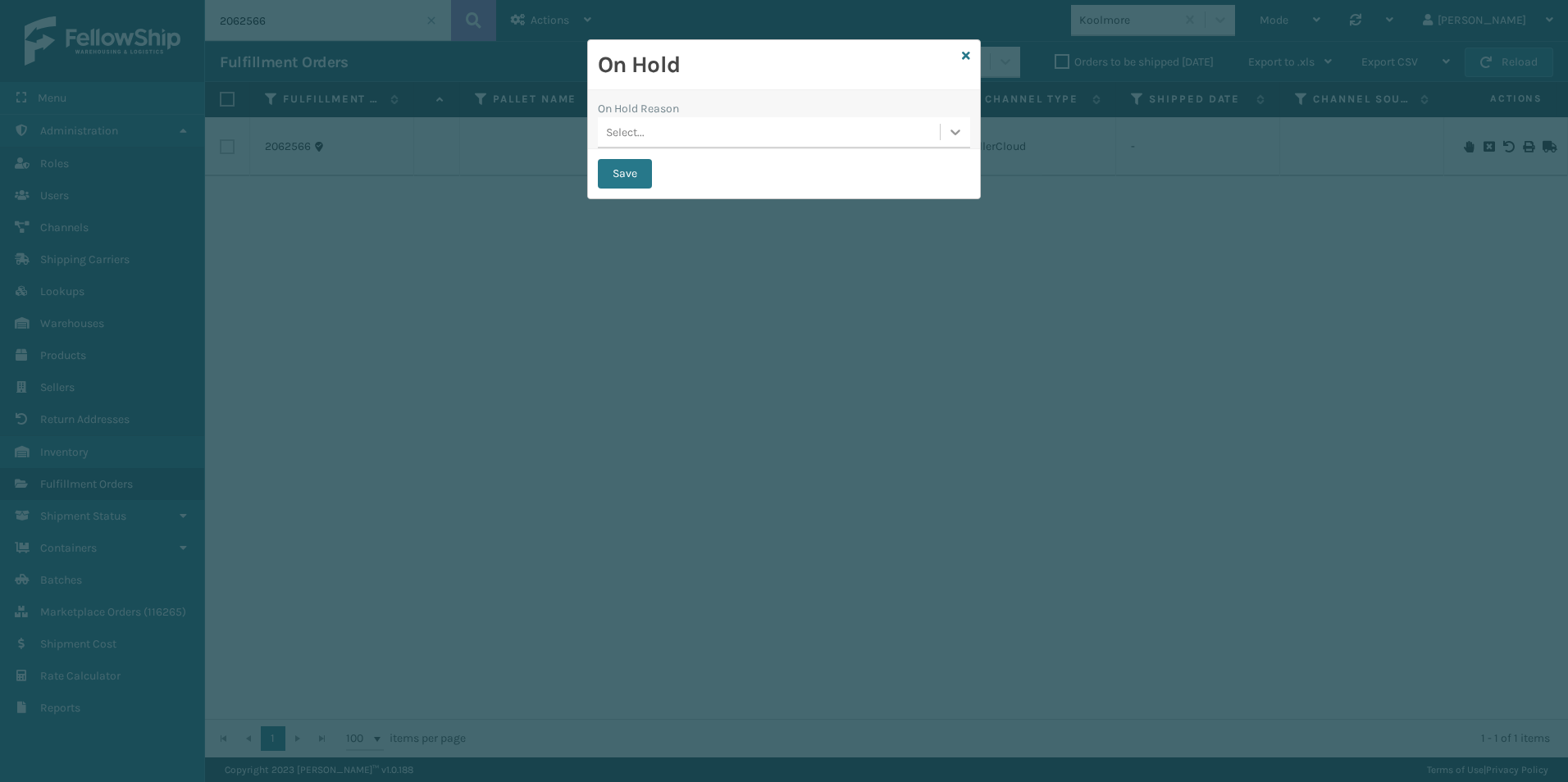
click at [949, 138] on icon at bounding box center [955, 132] width 16 height 16
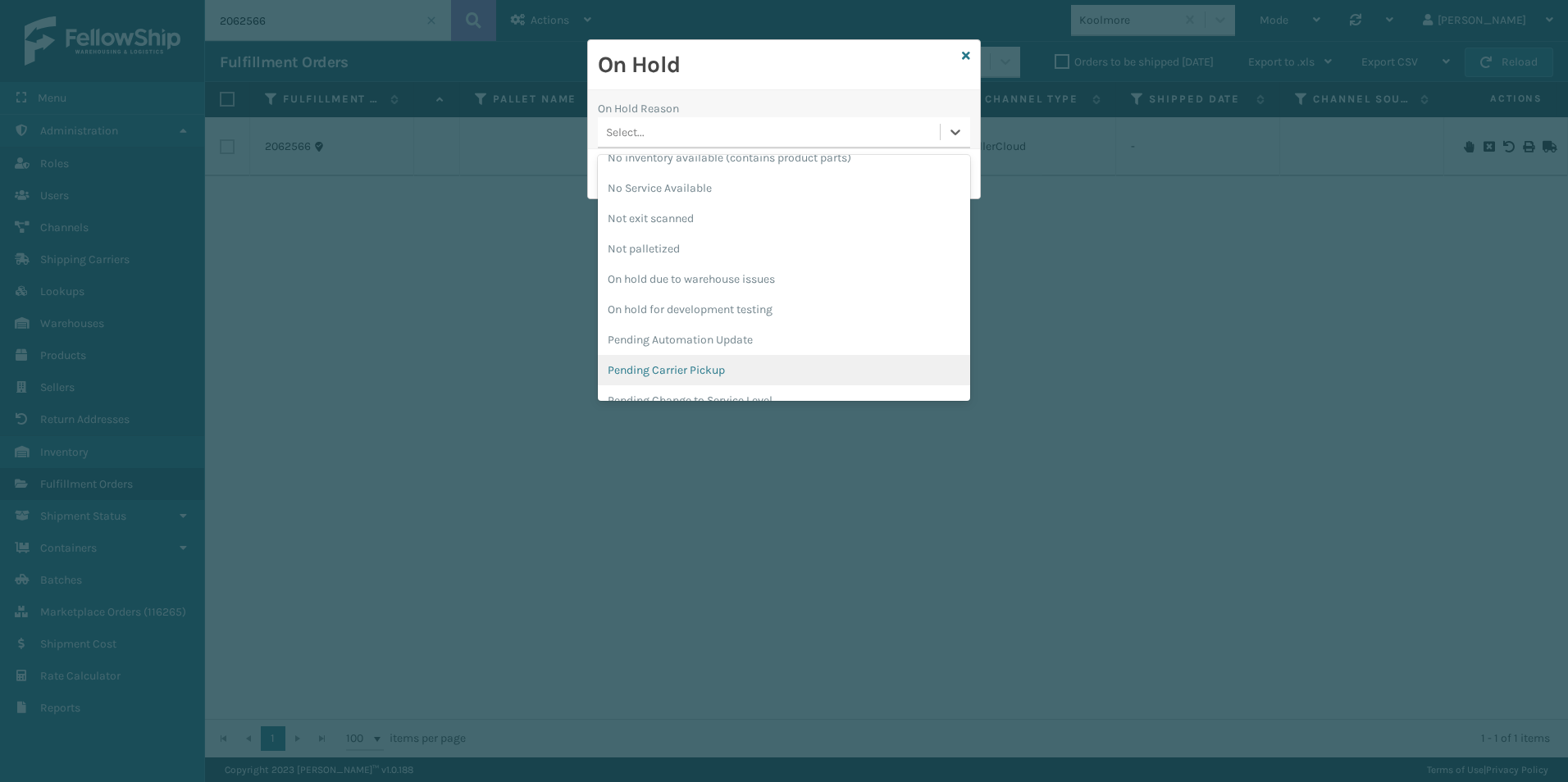
click at [673, 368] on div "Pending Carrier Pickup" at bounding box center [784, 370] width 373 height 30
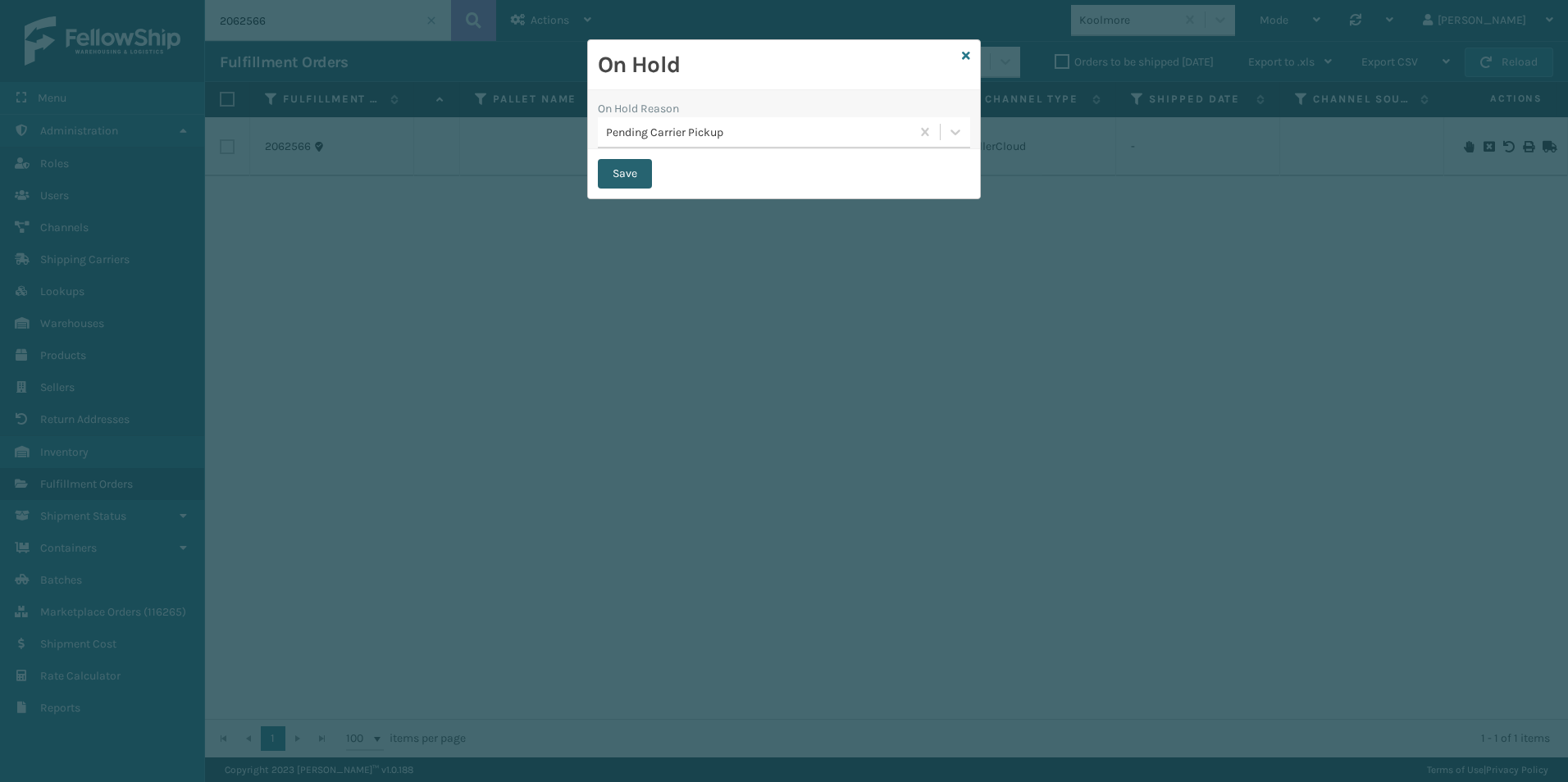
click at [608, 166] on button "Save" at bounding box center [624, 174] width 54 height 30
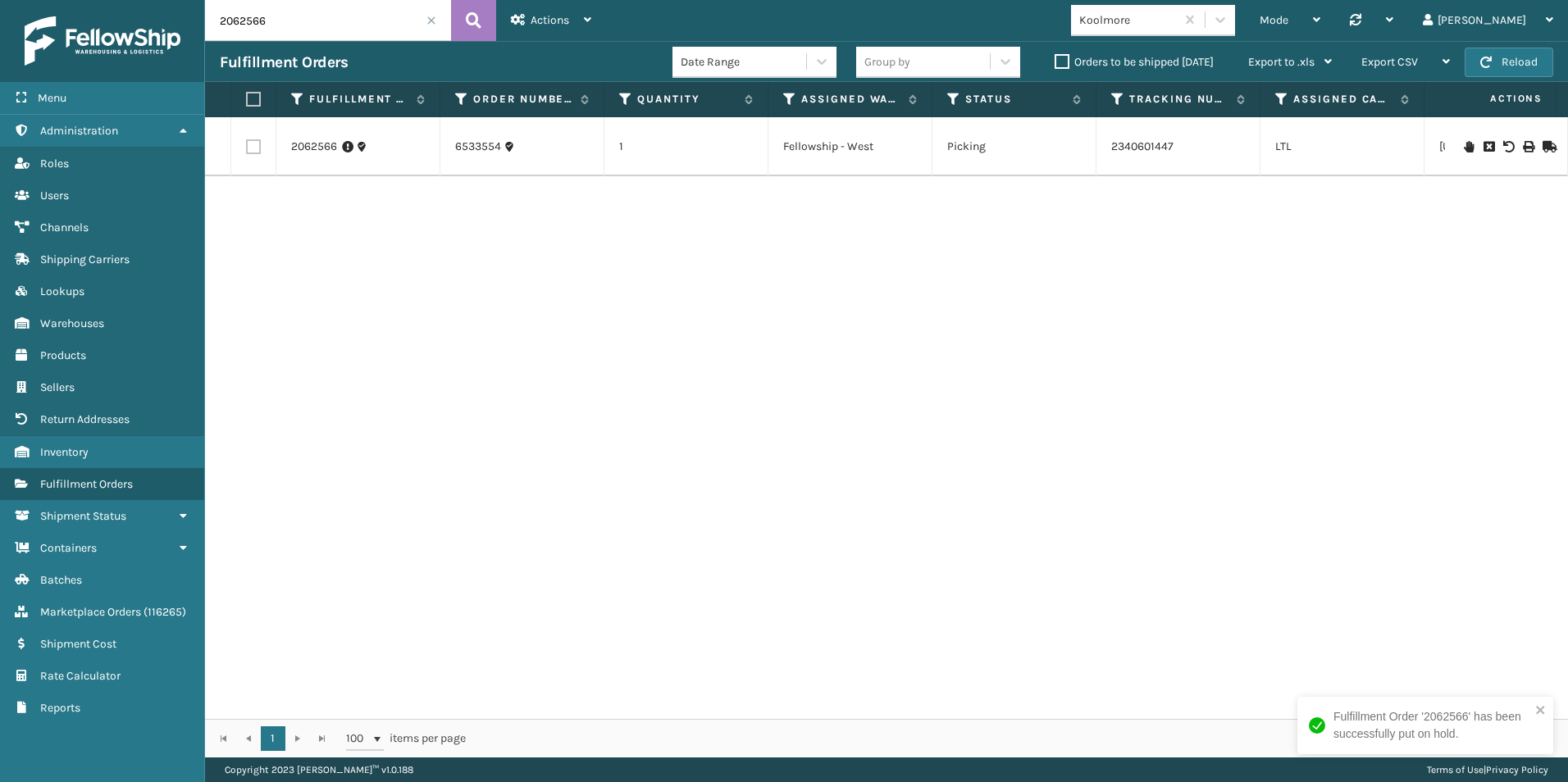
drag, startPoint x: 246, startPoint y: 20, endPoint x: 273, endPoint y: 25, distance: 27.5
click at [273, 24] on input "2062566" at bounding box center [328, 21] width 246 height 41
type input "2062669"
click at [1464, 147] on icon at bounding box center [1469, 147] width 10 height 11
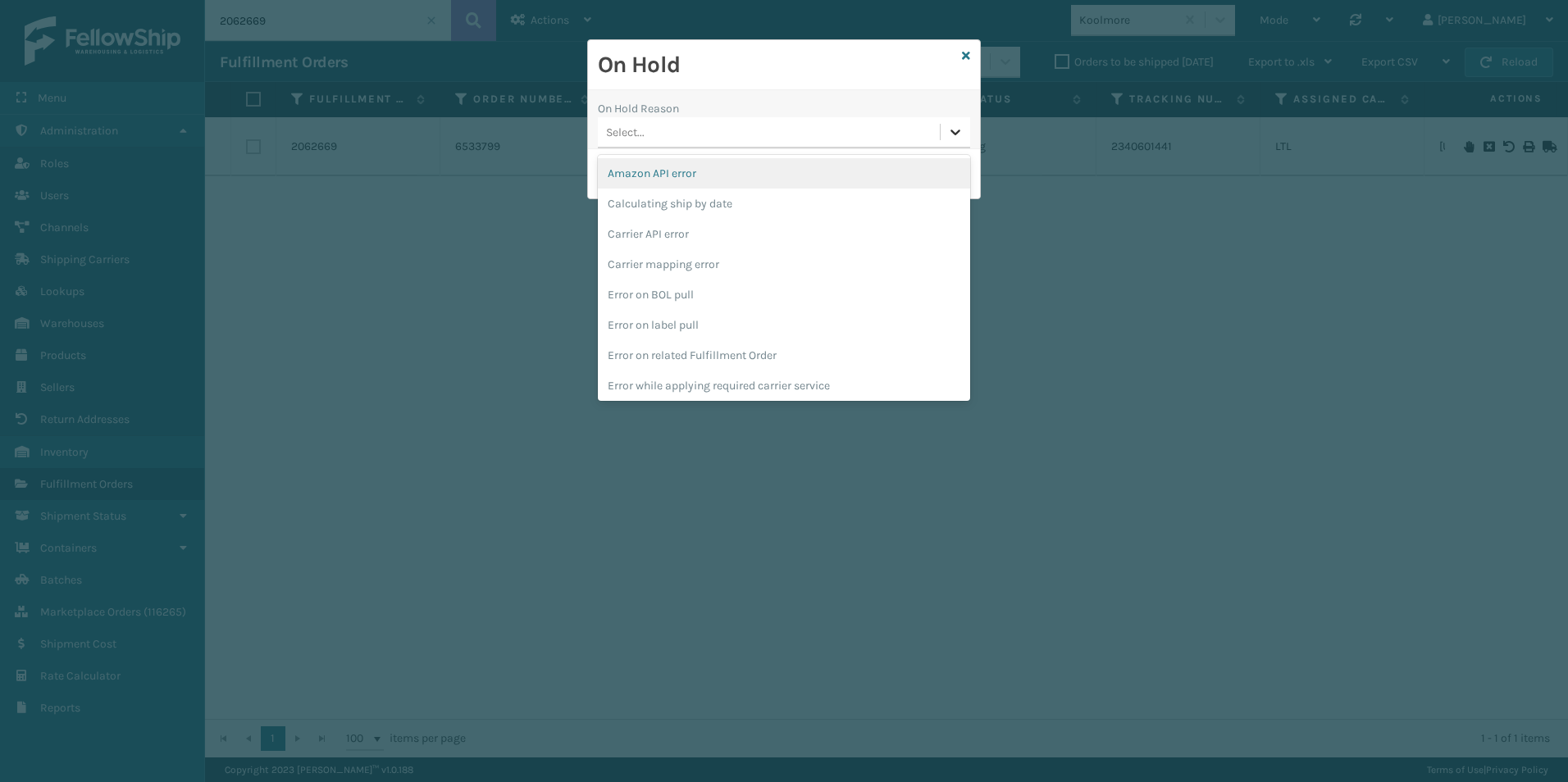
click at [961, 135] on icon at bounding box center [955, 132] width 16 height 16
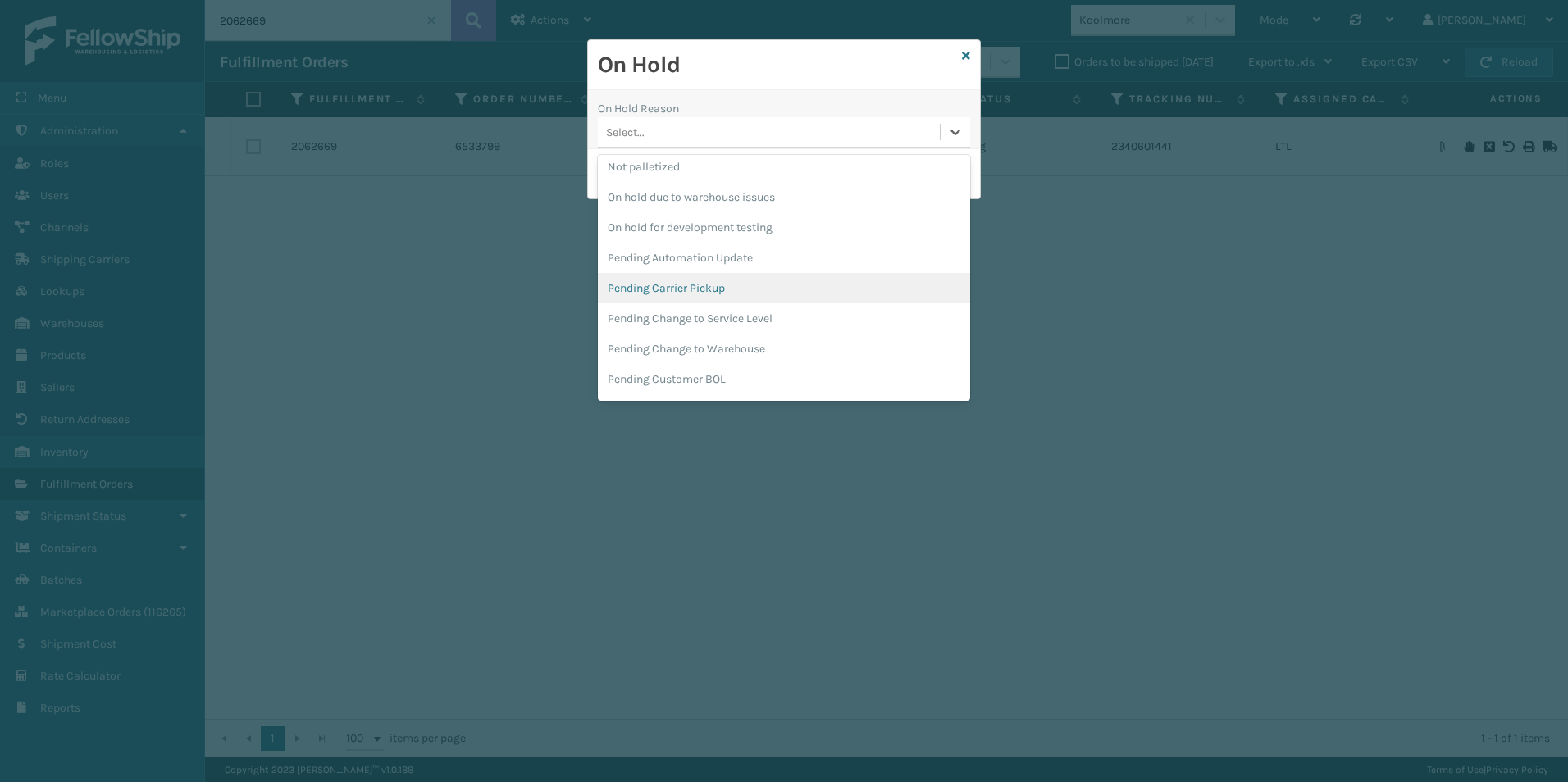
click at [677, 285] on div "Pending Carrier Pickup" at bounding box center [784, 288] width 373 height 30
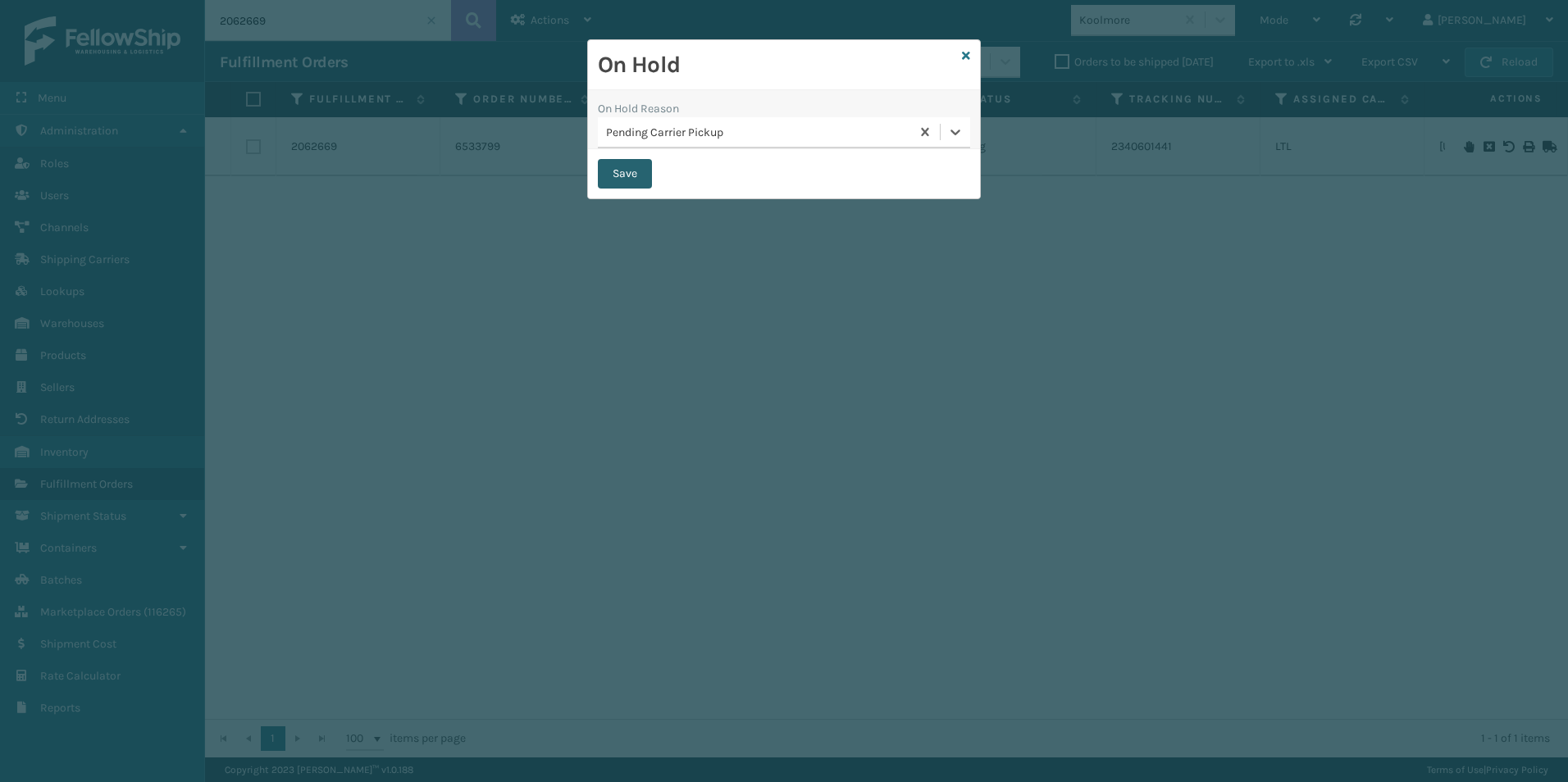
click at [621, 175] on button "Save" at bounding box center [624, 174] width 54 height 30
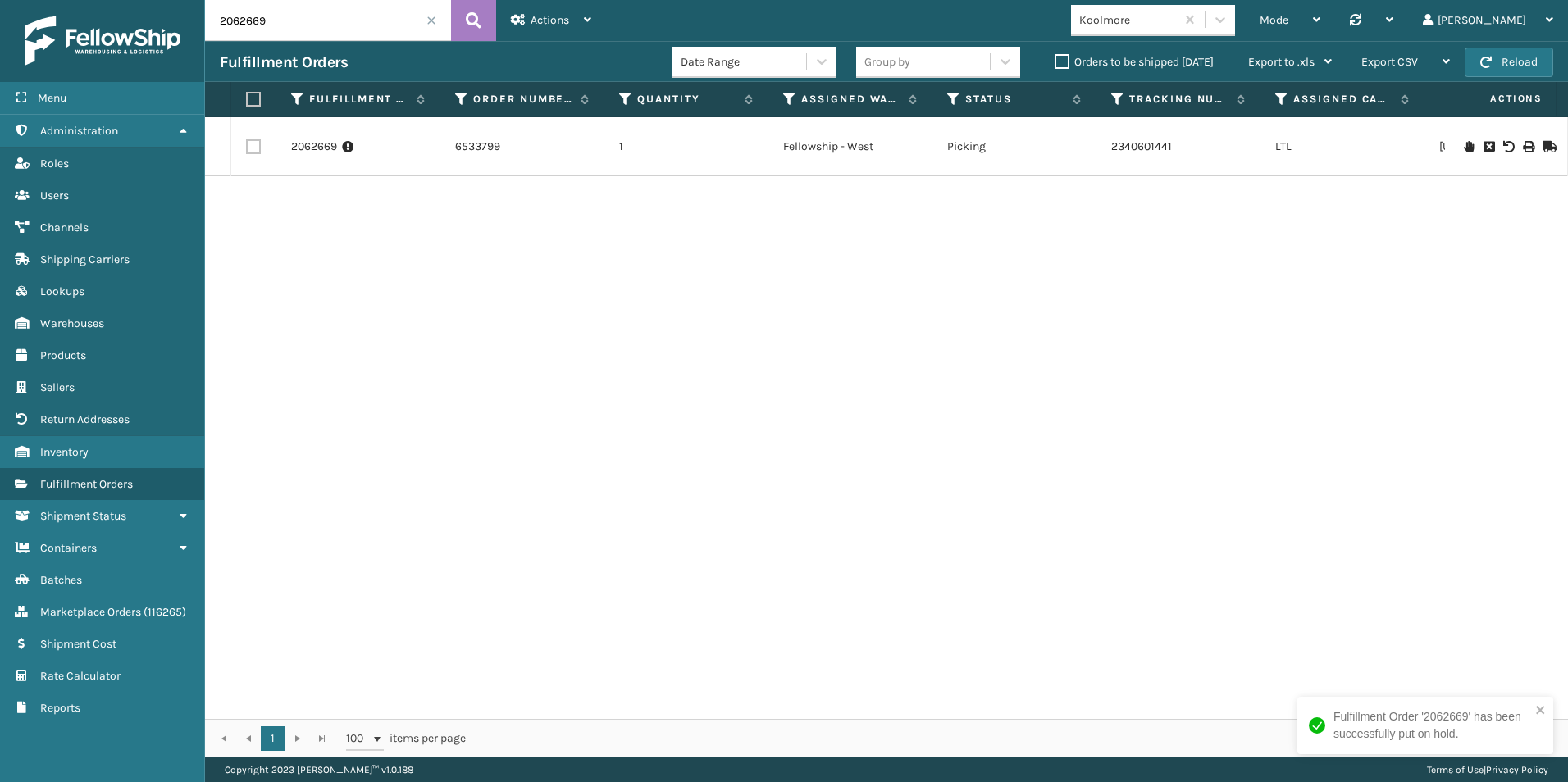
click at [1060, 62] on label "Orders to be shipped [DATE]" at bounding box center [1134, 62] width 159 height 14
click at [1055, 62] on input "Orders to be shipped [DATE]" at bounding box center [1054, 57] width 1 height 11
click at [436, 19] on span at bounding box center [432, 21] width 10 height 10
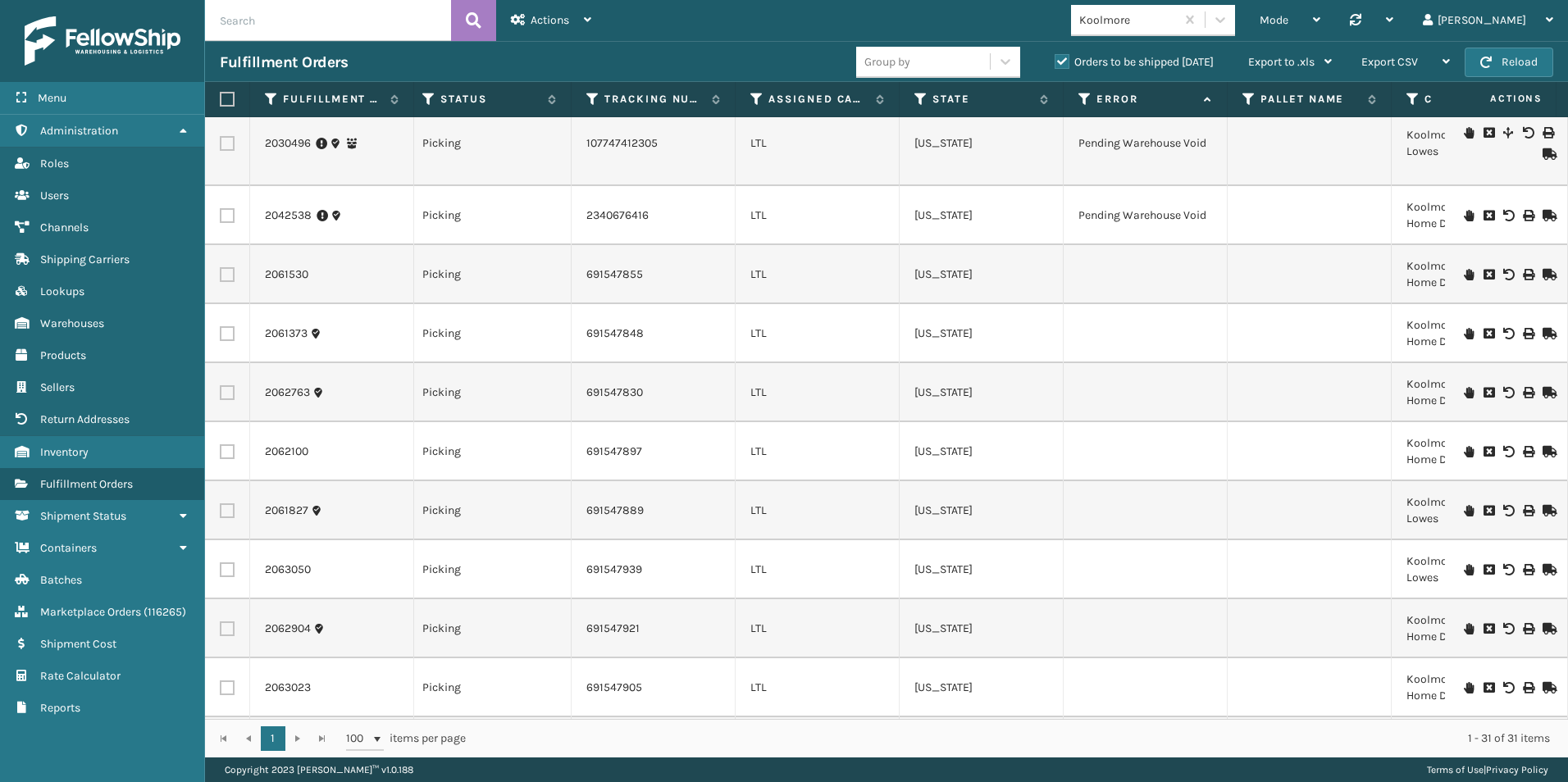
scroll to position [1100, 525]
click at [1142, 266] on td at bounding box center [1145, 274] width 164 height 59
click at [1114, 344] on td at bounding box center [1145, 333] width 164 height 59
click at [1111, 398] on td at bounding box center [1145, 392] width 164 height 59
drag, startPoint x: 1106, startPoint y: 457, endPoint x: 1106, endPoint y: 492, distance: 35.0
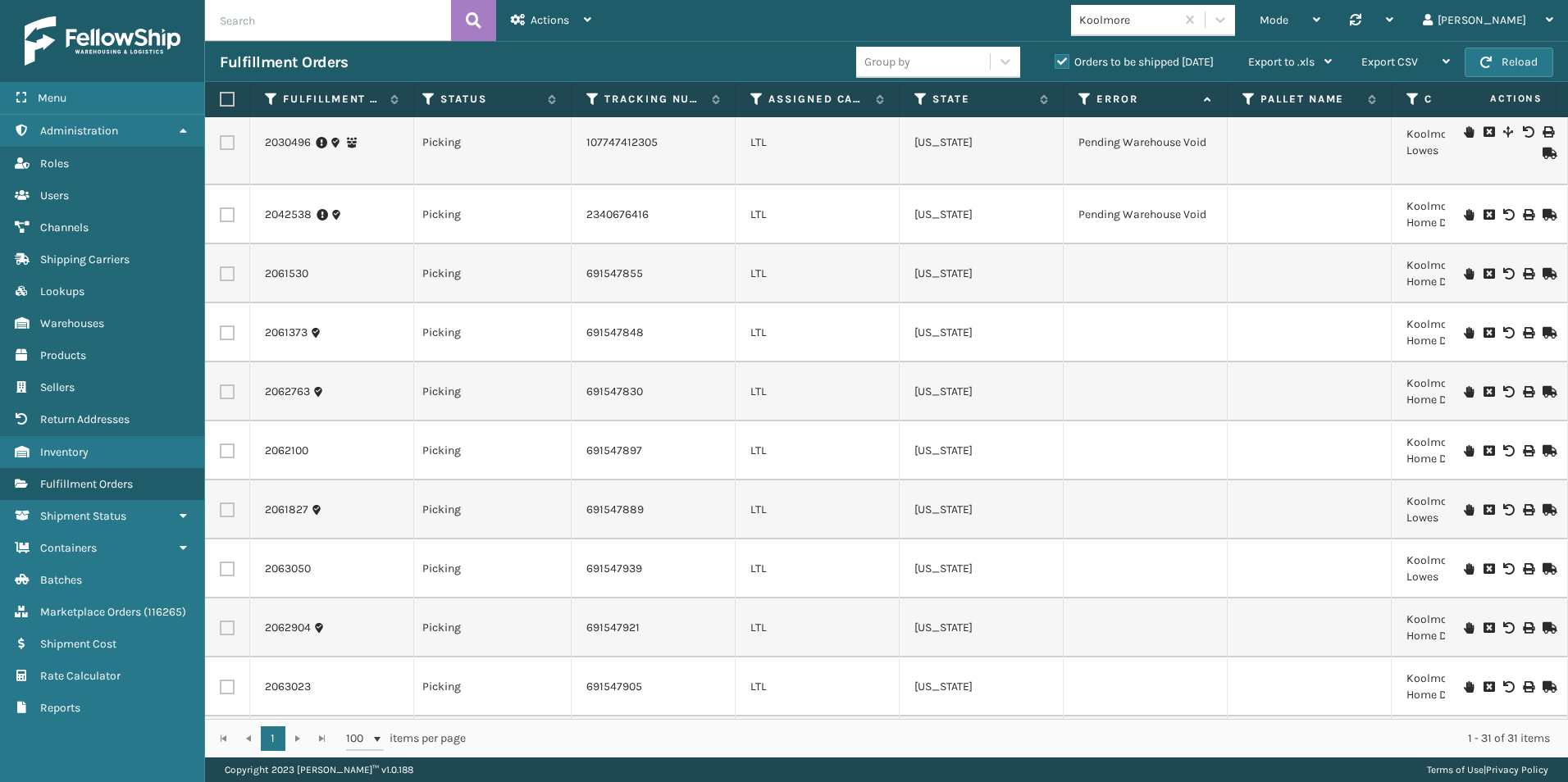
click at [1106, 460] on td at bounding box center [1145, 451] width 164 height 59
click at [1104, 511] on td at bounding box center [1145, 510] width 164 height 59
click at [1100, 569] on td at bounding box center [1145, 569] width 164 height 59
click at [1110, 626] on td at bounding box center [1145, 628] width 164 height 59
click at [1113, 697] on td at bounding box center [1145, 687] width 164 height 59
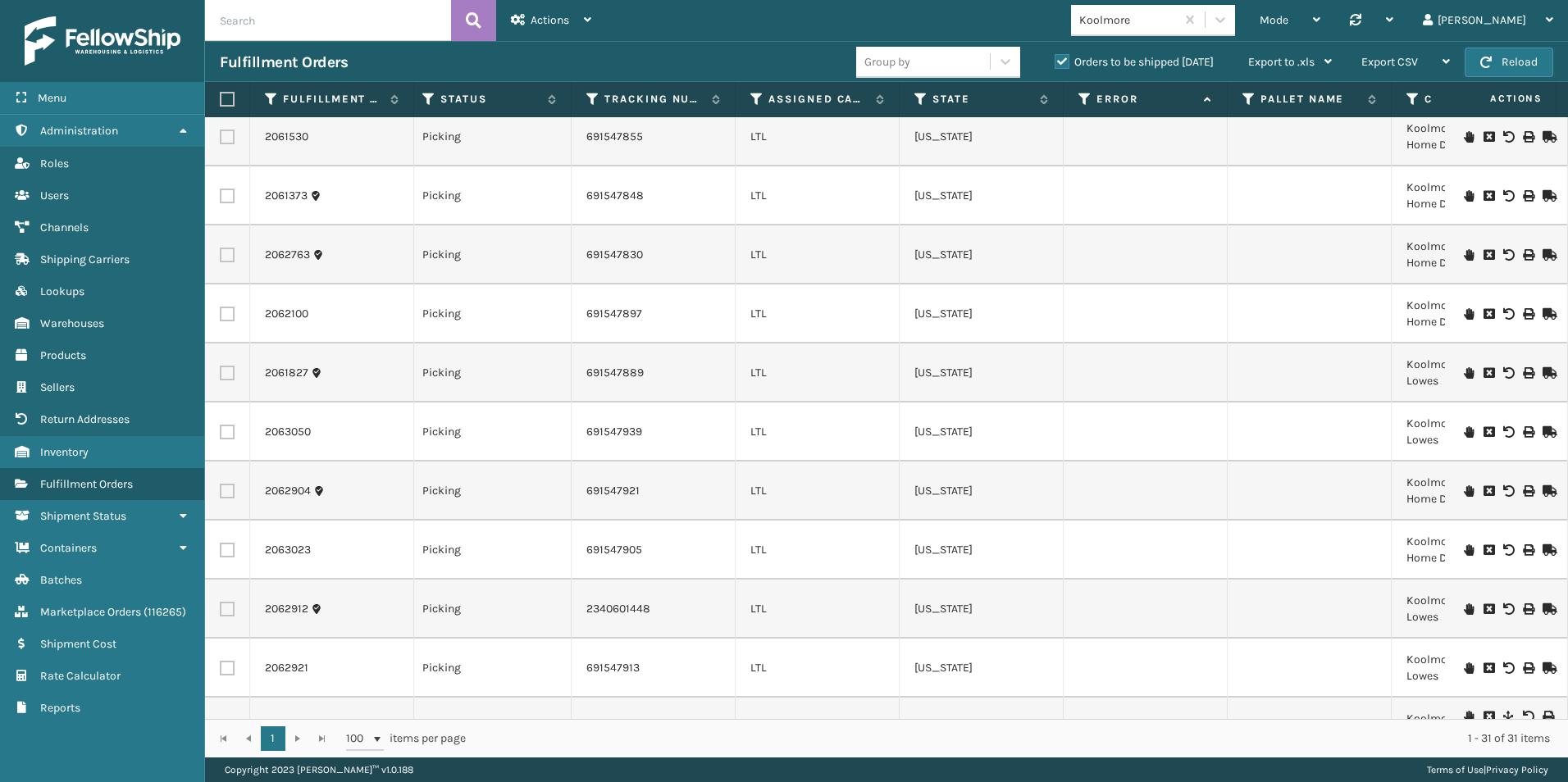
scroll to position [1346, 525]
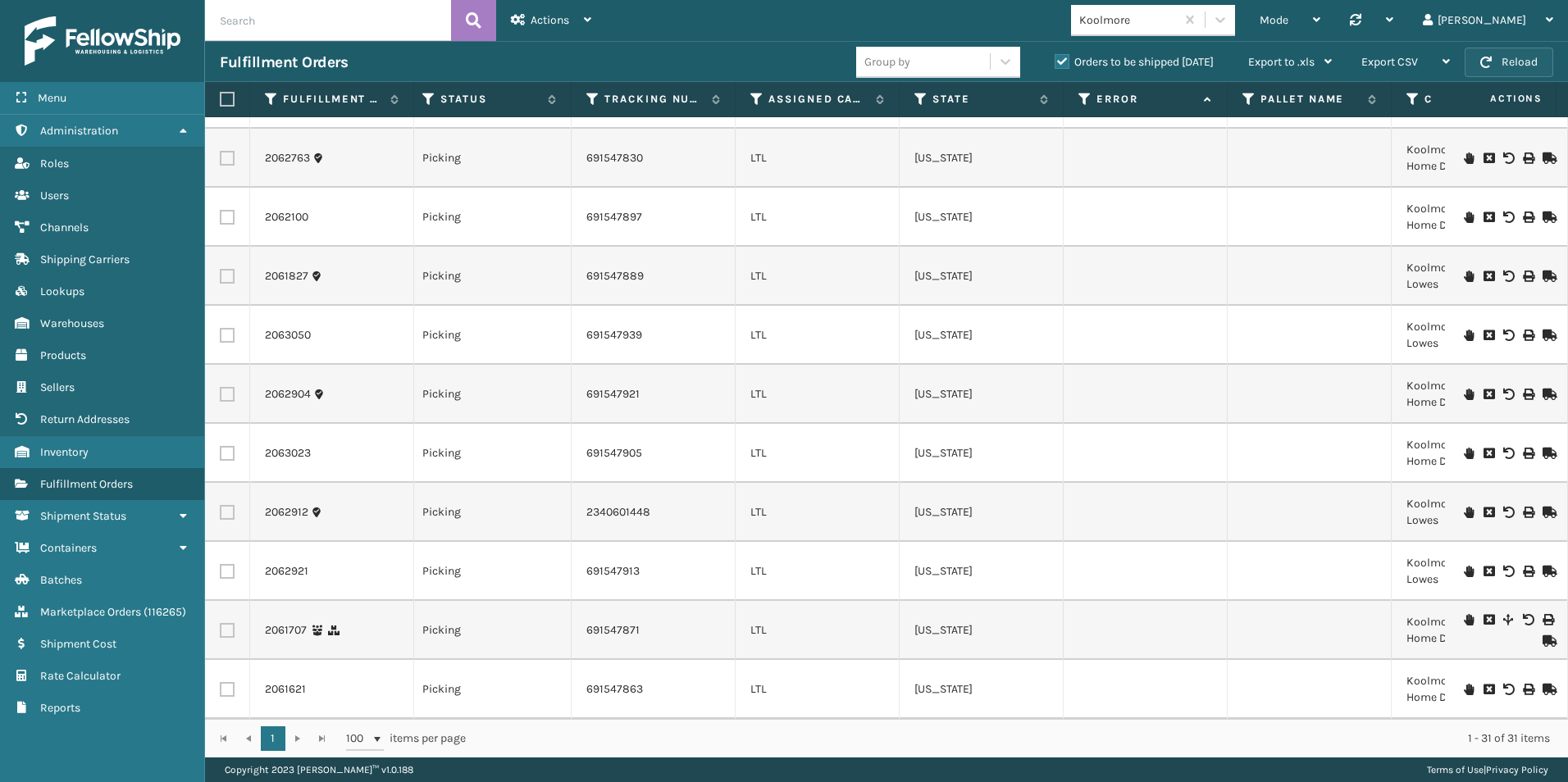
click at [1517, 59] on button "Reload" at bounding box center [1509, 62] width 89 height 30
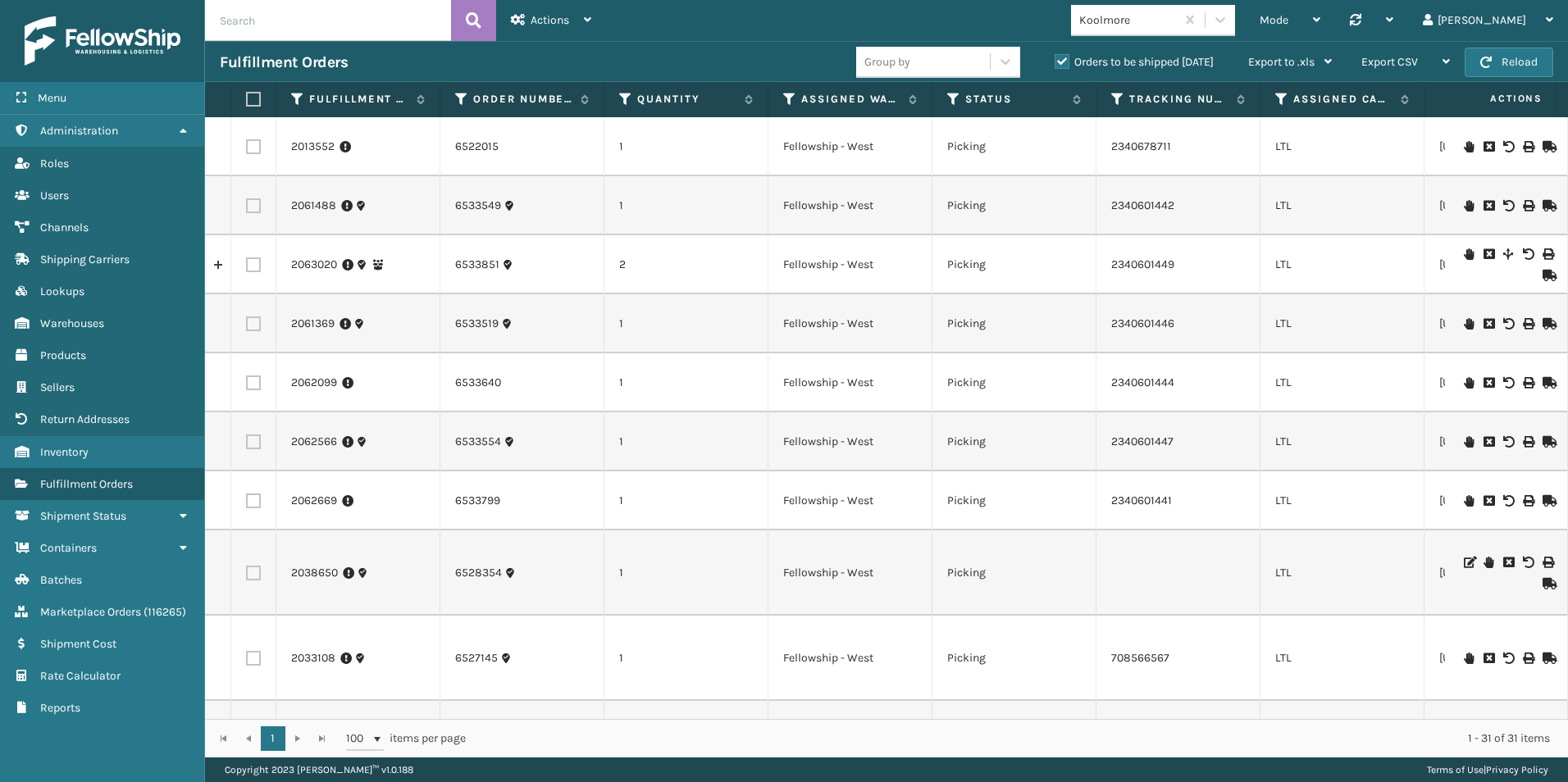
click at [1525, 59] on button "Reload" at bounding box center [1509, 62] width 89 height 30
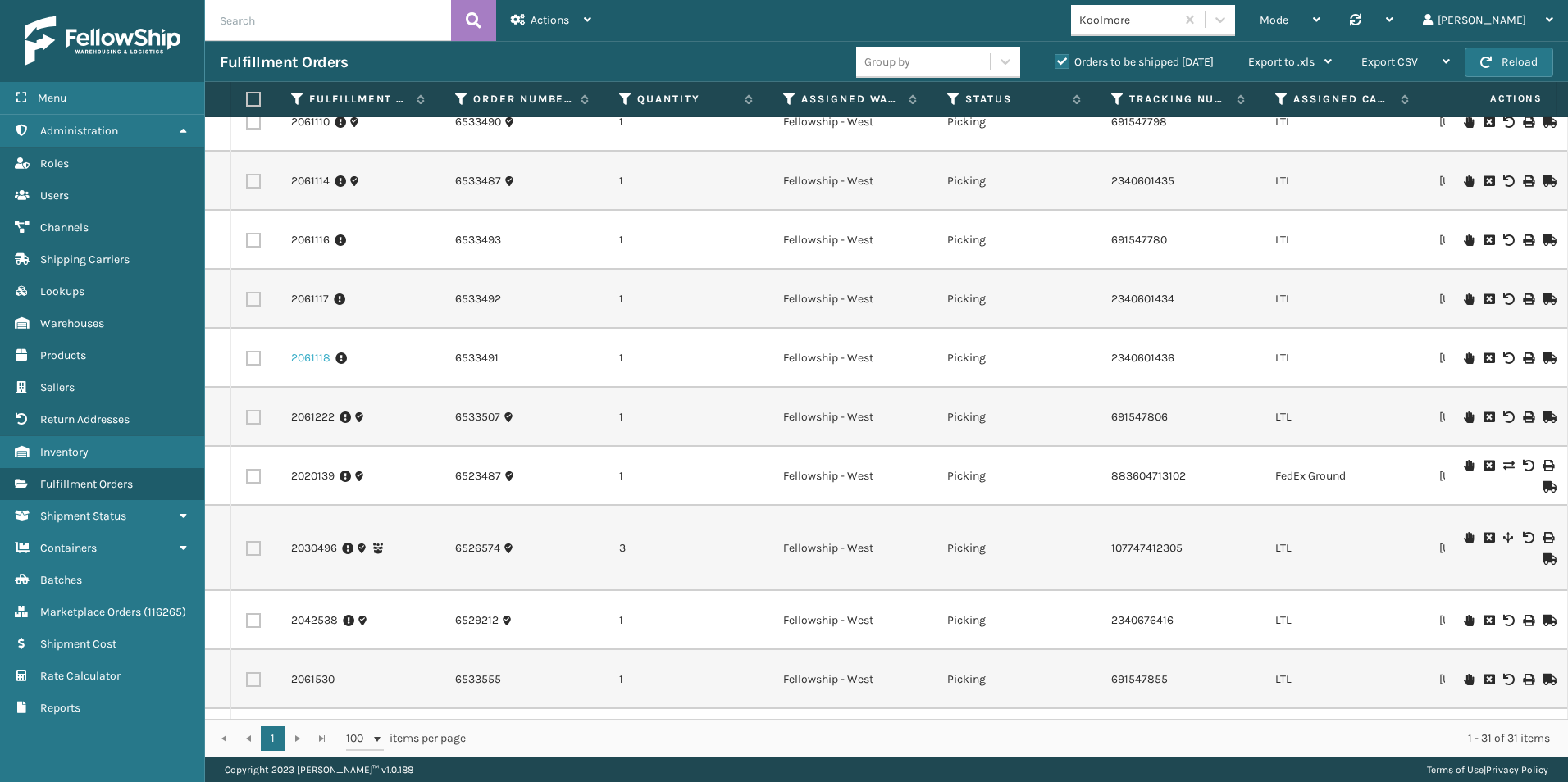
scroll to position [656, 0]
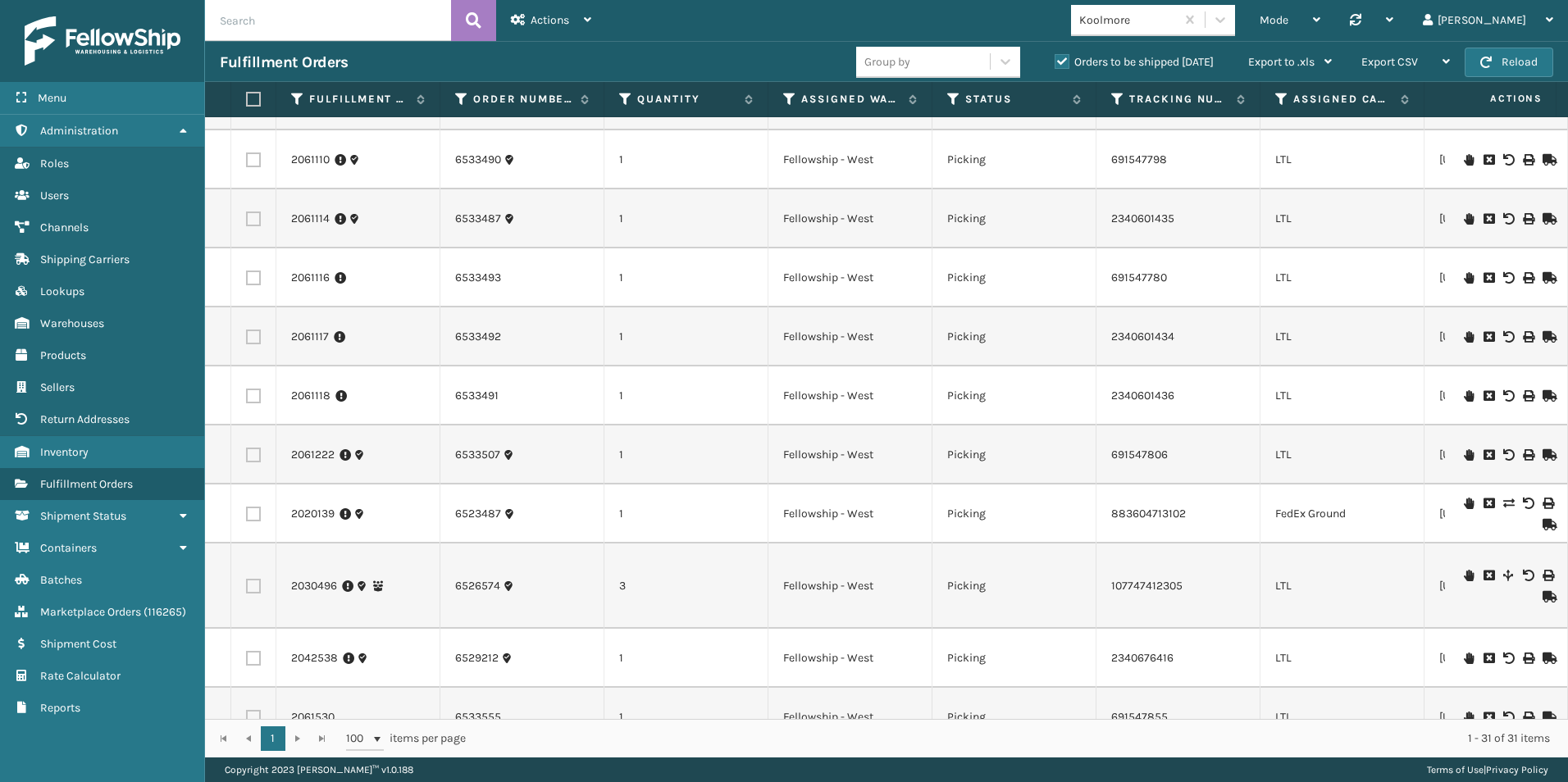
click at [1543, 456] on icon at bounding box center [1547, 455] width 10 height 11
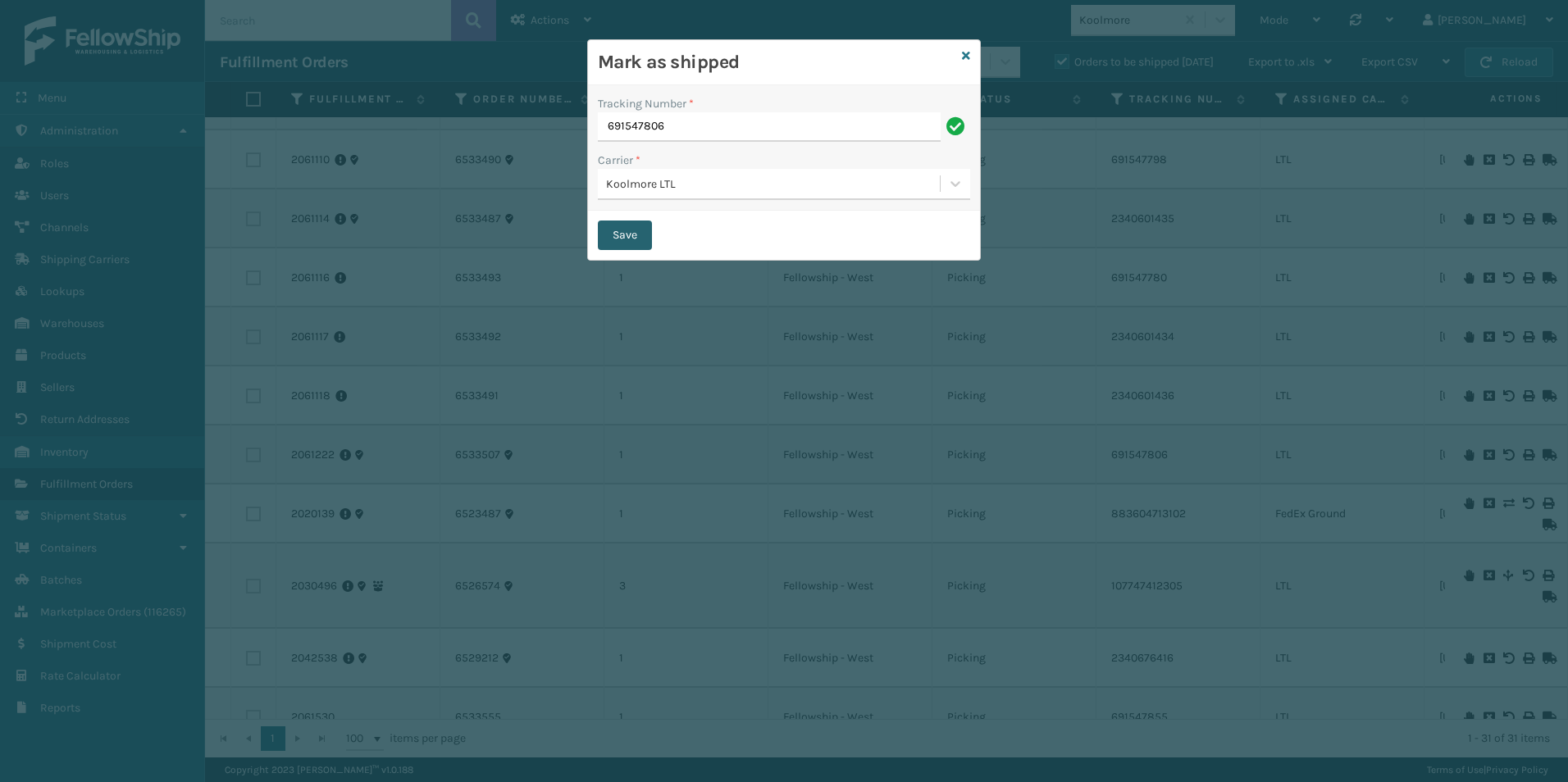
click at [626, 233] on button "Save" at bounding box center [624, 236] width 54 height 30
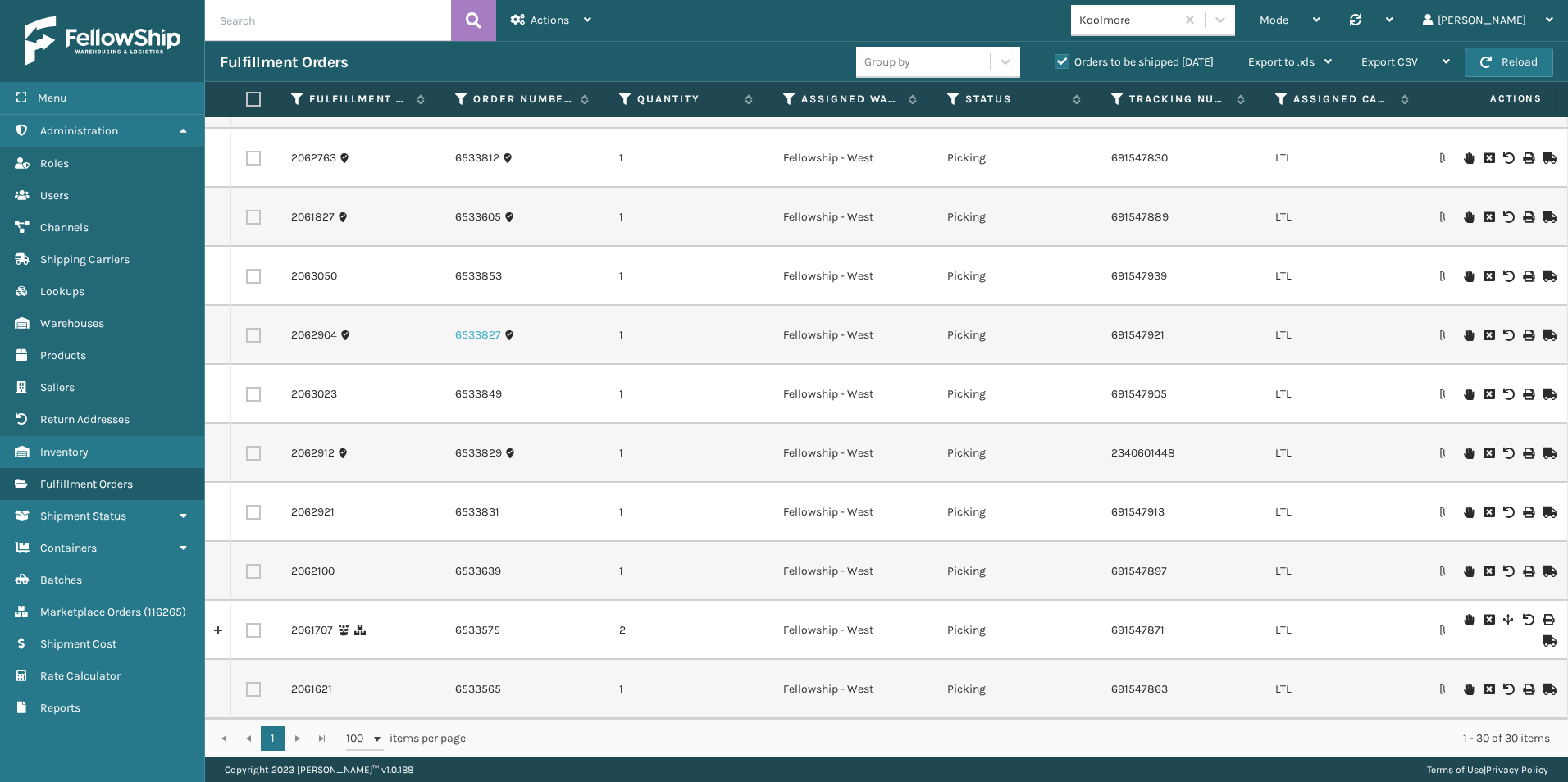
scroll to position [1287, 0]
click at [256, 328] on label at bounding box center [254, 336] width 15 height 15
click at [247, 328] on input "checkbox" at bounding box center [246, 333] width 1 height 11
checkbox input "true"
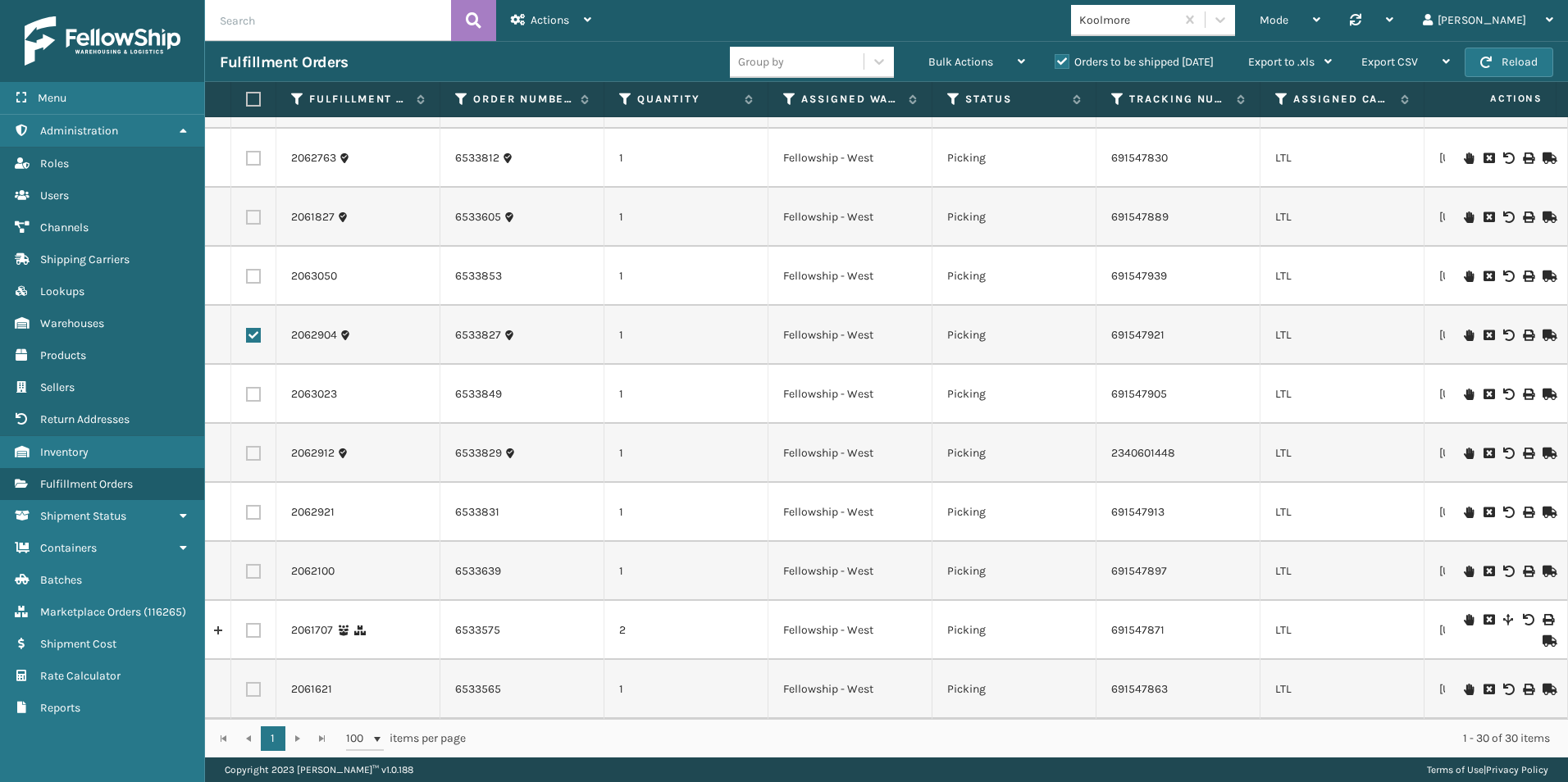
click at [1543, 330] on icon at bounding box center [1547, 336] width 10 height 11
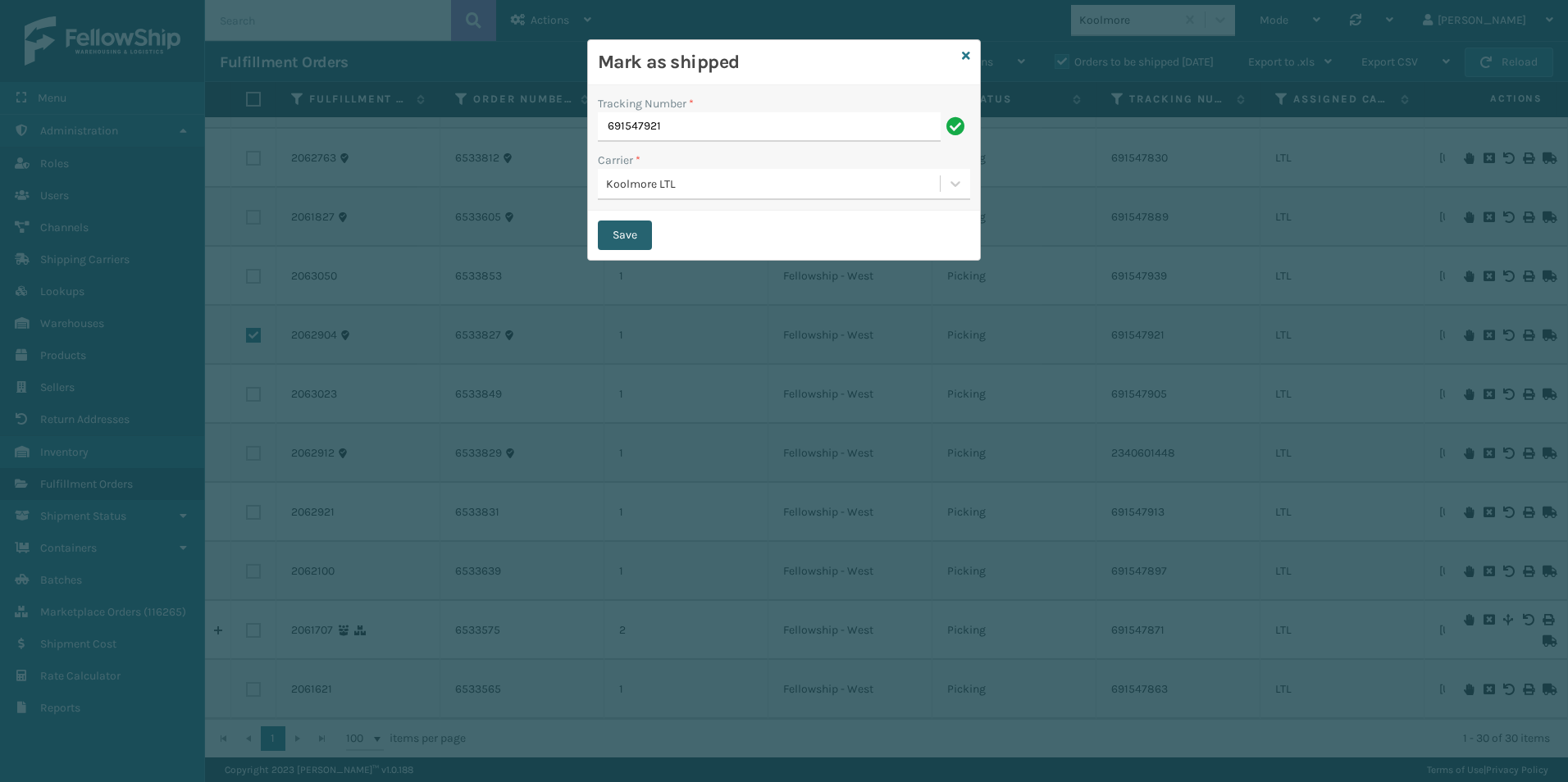
click at [619, 237] on button "Save" at bounding box center [624, 236] width 54 height 30
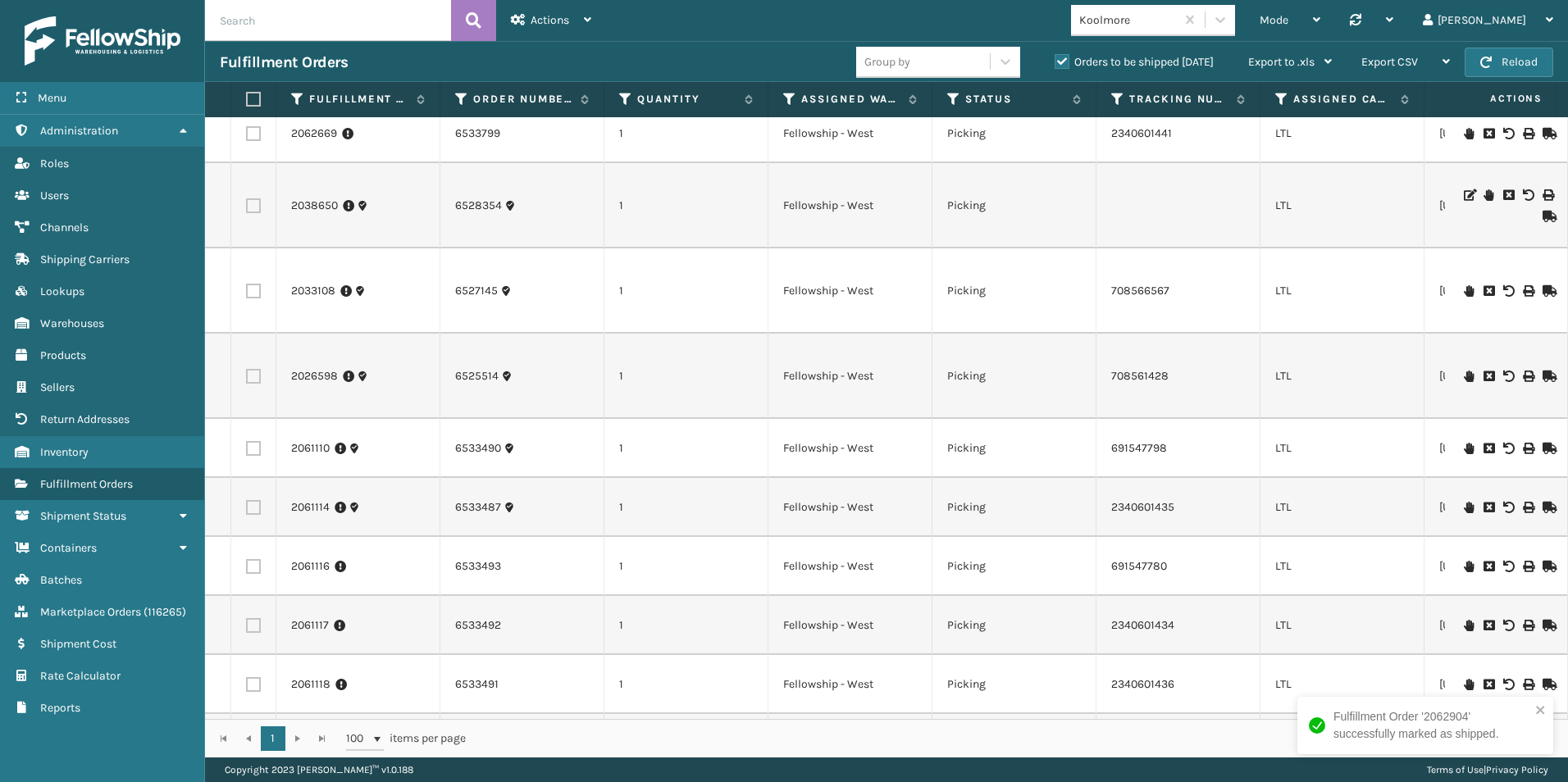
scroll to position [410, 0]
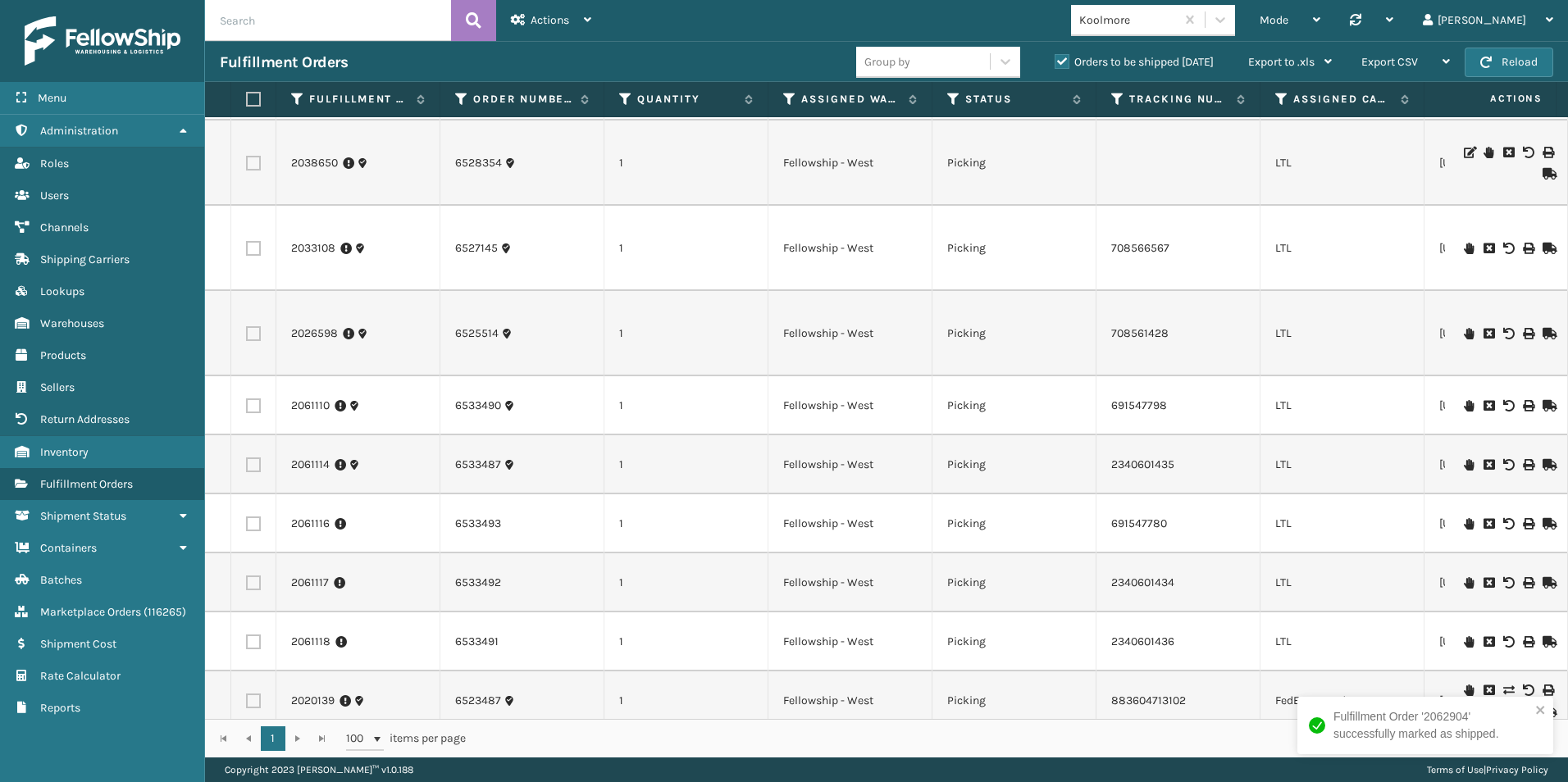
click at [1543, 405] on icon at bounding box center [1547, 406] width 10 height 11
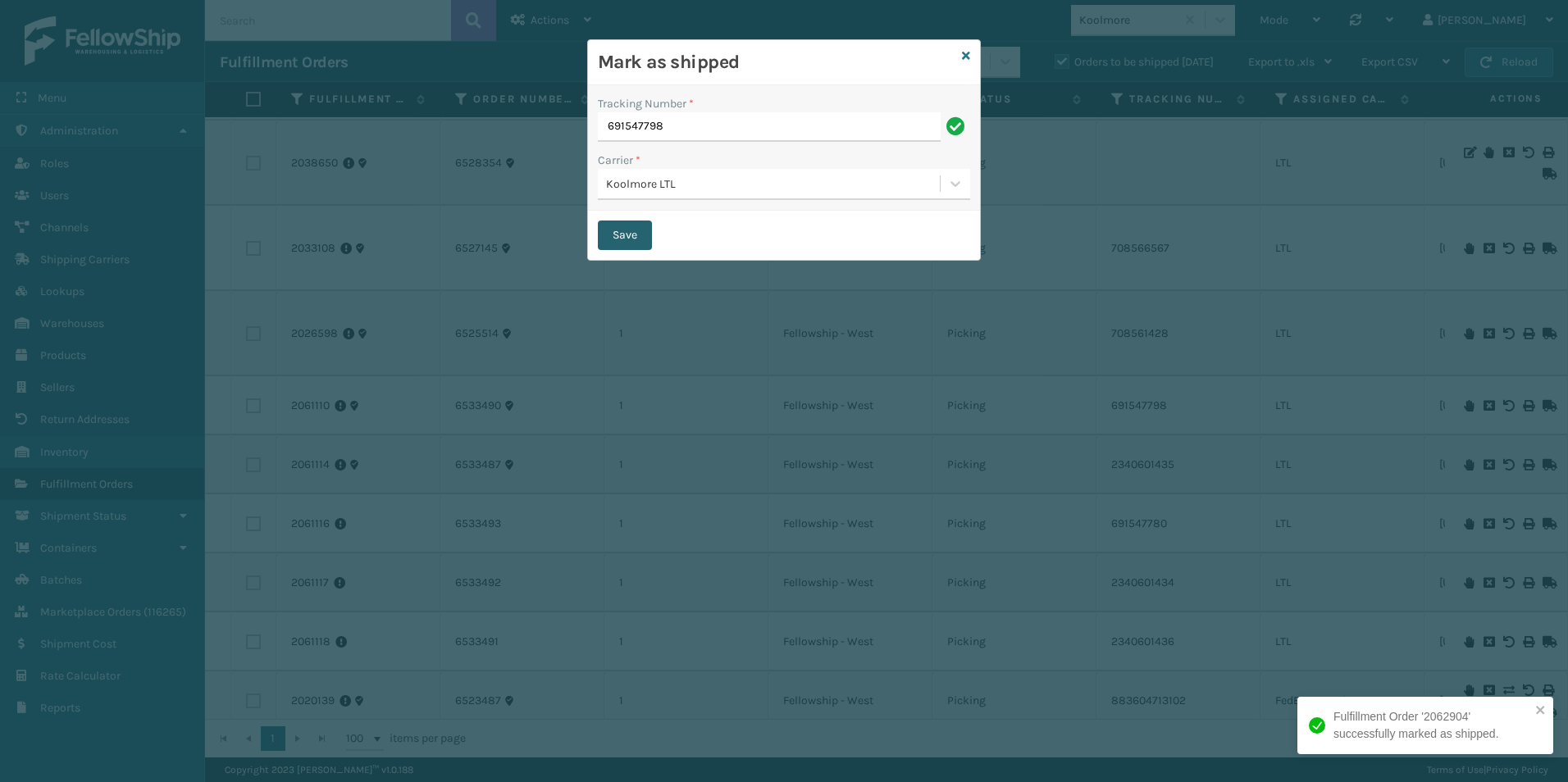
click at [614, 239] on button "Save" at bounding box center [624, 236] width 54 height 30
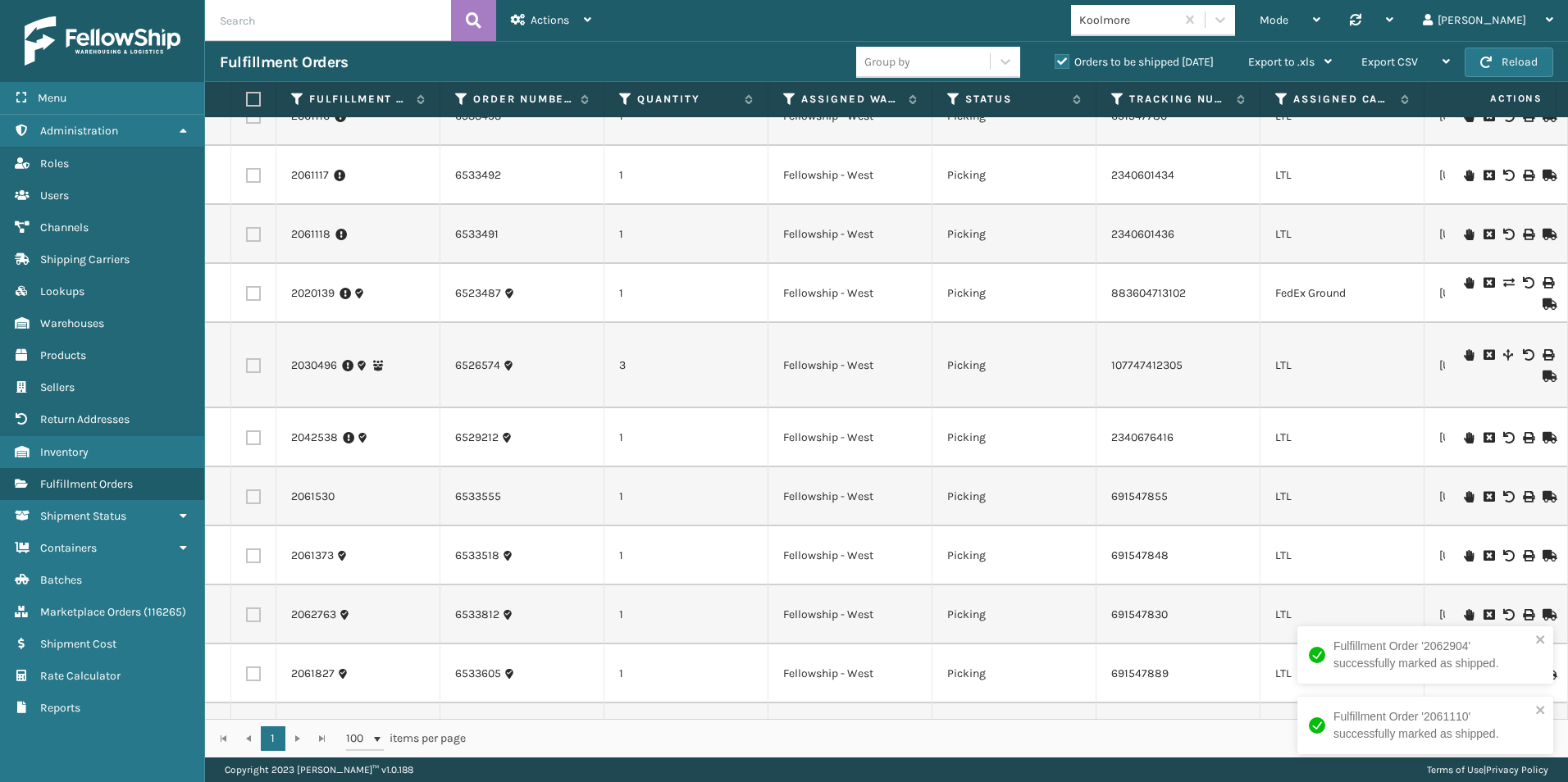
scroll to position [676, 0]
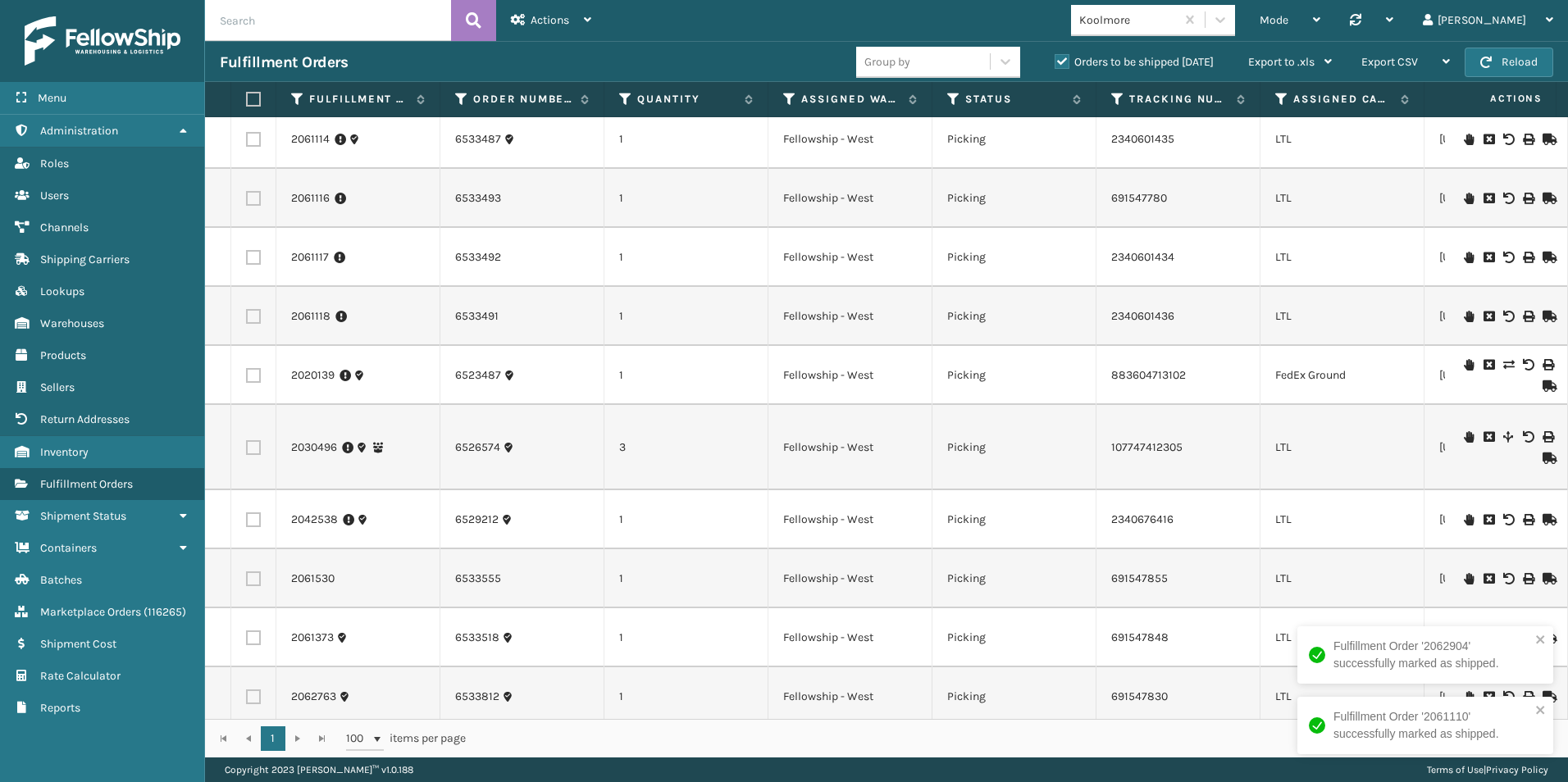
click at [1543, 199] on icon at bounding box center [1547, 199] width 10 height 11
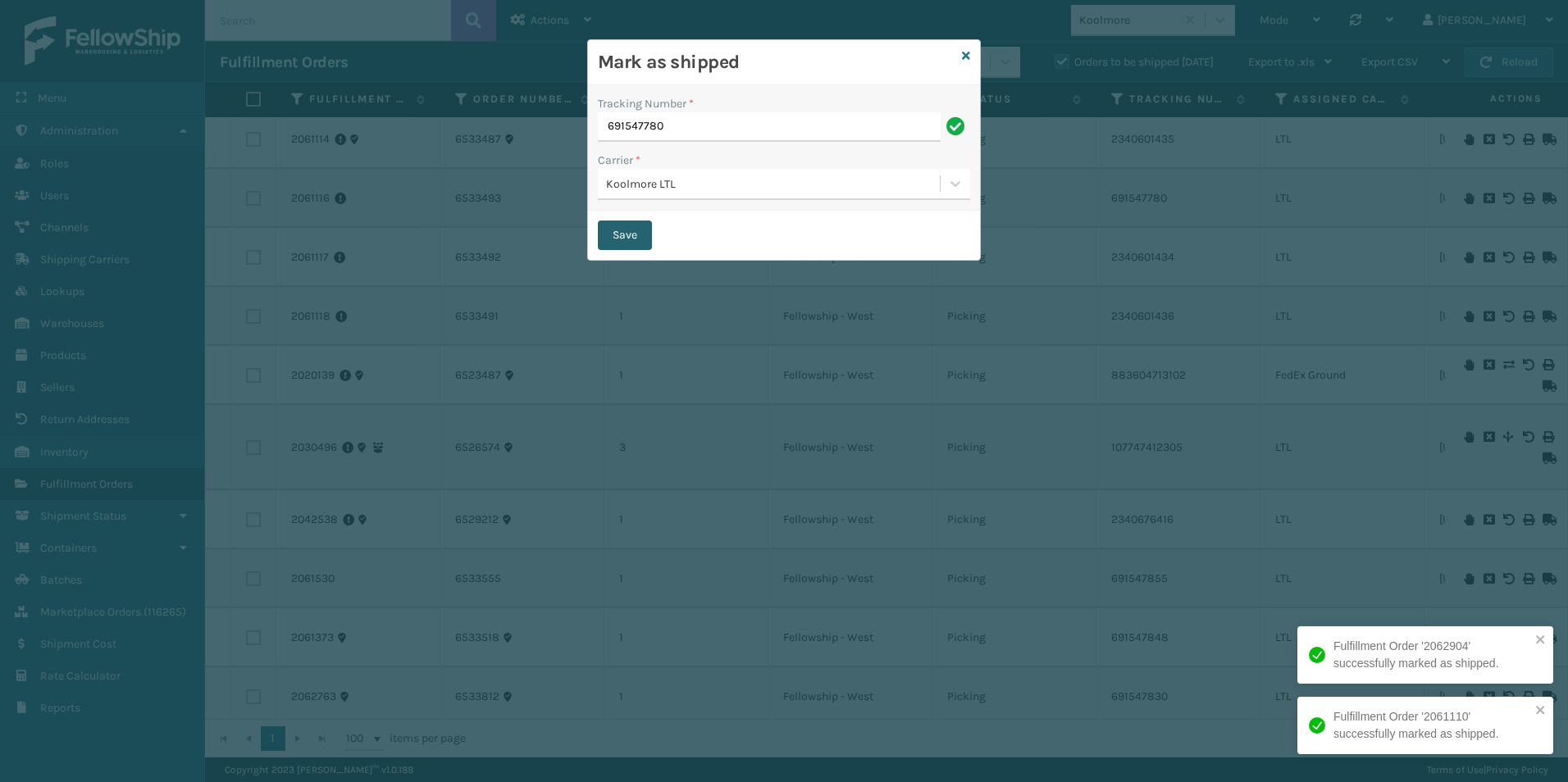
click at [625, 238] on button "Save" at bounding box center [624, 236] width 54 height 30
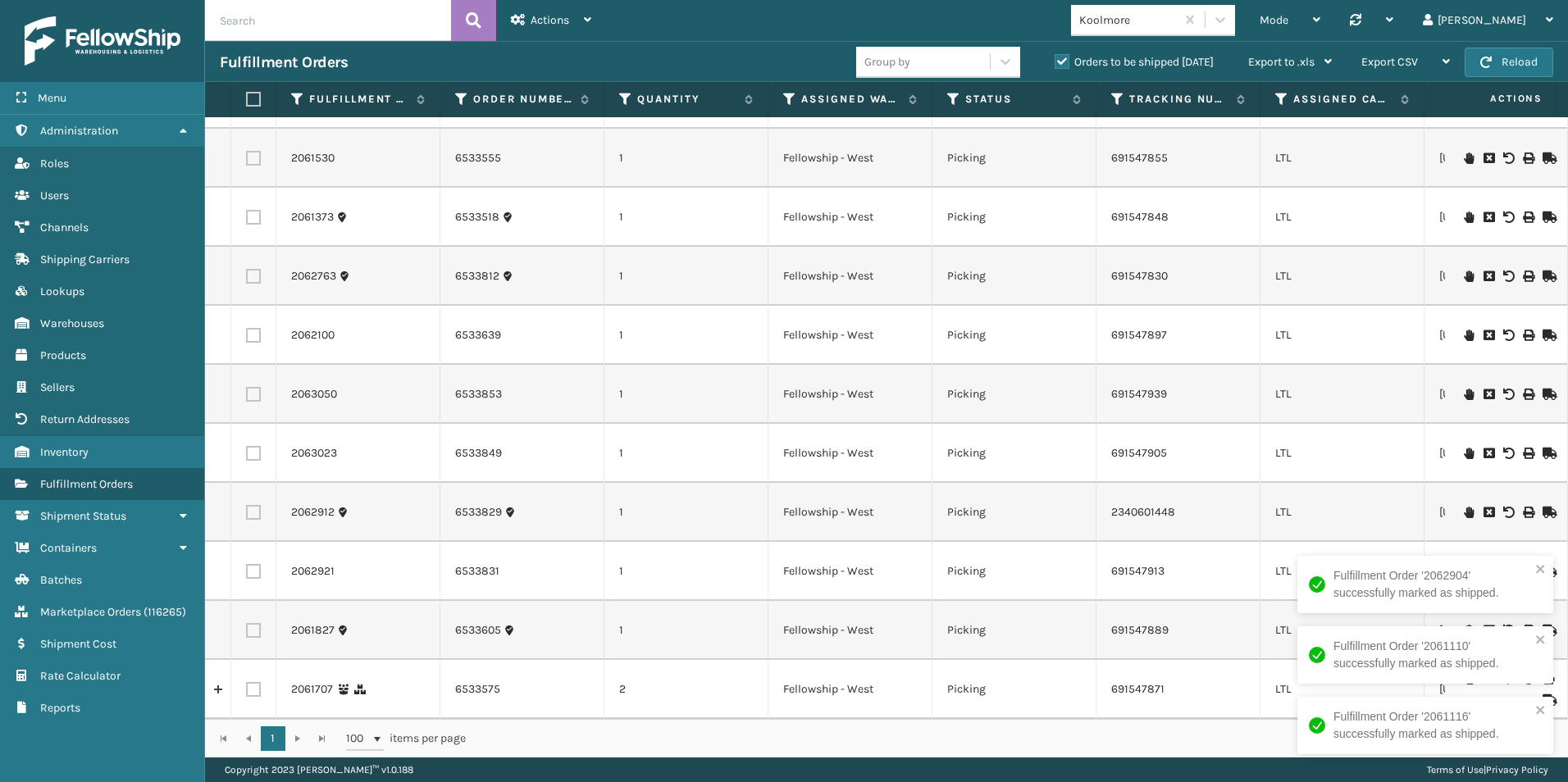
scroll to position [1109, 0]
click at [1543, 566] on icon at bounding box center [1547, 572] width 10 height 11
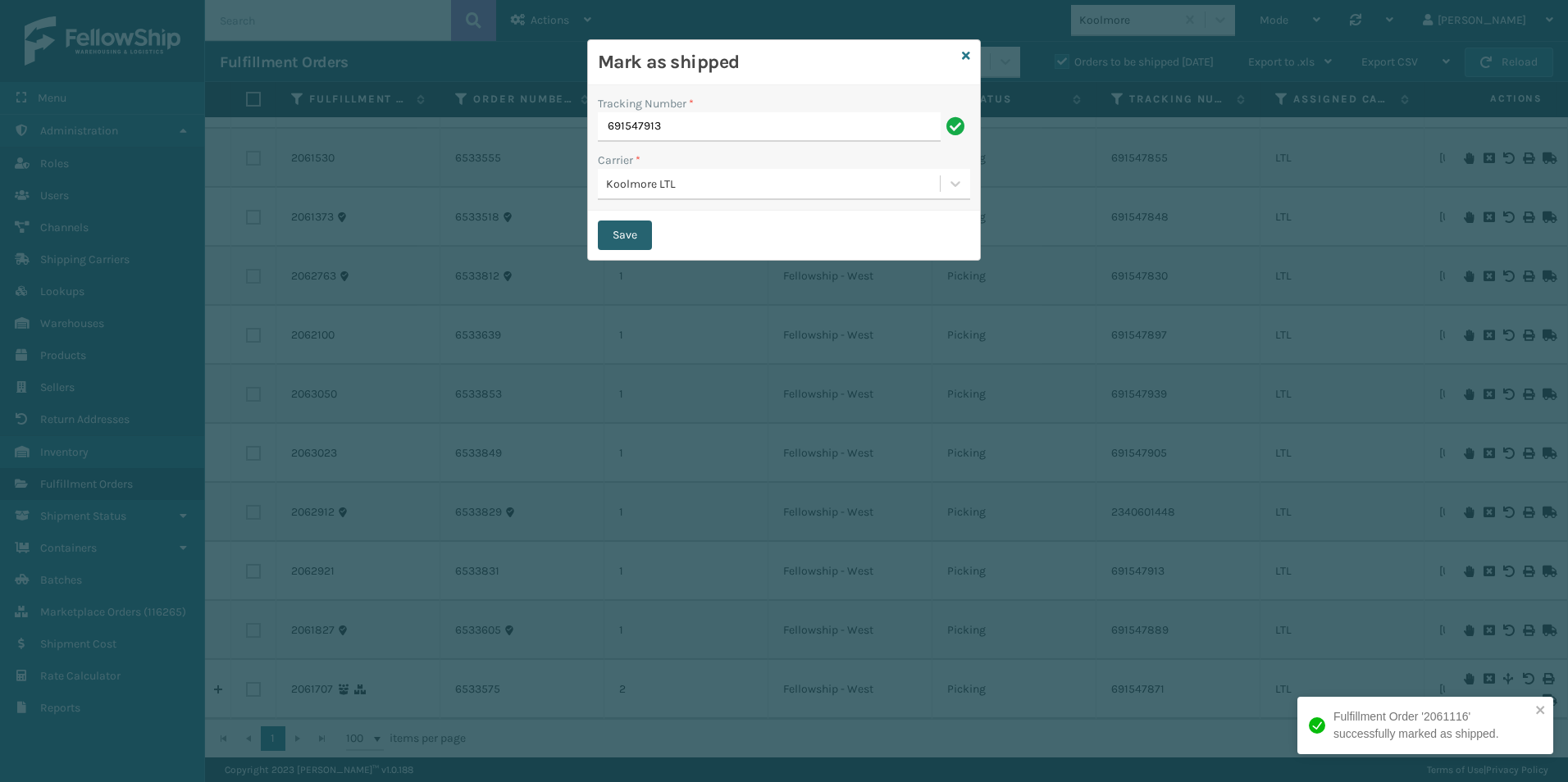
click at [623, 236] on button "Save" at bounding box center [624, 236] width 54 height 30
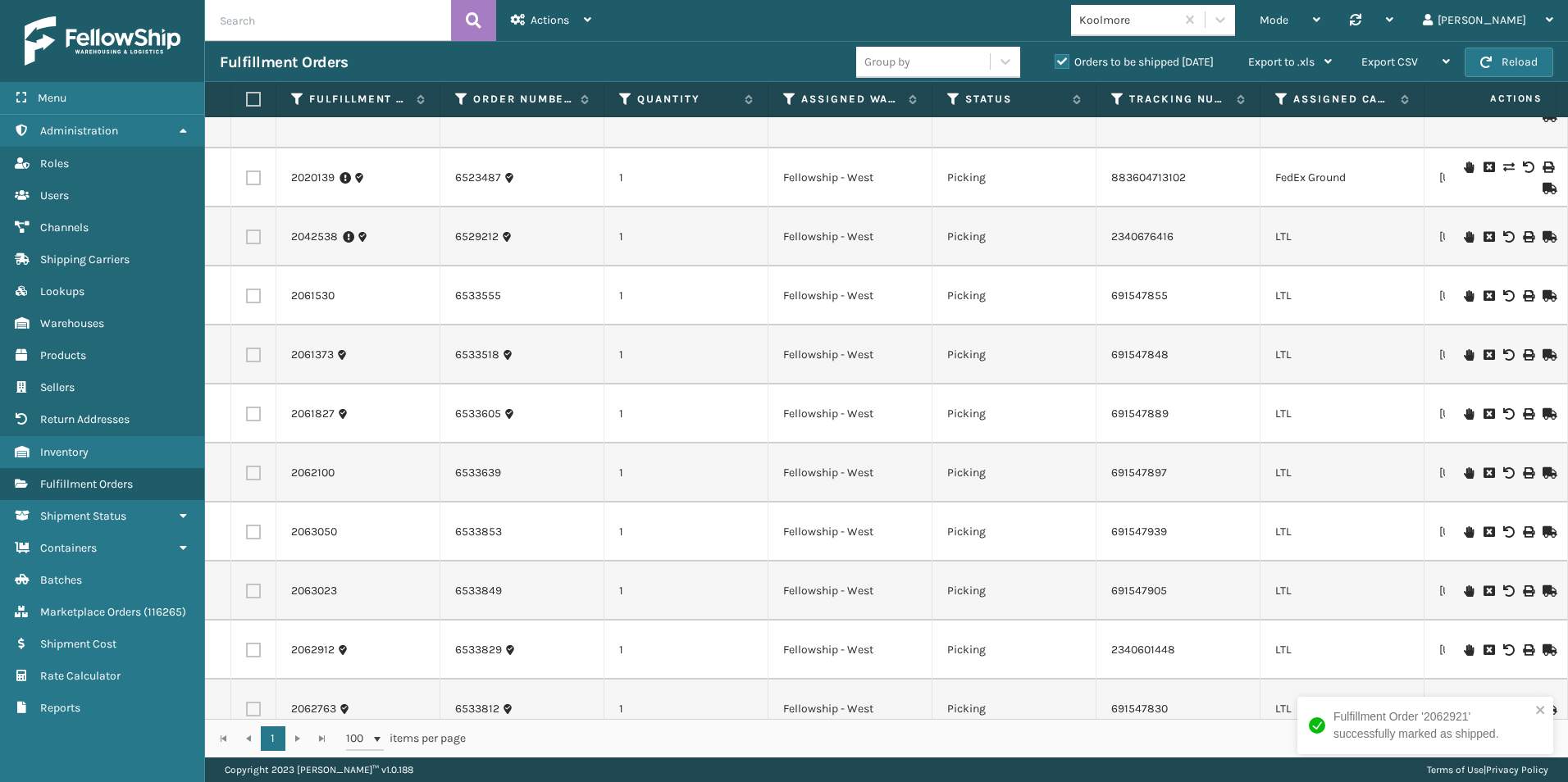
scroll to position [902, 0]
click at [1543, 290] on icon at bounding box center [1547, 295] width 10 height 11
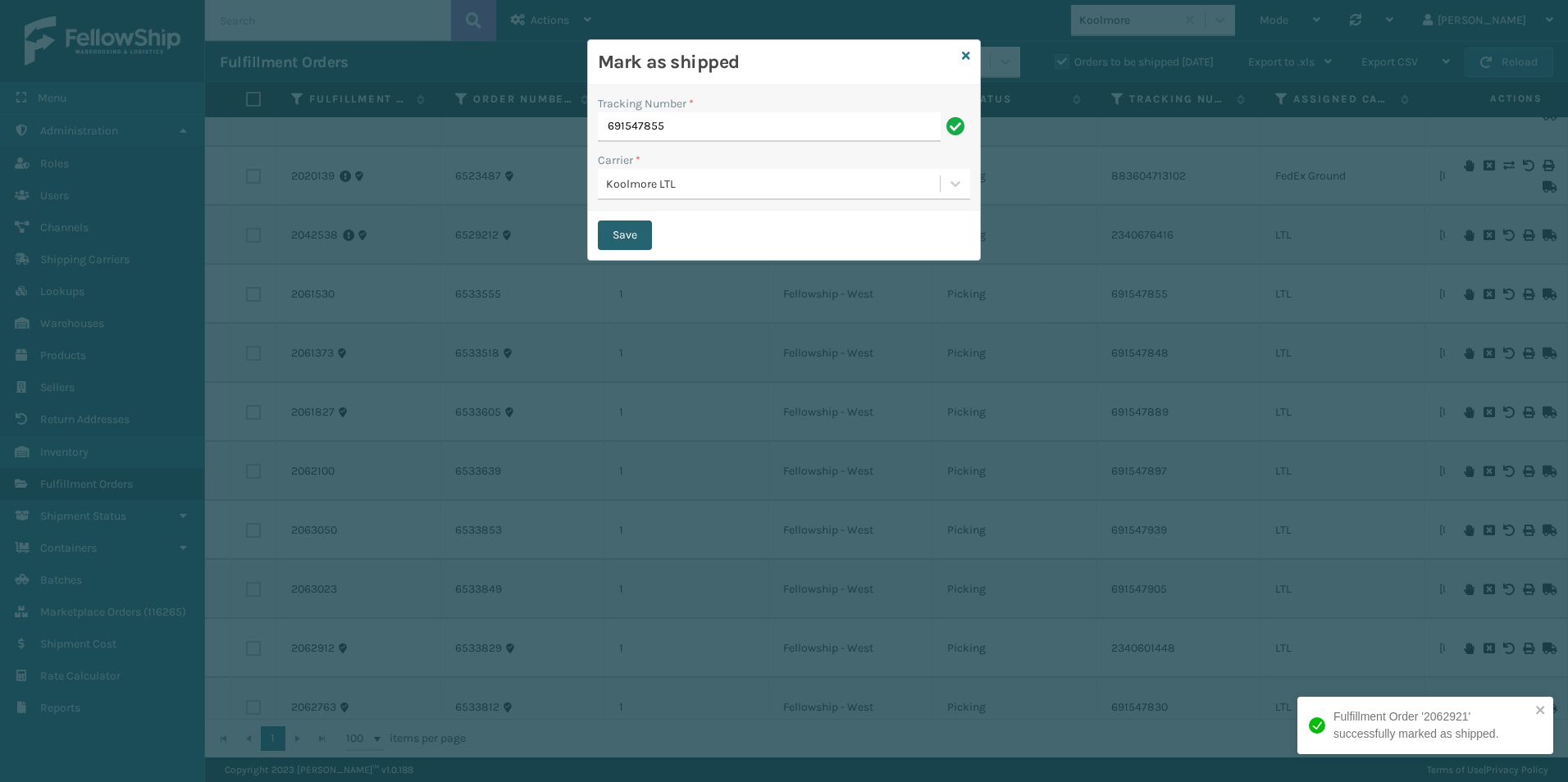
click at [627, 241] on button "Save" at bounding box center [624, 236] width 54 height 30
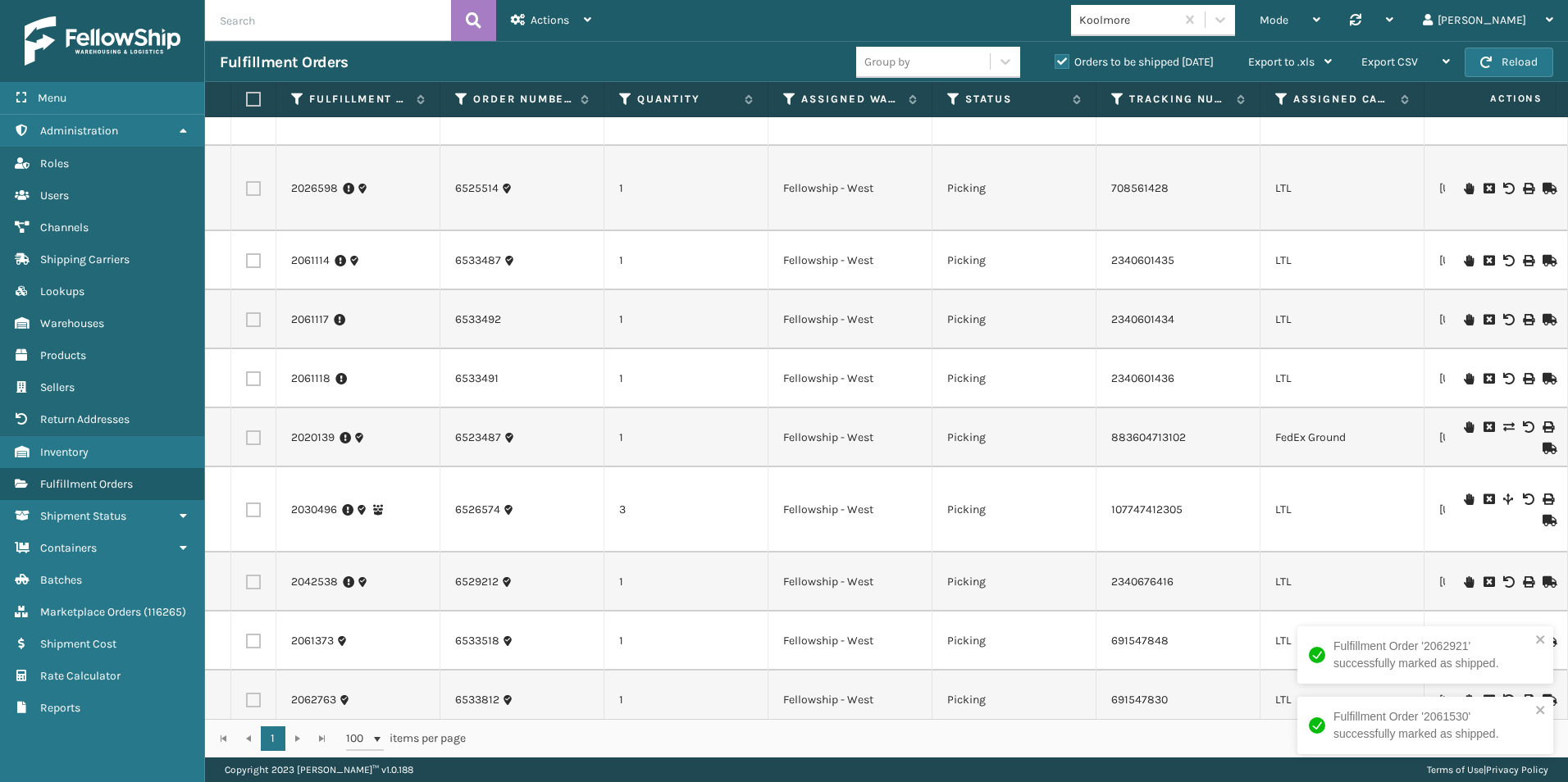
scroll to position [656, 0]
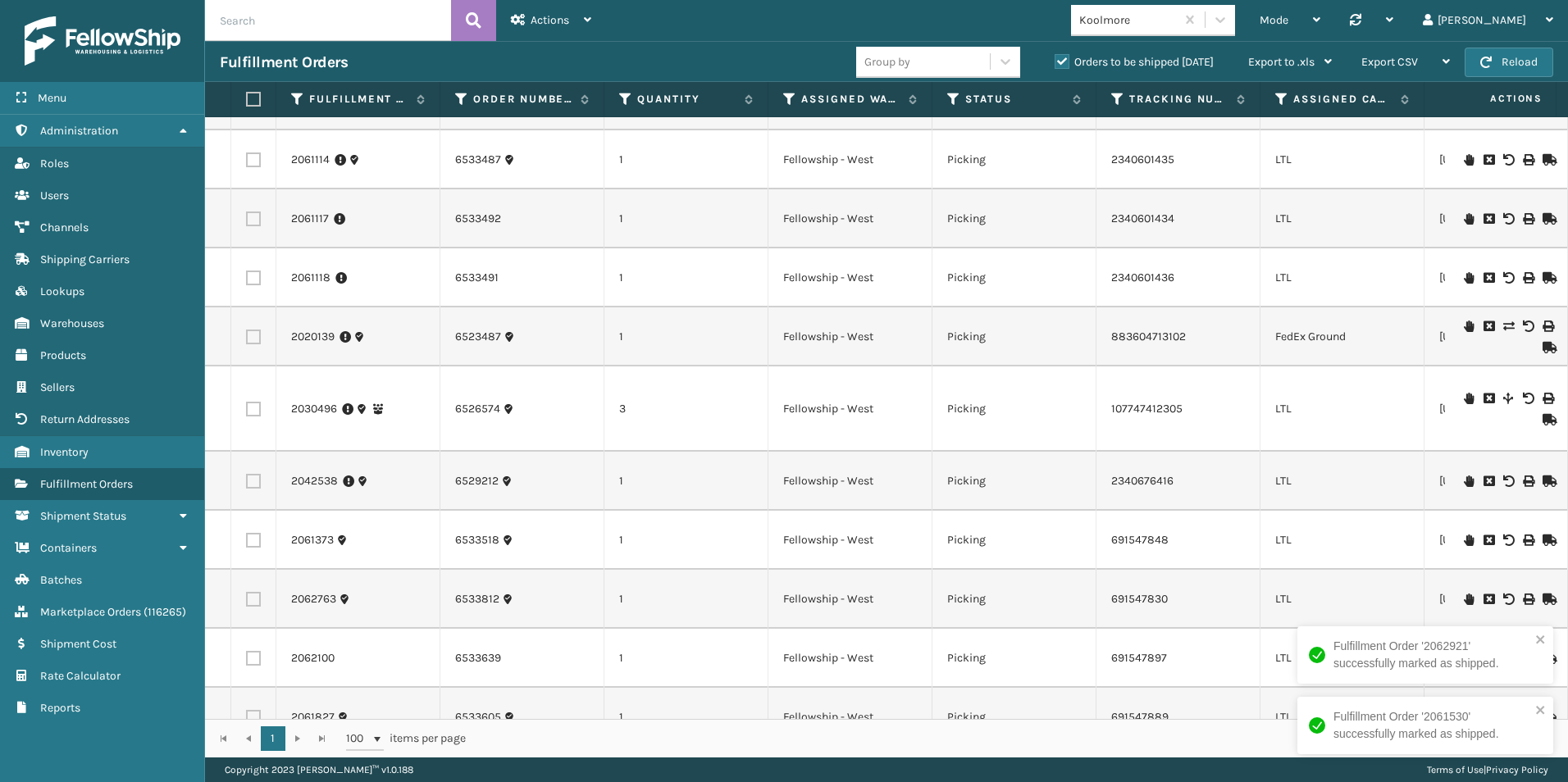
click at [1543, 542] on icon at bounding box center [1547, 541] width 10 height 11
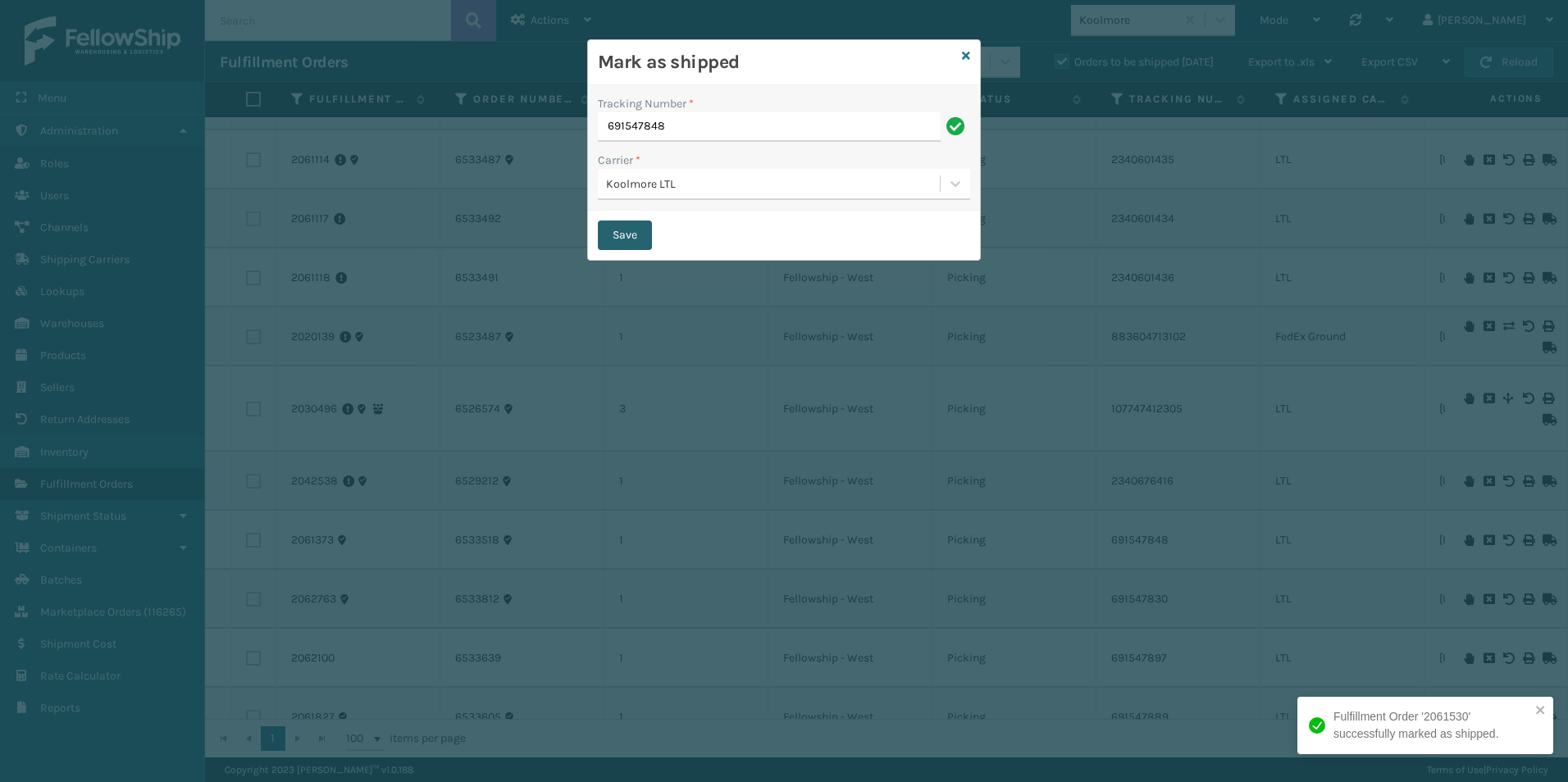
click at [618, 239] on button "Save" at bounding box center [624, 236] width 54 height 30
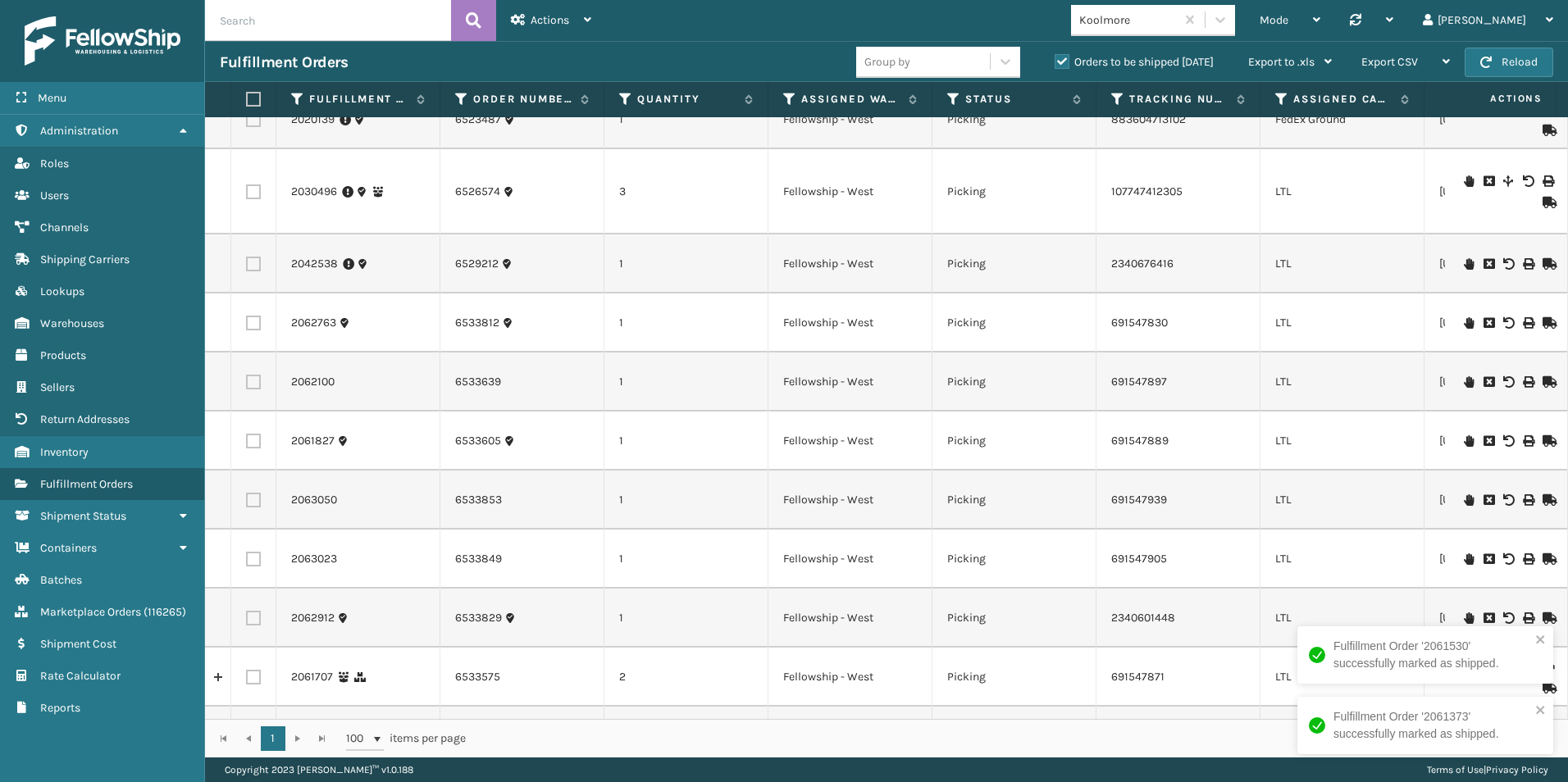
scroll to position [932, 0]
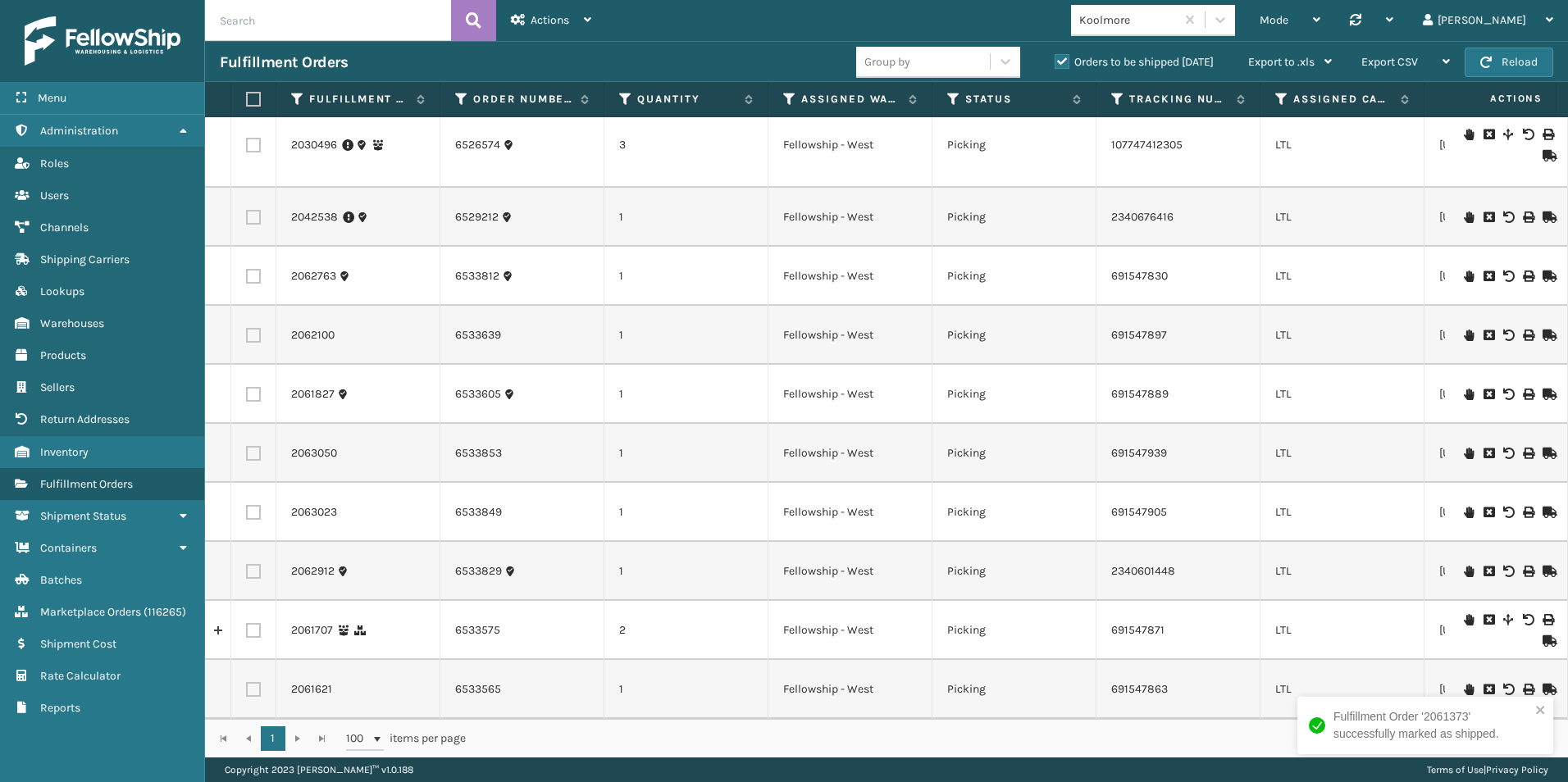
click at [1543, 684] on icon at bounding box center [1547, 689] width 10 height 11
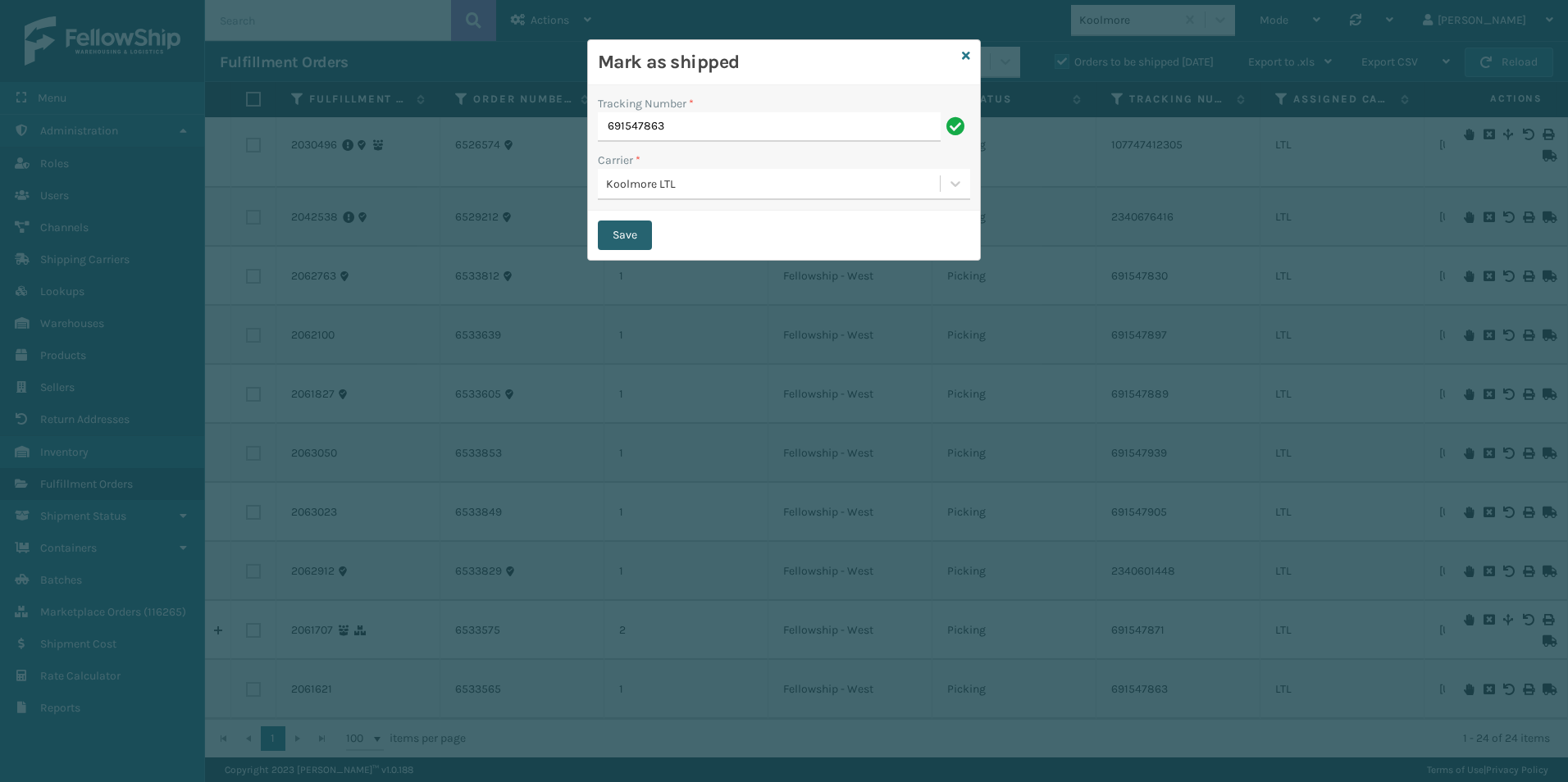
click at [631, 240] on button "Save" at bounding box center [624, 236] width 54 height 30
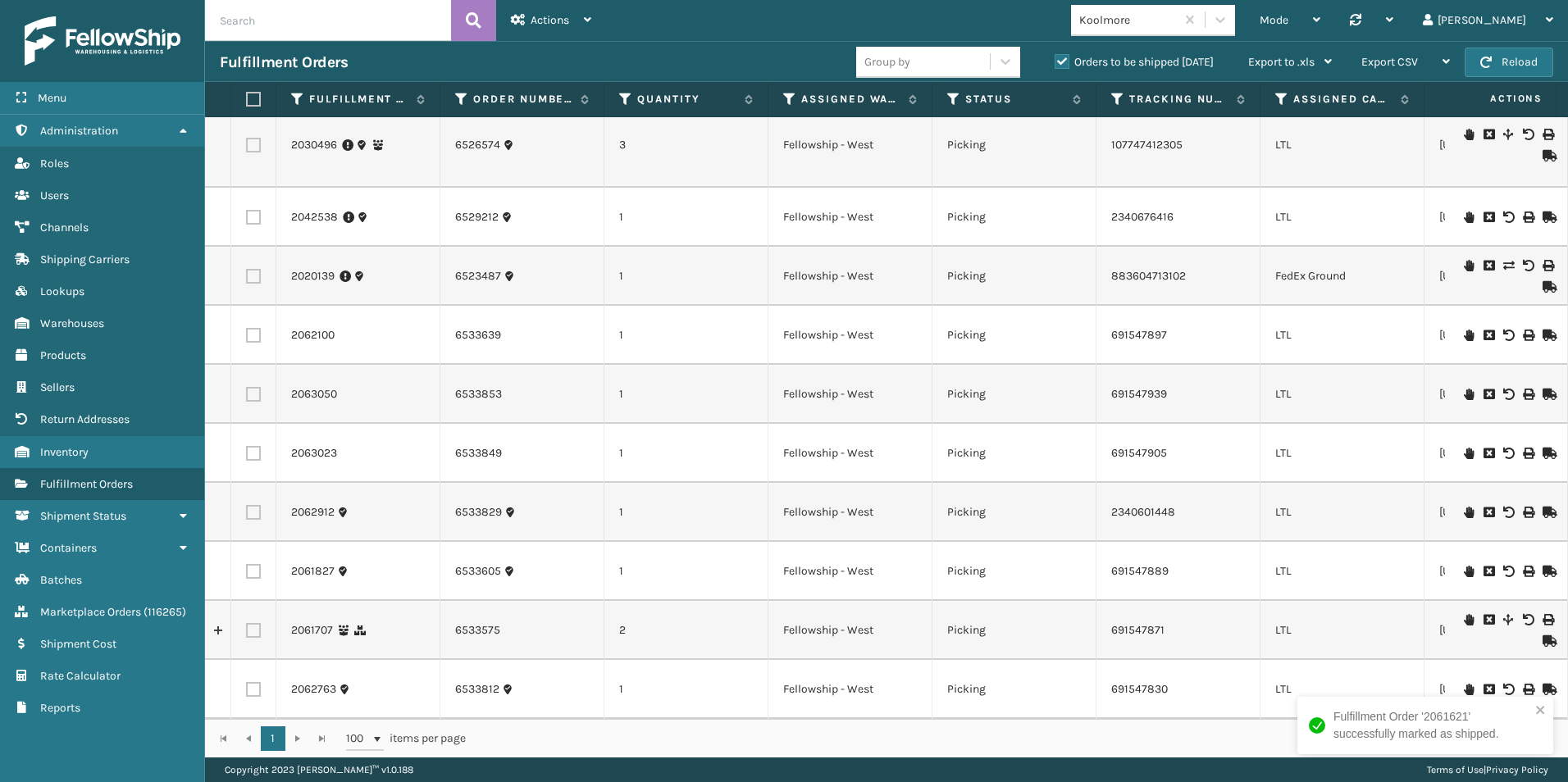
scroll to position [873, 0]
click at [1543, 448] on icon at bounding box center [1547, 454] width 10 height 11
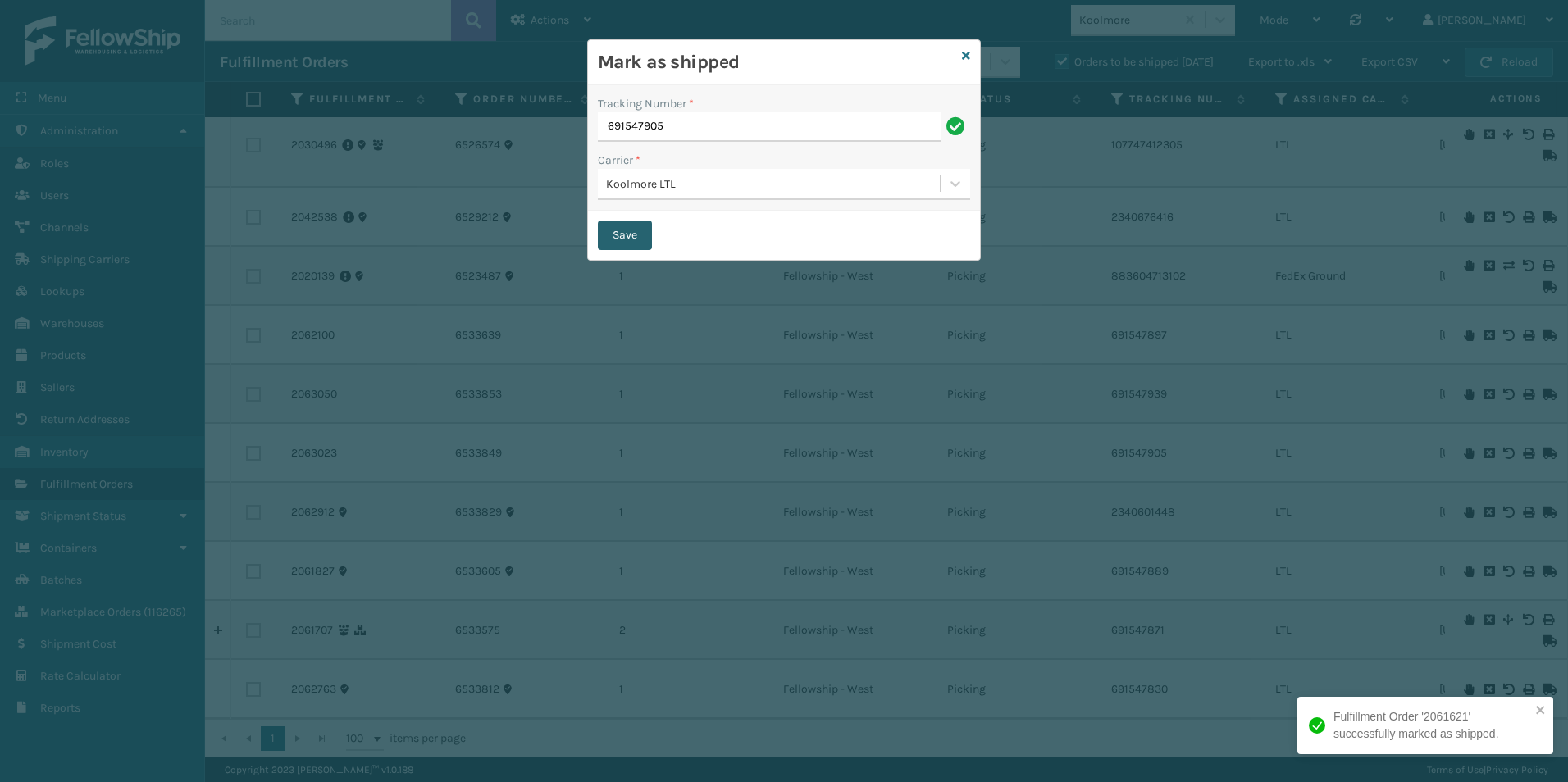
click at [619, 236] on button "Save" at bounding box center [624, 236] width 54 height 30
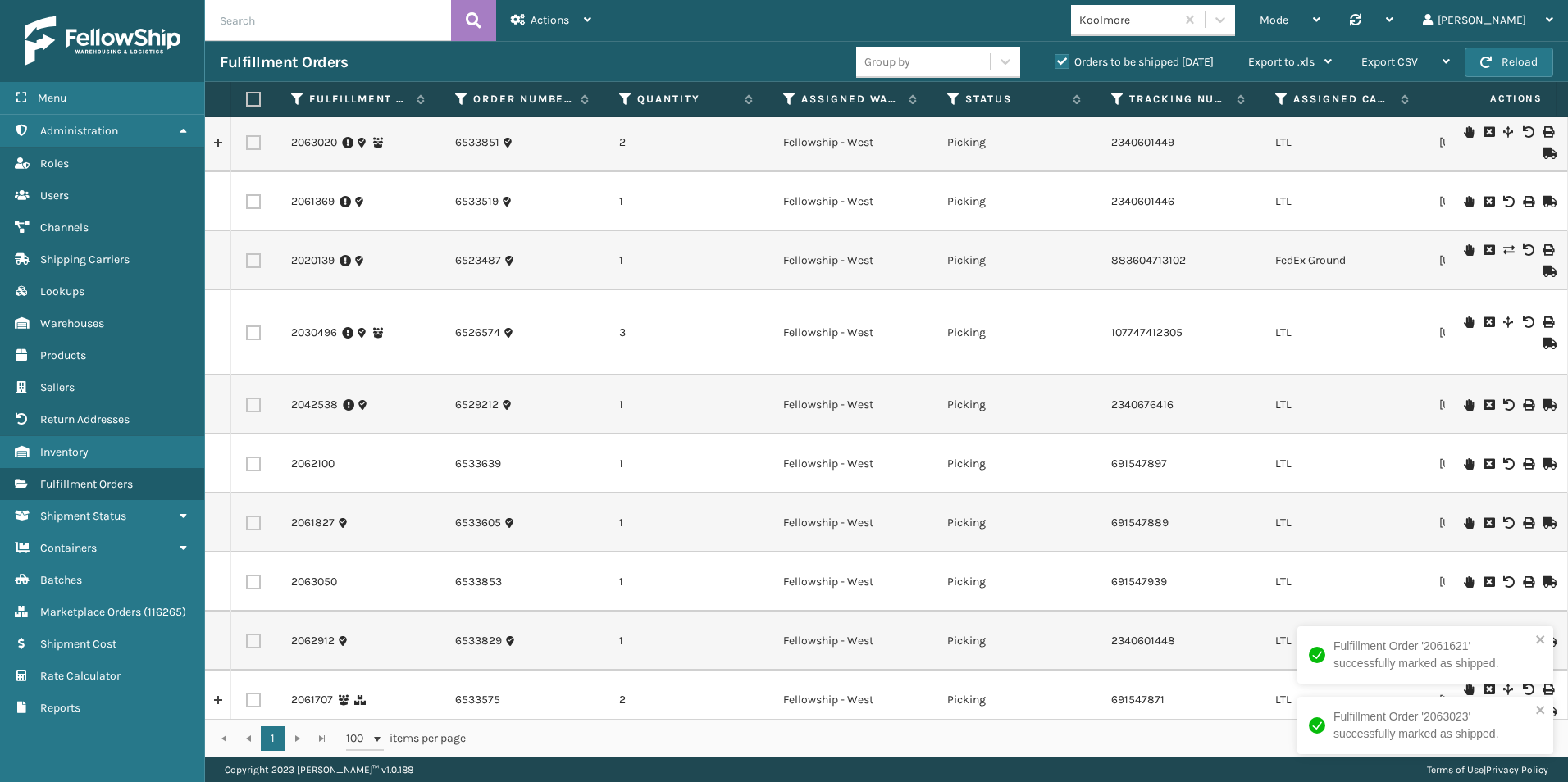
scroll to position [814, 0]
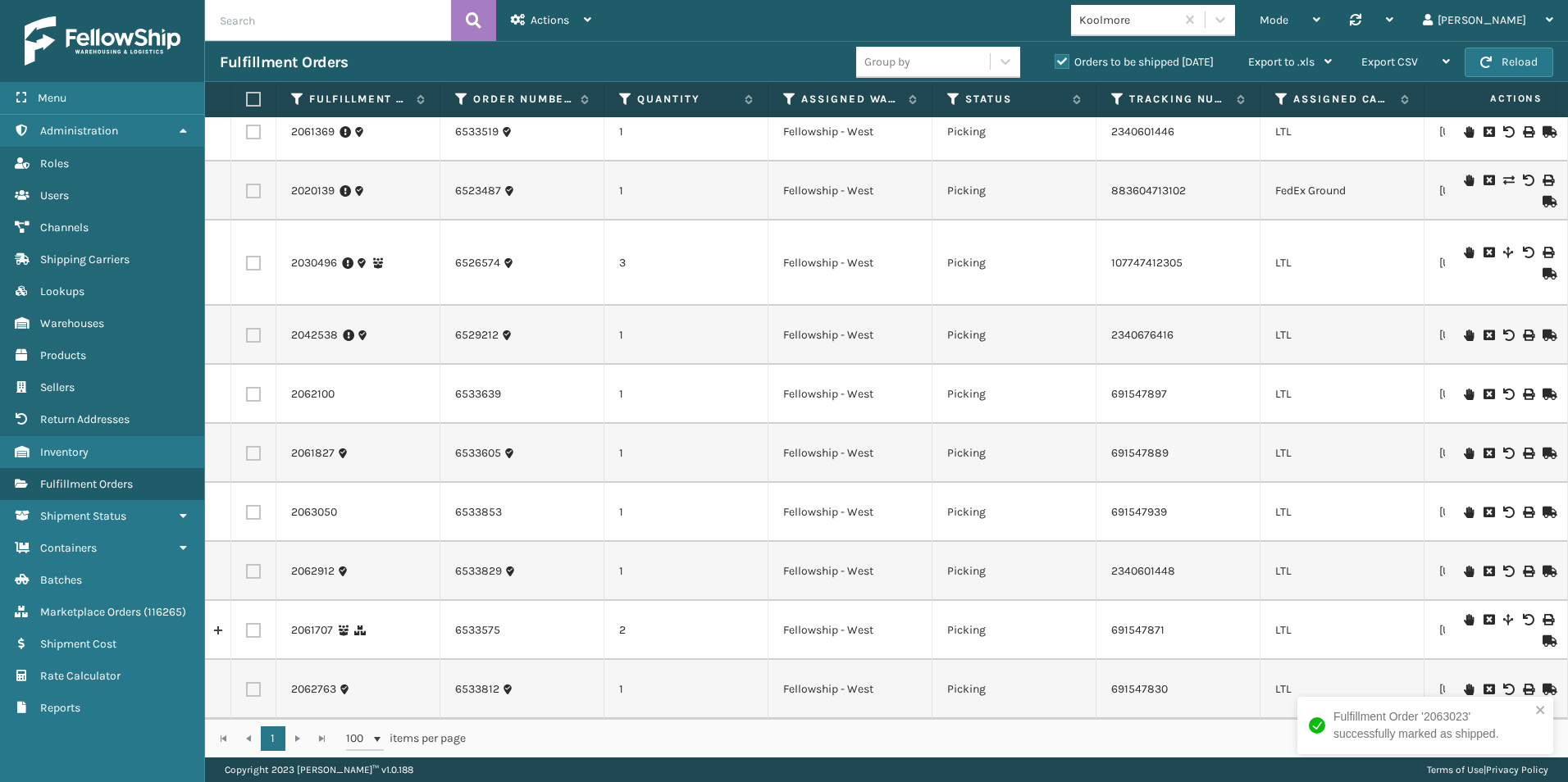
click at [1543, 684] on icon at bounding box center [1547, 689] width 10 height 11
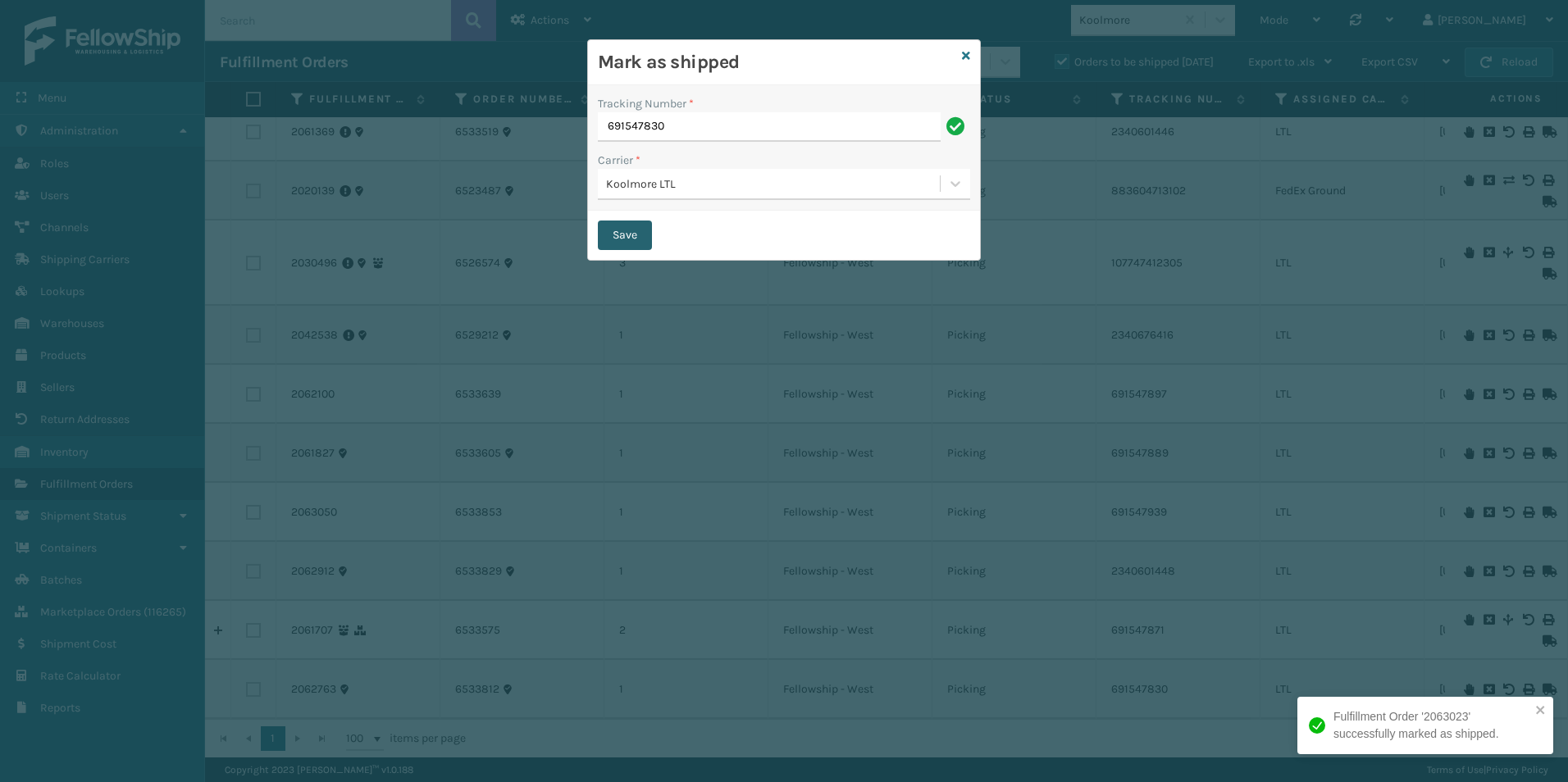
click at [635, 231] on button "Save" at bounding box center [624, 236] width 54 height 30
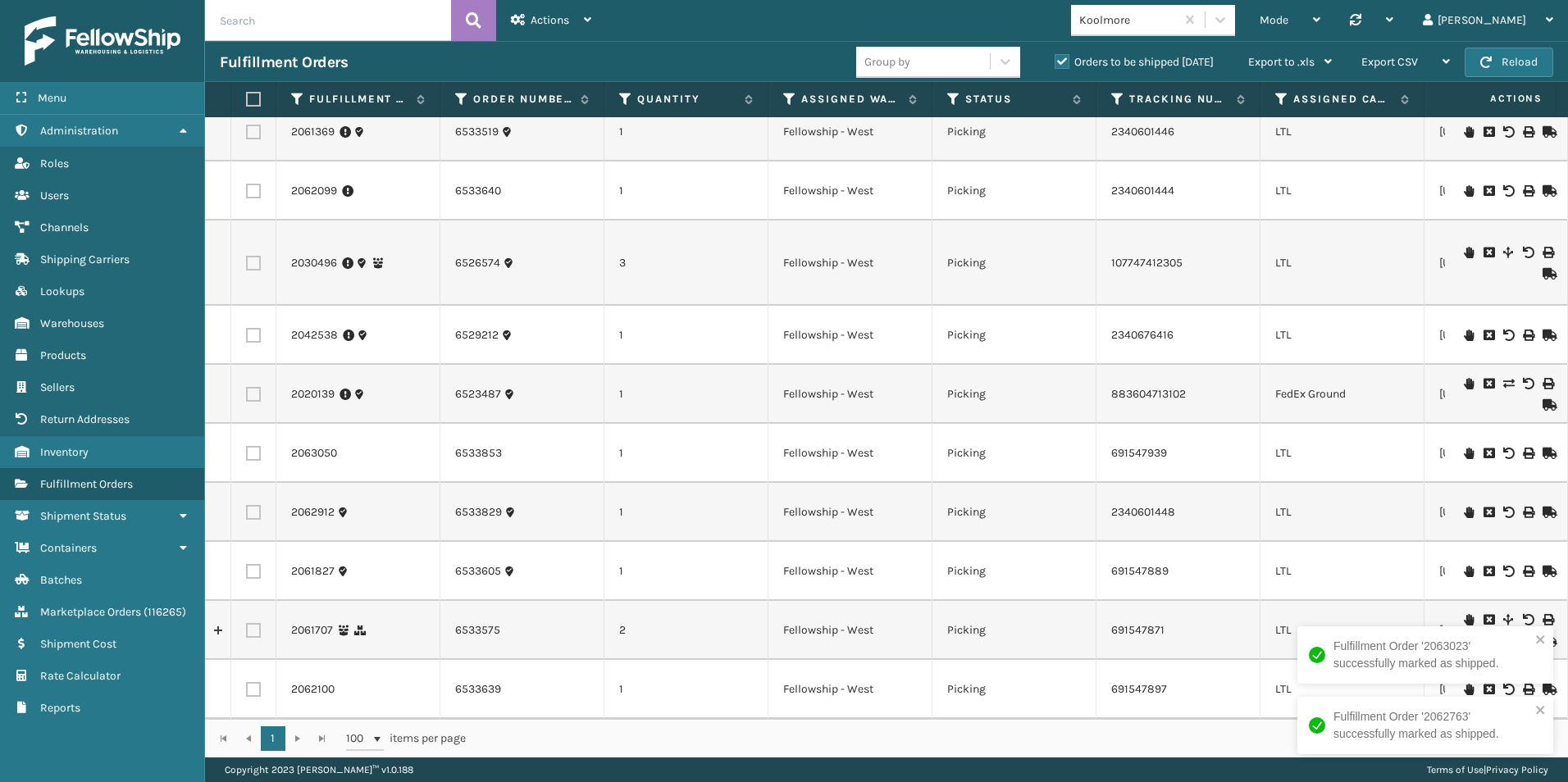
scroll to position [755, 0]
click at [1543, 684] on icon at bounding box center [1547, 689] width 10 height 11
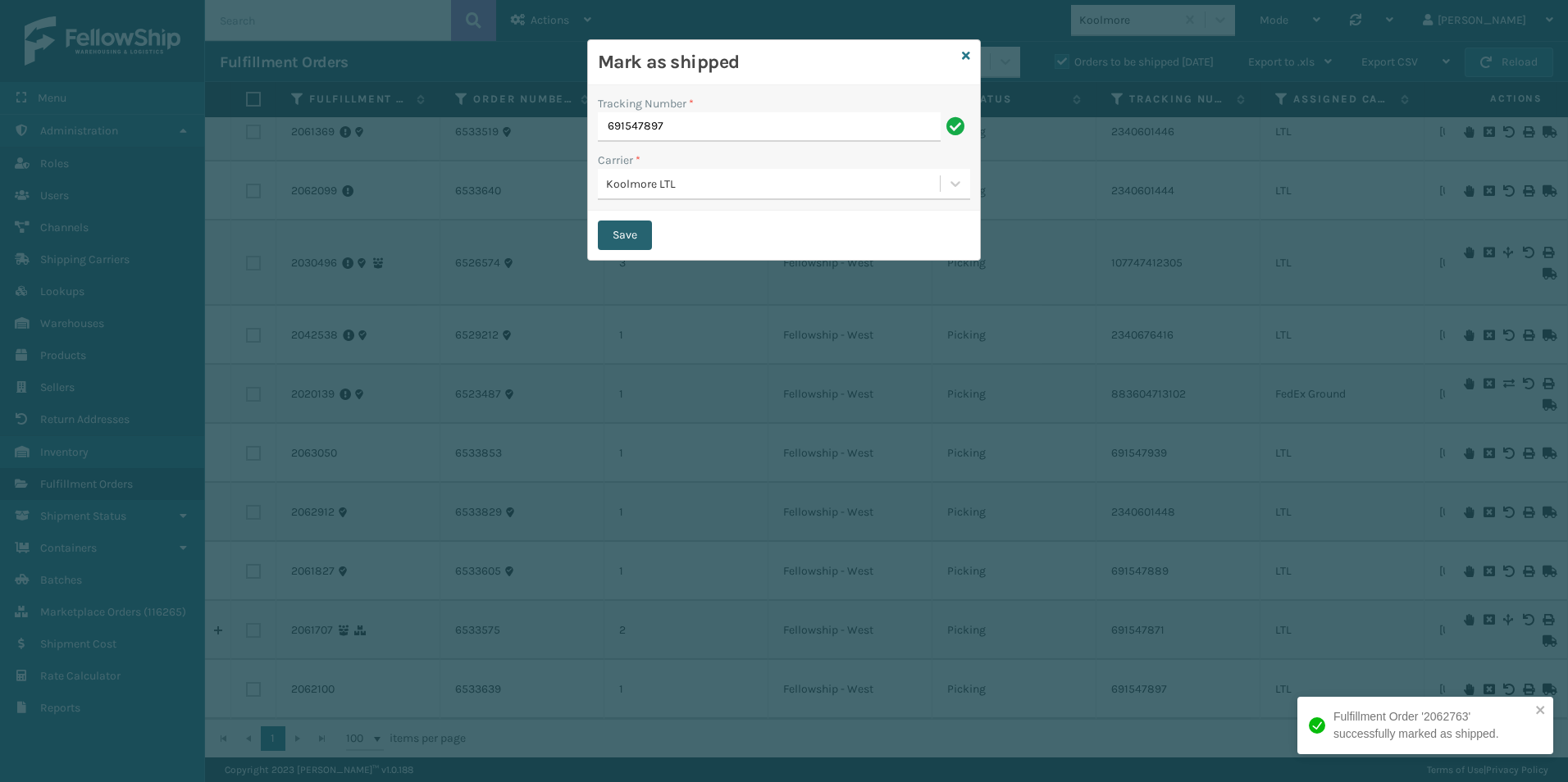
click at [617, 247] on button "Save" at bounding box center [624, 236] width 54 height 30
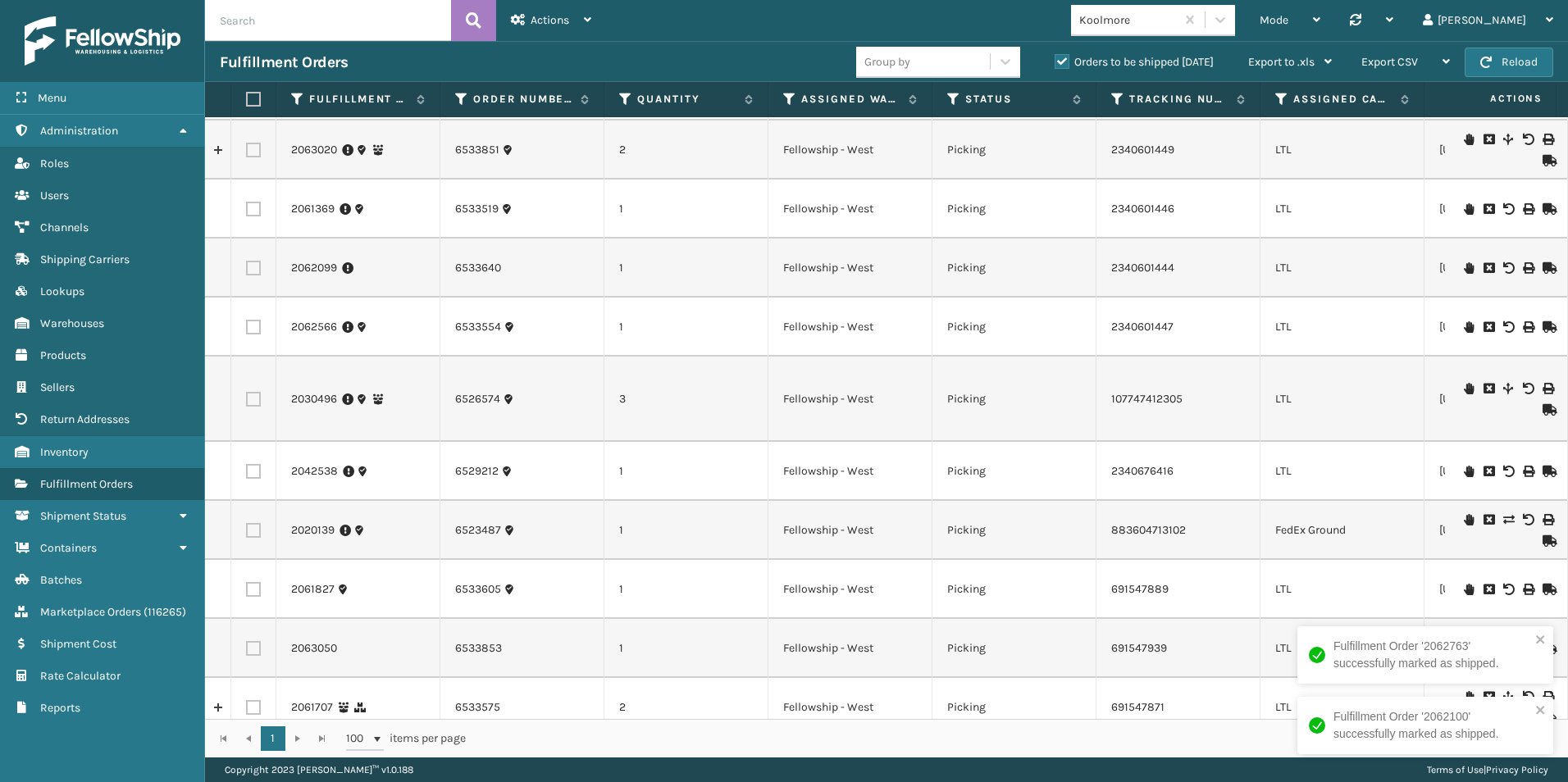
scroll to position [696, 0]
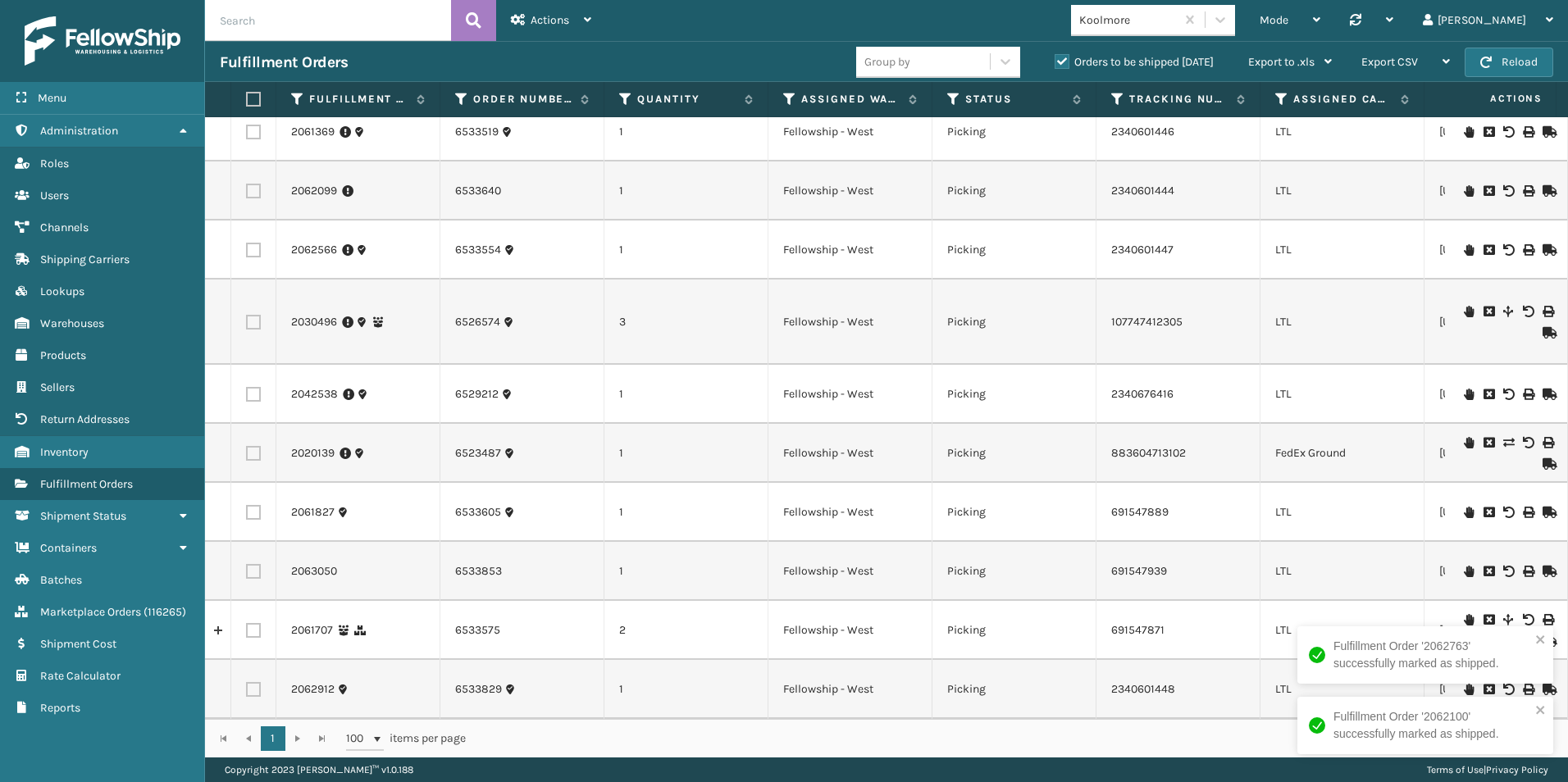
click at [1543, 507] on icon at bounding box center [1547, 513] width 10 height 11
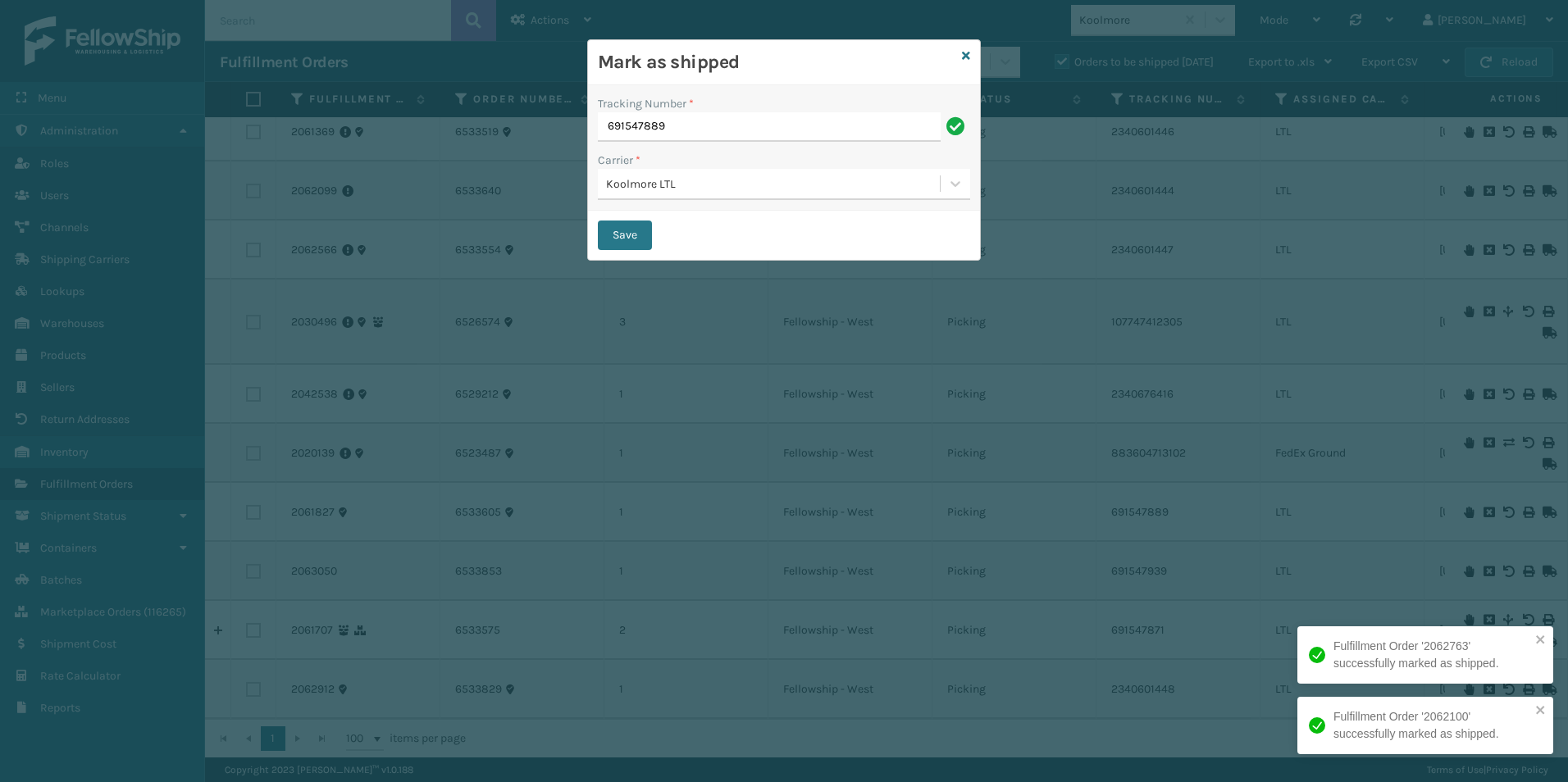
click at [618, 231] on button "Save" at bounding box center [624, 236] width 54 height 30
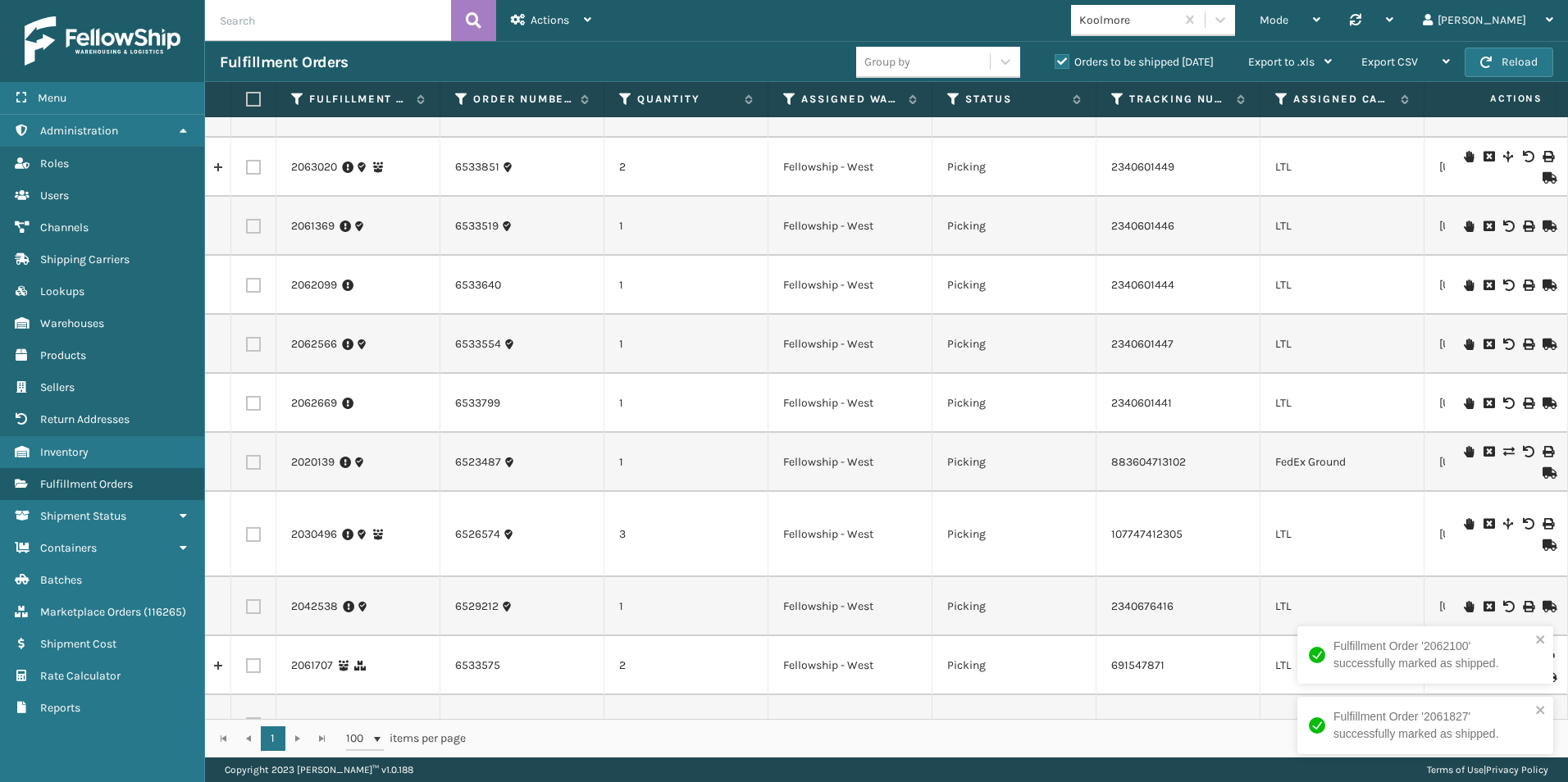
scroll to position [637, 0]
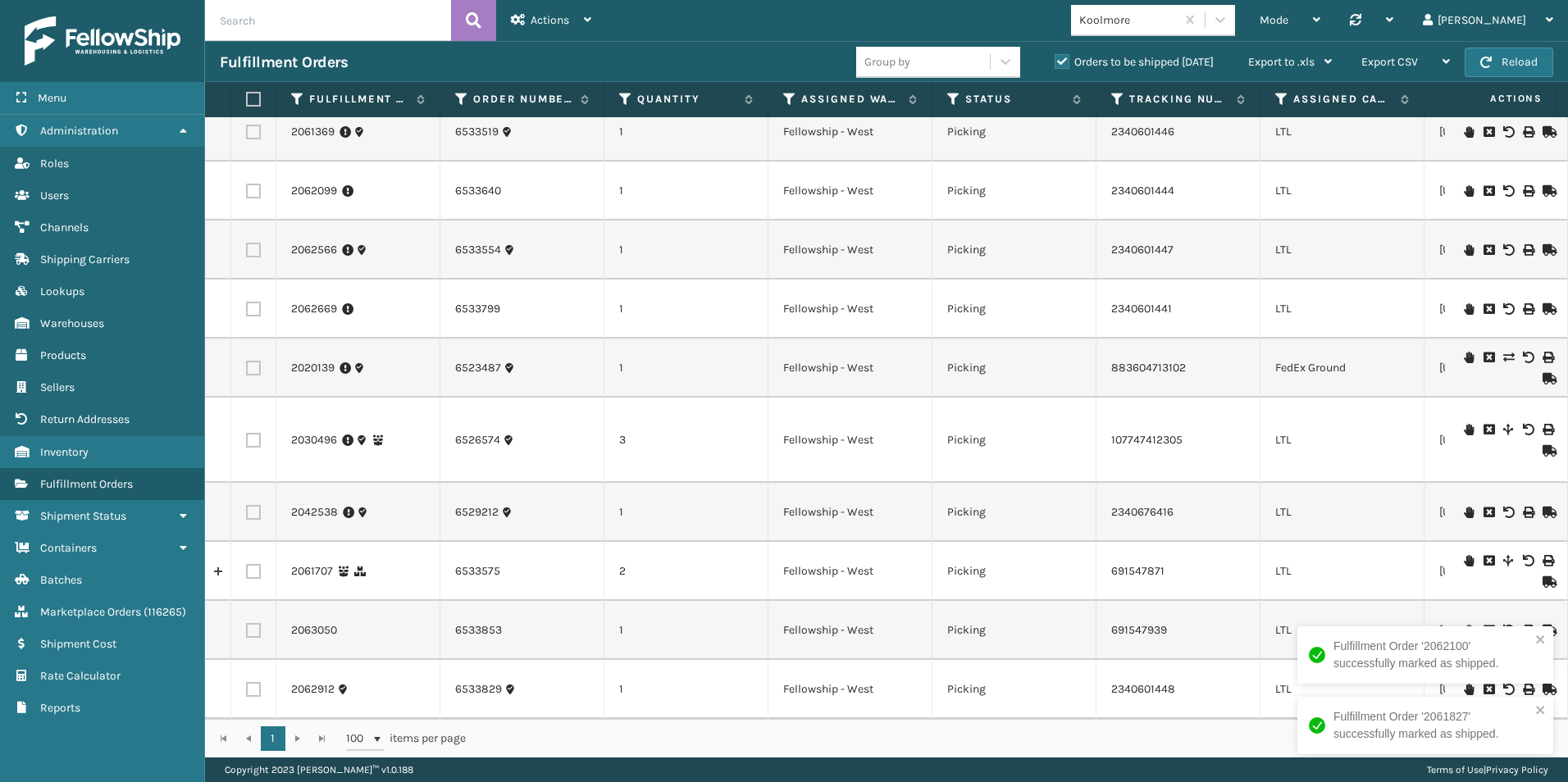
click at [1543, 576] on icon at bounding box center [1547, 582] width 10 height 11
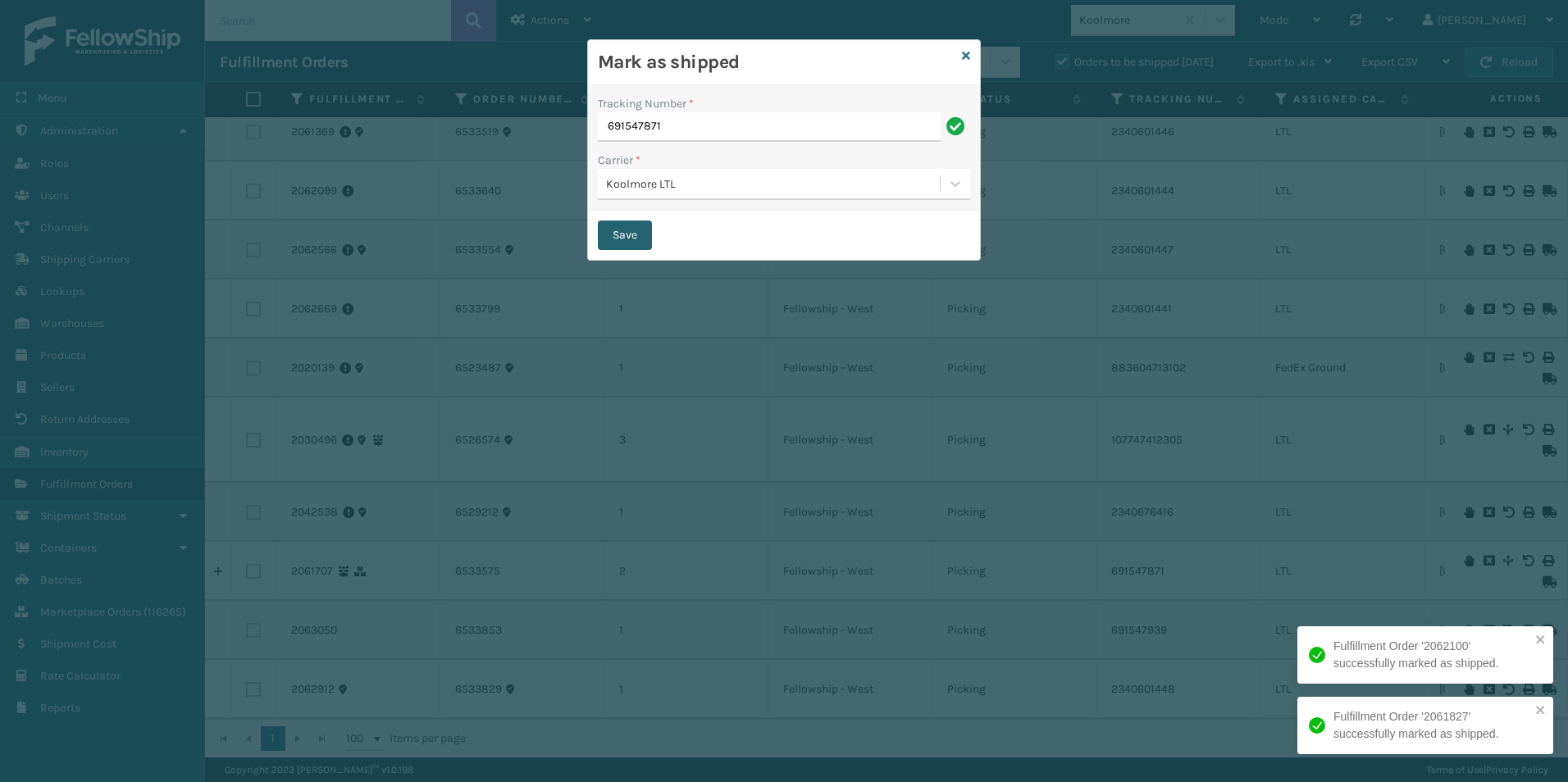
click at [621, 236] on button "Save" at bounding box center [624, 236] width 54 height 30
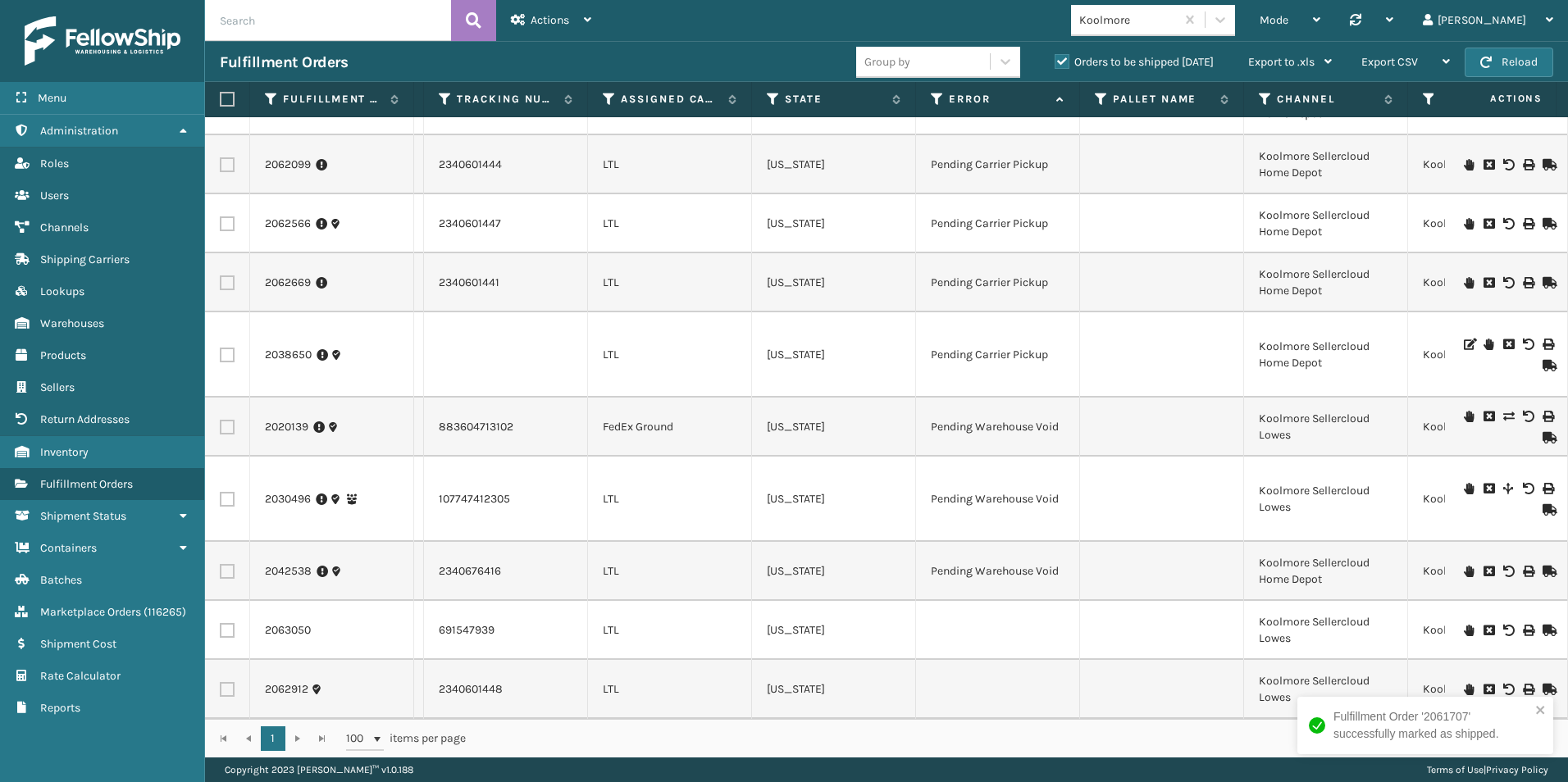
scroll to position [0, 735]
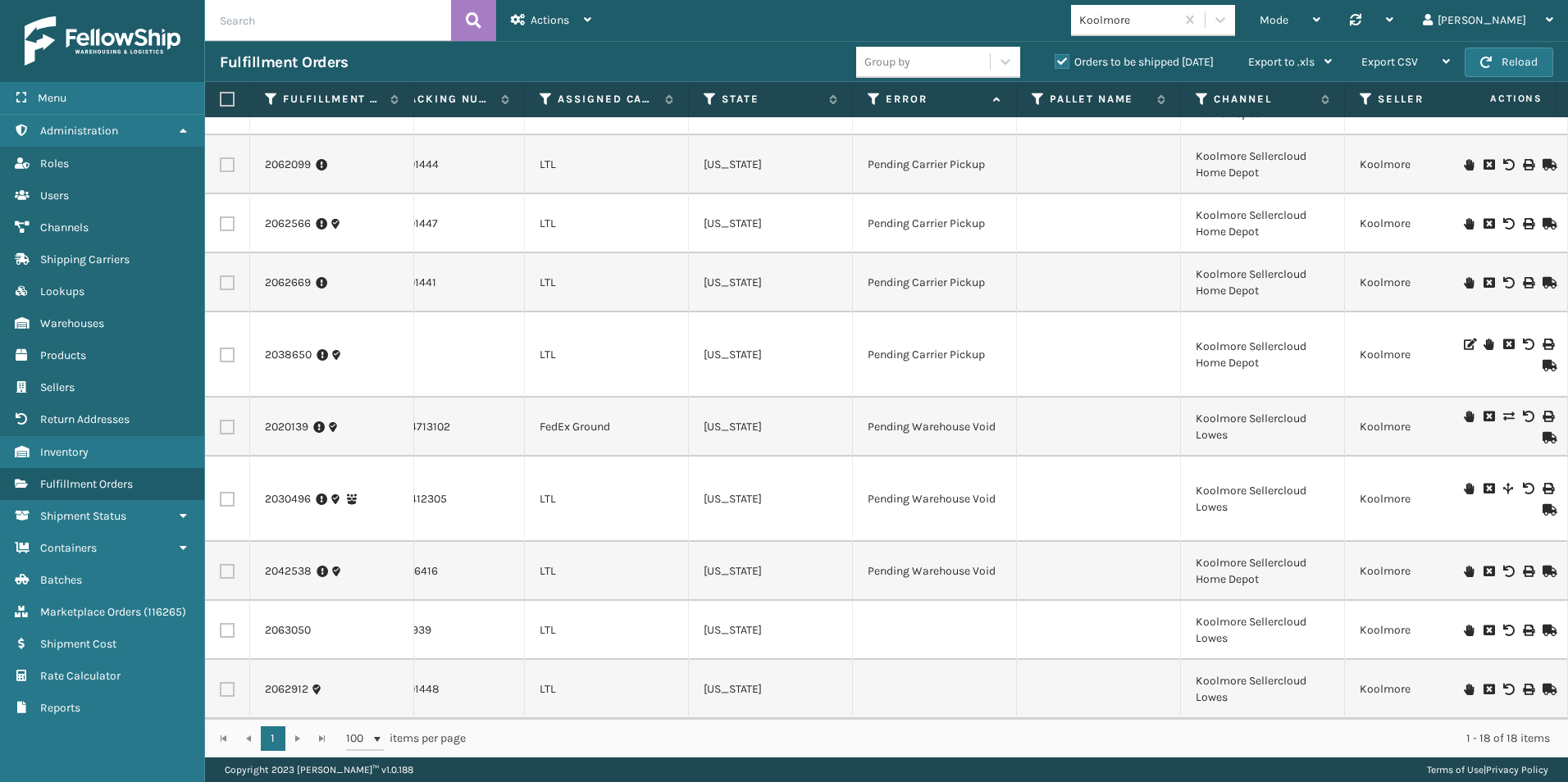
click at [1464, 624] on icon at bounding box center [1469, 630] width 10 height 11
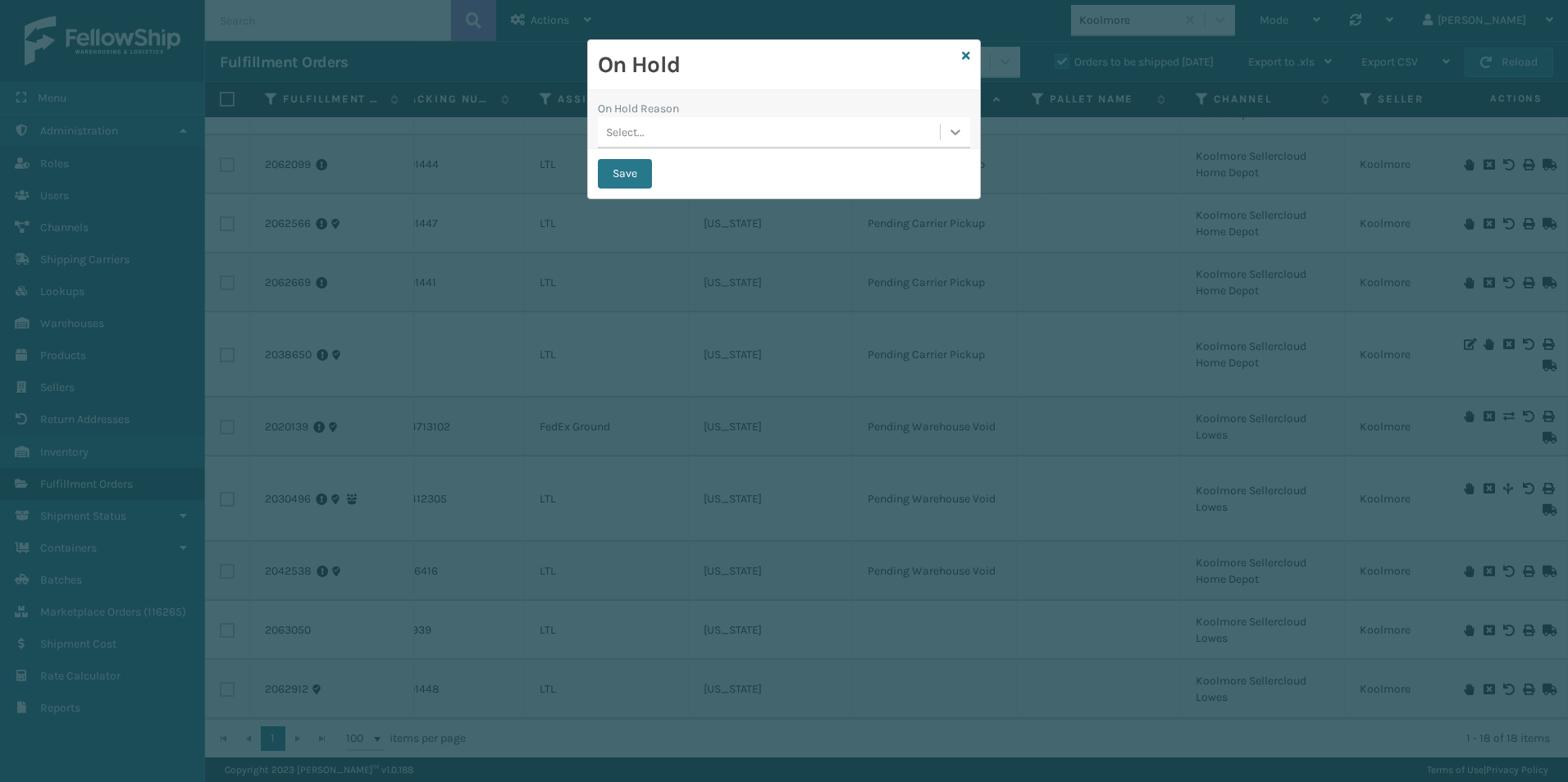
click at [950, 137] on icon at bounding box center [955, 132] width 16 height 16
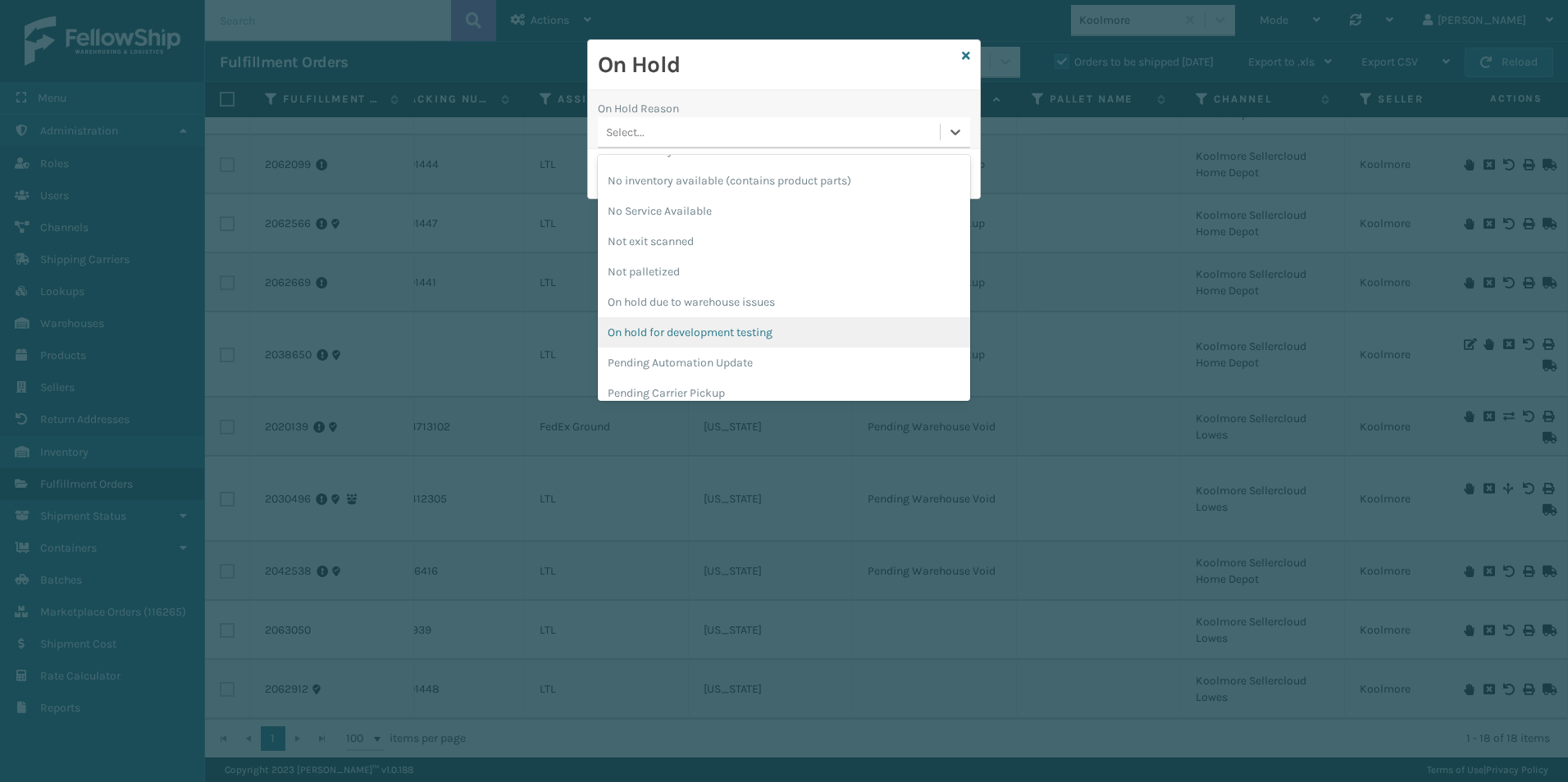
scroll to position [519, 0]
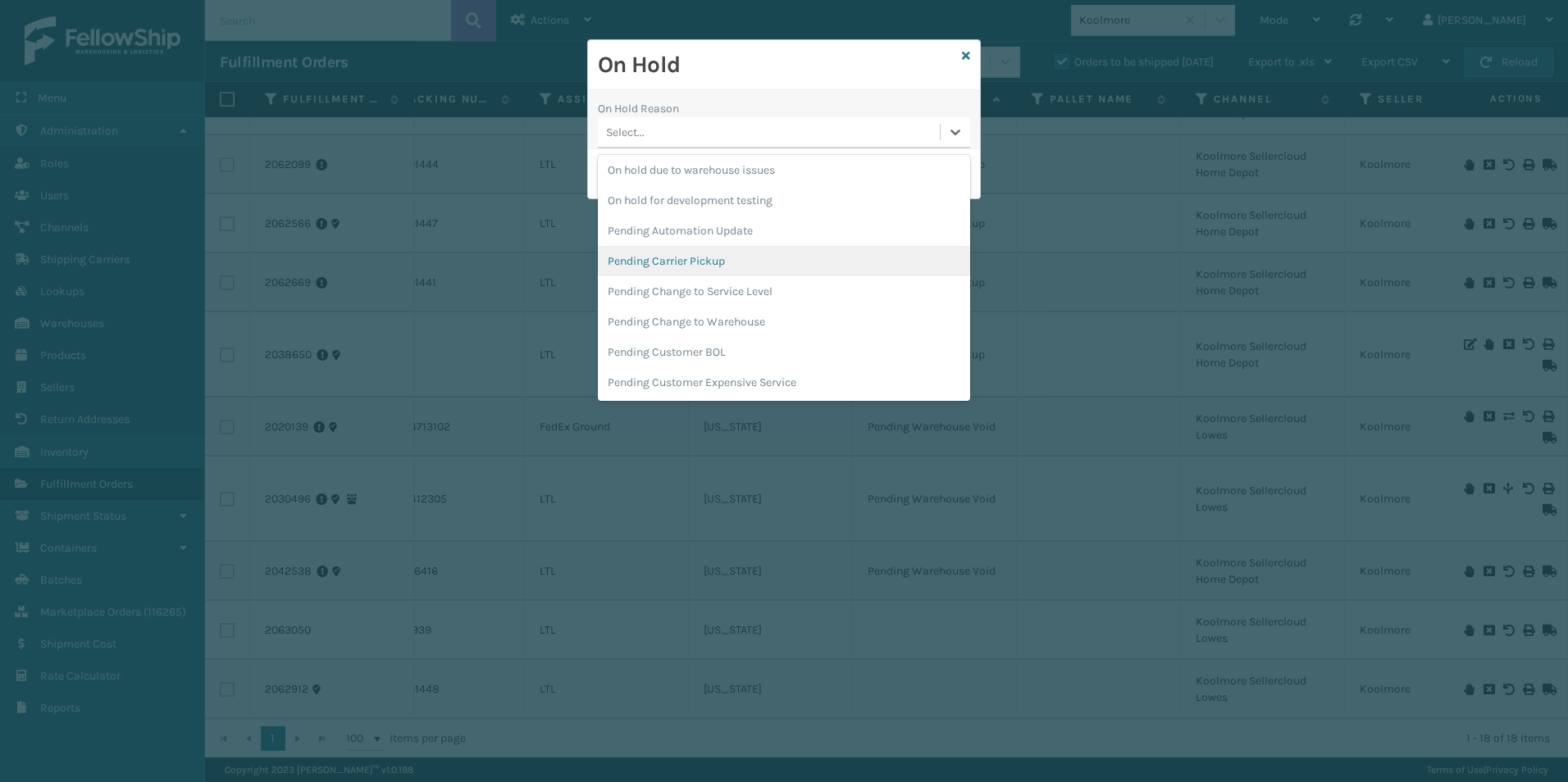
click at [690, 260] on div "Pending Carrier Pickup" at bounding box center [784, 261] width 373 height 30
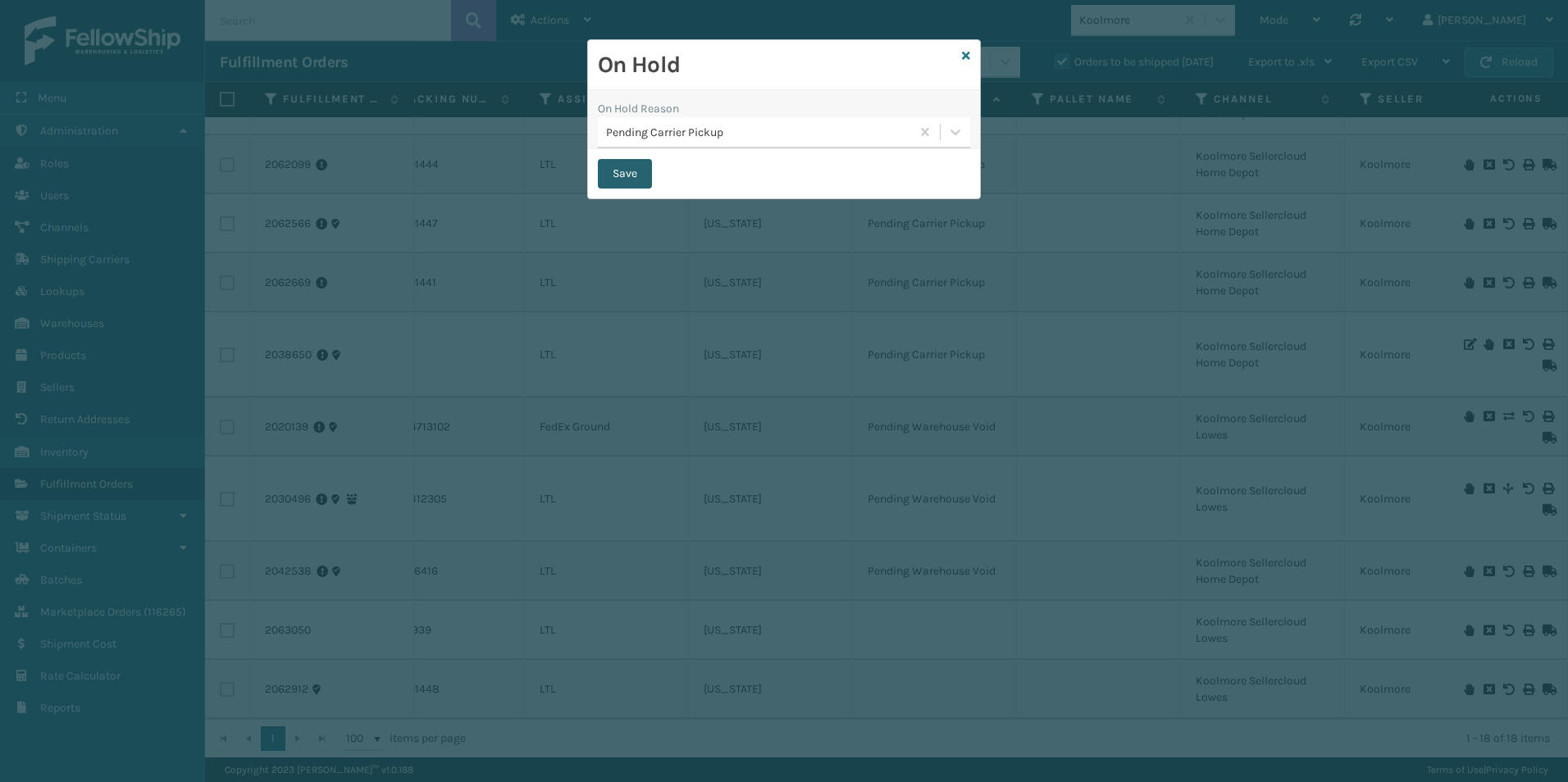
click at [628, 176] on button "Save" at bounding box center [624, 174] width 54 height 30
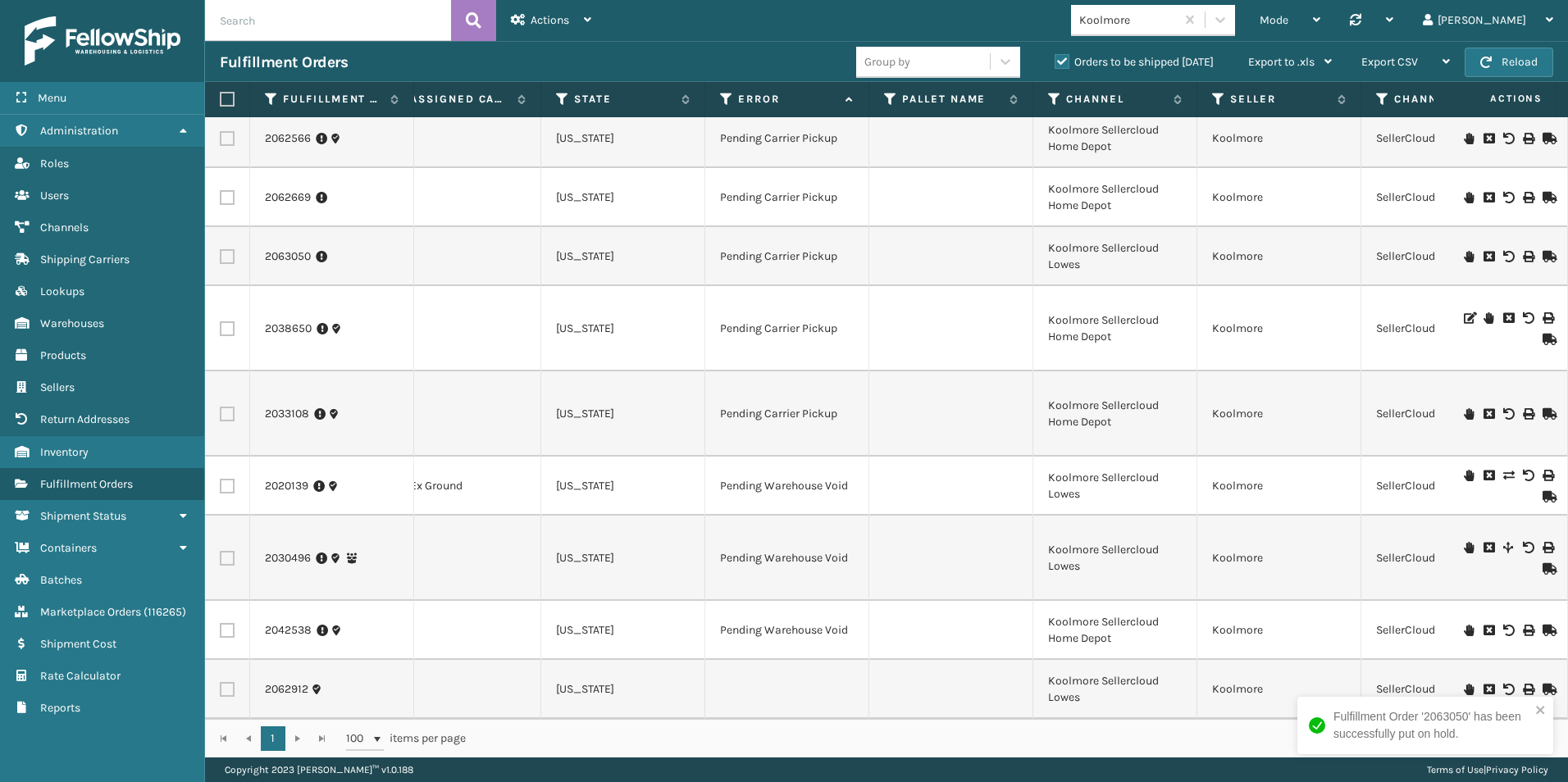
scroll to position [578, 883]
click at [1464, 684] on icon at bounding box center [1469, 689] width 10 height 11
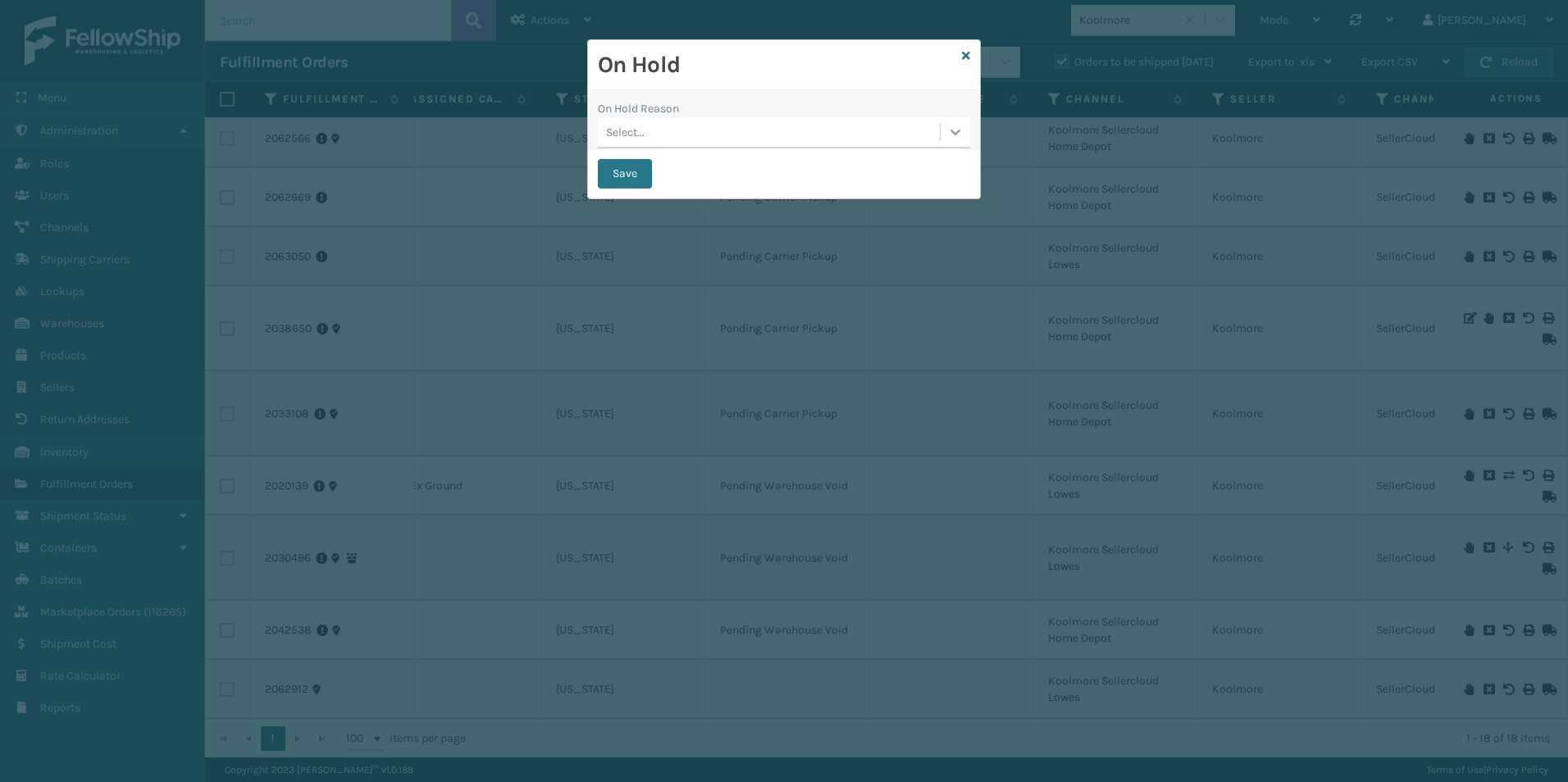
click at [949, 135] on icon at bounding box center [955, 132] width 16 height 16
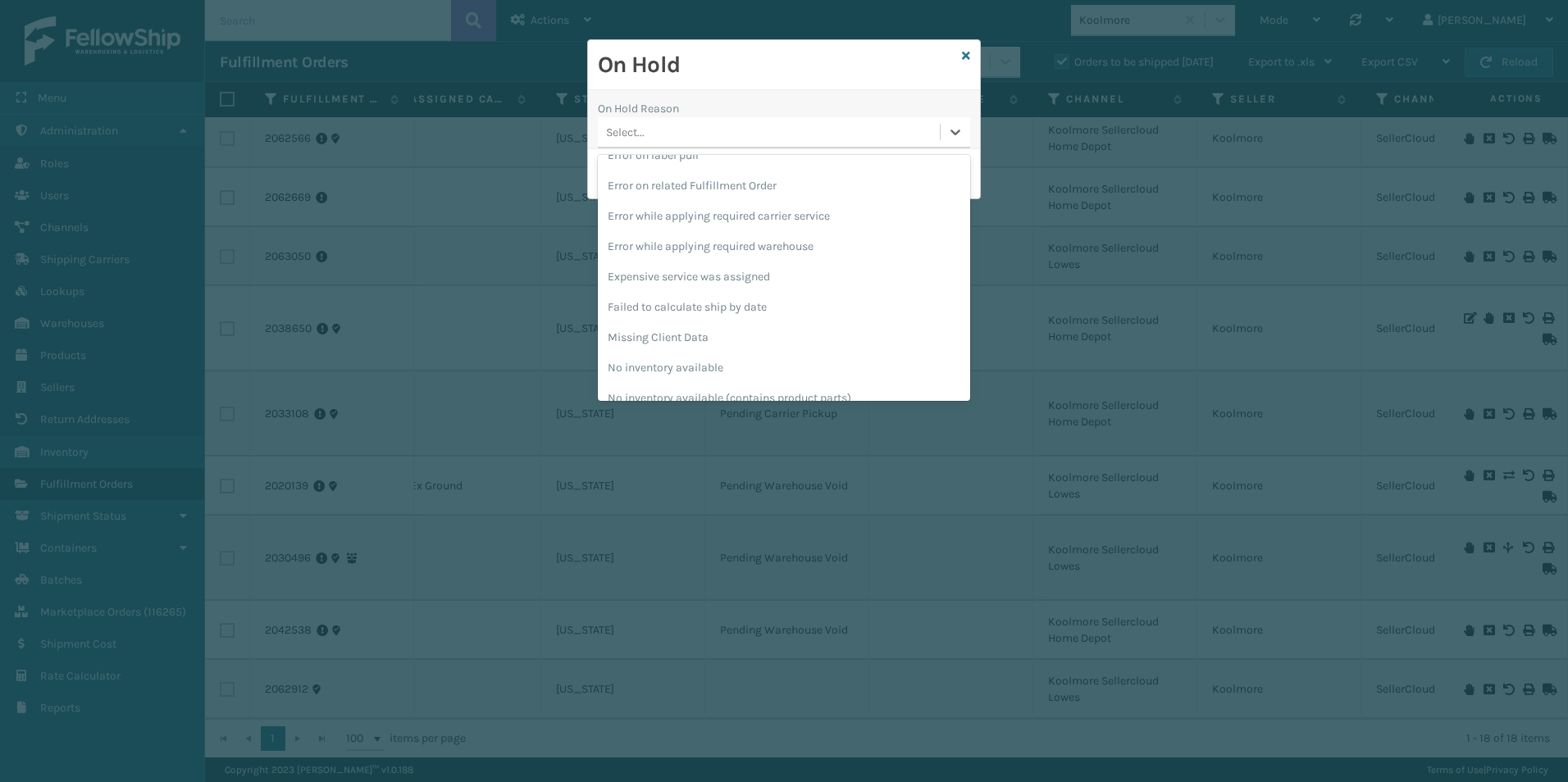
scroll to position [410, 0]
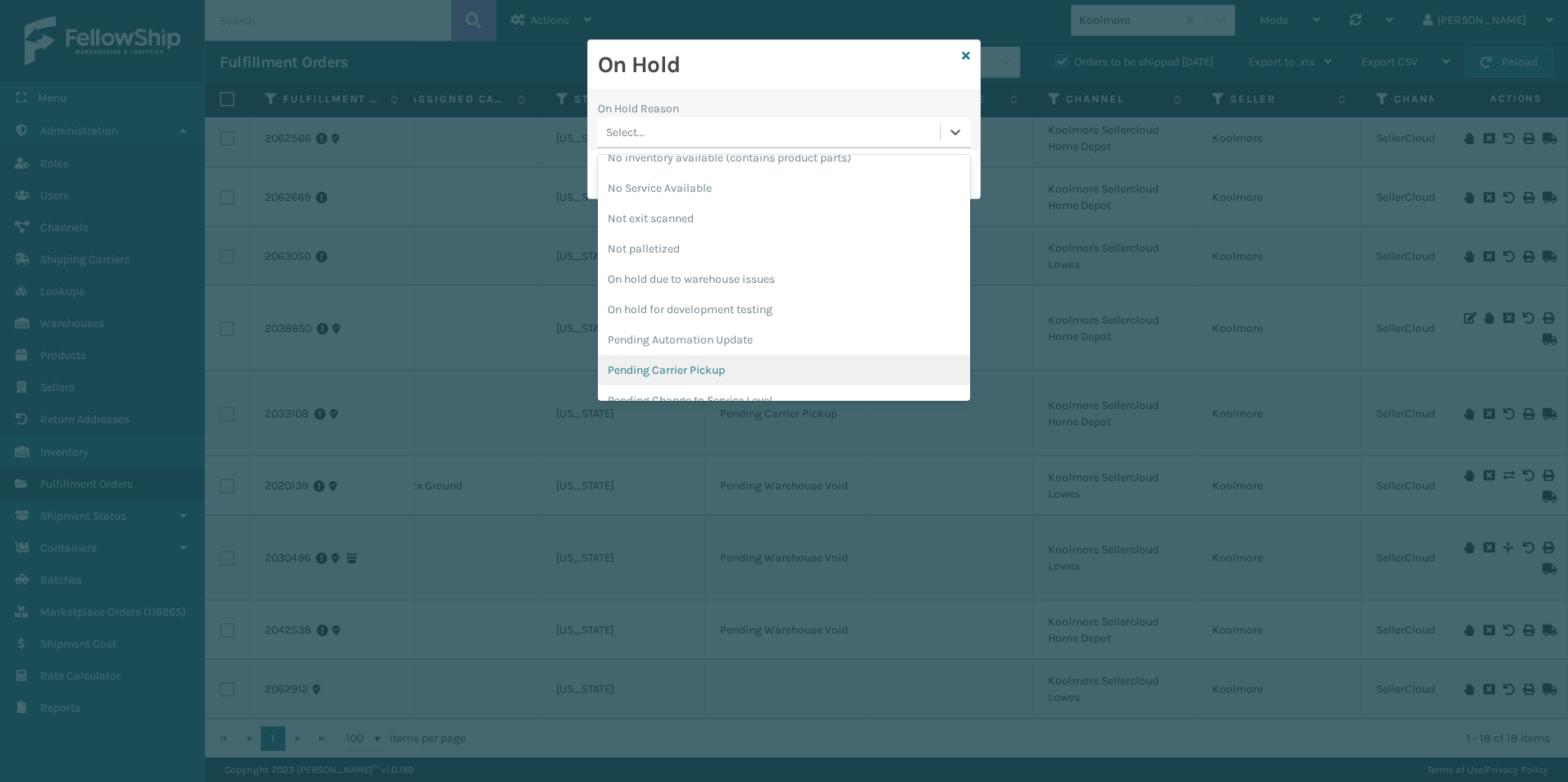
click at [667, 369] on div "Pending Carrier Pickup" at bounding box center [784, 370] width 373 height 30
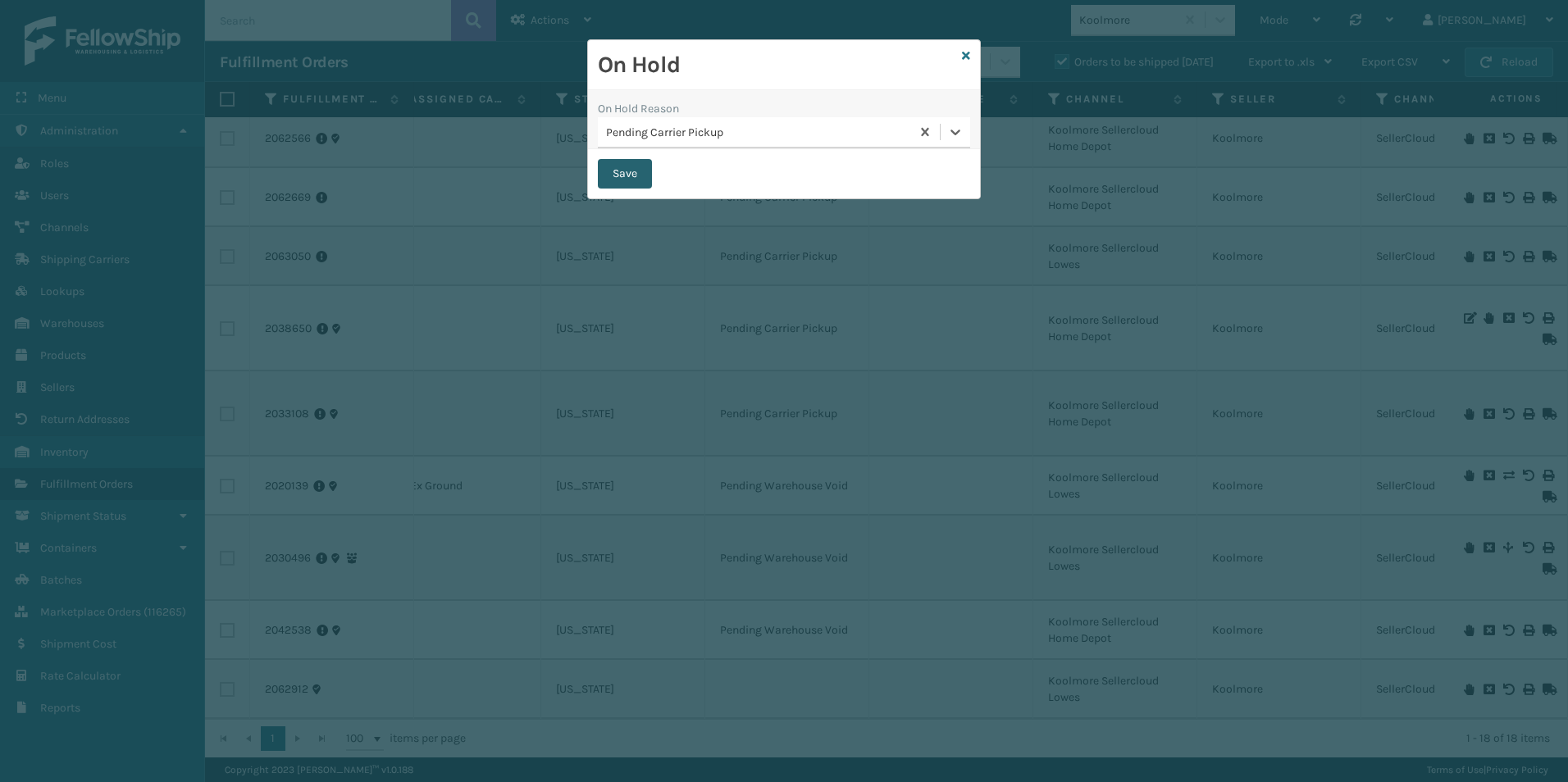
drag, startPoint x: 613, startPoint y: 175, endPoint x: 500, endPoint y: 166, distance: 113.4
click at [612, 175] on button "Save" at bounding box center [624, 174] width 54 height 30
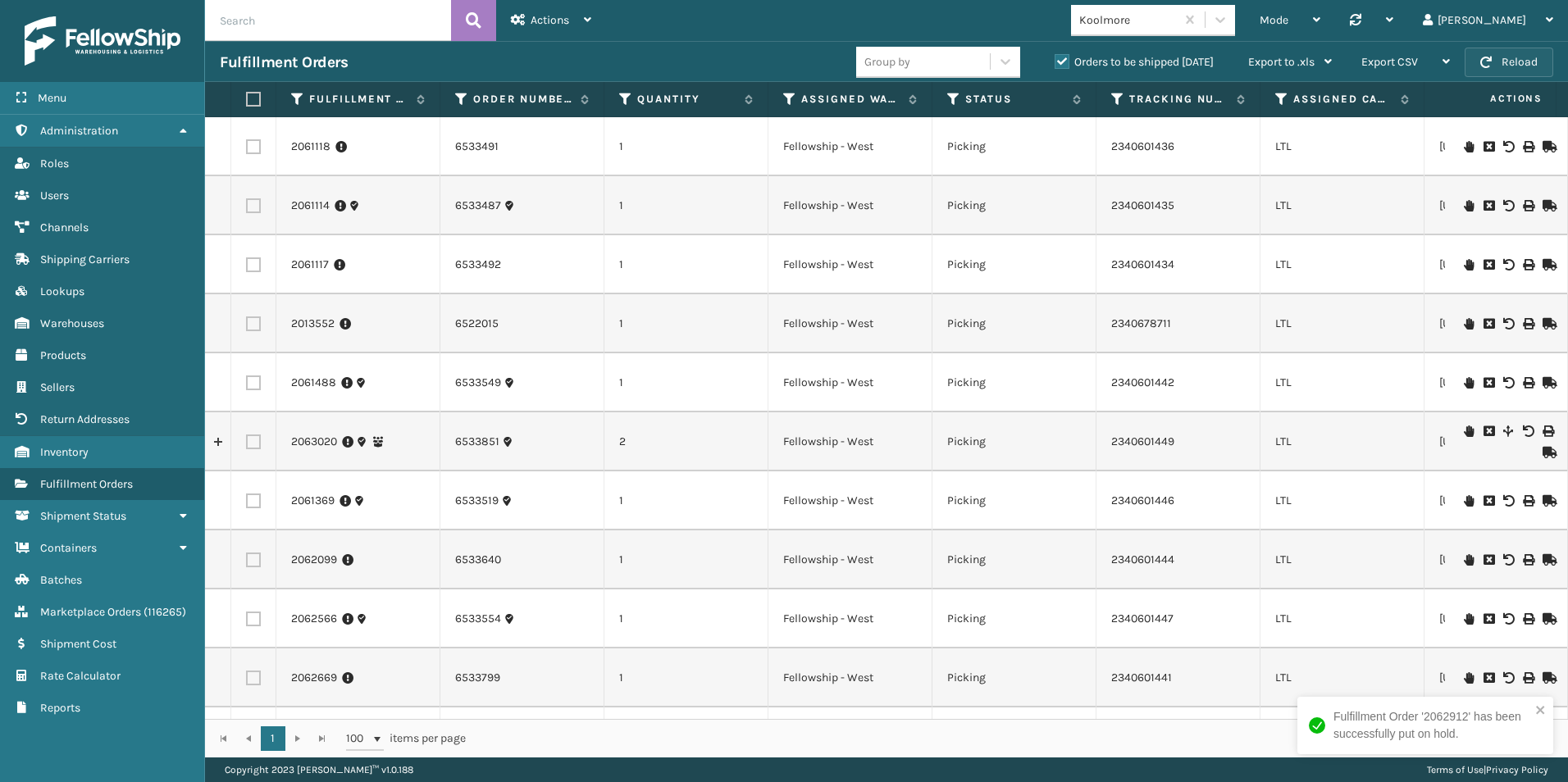
click at [1505, 58] on button "Reload" at bounding box center [1509, 62] width 89 height 30
click at [1539, 711] on icon "close" at bounding box center [1540, 710] width 8 height 8
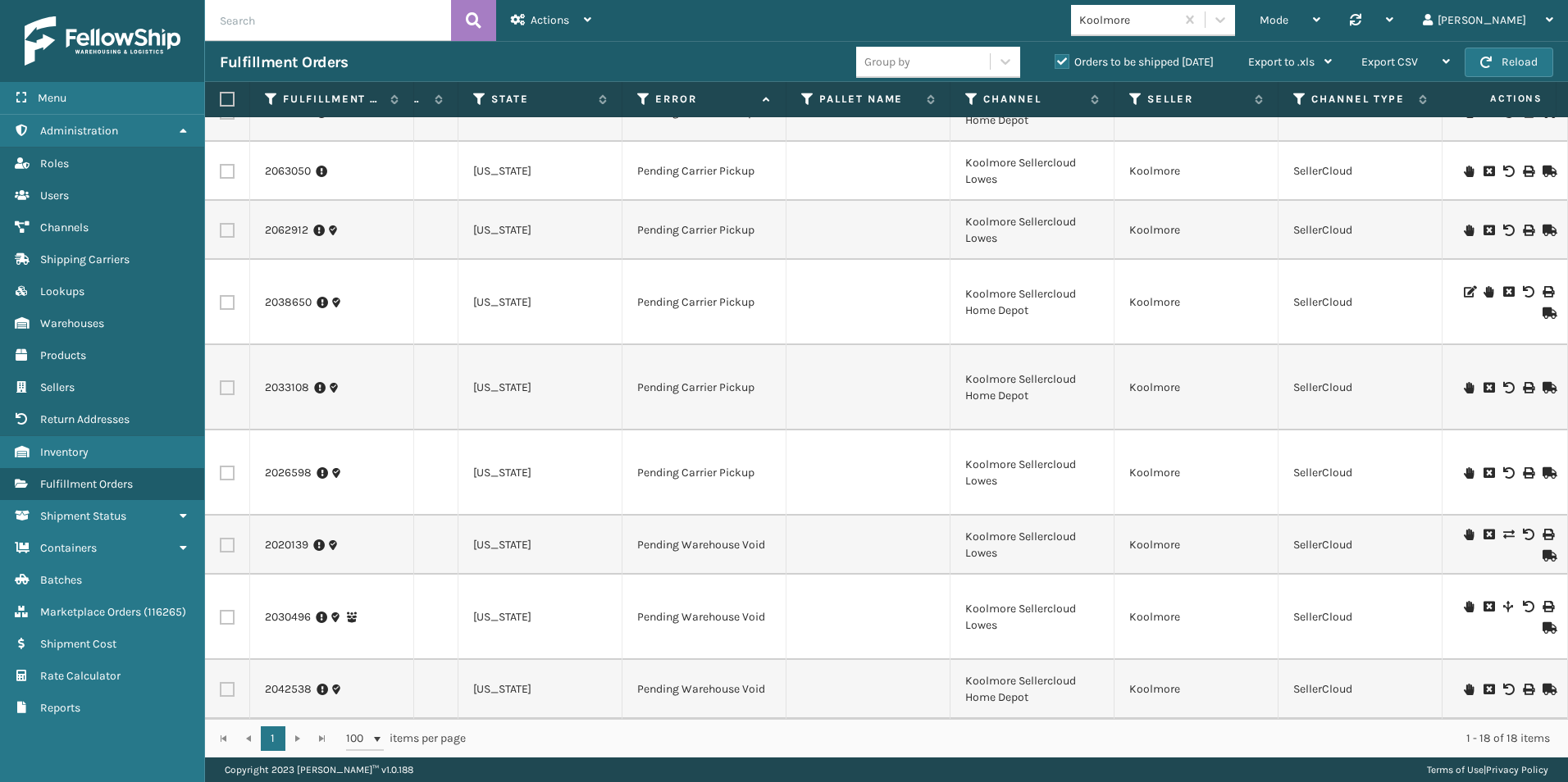
scroll to position [0, 970]
